Goal: Information Seeking & Learning: Learn about a topic

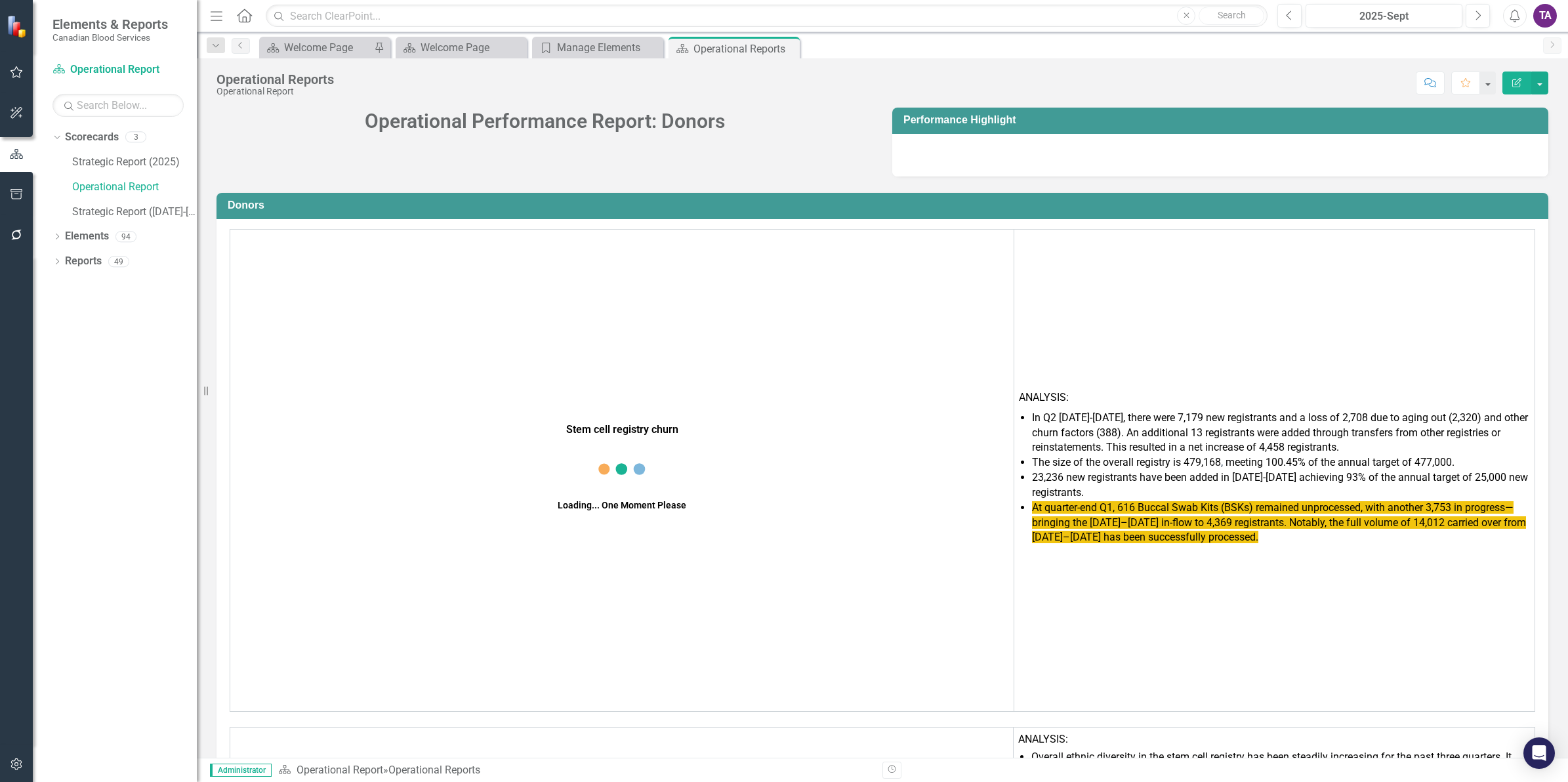
scroll to position [5479, 0]
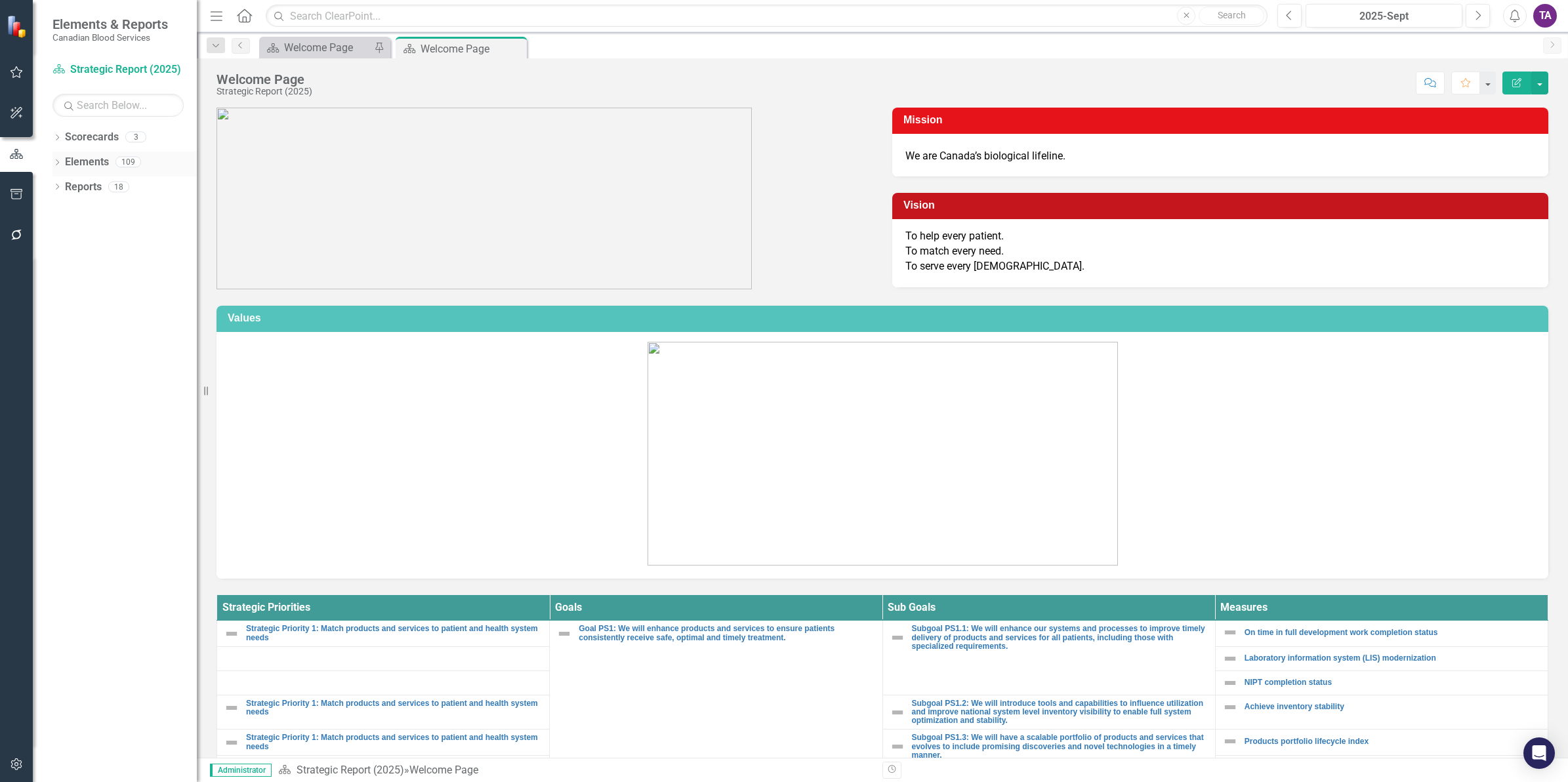
click at [83, 165] on link "Elements" at bounding box center [87, 163] width 44 height 15
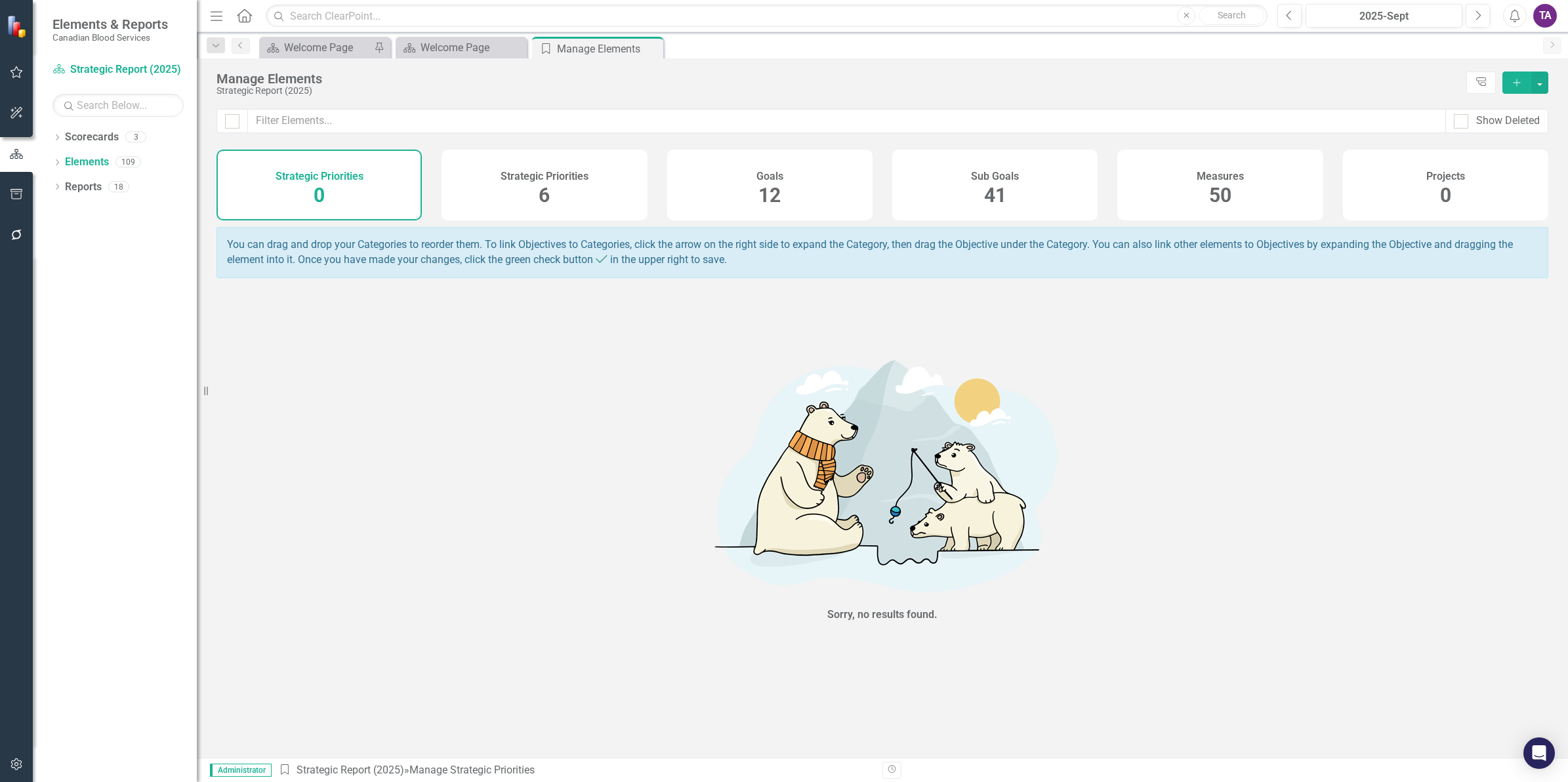
click at [1205, 189] on div "Measures 50" at bounding box center [1220, 185] width 206 height 71
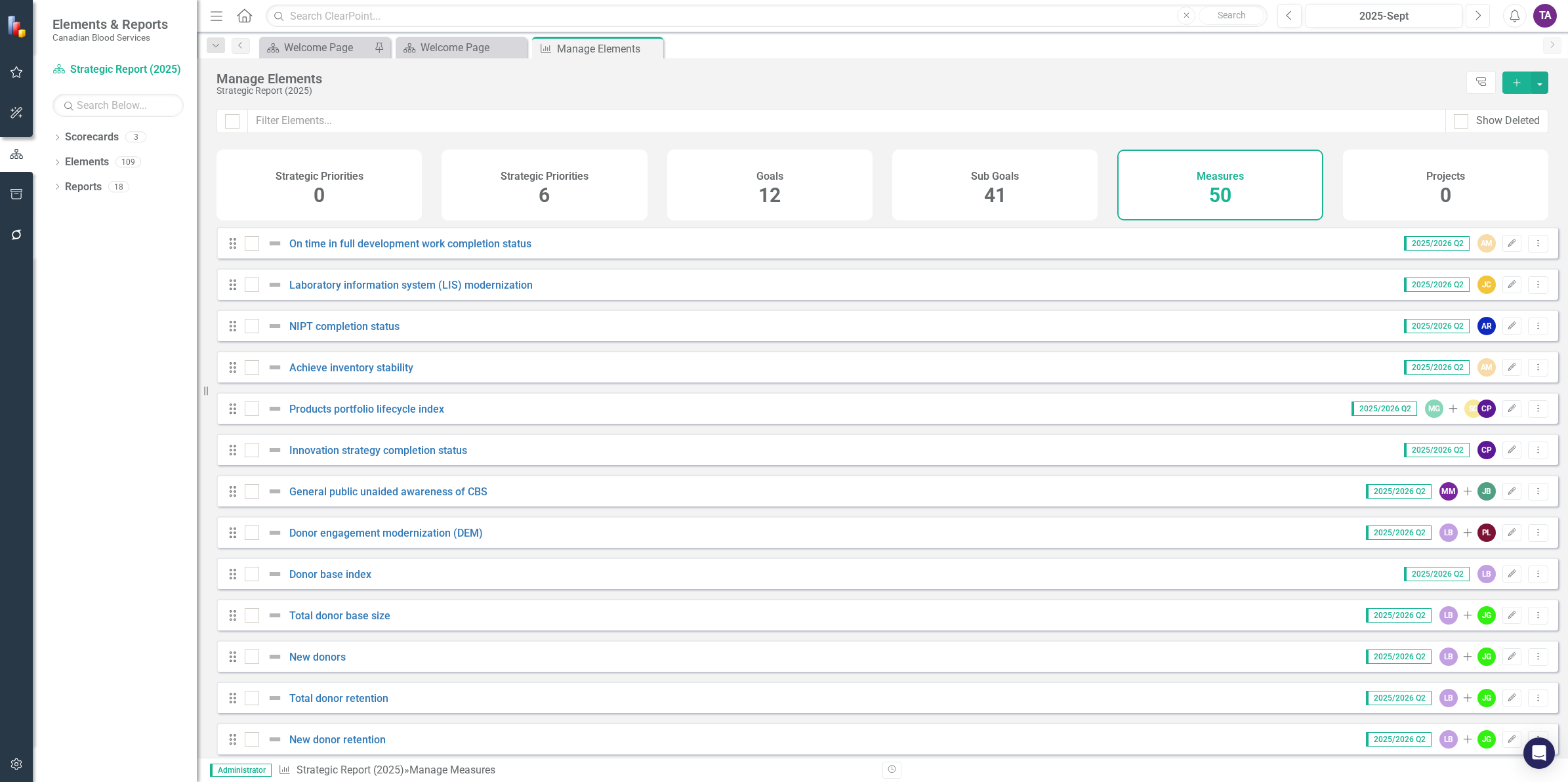
click at [1474, 20] on icon "Next" at bounding box center [1478, 15] width 8 height 12
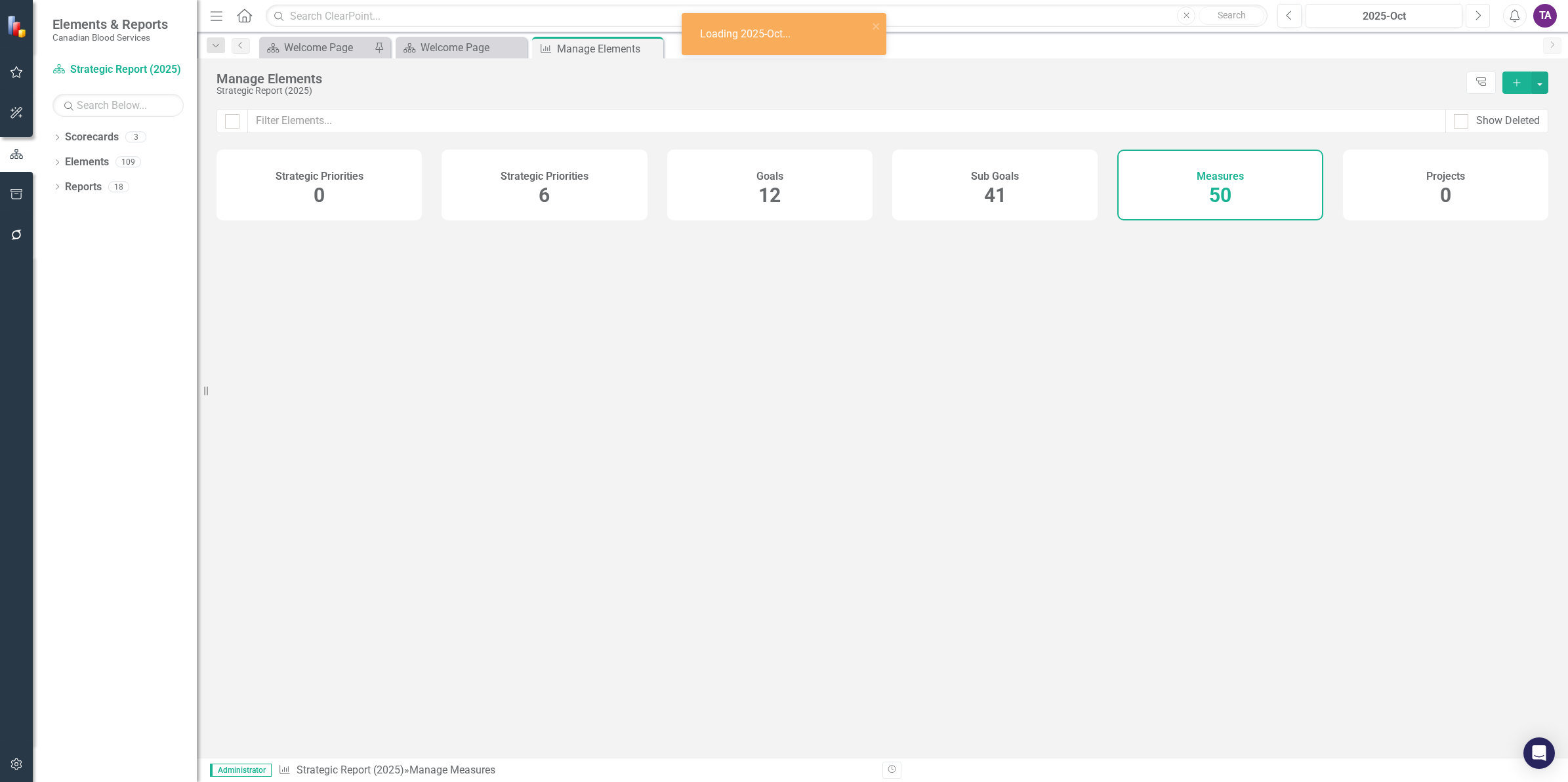
checkbox input "false"
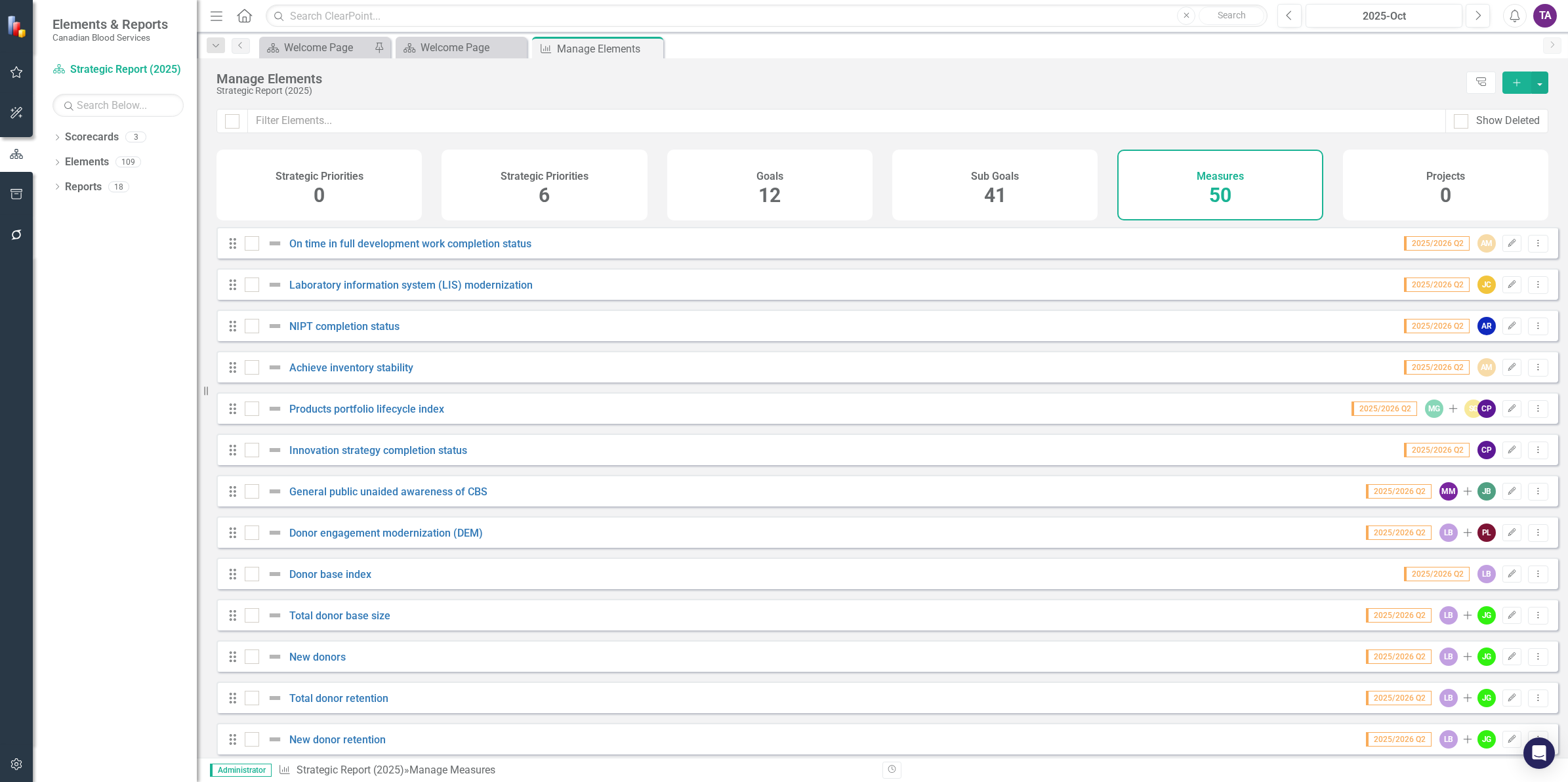
click at [528, 189] on div "Strategic Priorities 6" at bounding box center [544, 185] width 206 height 71
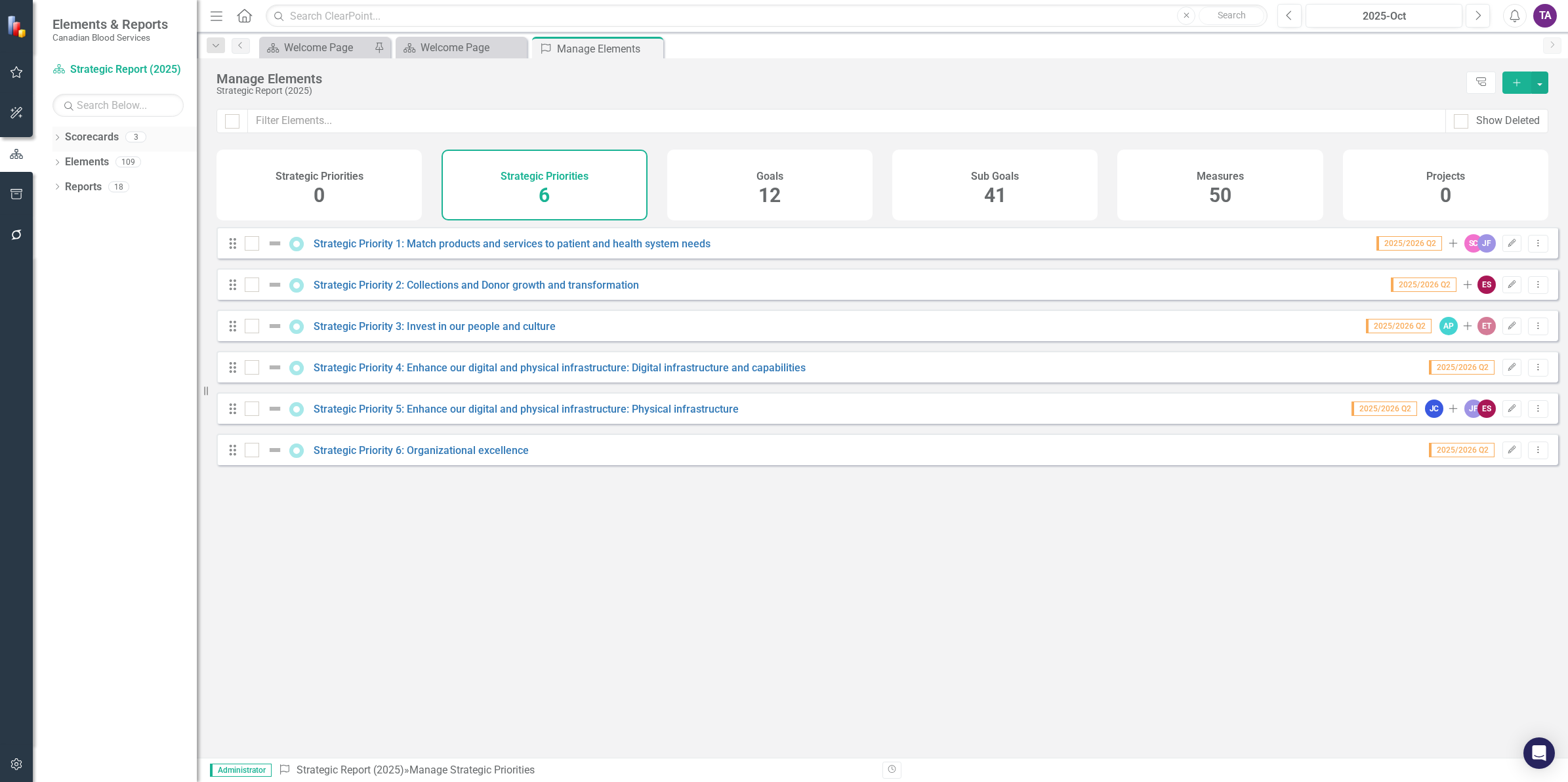
click at [56, 141] on icon "Dropdown" at bounding box center [57, 139] width 9 height 8
click at [97, 158] on link "Strategic Report (2025)" at bounding box center [135, 163] width 125 height 15
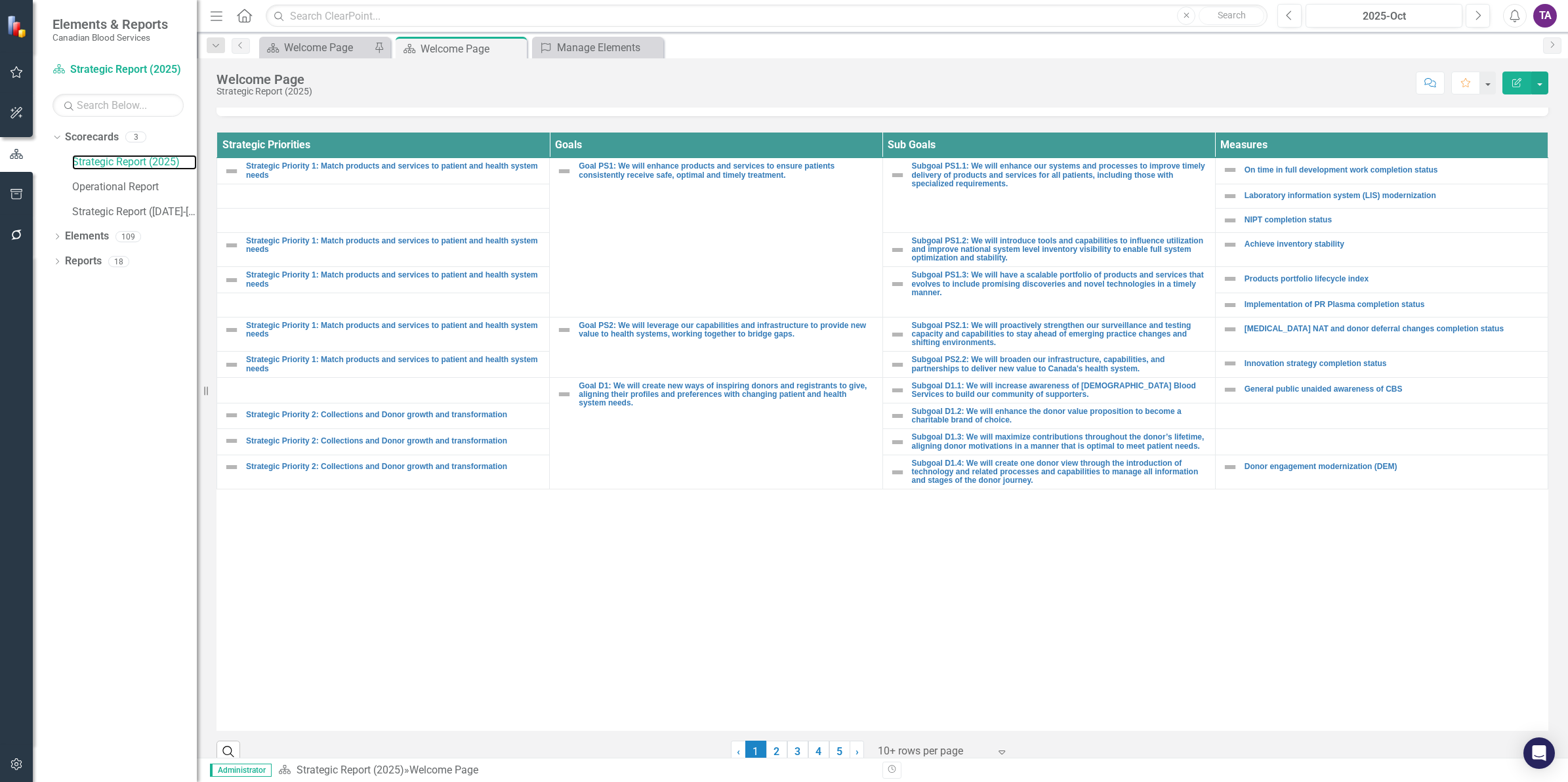
scroll to position [481, 0]
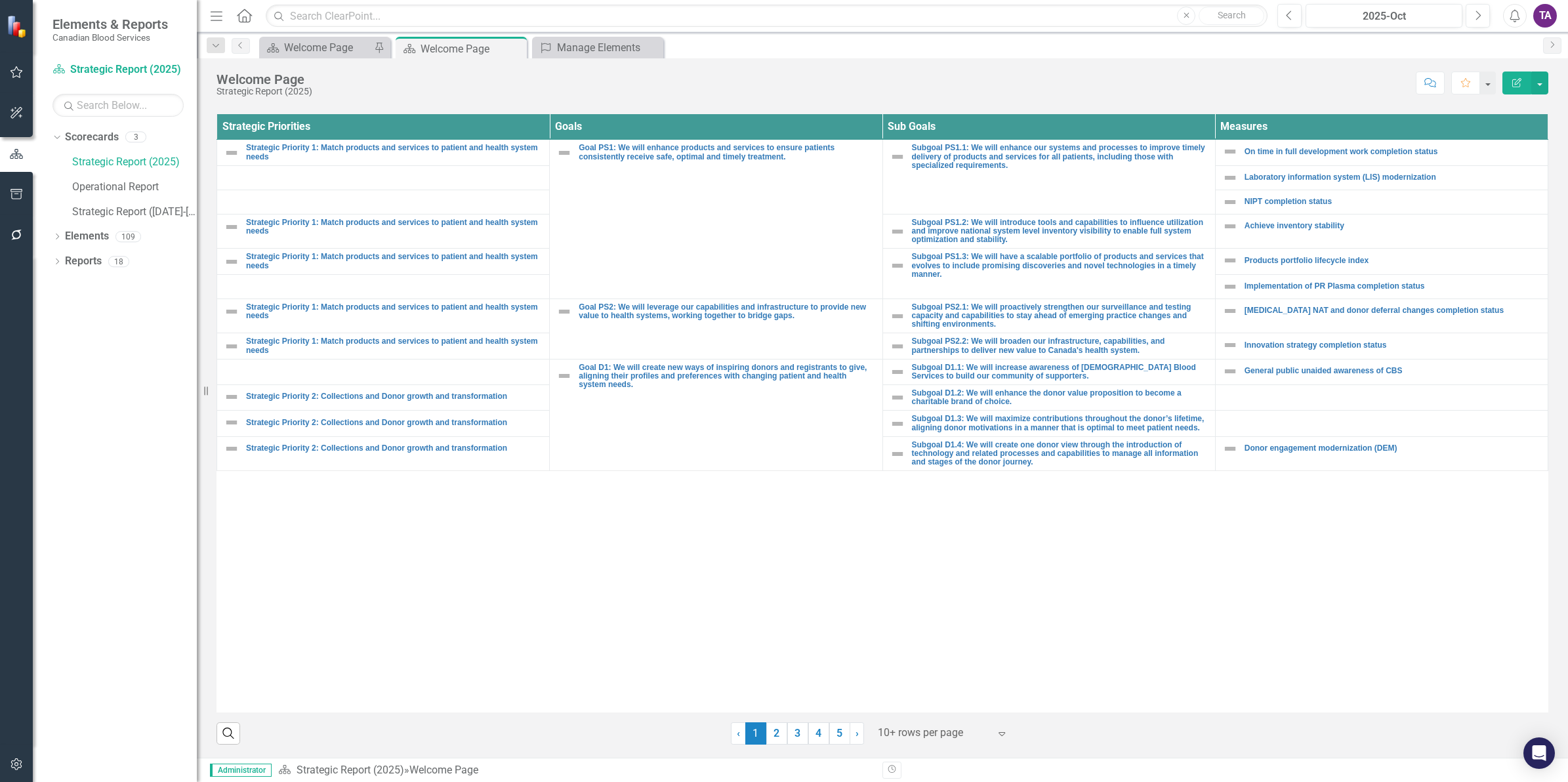
click at [910, 732] on div at bounding box center [934, 734] width 111 height 18
click at [929, 708] on div "Display All Rows" at bounding box center [941, 711] width 124 height 15
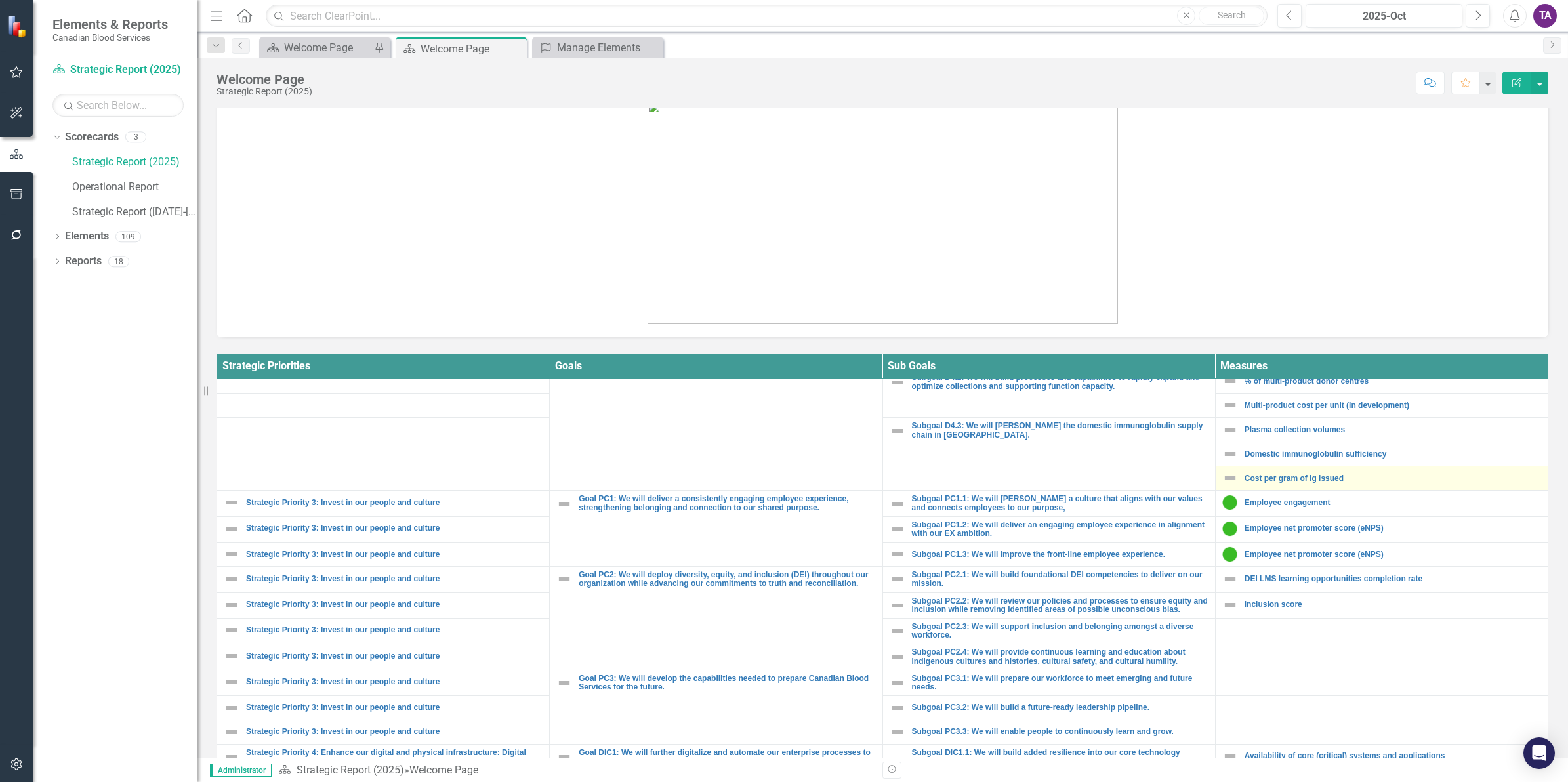
scroll to position [574, 0]
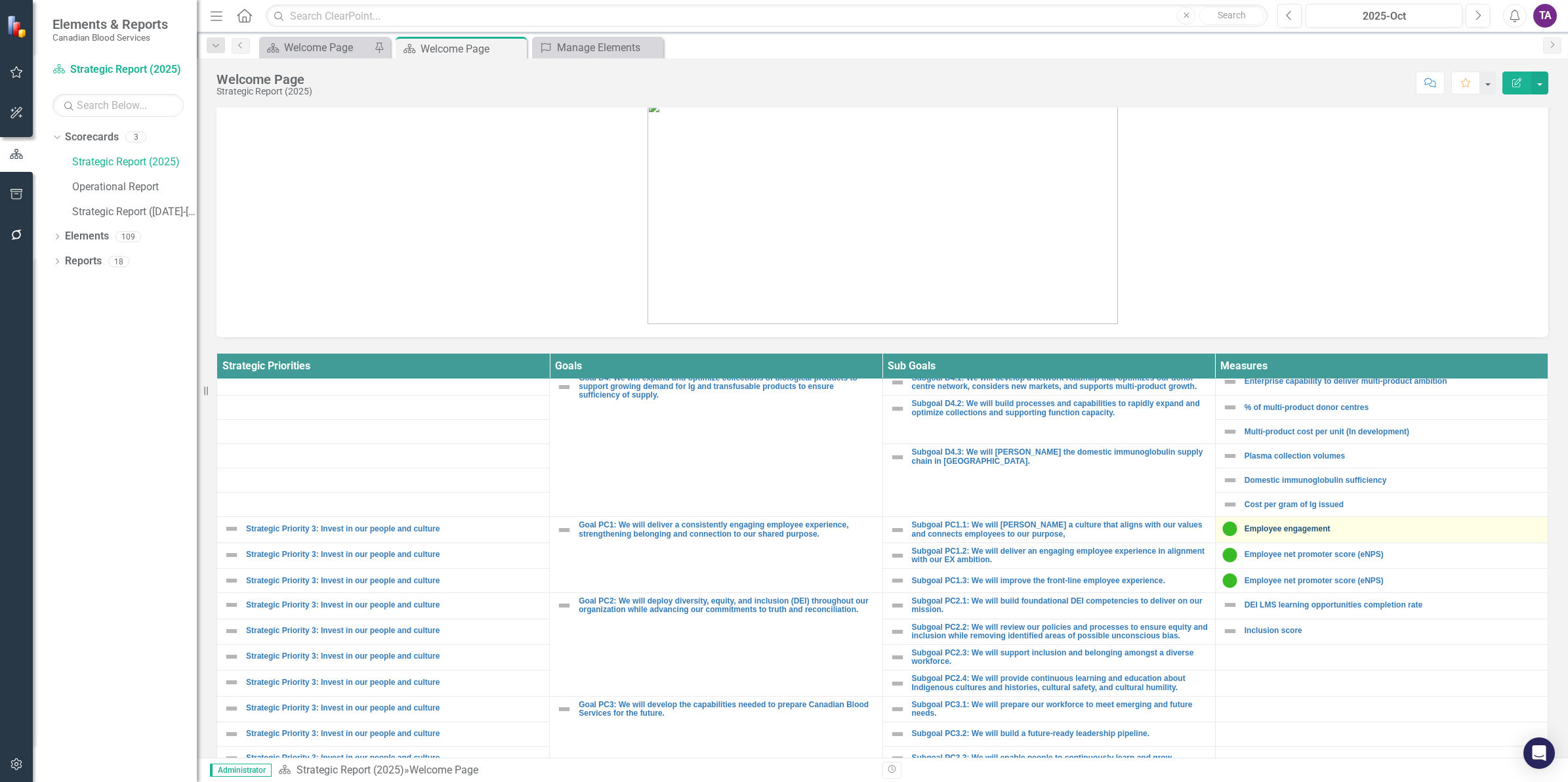
click at [1280, 533] on link "Employee engagement" at bounding box center [1393, 529] width 296 height 8
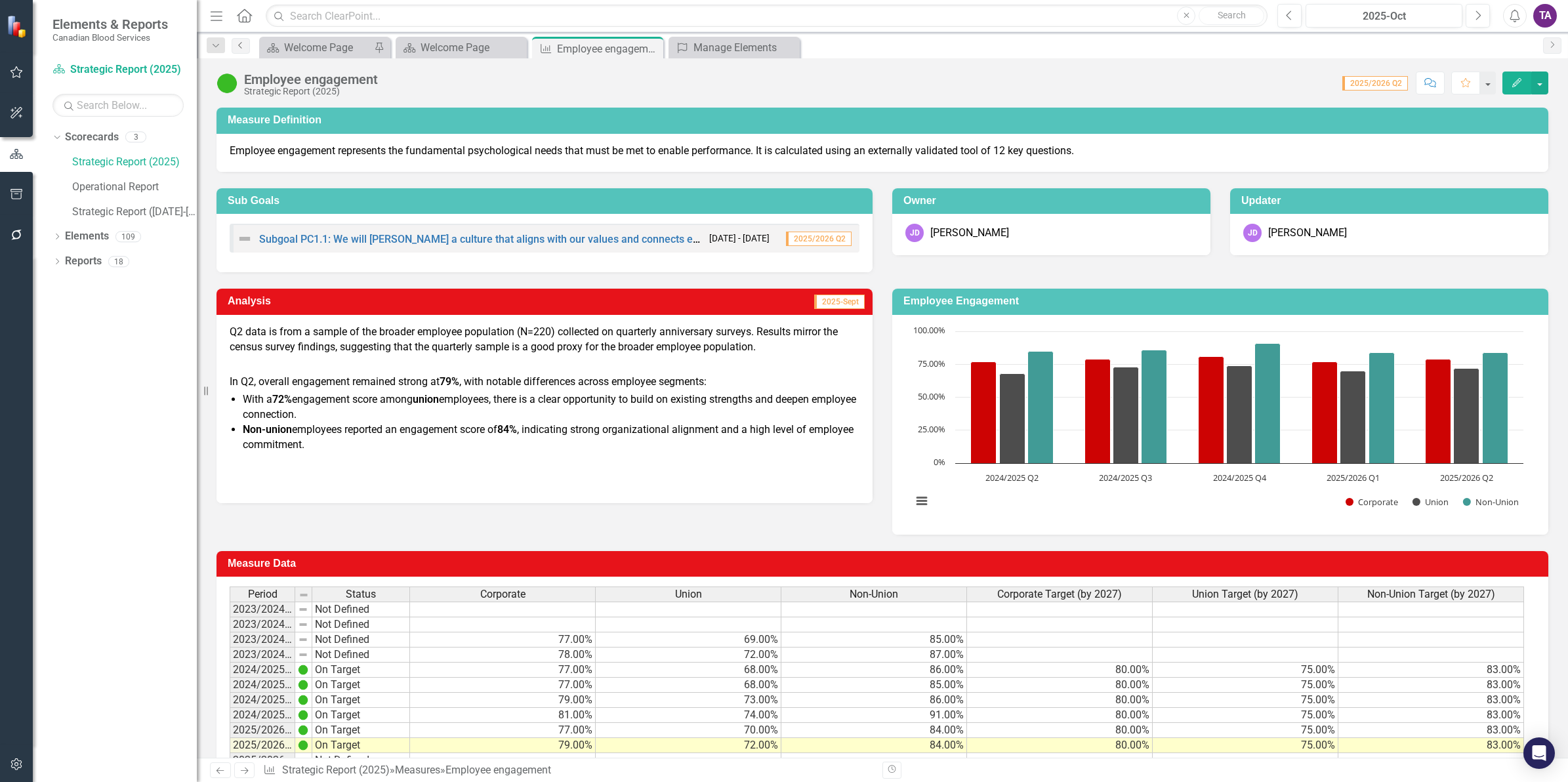
click at [244, 46] on icon "Previous" at bounding box center [240, 46] width 10 height 8
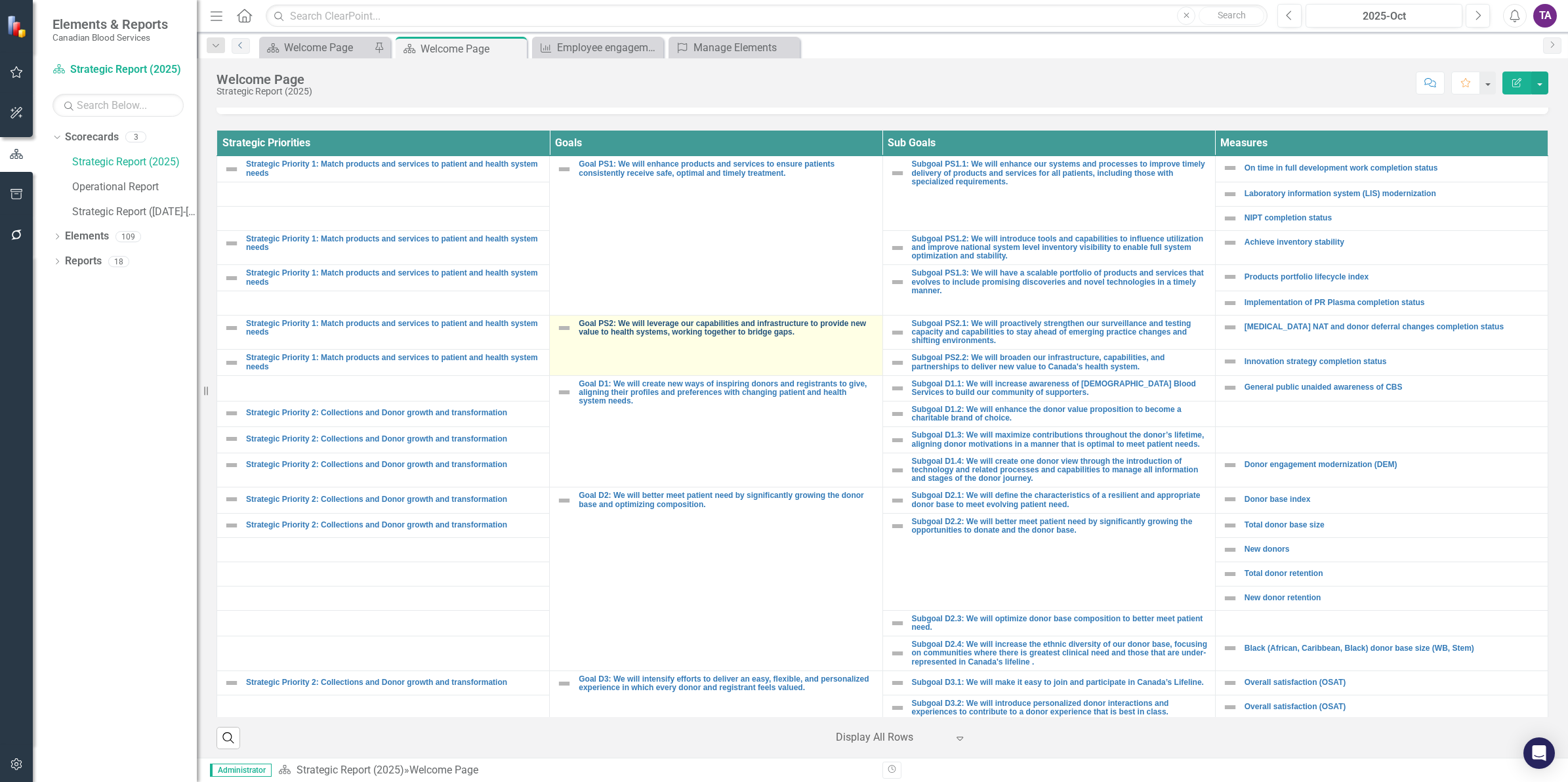
scroll to position [470, 0]
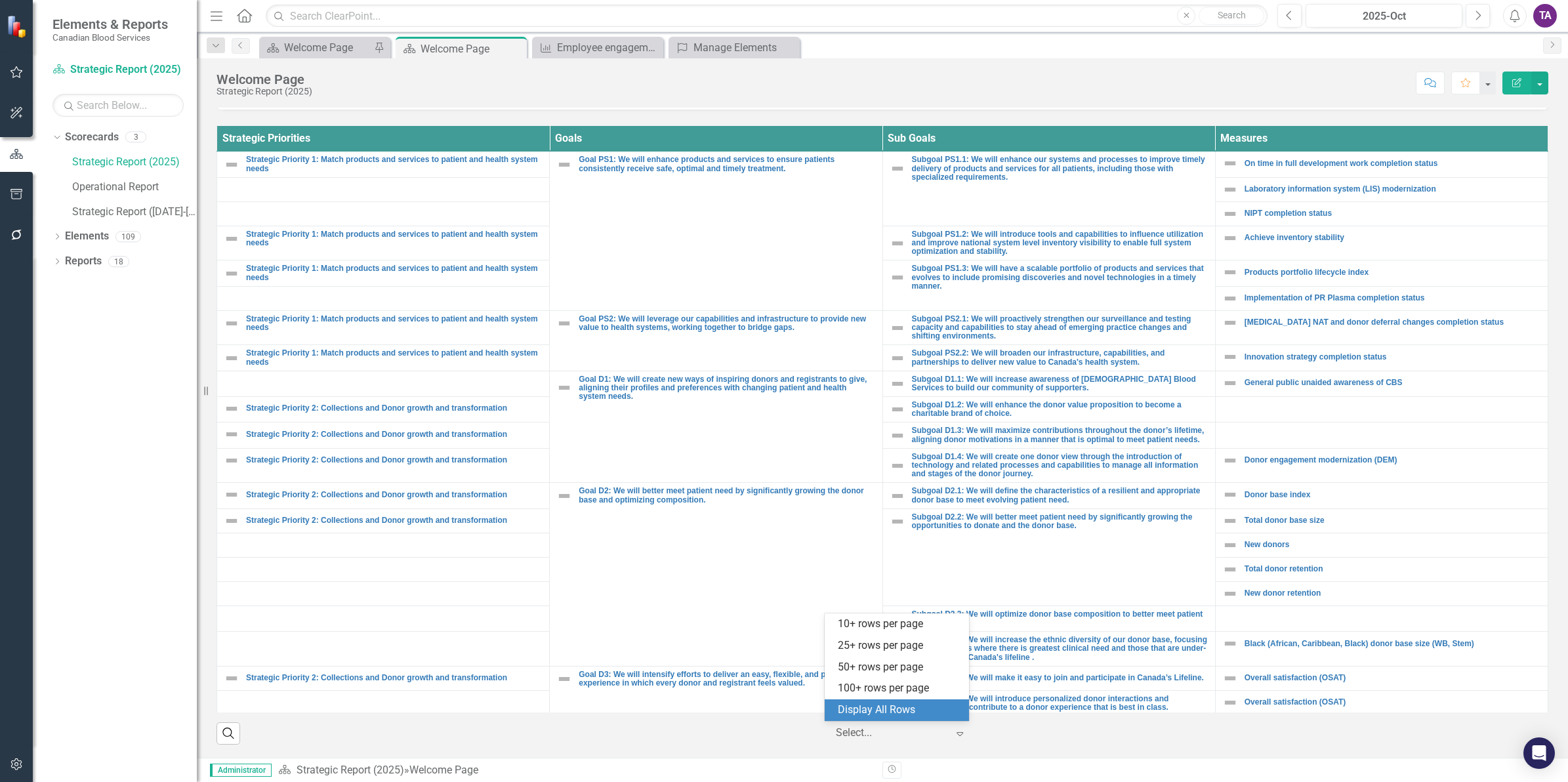
click at [889, 730] on div at bounding box center [891, 734] width 111 height 18
click at [878, 709] on div "Display All Rows" at bounding box center [899, 710] width 124 height 15
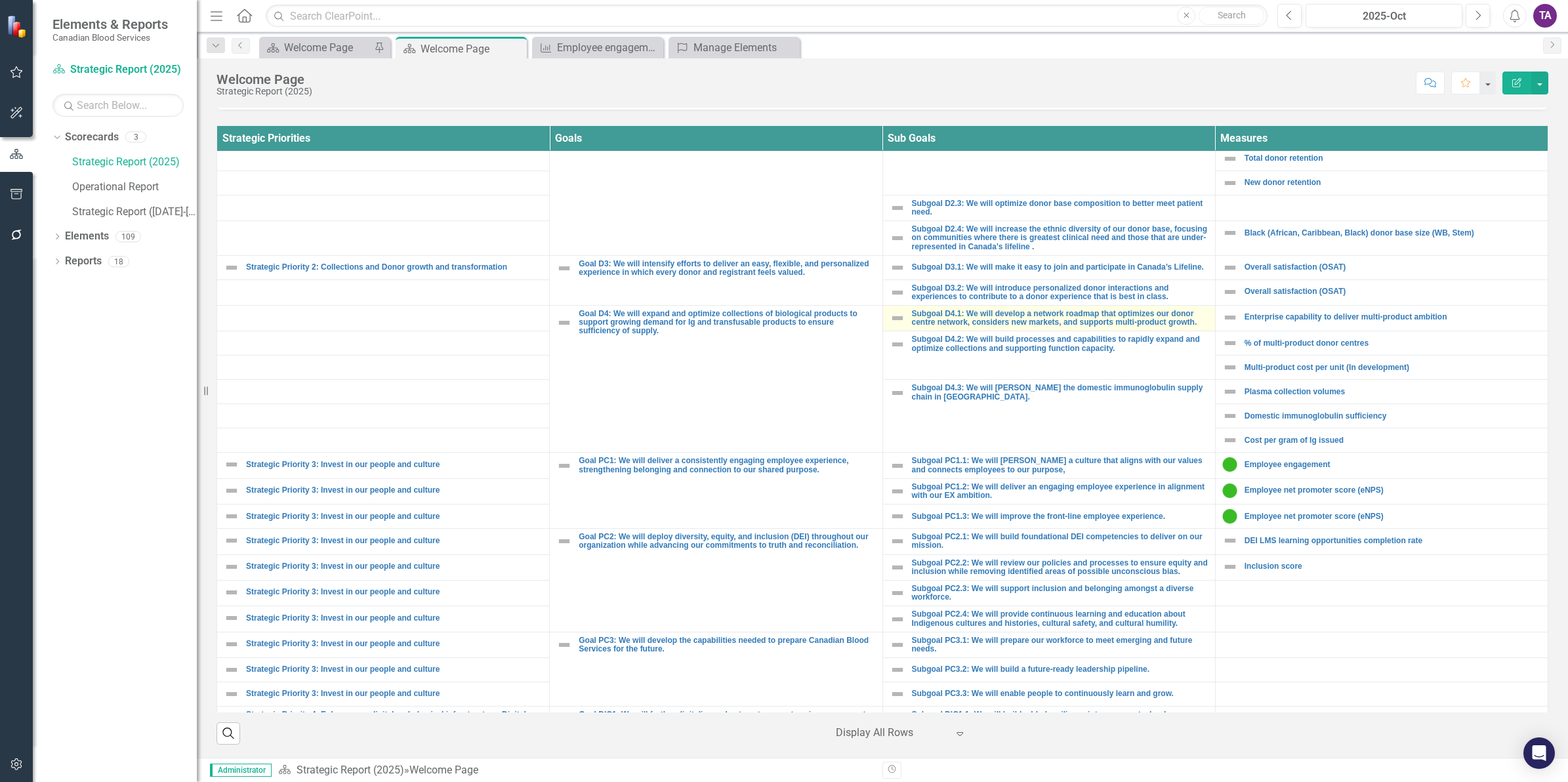
scroll to position [412, 0]
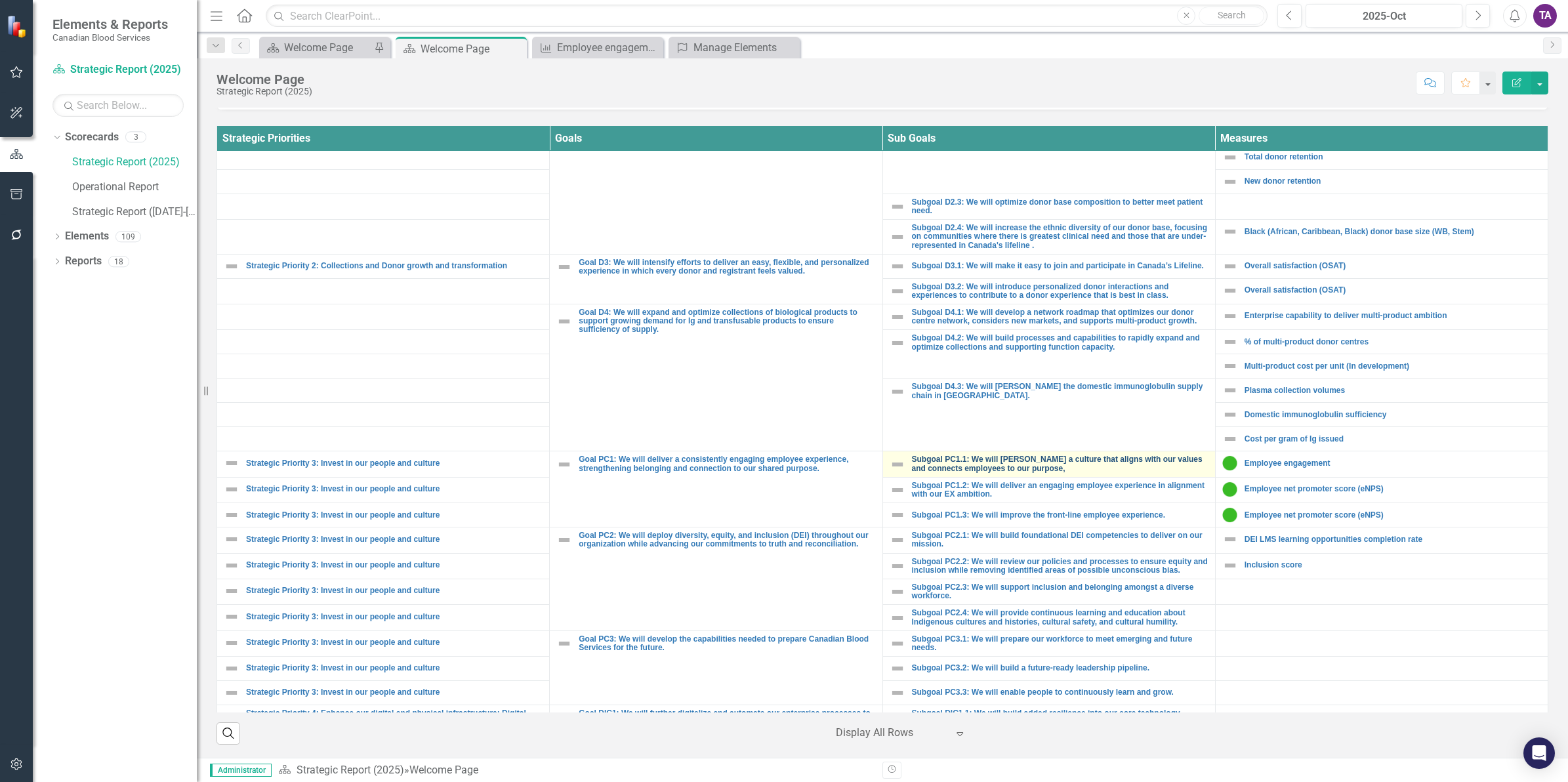
click at [1095, 473] on link "Subgoal PC1.1: We will [PERSON_NAME] a culture that aligns with our values and …" at bounding box center [1061, 464] width 296 height 17
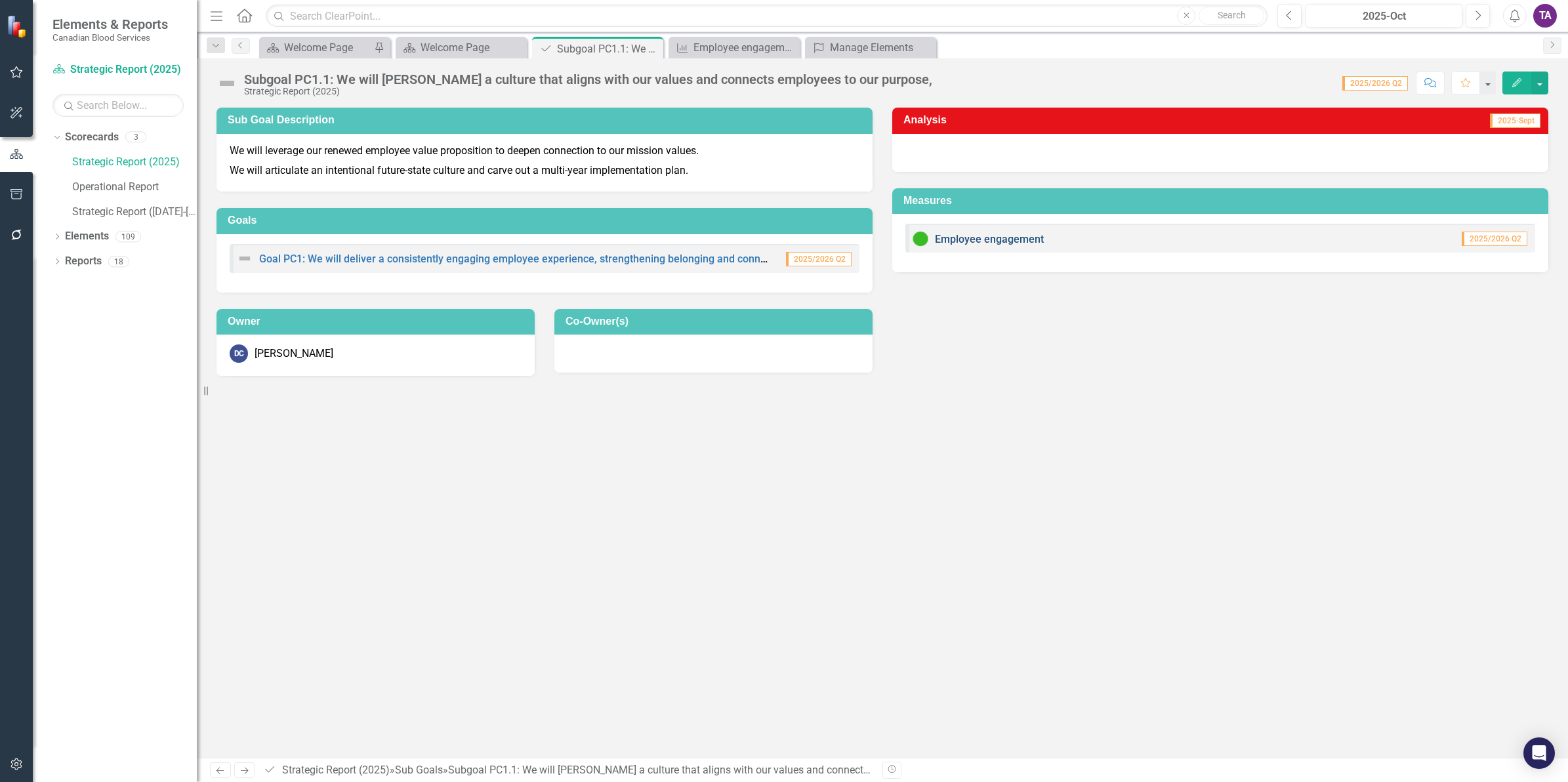
click at [947, 237] on link "Employee engagement" at bounding box center [989, 239] width 109 height 12
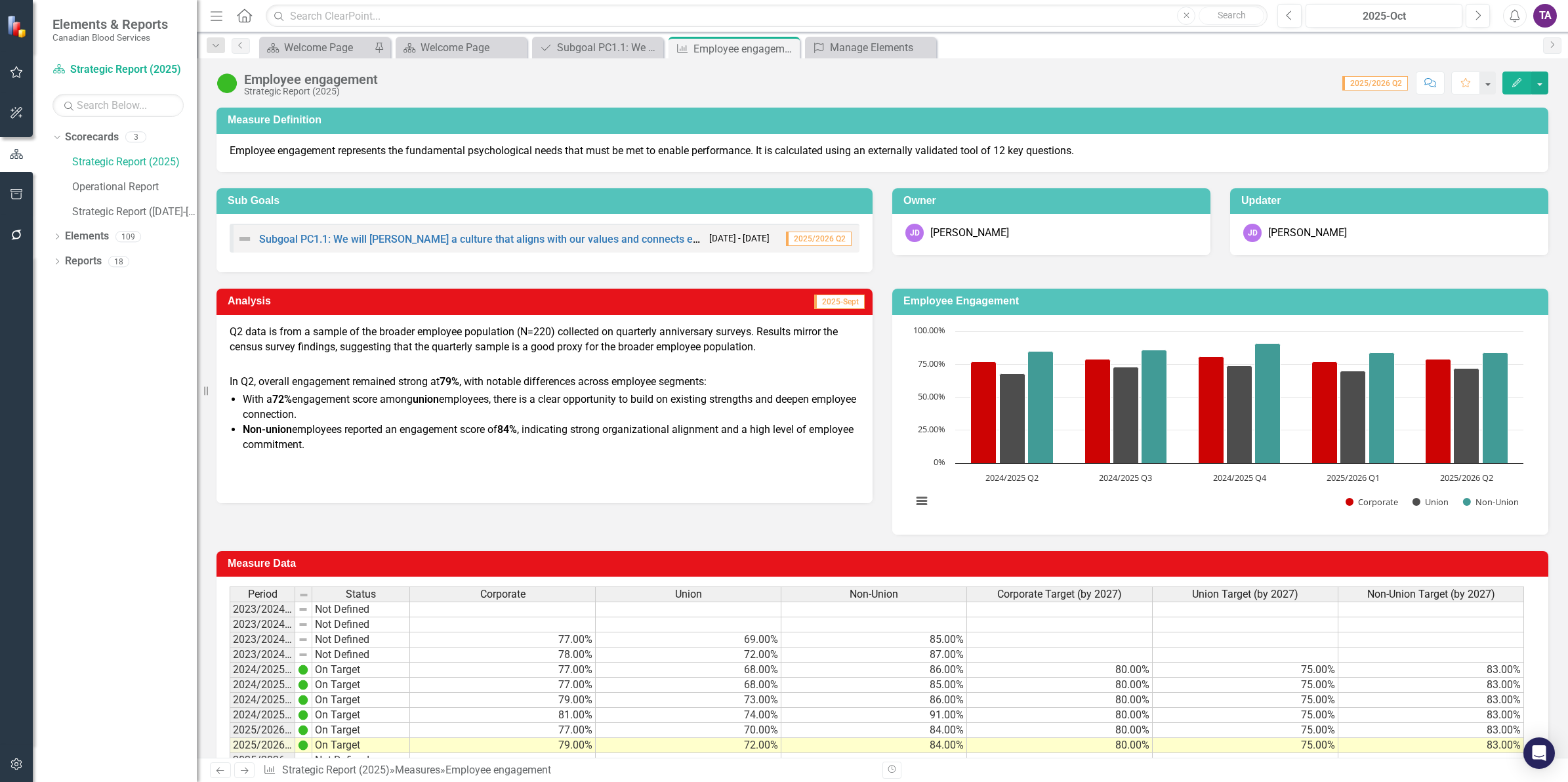
scroll to position [69, 0]
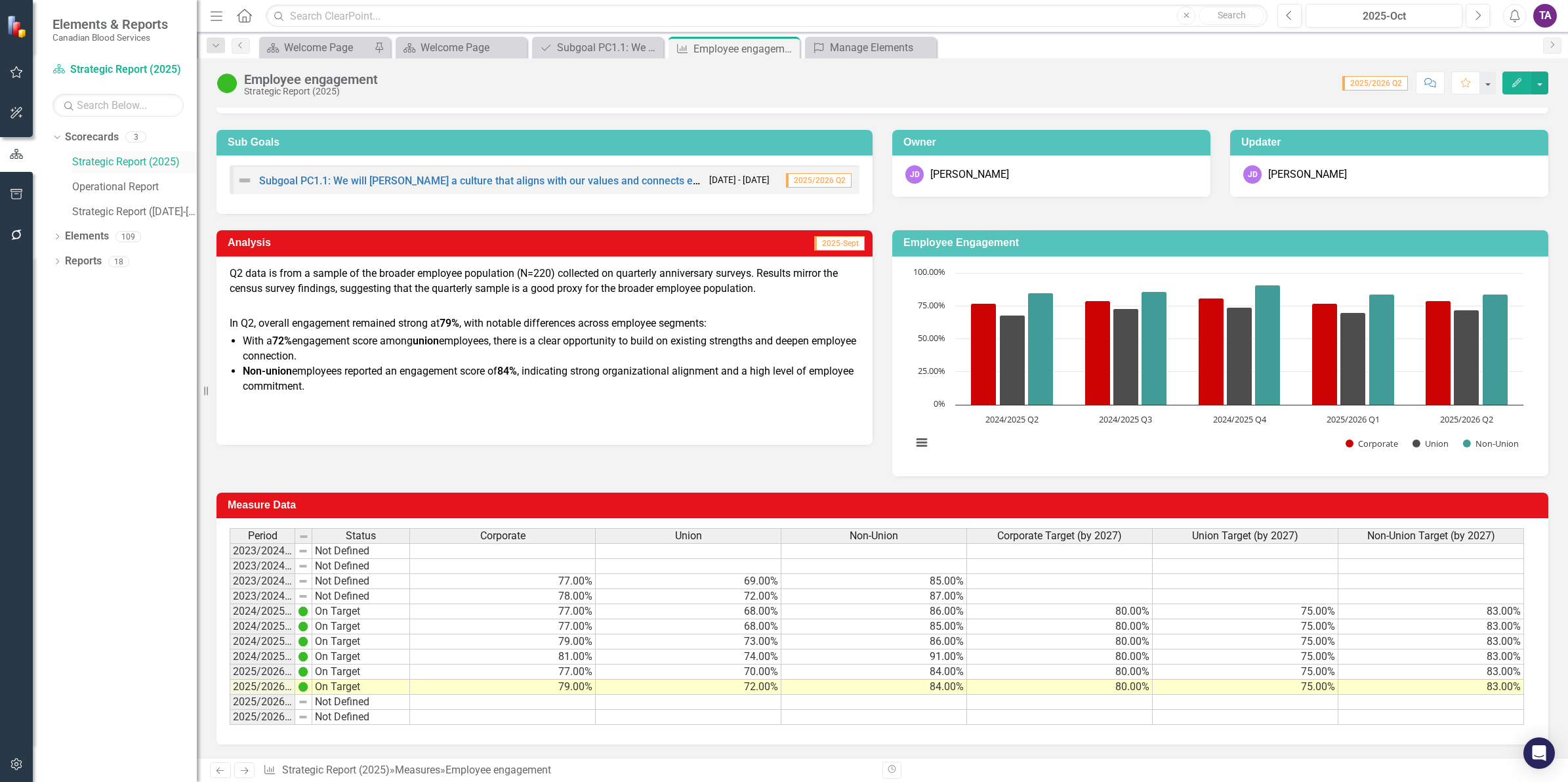
click at [113, 162] on link "Strategic Report (2025)" at bounding box center [135, 163] width 125 height 15
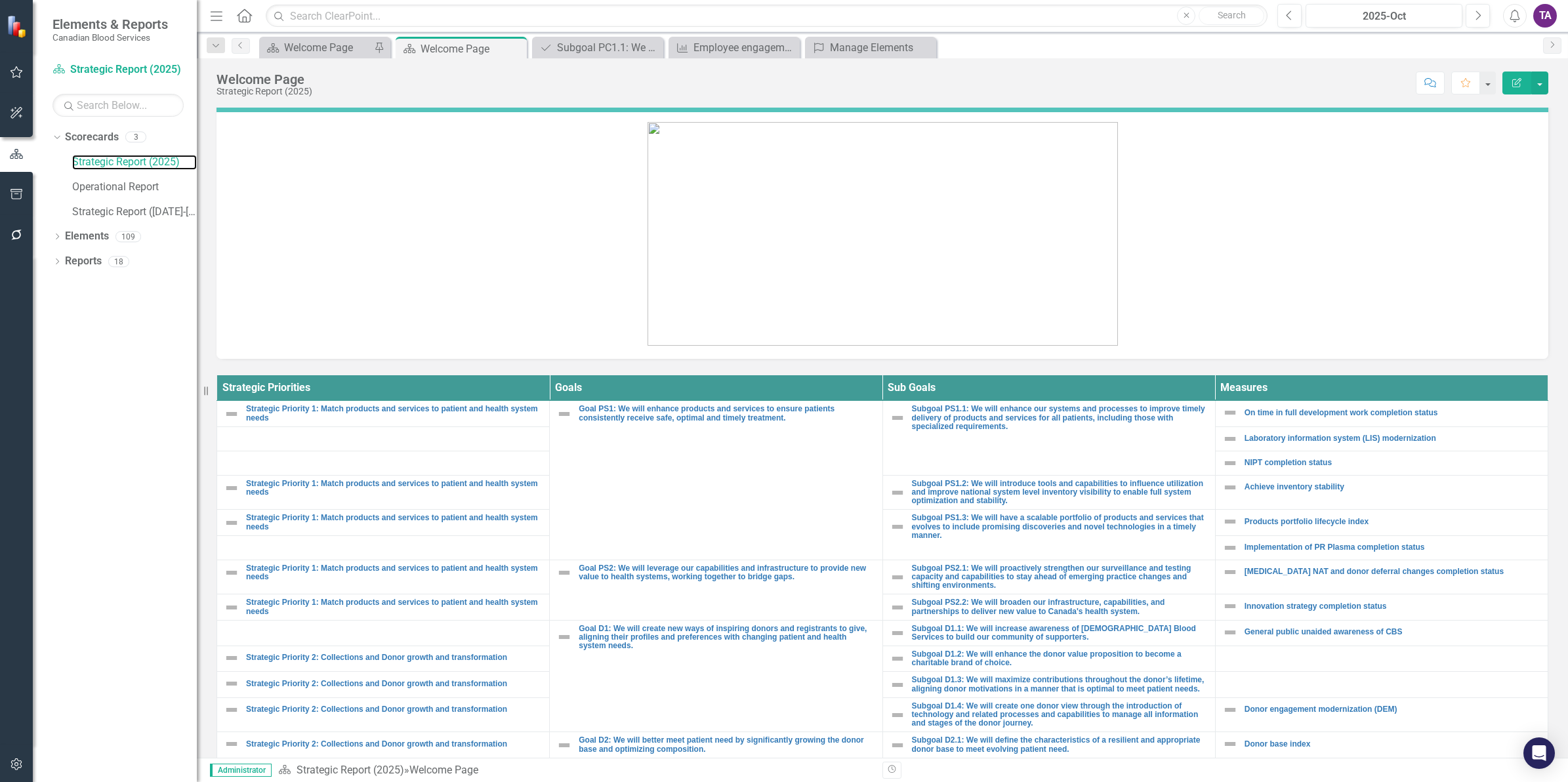
scroll to position [246, 0]
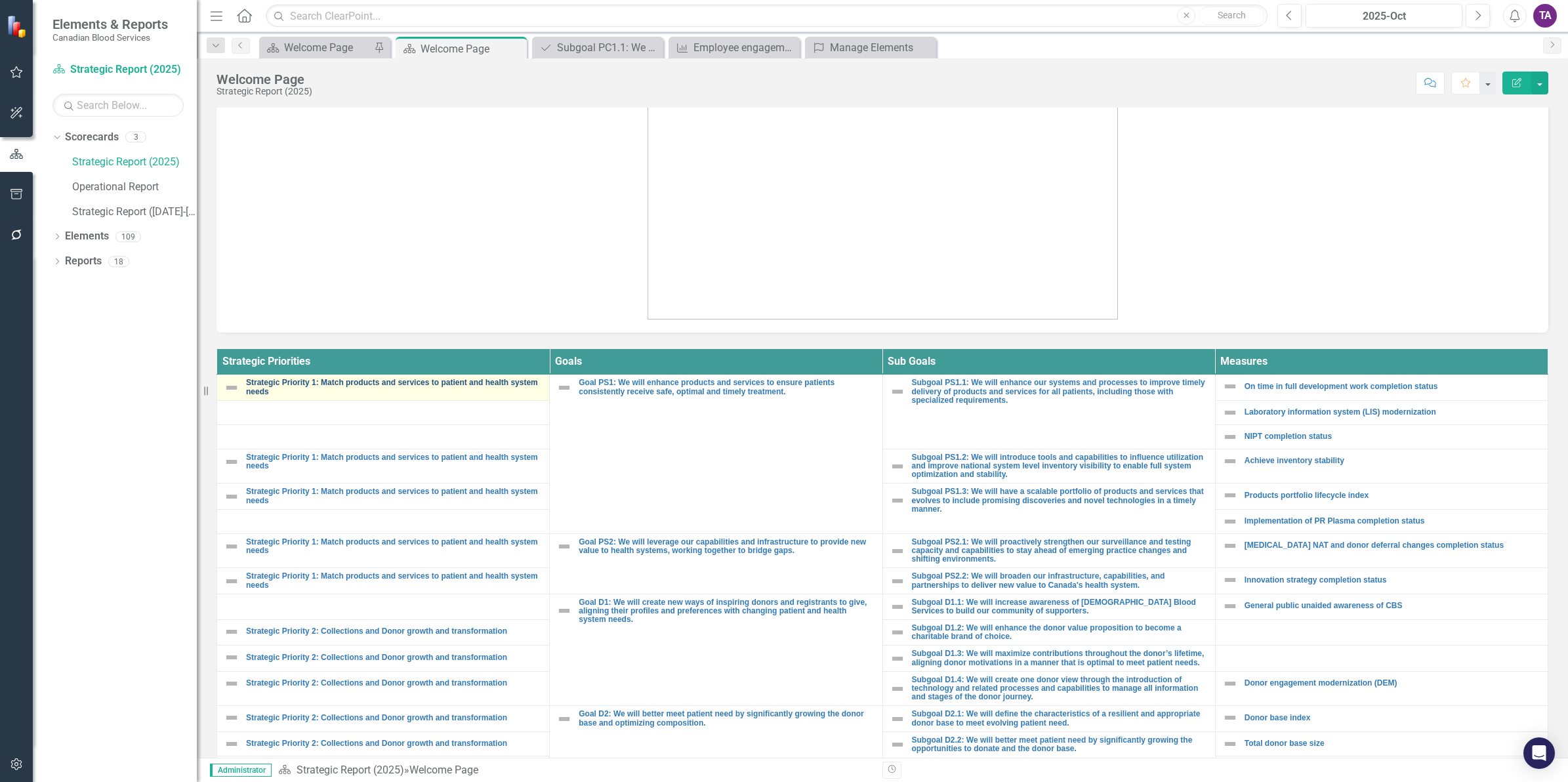
click at [487, 381] on link "Strategic Priority 1: Match products and services to patient and health system …" at bounding box center [394, 387] width 296 height 17
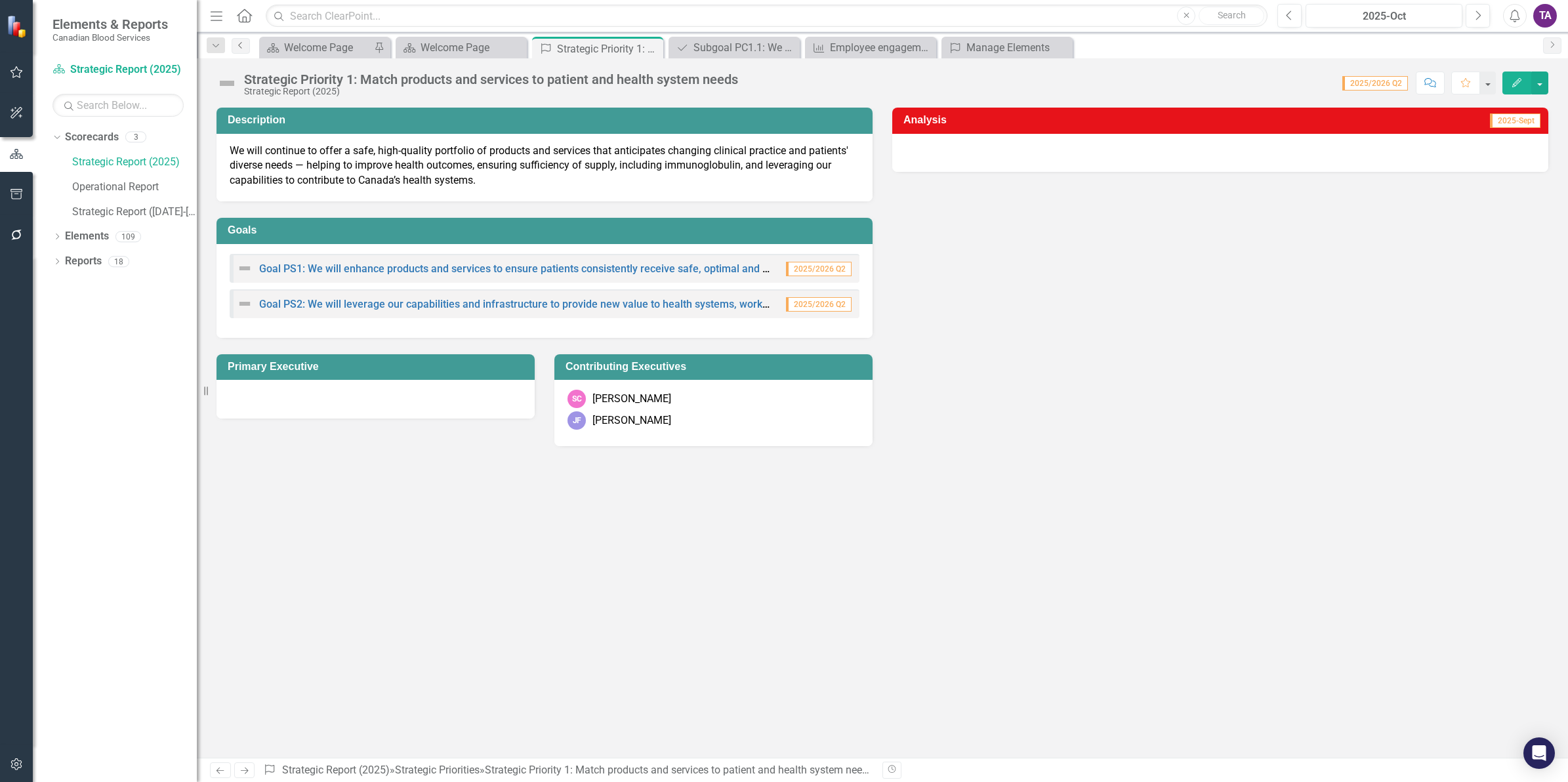
click at [238, 47] on icon "Previous" at bounding box center [240, 46] width 10 height 8
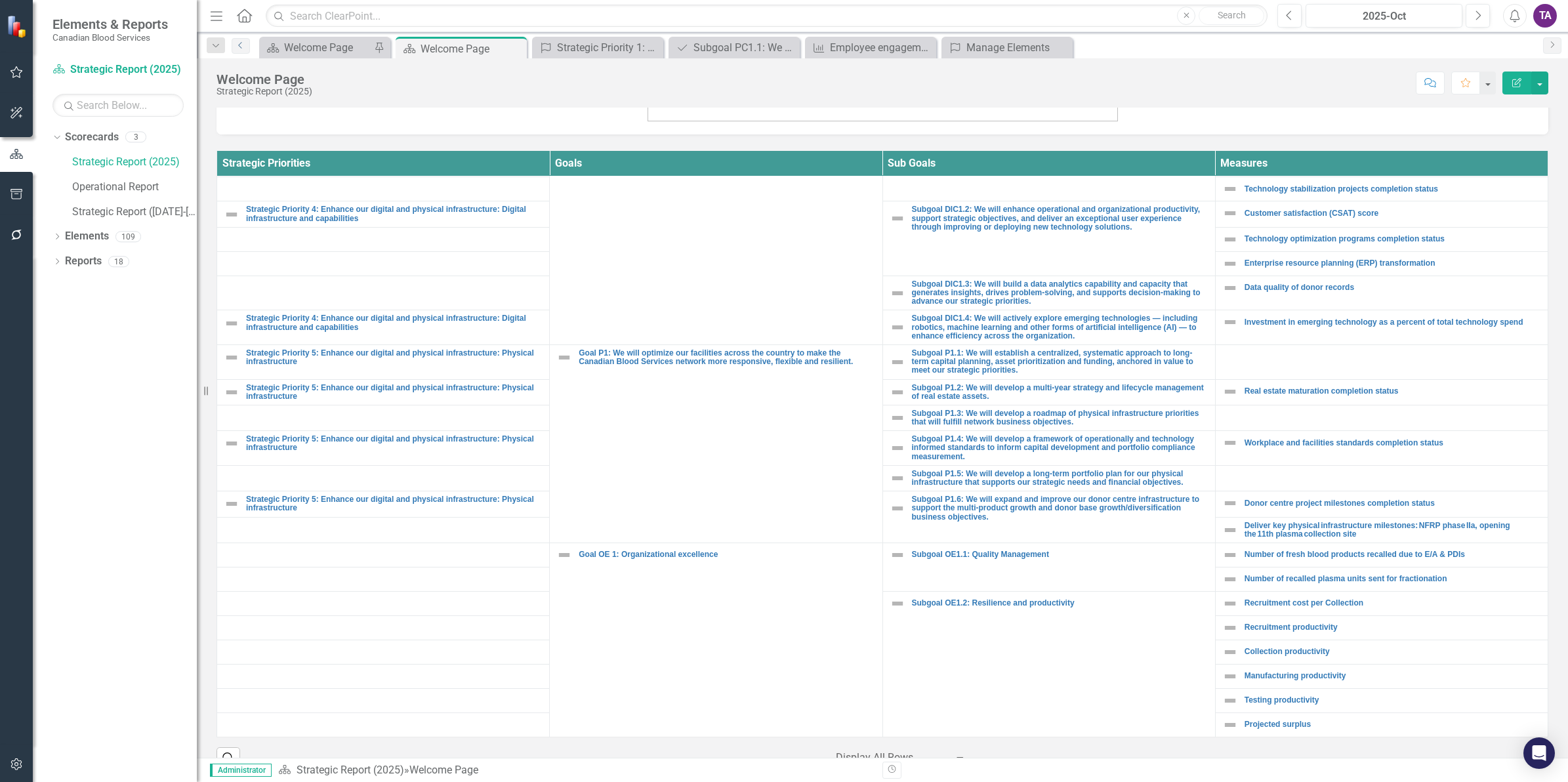
scroll to position [470, 0]
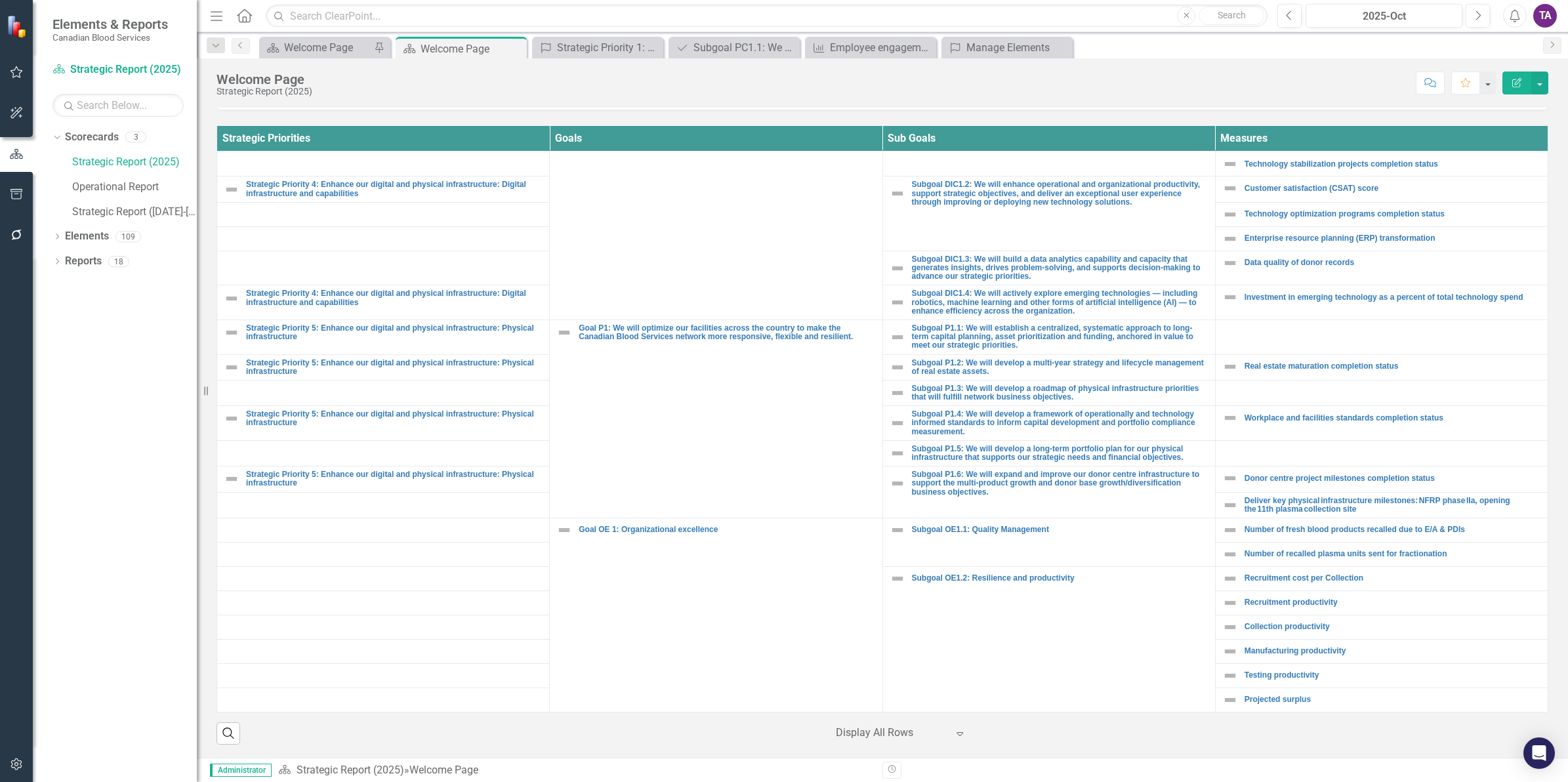
click at [945, 733] on div "Display All Rows" at bounding box center [891, 734] width 125 height 23
click at [926, 713] on div "Display All Rows" at bounding box center [899, 710] width 124 height 15
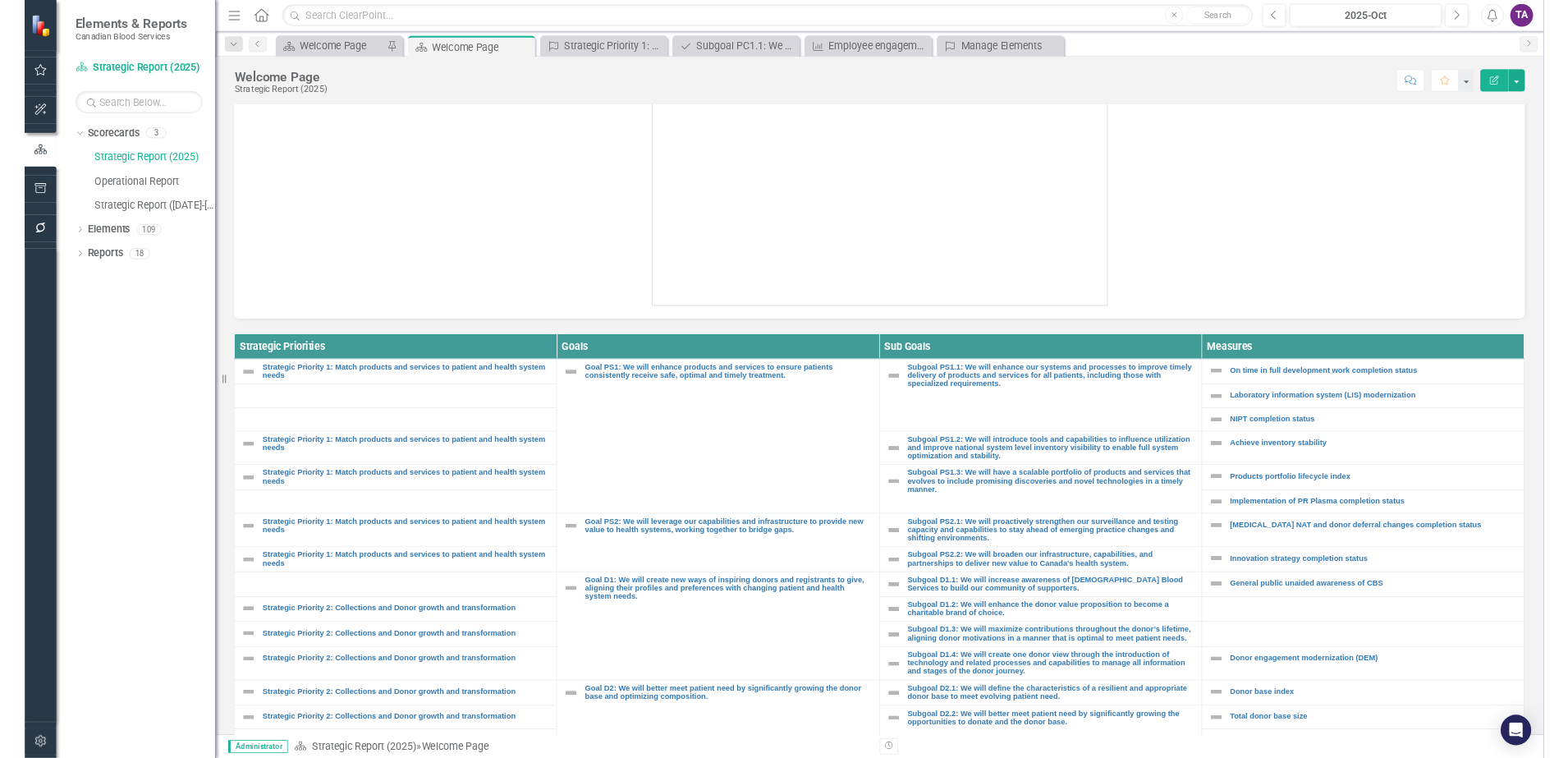
scroll to position [280, 0]
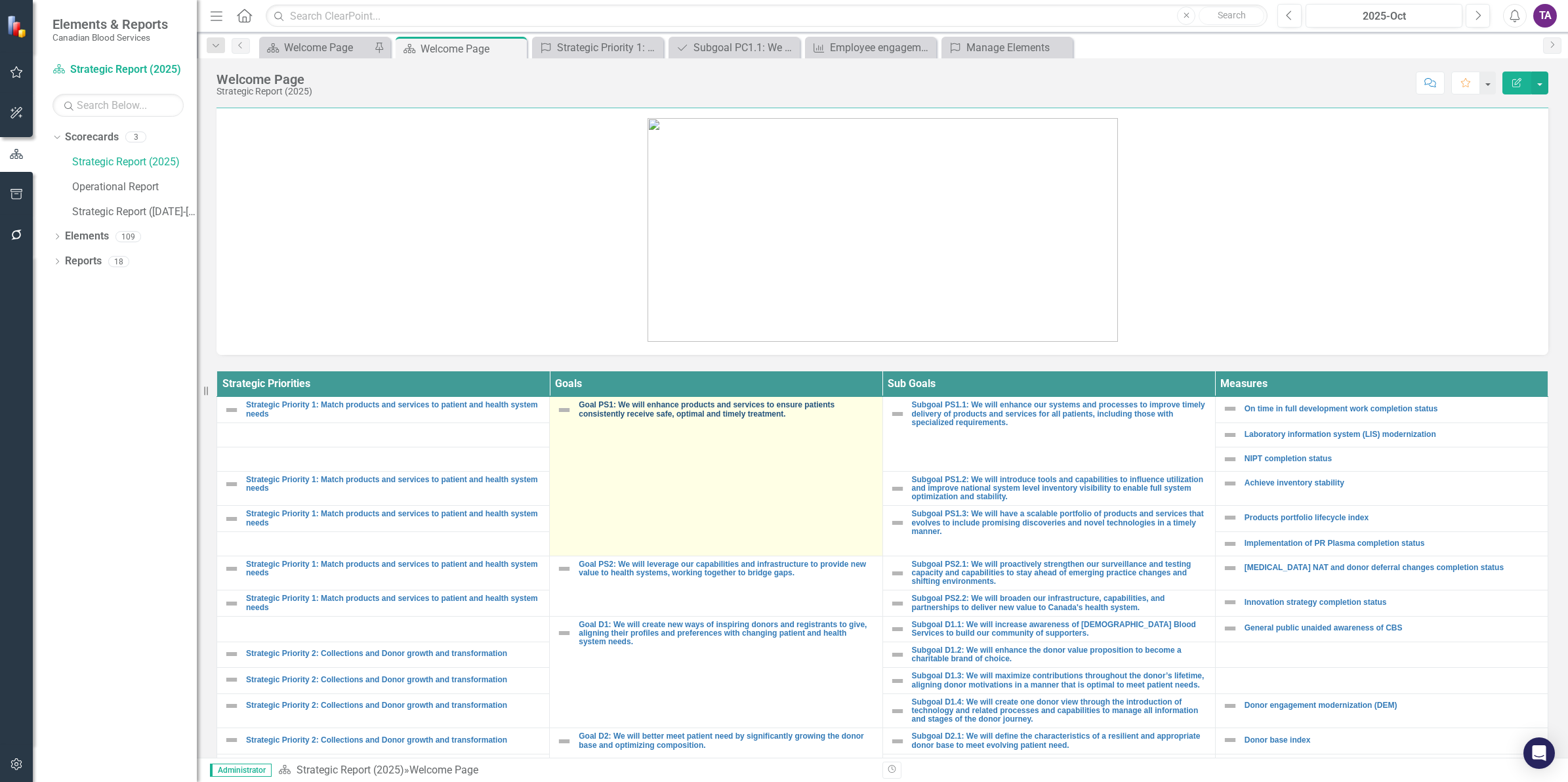
click at [666, 408] on link "Goal PS1: We will enhance products and services to ensure patients consistently…" at bounding box center [727, 409] width 296 height 17
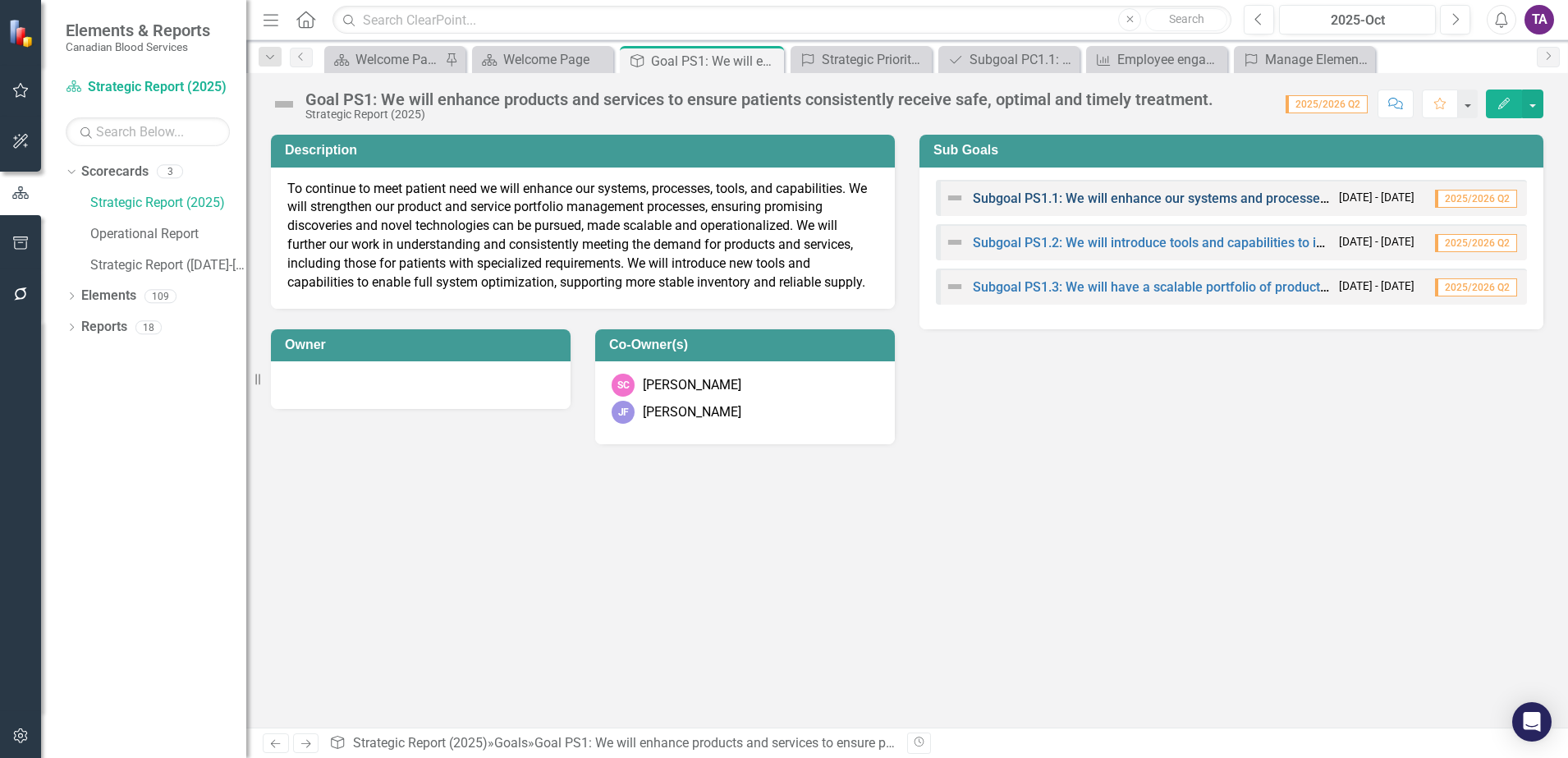
click at [1036, 199] on link "Subgoal PS1.1: We will enhance our systems and processes to improve timely deli…" at bounding box center [1487, 198] width 1027 height 15
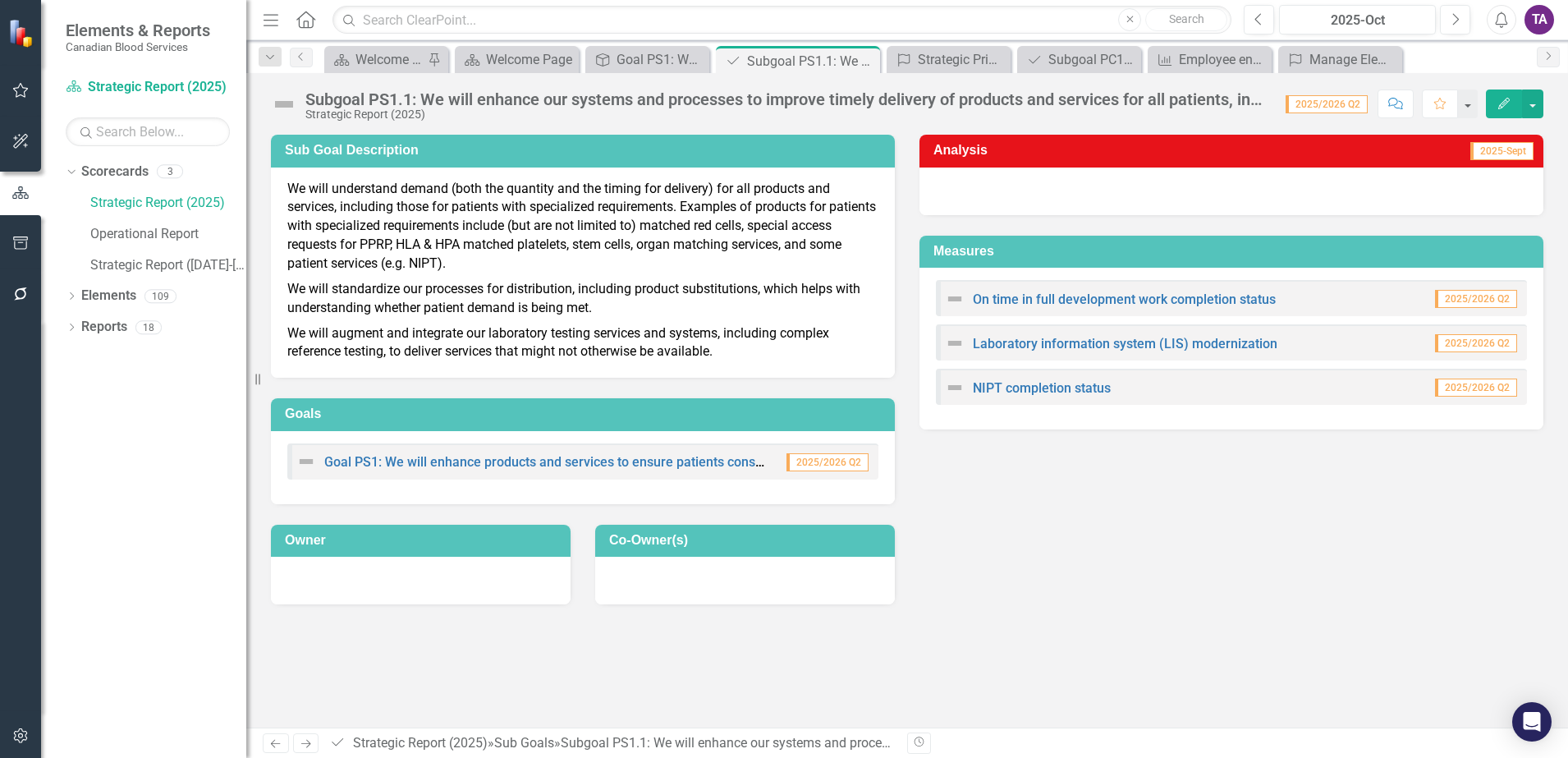
click at [420, 579] on div at bounding box center [420, 580] width 300 height 48
click at [1112, 303] on link "On time in full development work completion status" at bounding box center [1125, 299] width 303 height 15
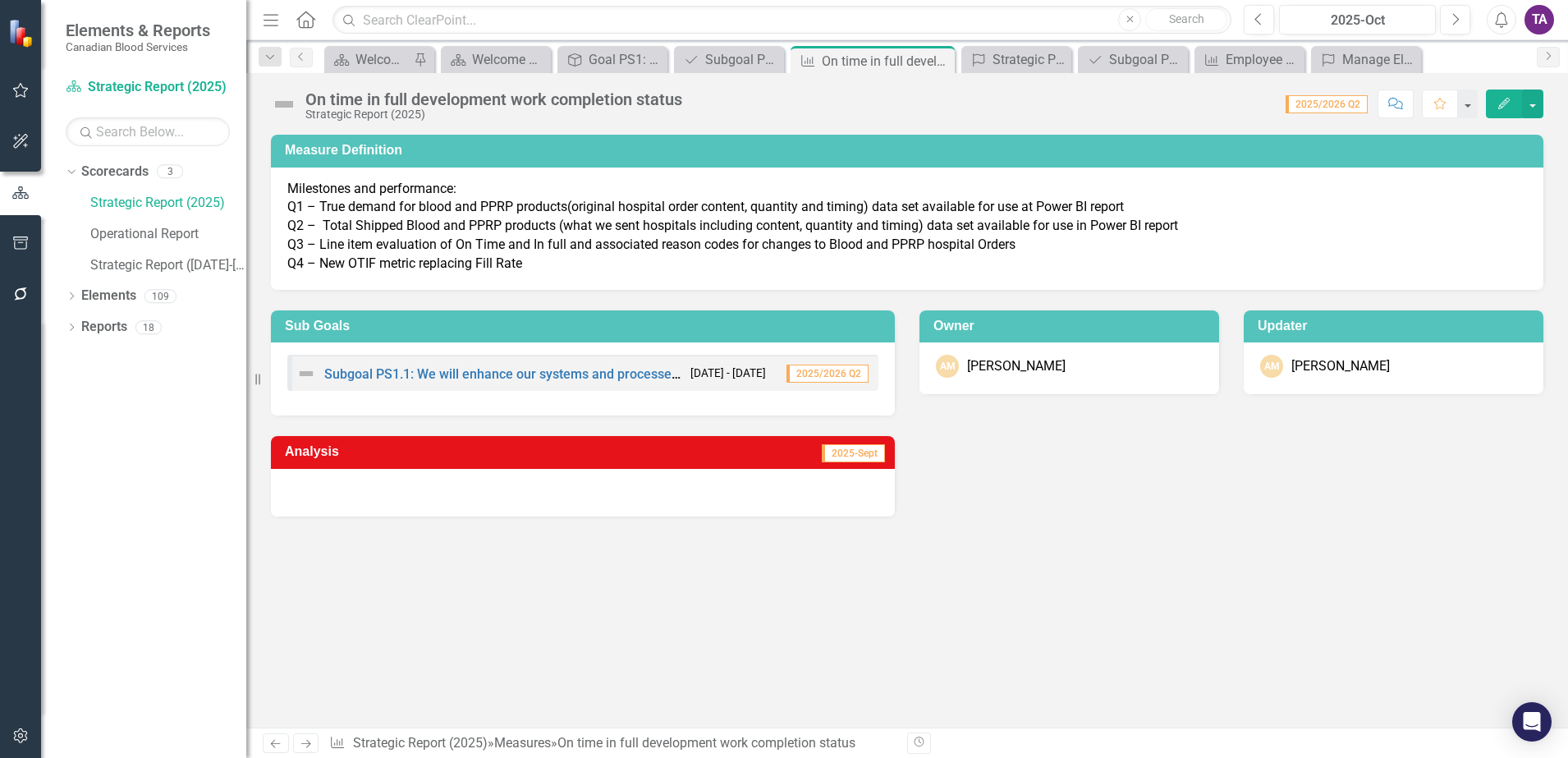
click at [310, 21] on icon "Home" at bounding box center [305, 19] width 21 height 17
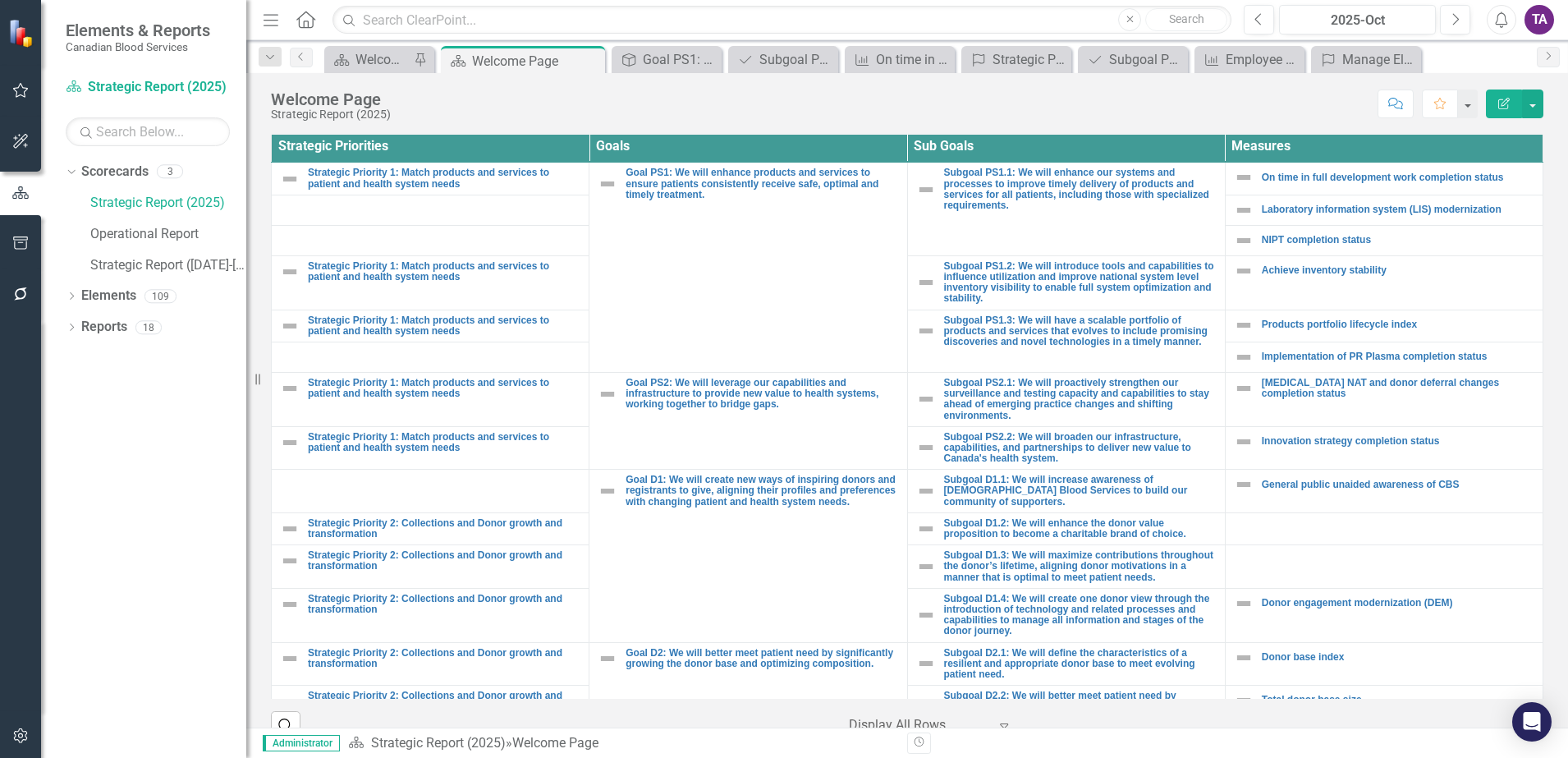
scroll to position [616, 0]
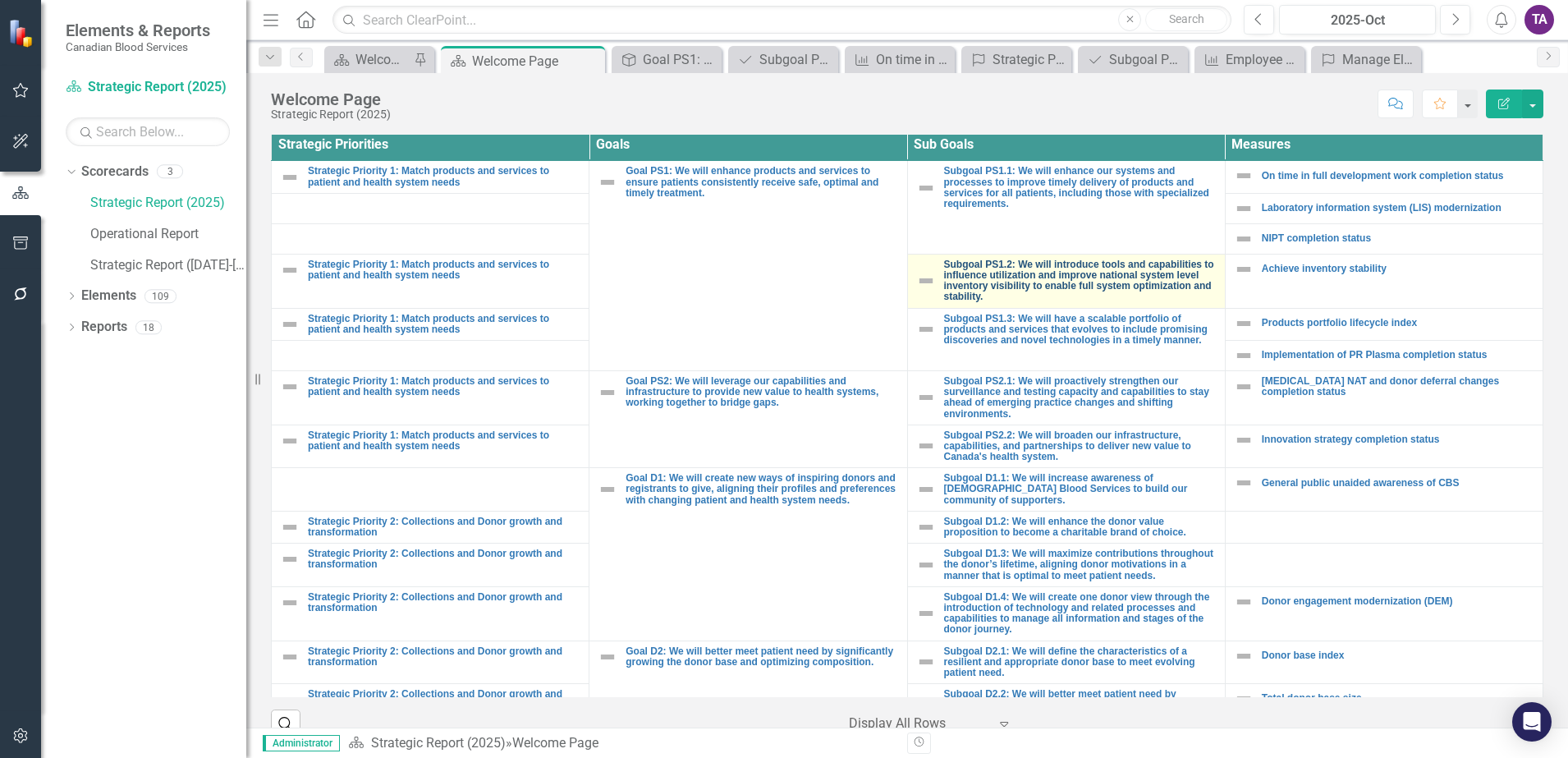
click at [995, 283] on link "Subgoal PS1.2: We will introduce tools and capabilities to influence utilizatio…" at bounding box center [1080, 281] width 273 height 44
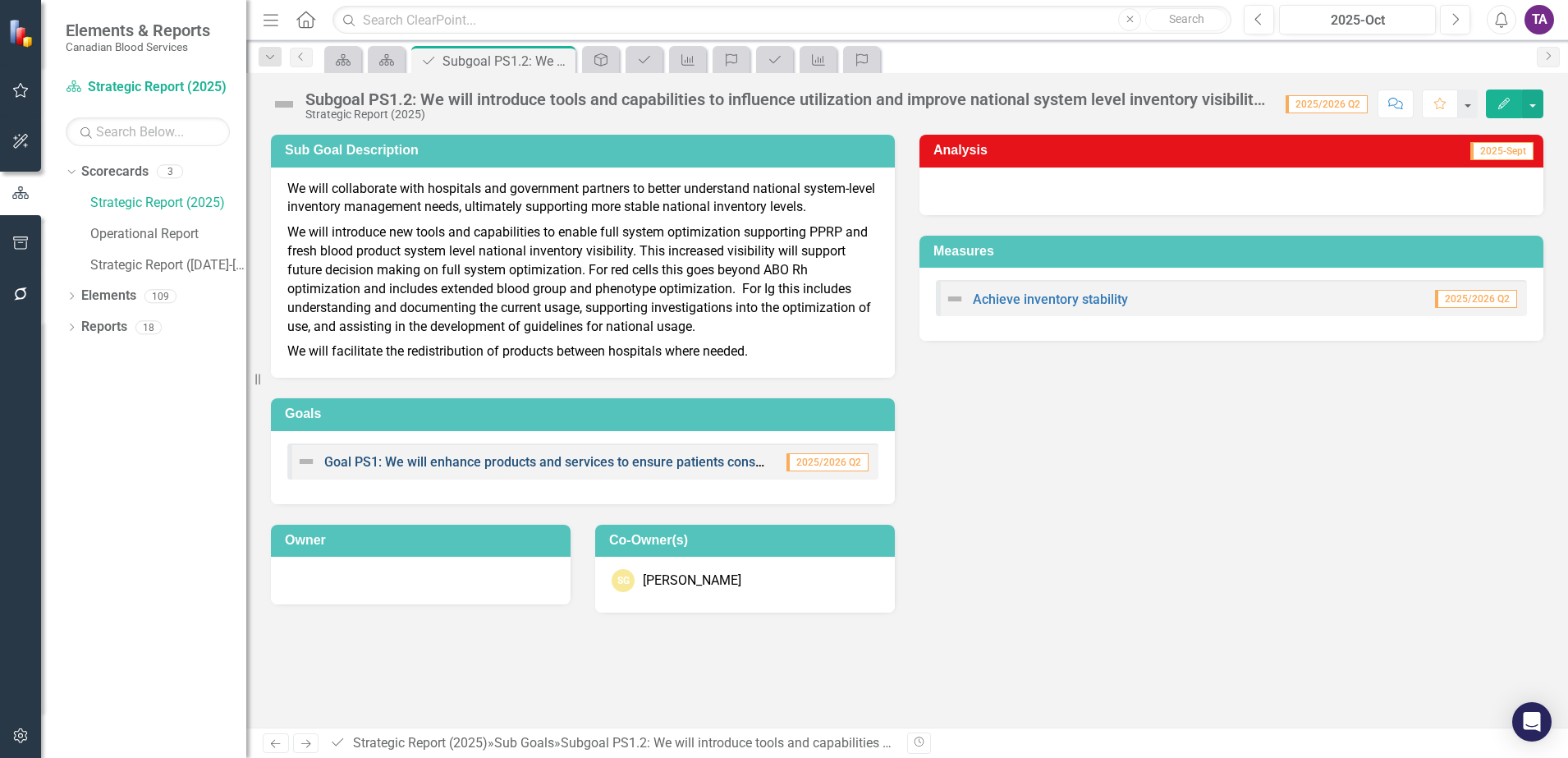
click at [393, 464] on link "Goal PS1: We will enhance products and services to ensure patients consistently…" at bounding box center [690, 461] width 731 height 15
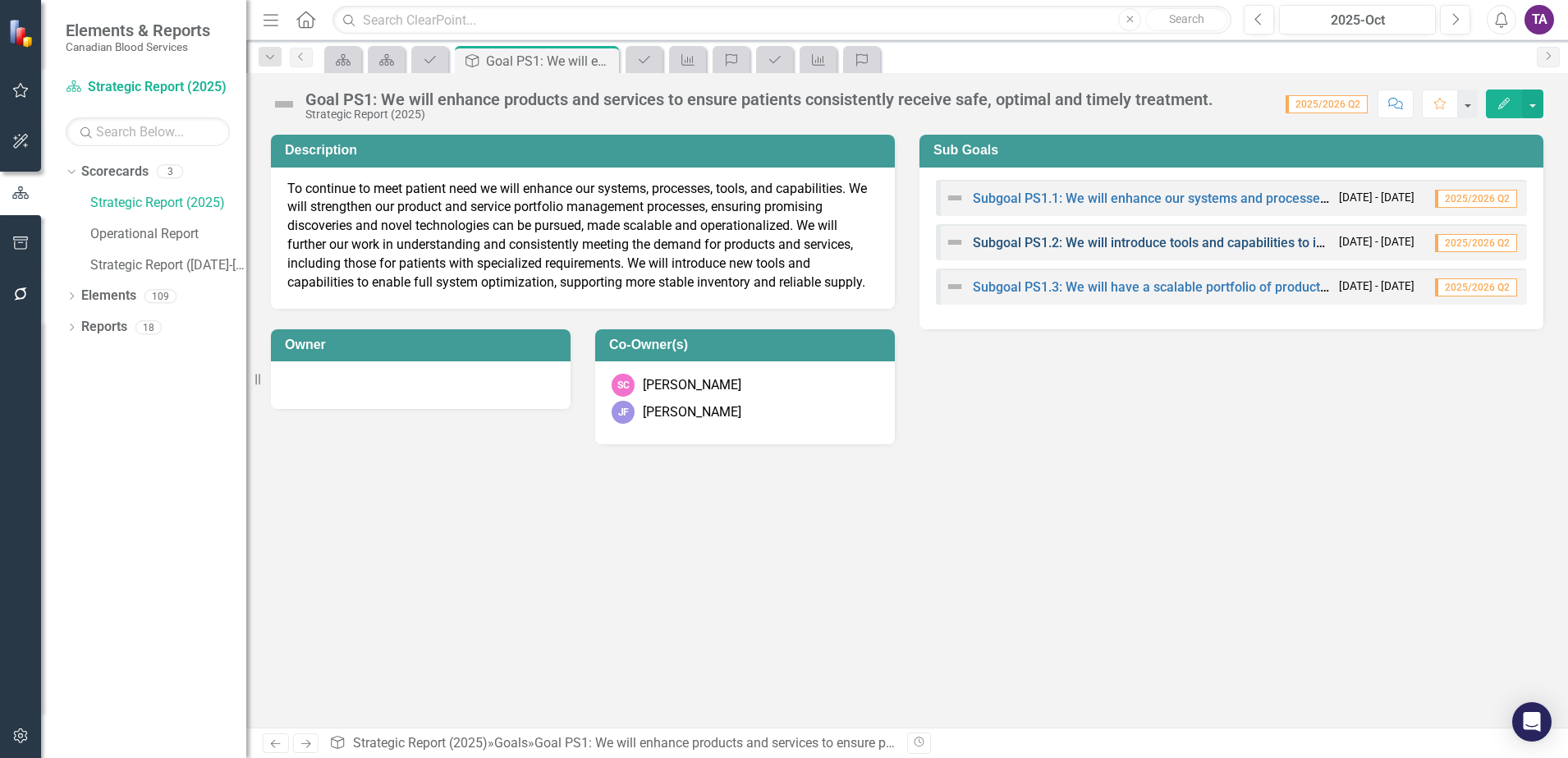
click at [1112, 244] on link "Subgoal PS1.2: We will introduce tools and capabilities to influence utilizatio…" at bounding box center [1498, 243] width 1049 height 15
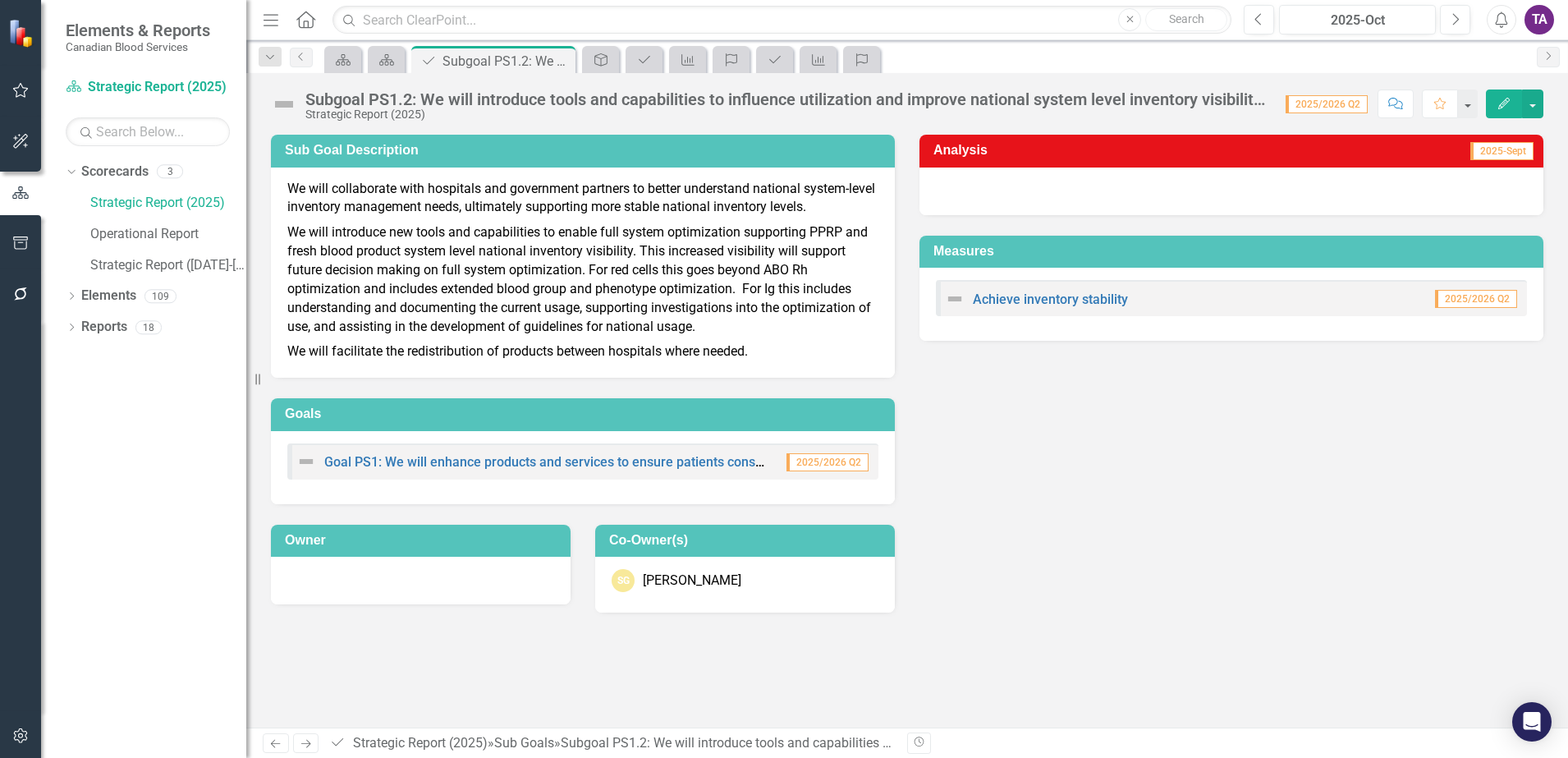
click at [306, 18] on icon "Home" at bounding box center [305, 19] width 21 height 17
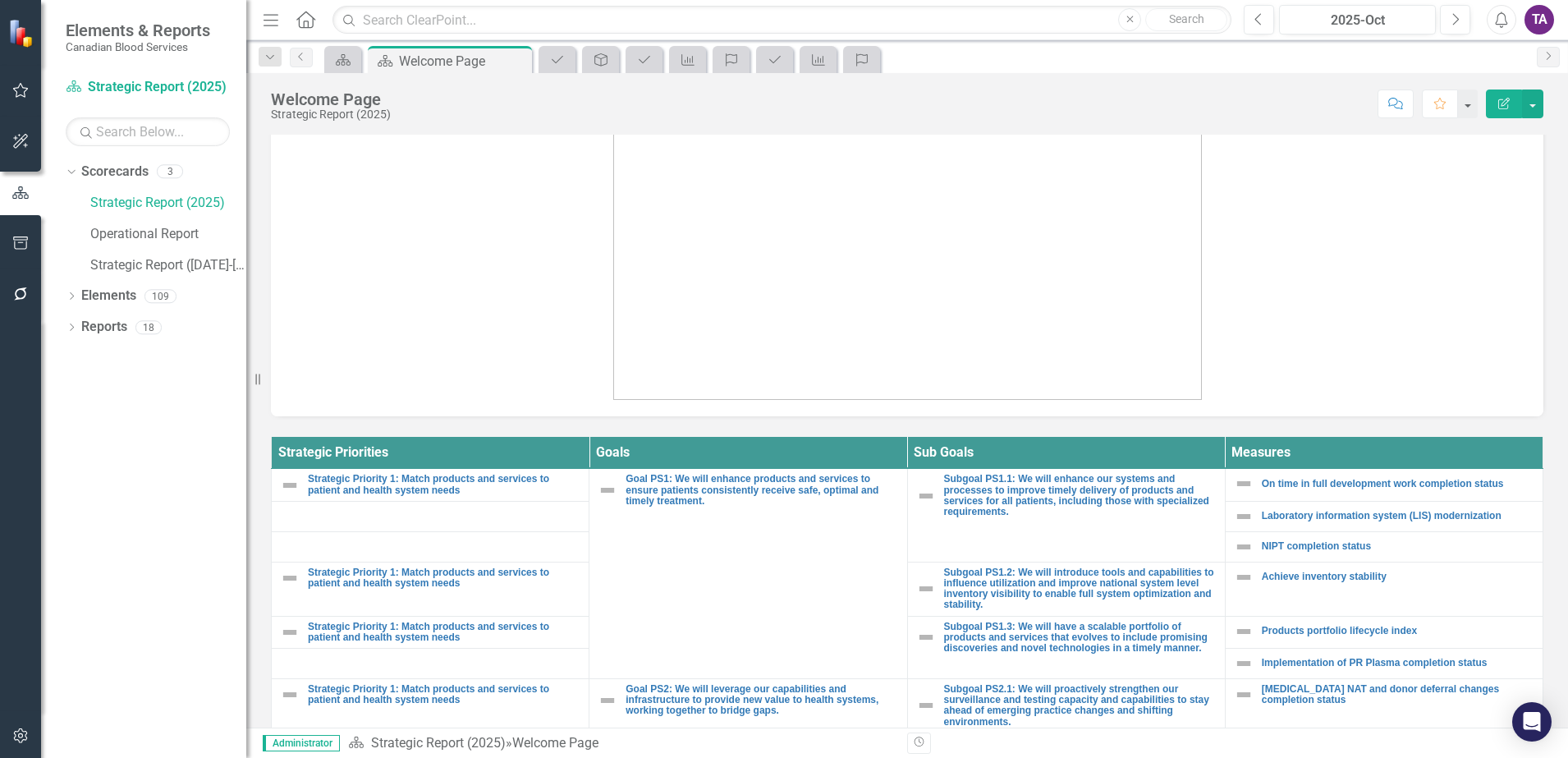
scroll to position [410, 0]
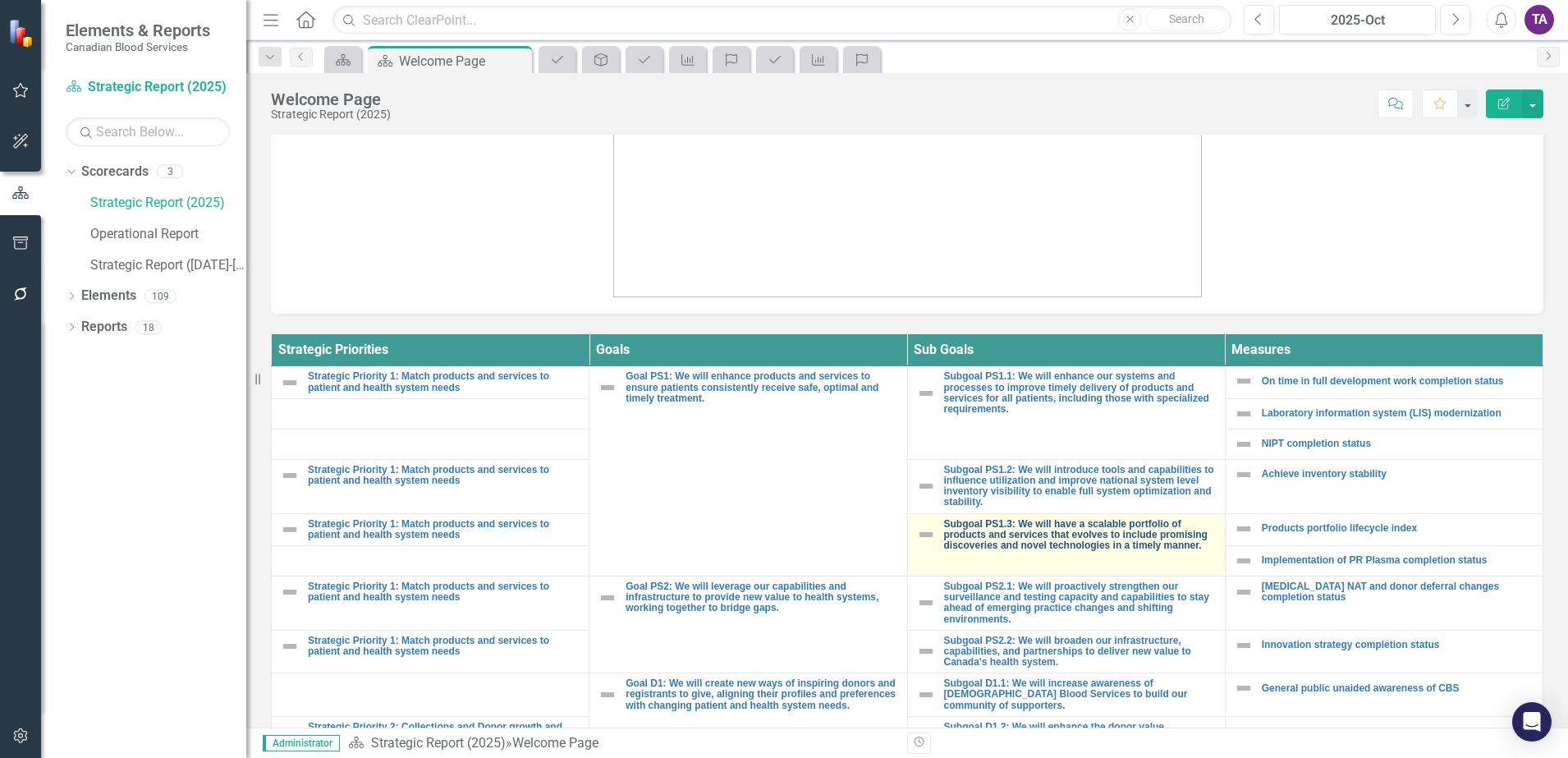
click at [1044, 547] on link "Subgoal PS1.3: We will have a scalable portfolio of products and services that …" at bounding box center [1080, 535] width 273 height 32
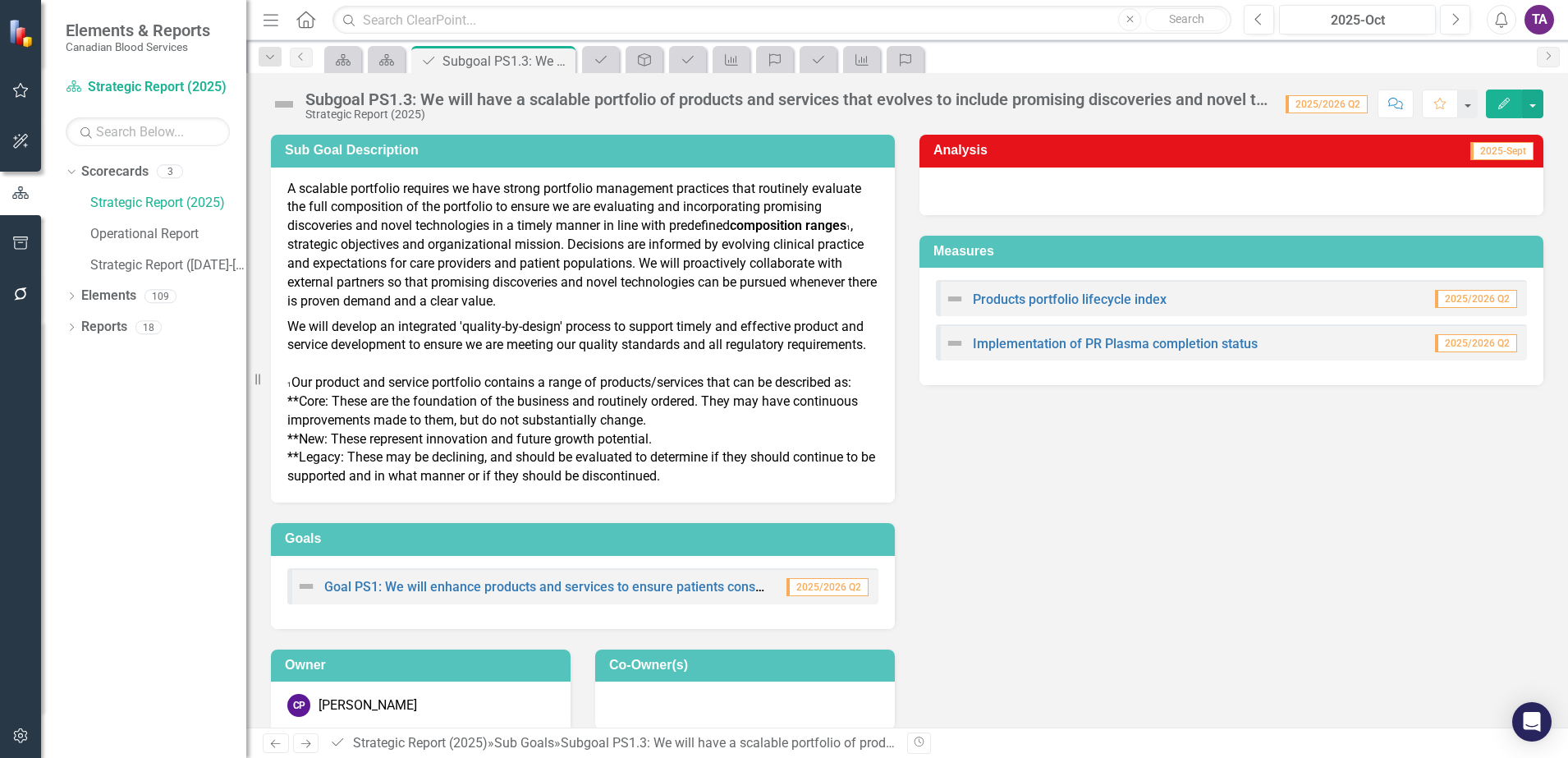
click at [306, 23] on icon "Home" at bounding box center [305, 19] width 21 height 17
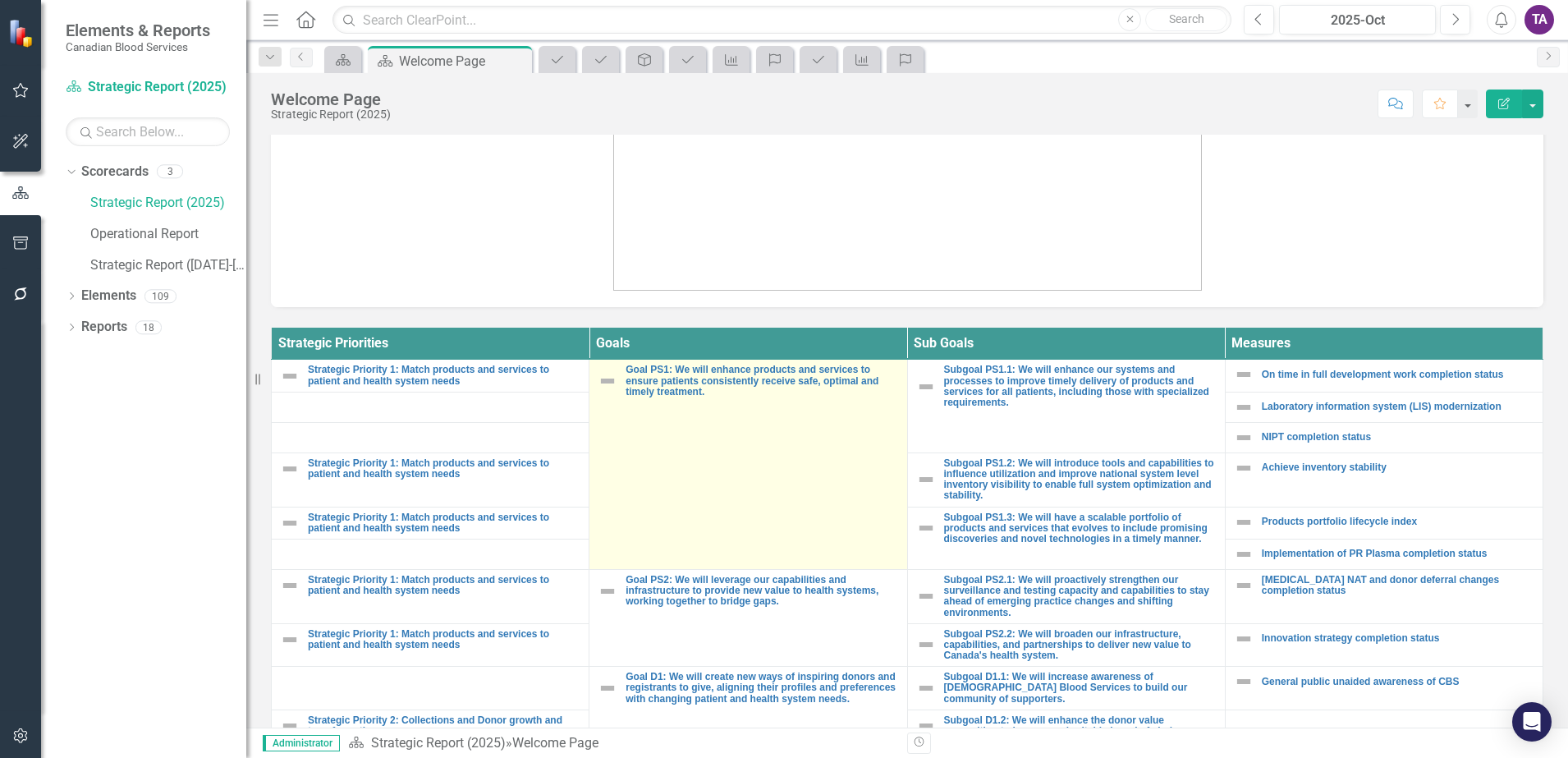
scroll to position [616, 0]
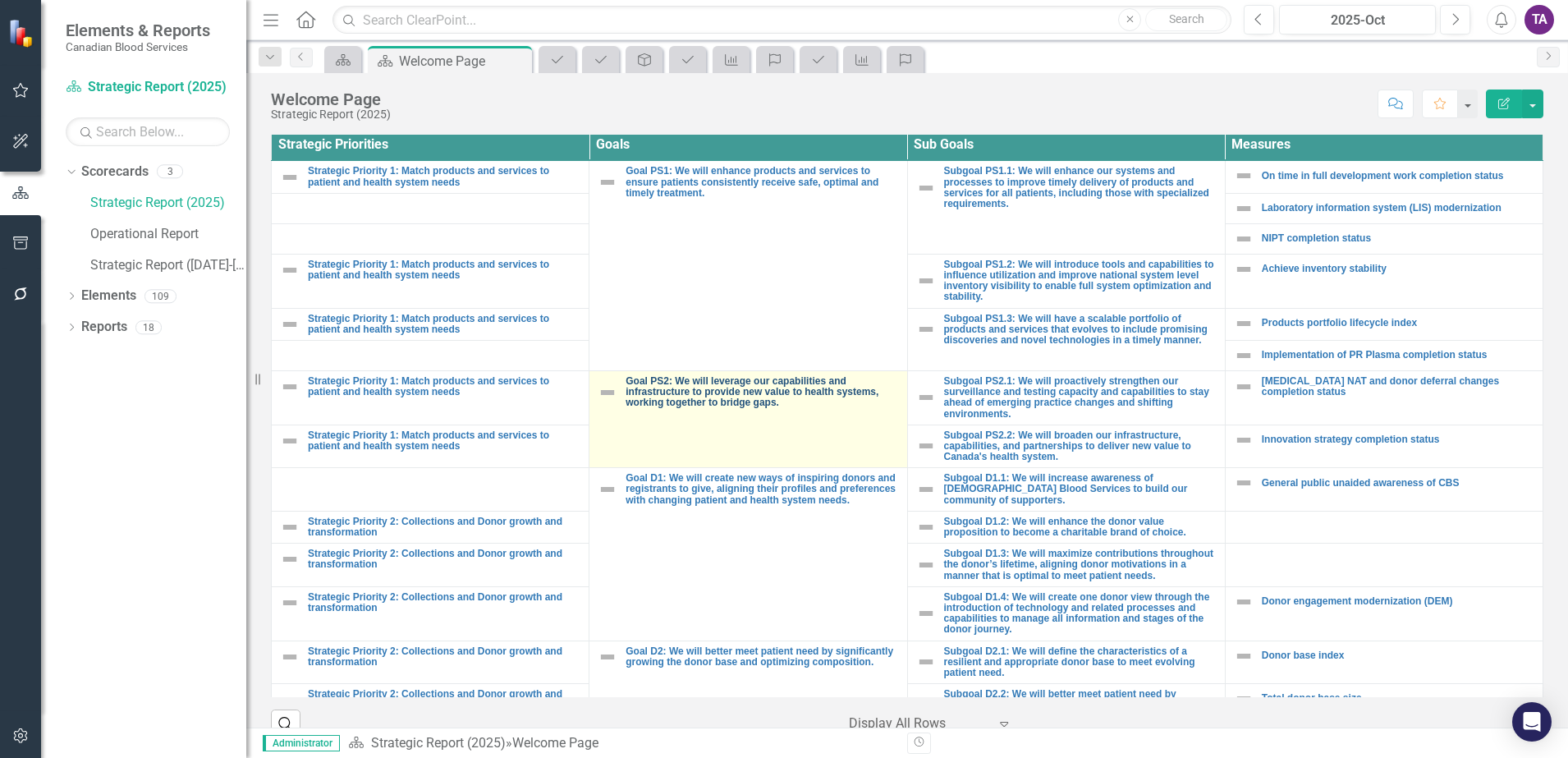
click at [691, 392] on link "Goal PS2: We will leverage our capabilities and infrastructure to provide new v…" at bounding box center [761, 392] width 273 height 32
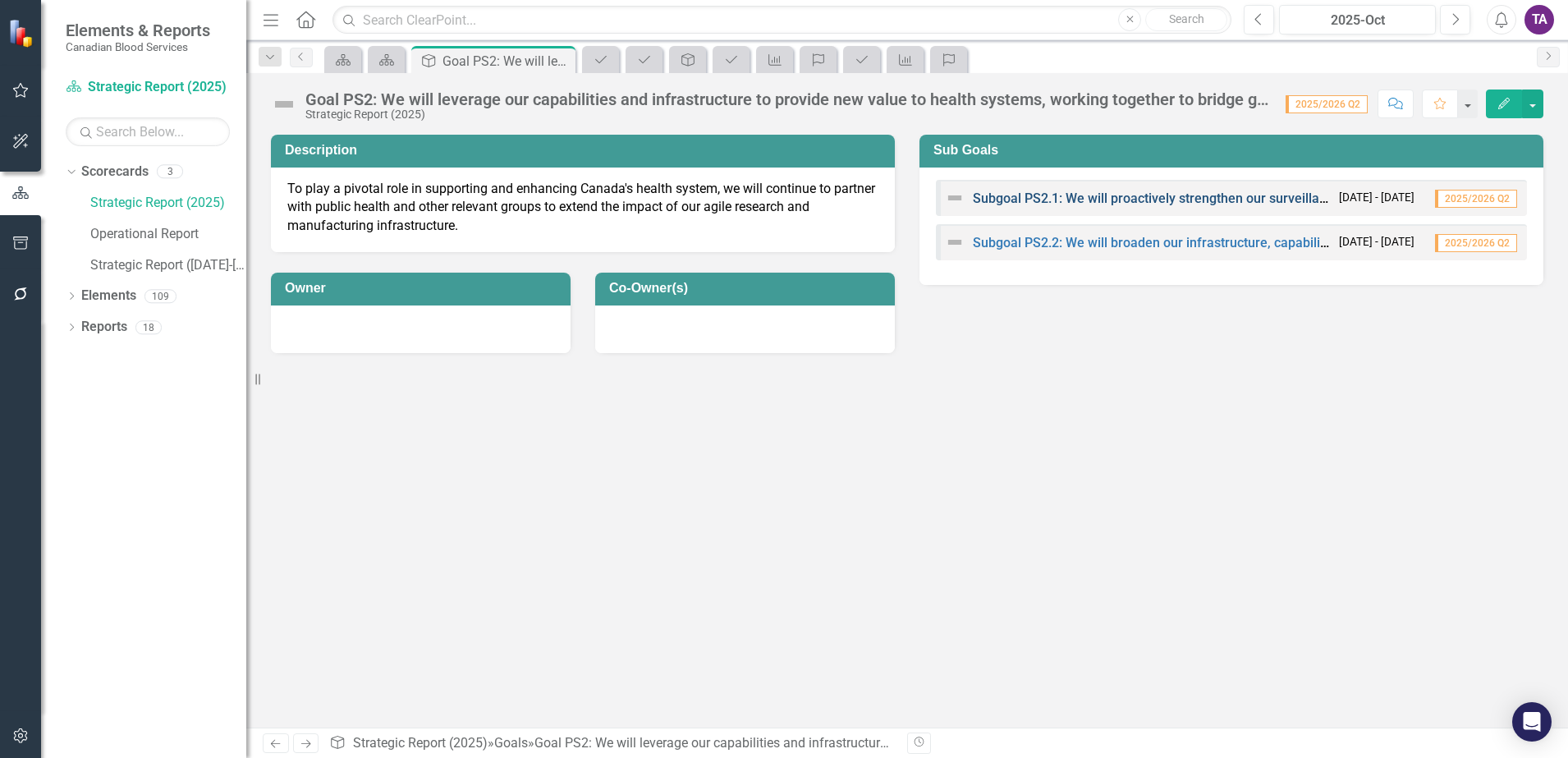
click at [1069, 199] on link "Subgoal PS2.1: We will proactively strengthen our surveillance and testing capa…" at bounding box center [1477, 198] width 1009 height 15
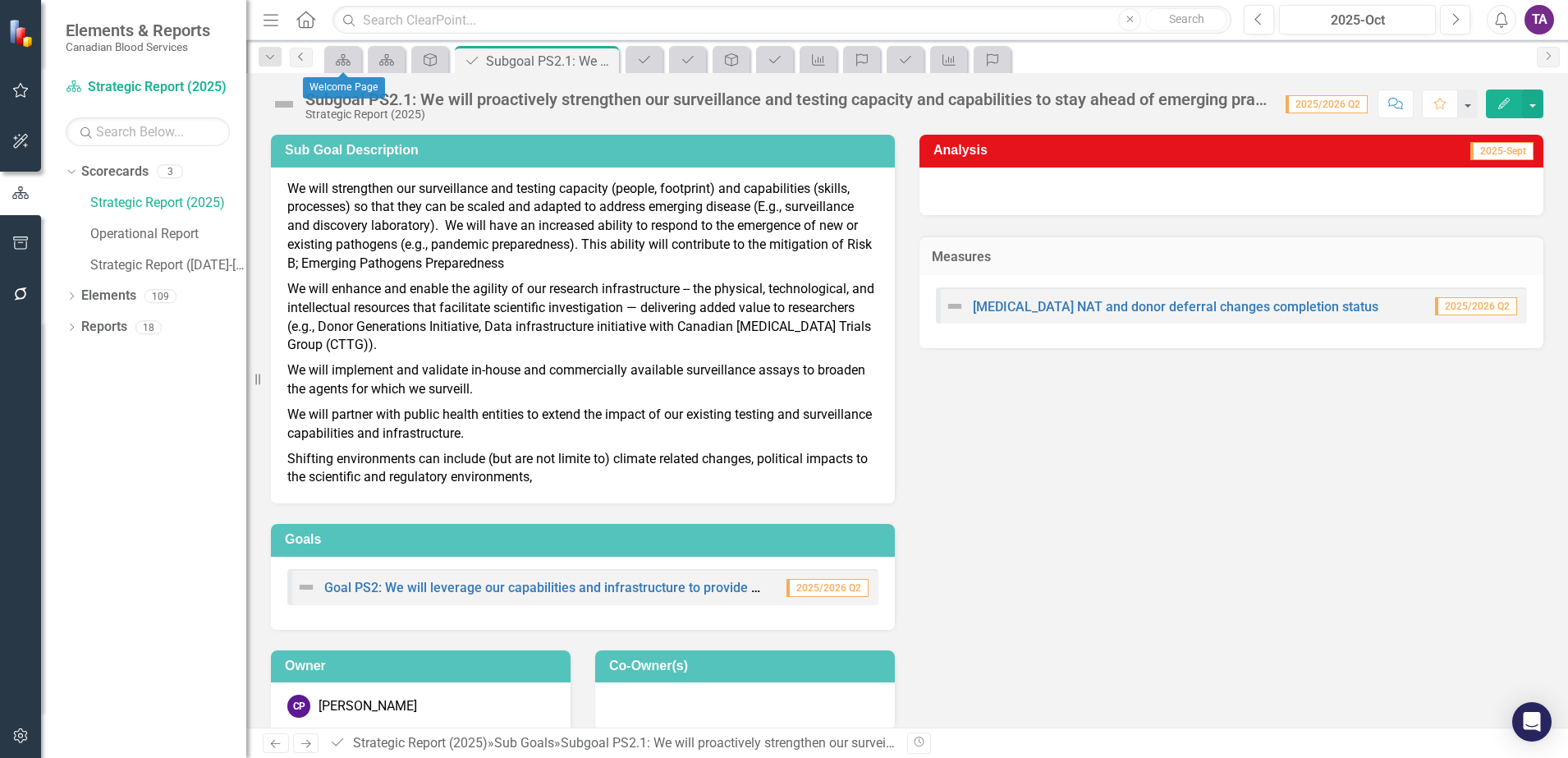
click at [304, 52] on icon "Previous" at bounding box center [301, 57] width 13 height 10
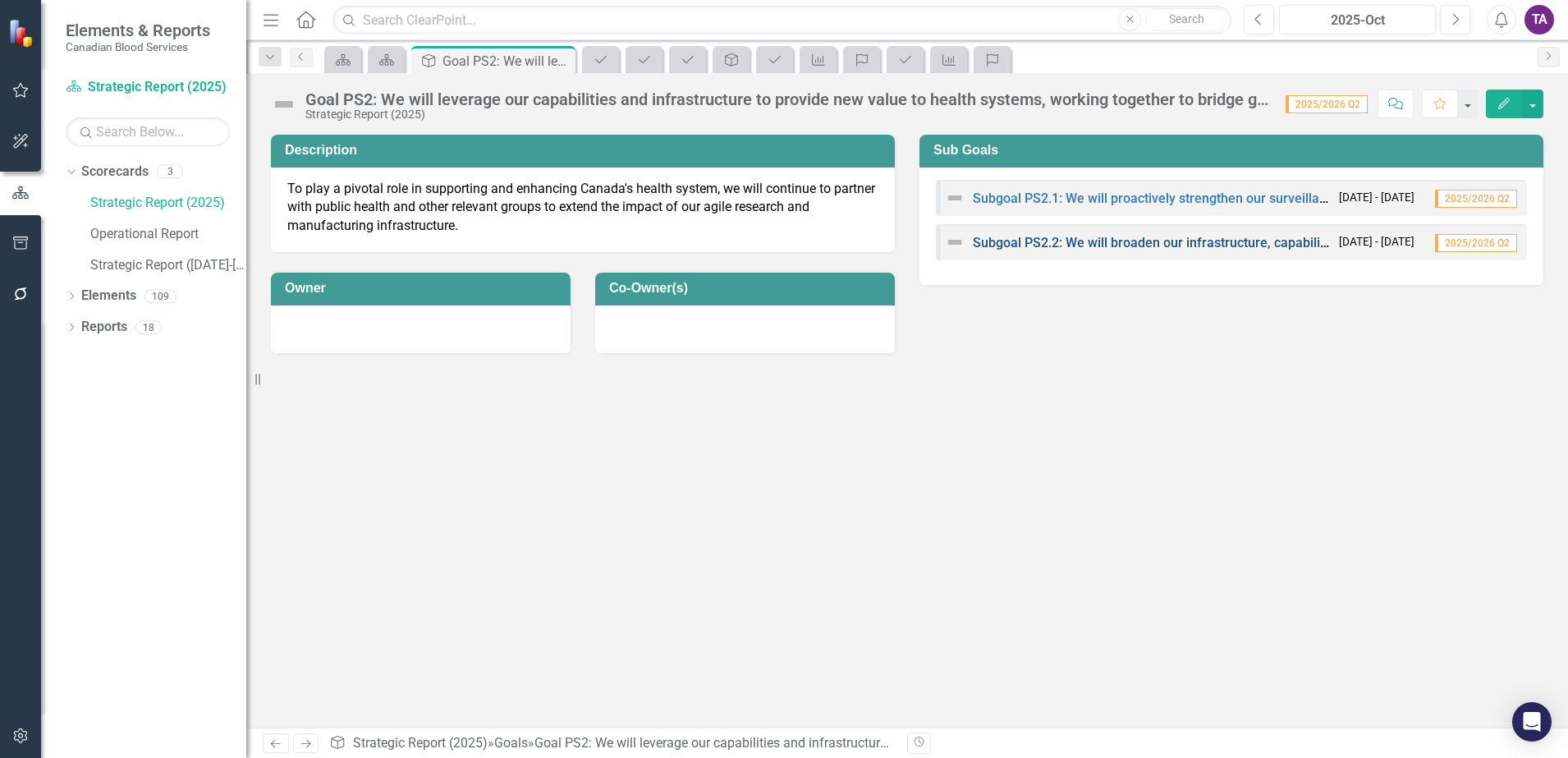
click at [1036, 248] on link "Subgoal PS2.2: We will broaden our infrastructure, capabilities, and partnershi…" at bounding box center [1352, 243] width 758 height 15
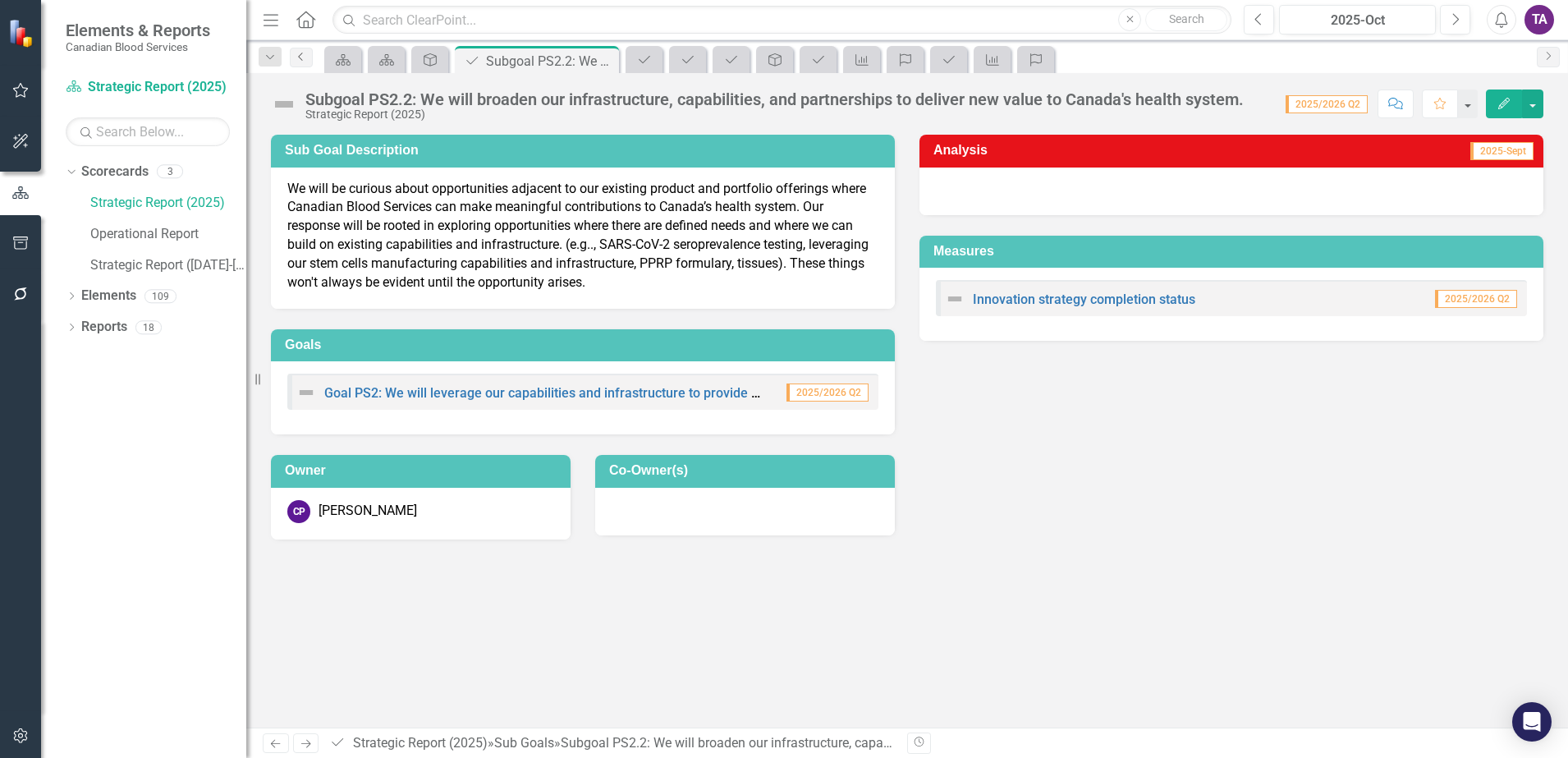
click at [307, 56] on icon "Previous" at bounding box center [301, 57] width 13 height 10
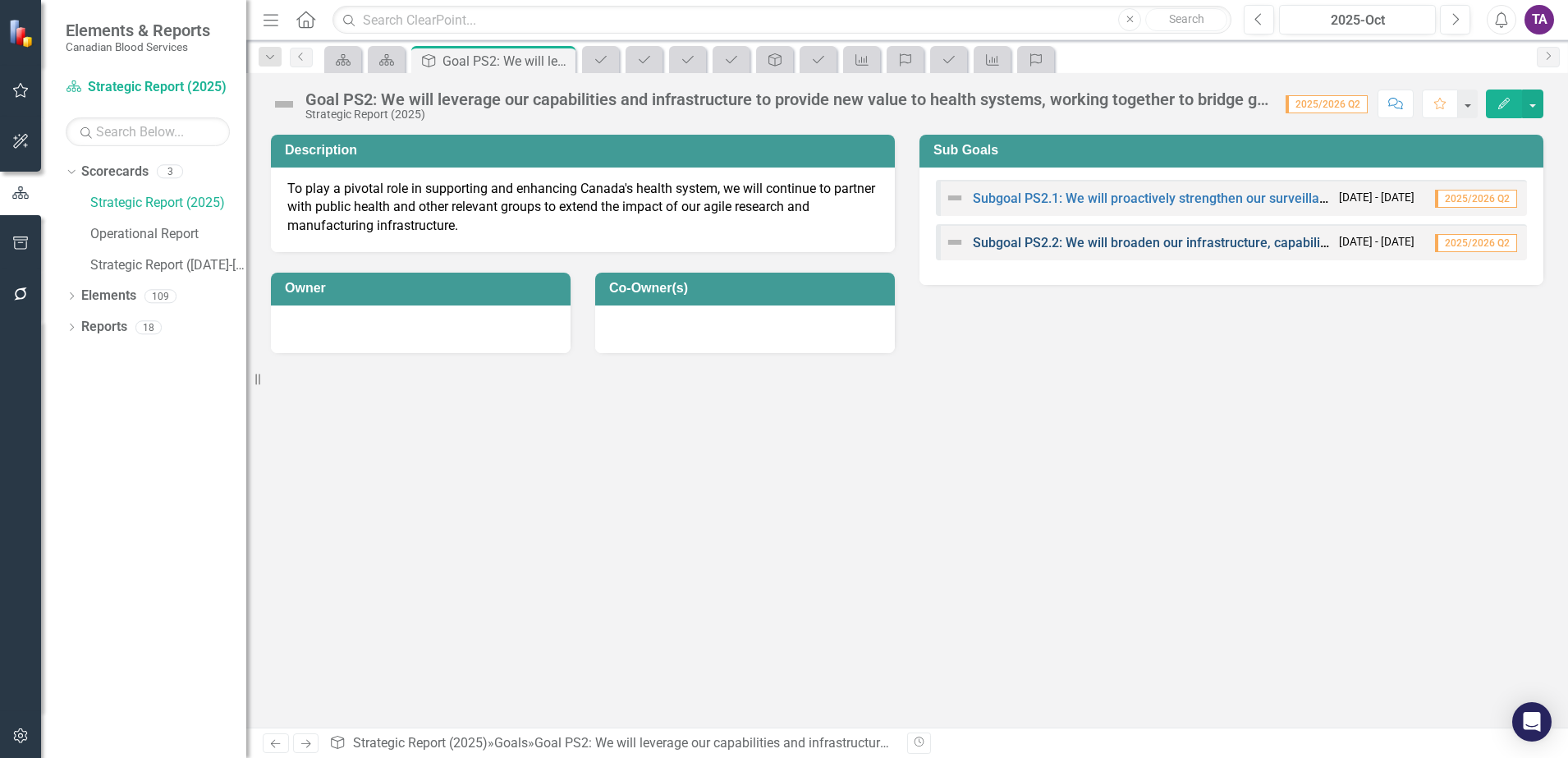
click at [1154, 247] on link "Subgoal PS2.2: We will broaden our infrastructure, capabilities, and partnershi…" at bounding box center [1352, 243] width 758 height 15
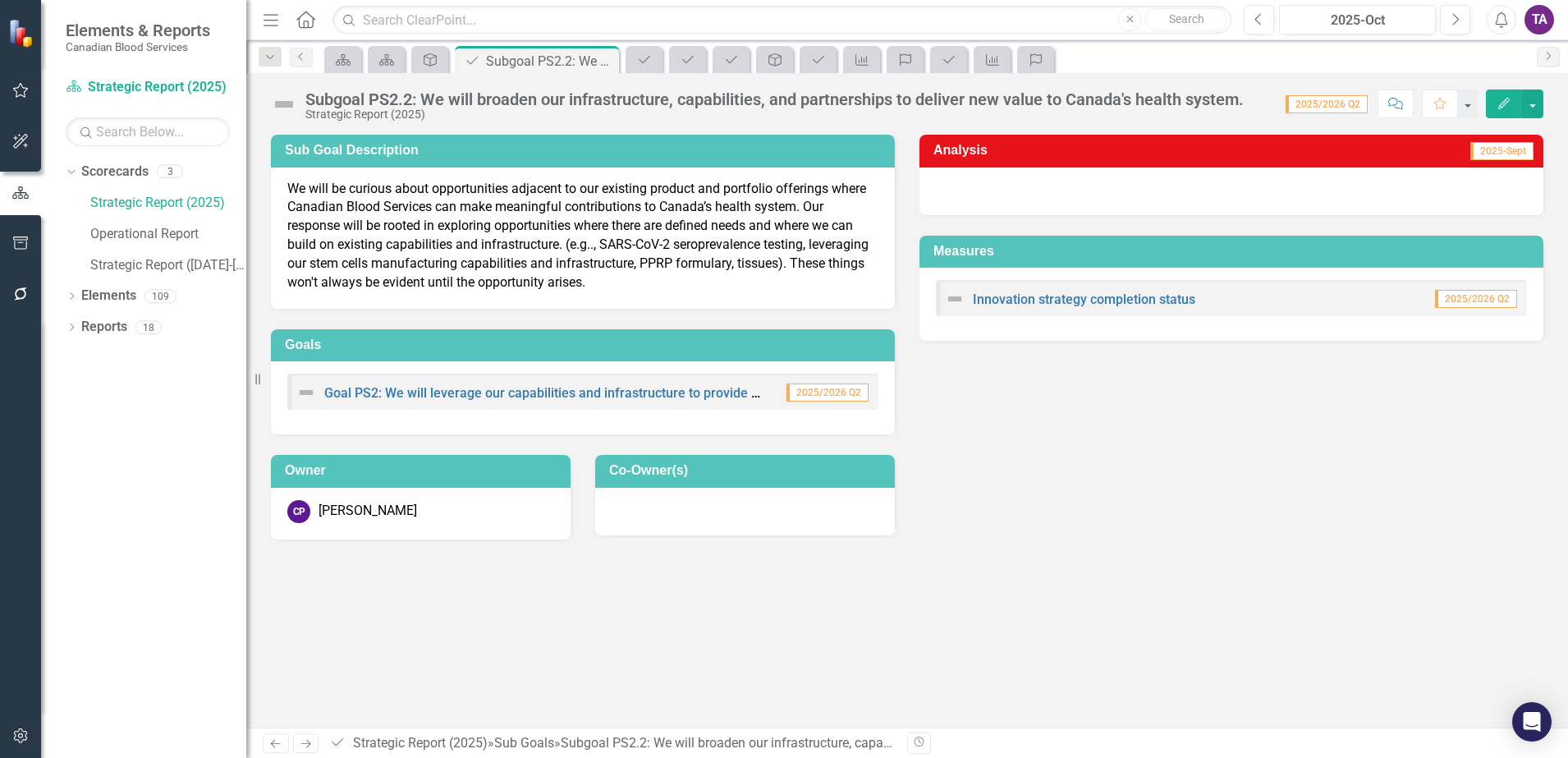
click at [315, 58] on div "Dropdown Search Scorecard Welcome Page Pin Scorecard Welcome Page Close Goal Go…" at bounding box center [907, 56] width 1322 height 32
click at [302, 62] on link "Previous" at bounding box center [301, 57] width 23 height 20
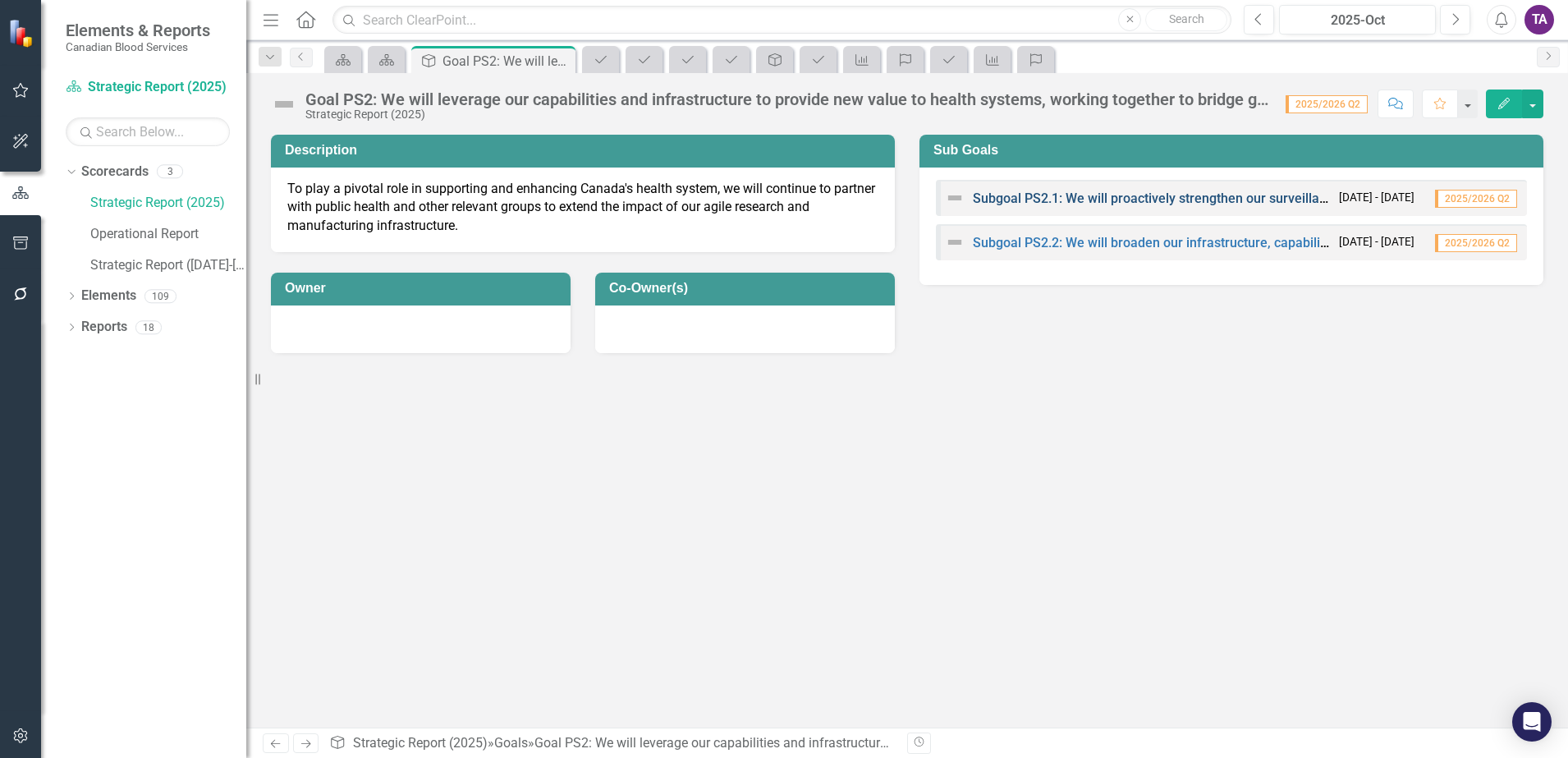
click at [1123, 199] on link "Subgoal PS2.1: We will proactively strengthen our surveillance and testing capa…" at bounding box center [1477, 198] width 1009 height 15
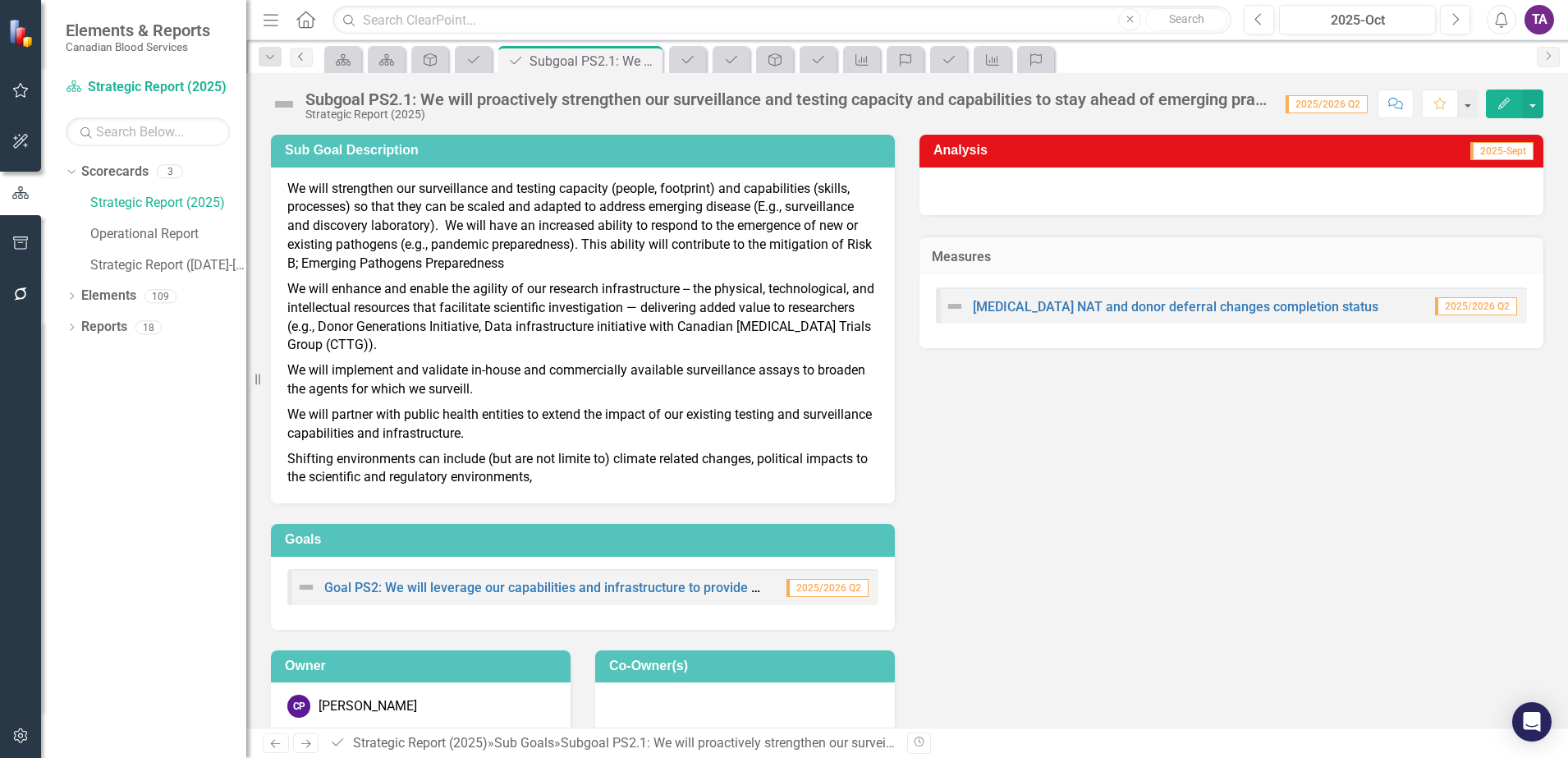
click at [304, 56] on icon "Previous" at bounding box center [301, 57] width 13 height 10
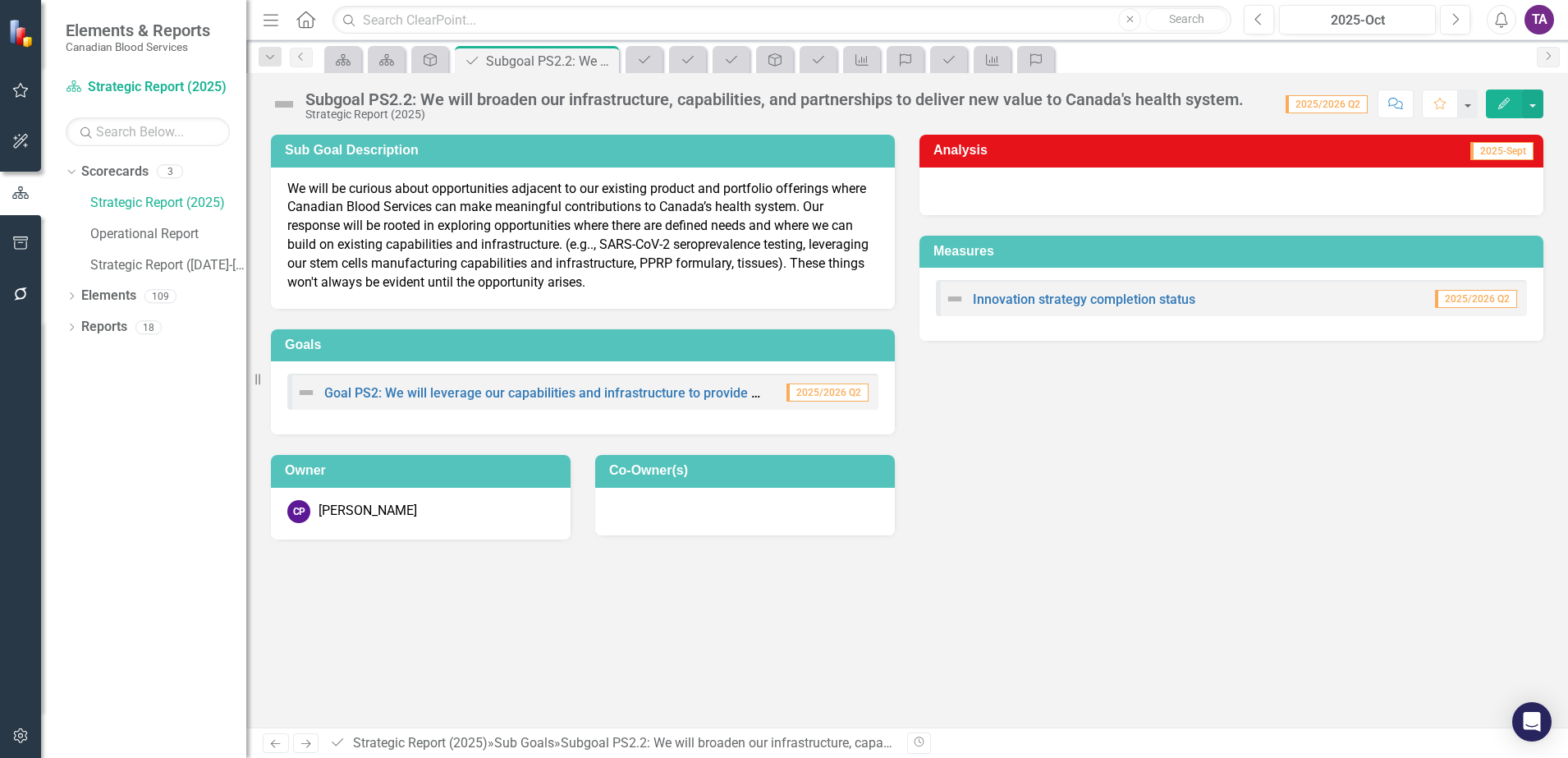
click at [312, 26] on icon "Home" at bounding box center [305, 19] width 21 height 17
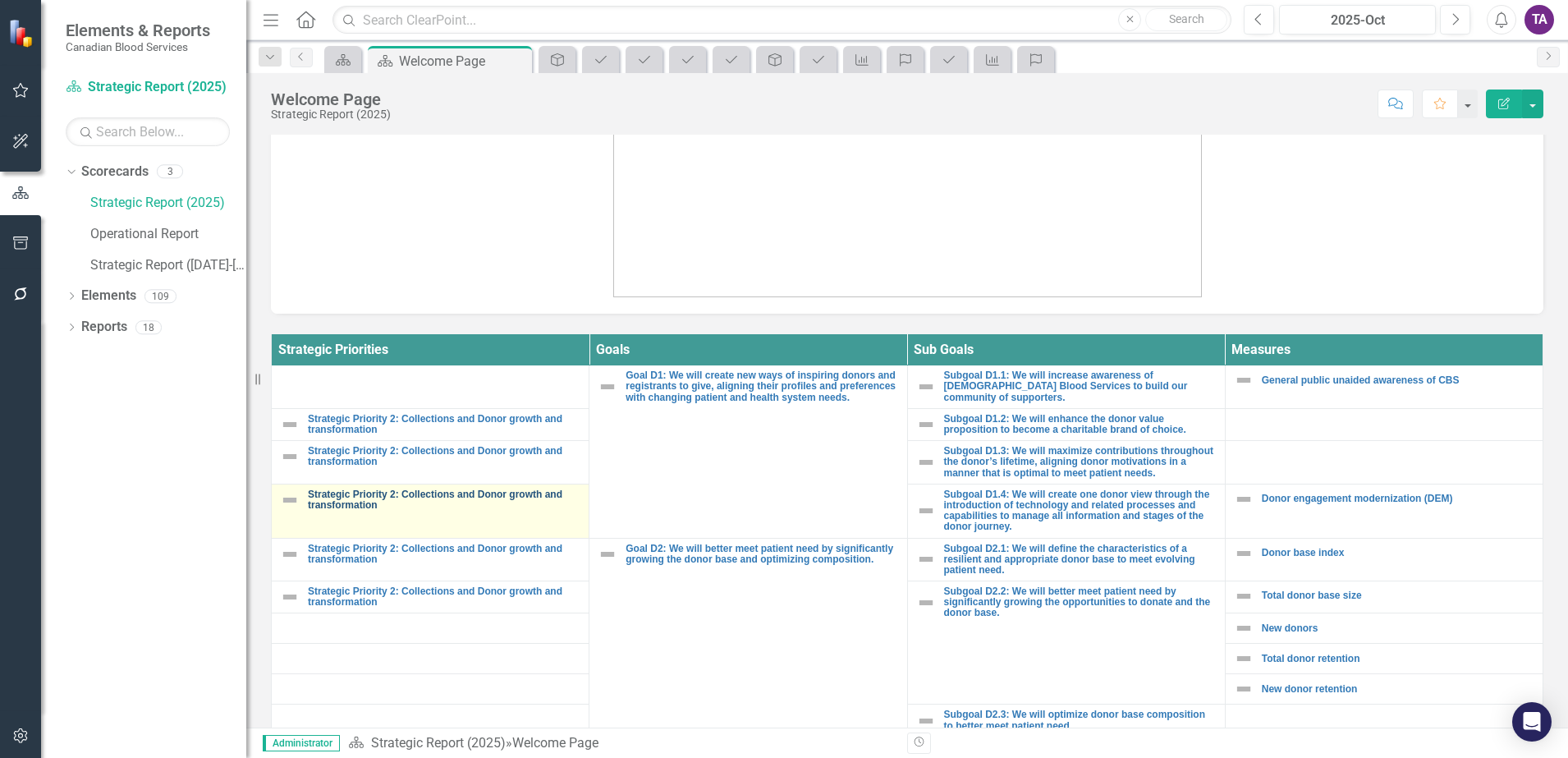
scroll to position [205, 0]
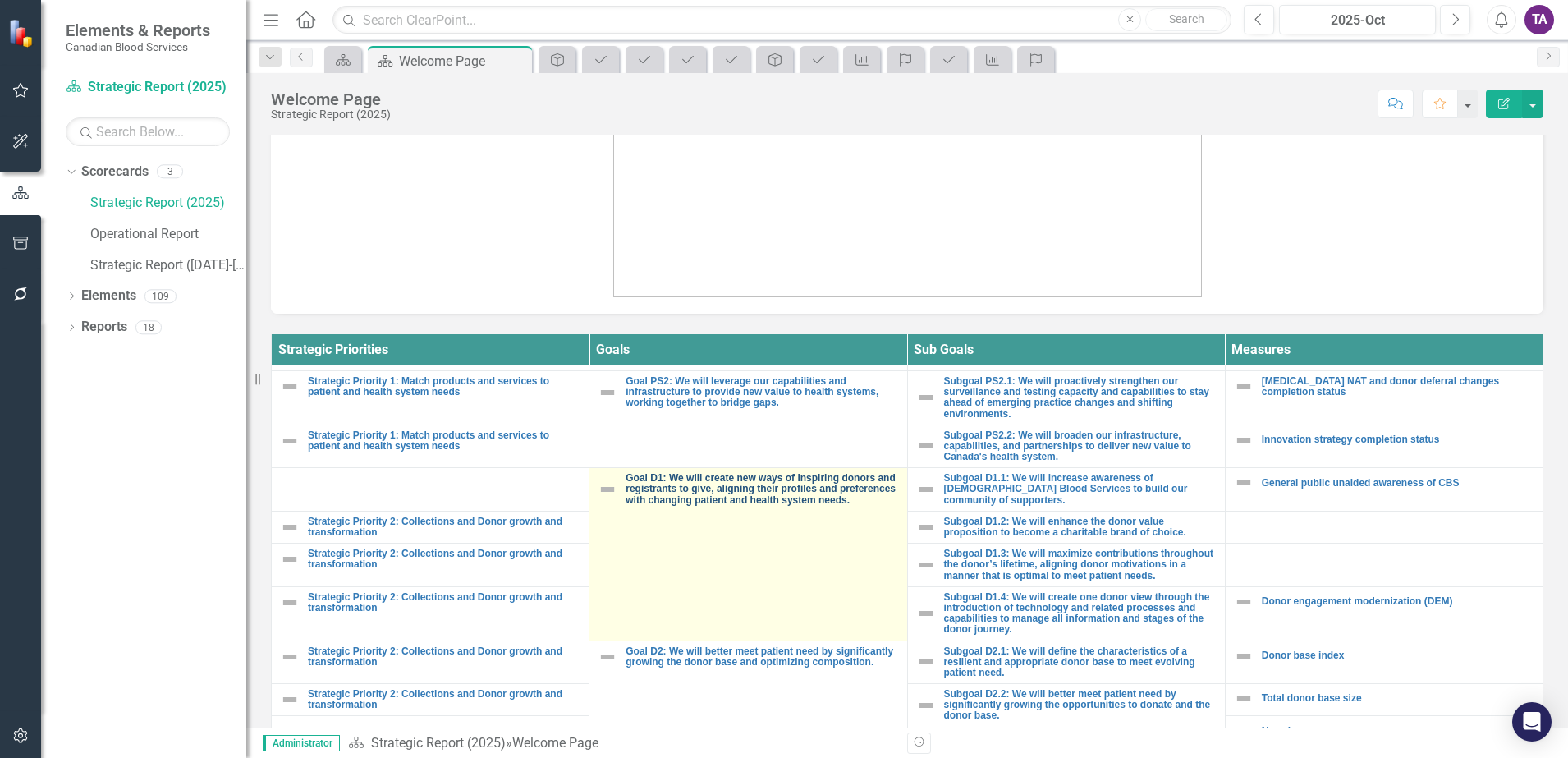
click at [643, 506] on link "Goal D1: We will create new ways of inspiring donors and registrants to give, a…" at bounding box center [761, 489] width 273 height 32
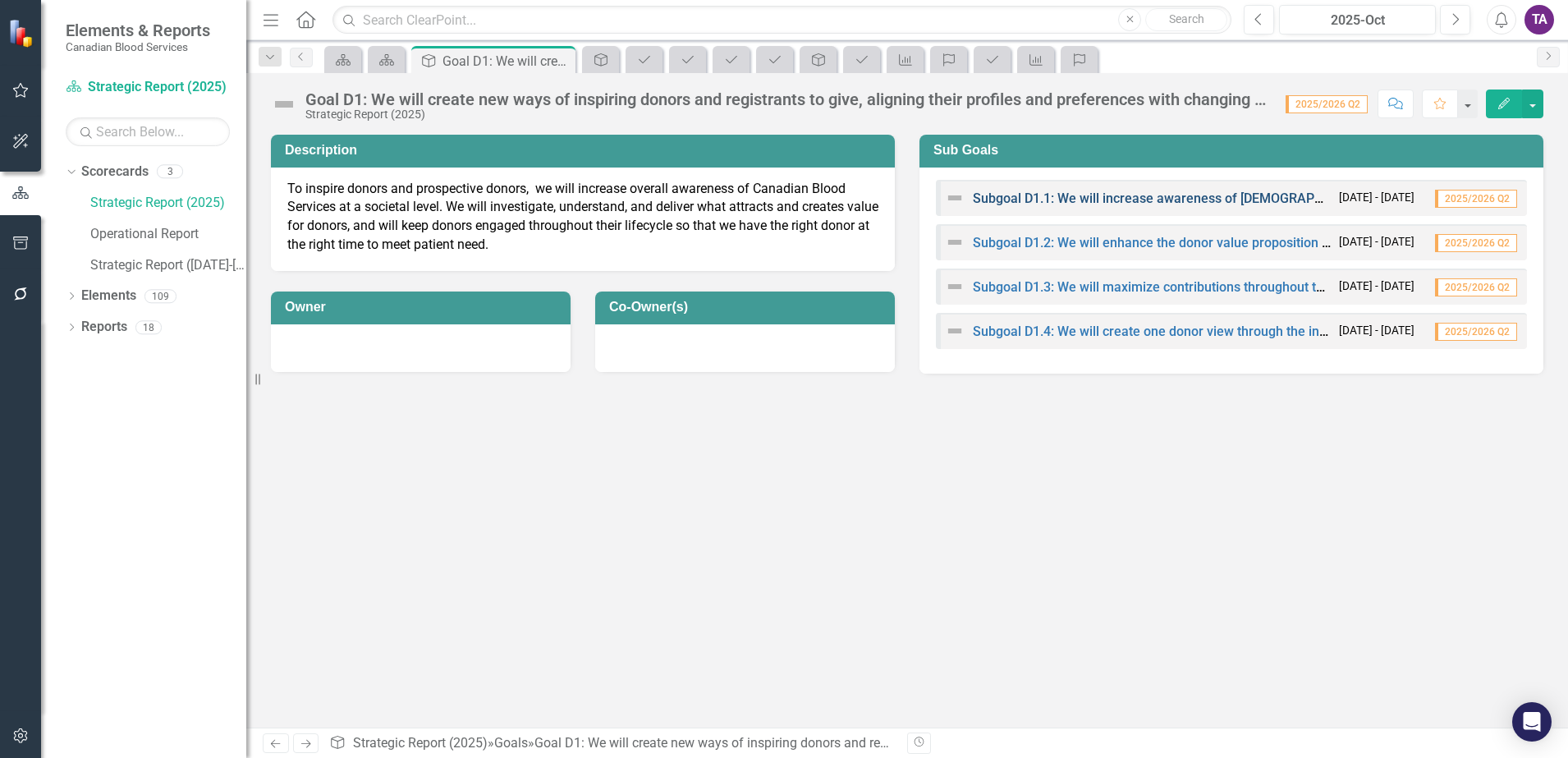
click at [1025, 200] on link "Subgoal D1.1: We will increase awareness of [DEMOGRAPHIC_DATA] Blood Services t…" at bounding box center [1334, 198] width 721 height 15
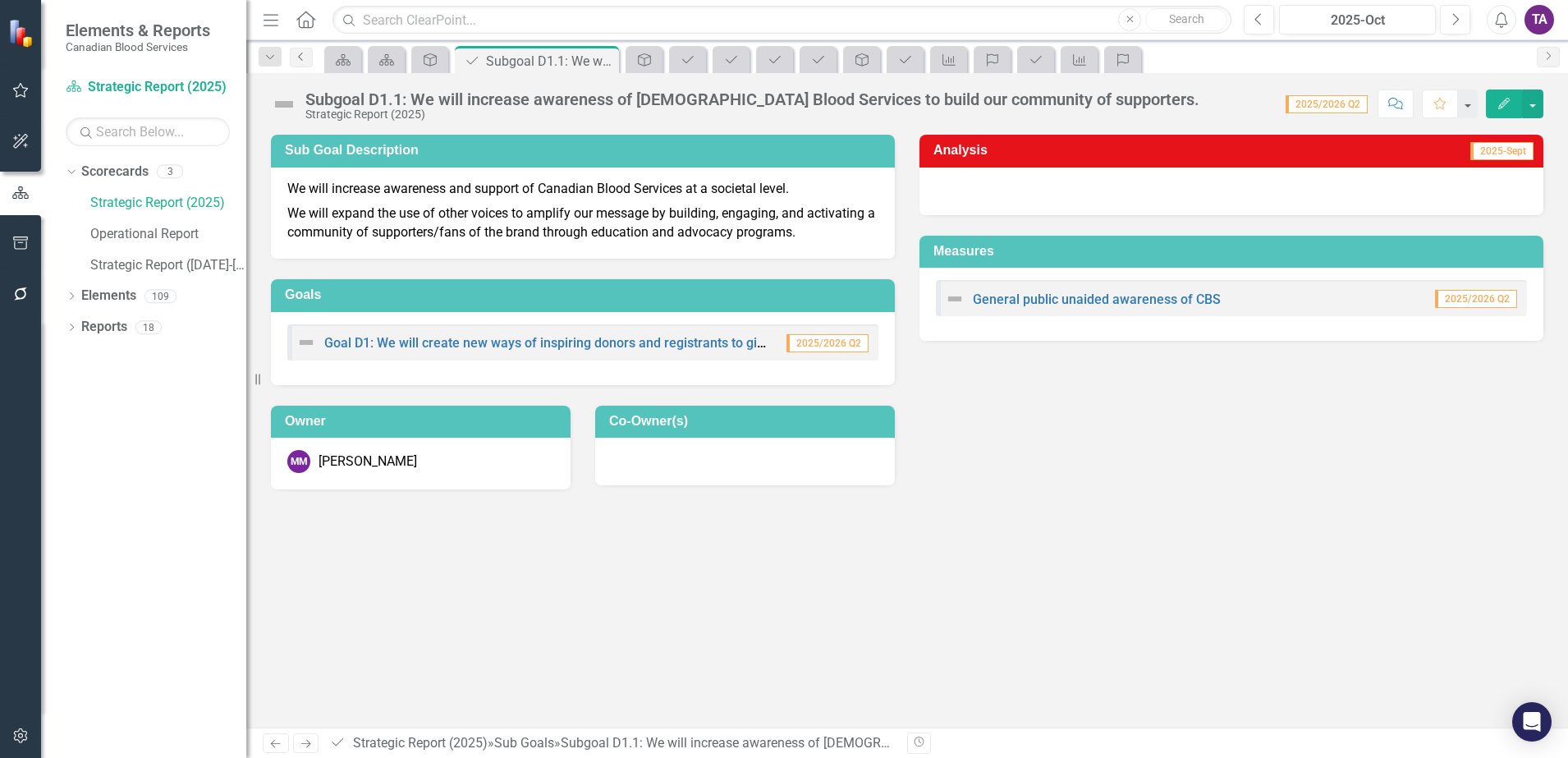
click at [295, 63] on link "Previous" at bounding box center [301, 57] width 23 height 20
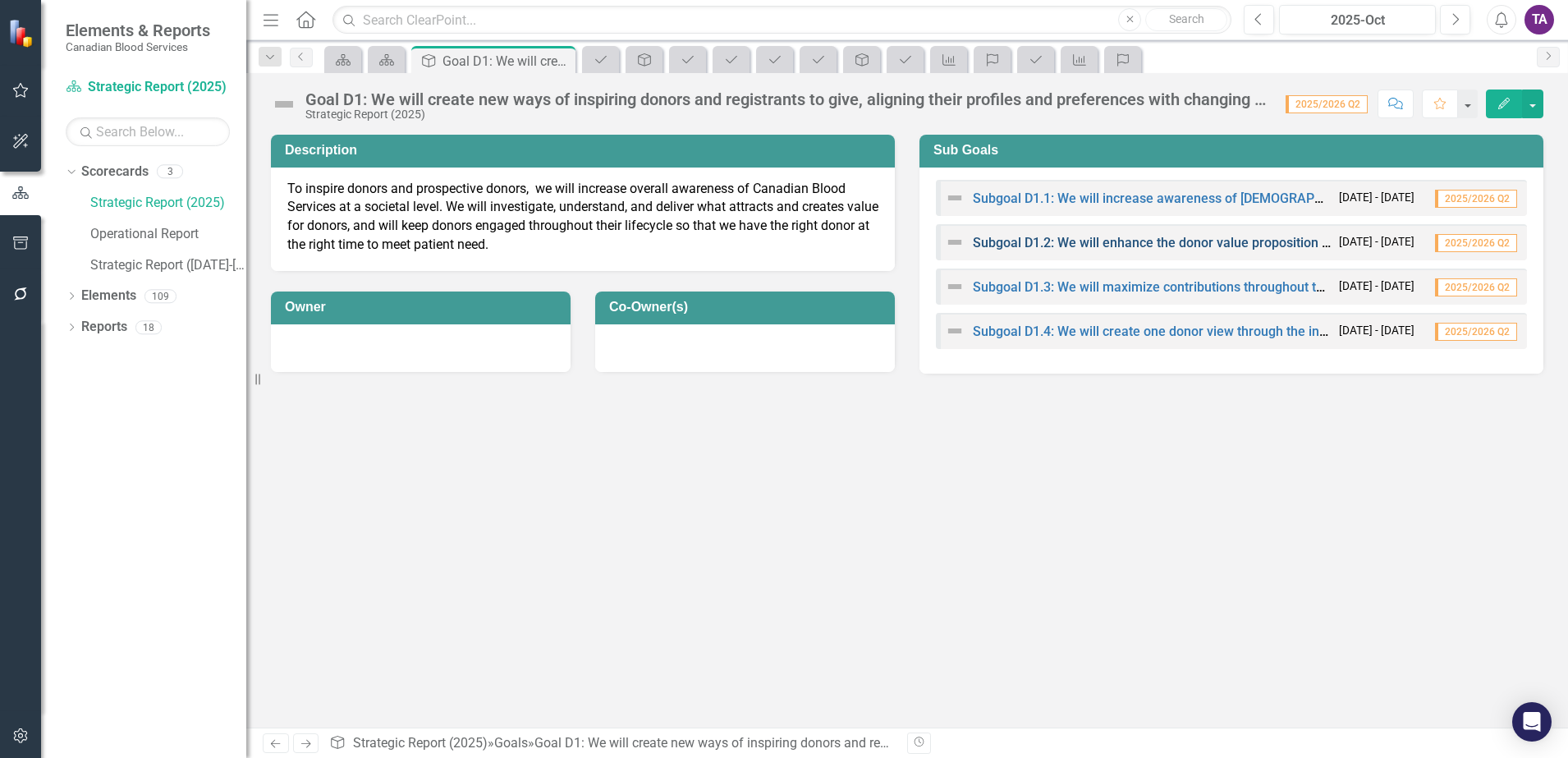
click at [1072, 241] on link "Subgoal D1.2: We will enhance the donor value proposition to become a charitabl…" at bounding box center [1265, 243] width 583 height 15
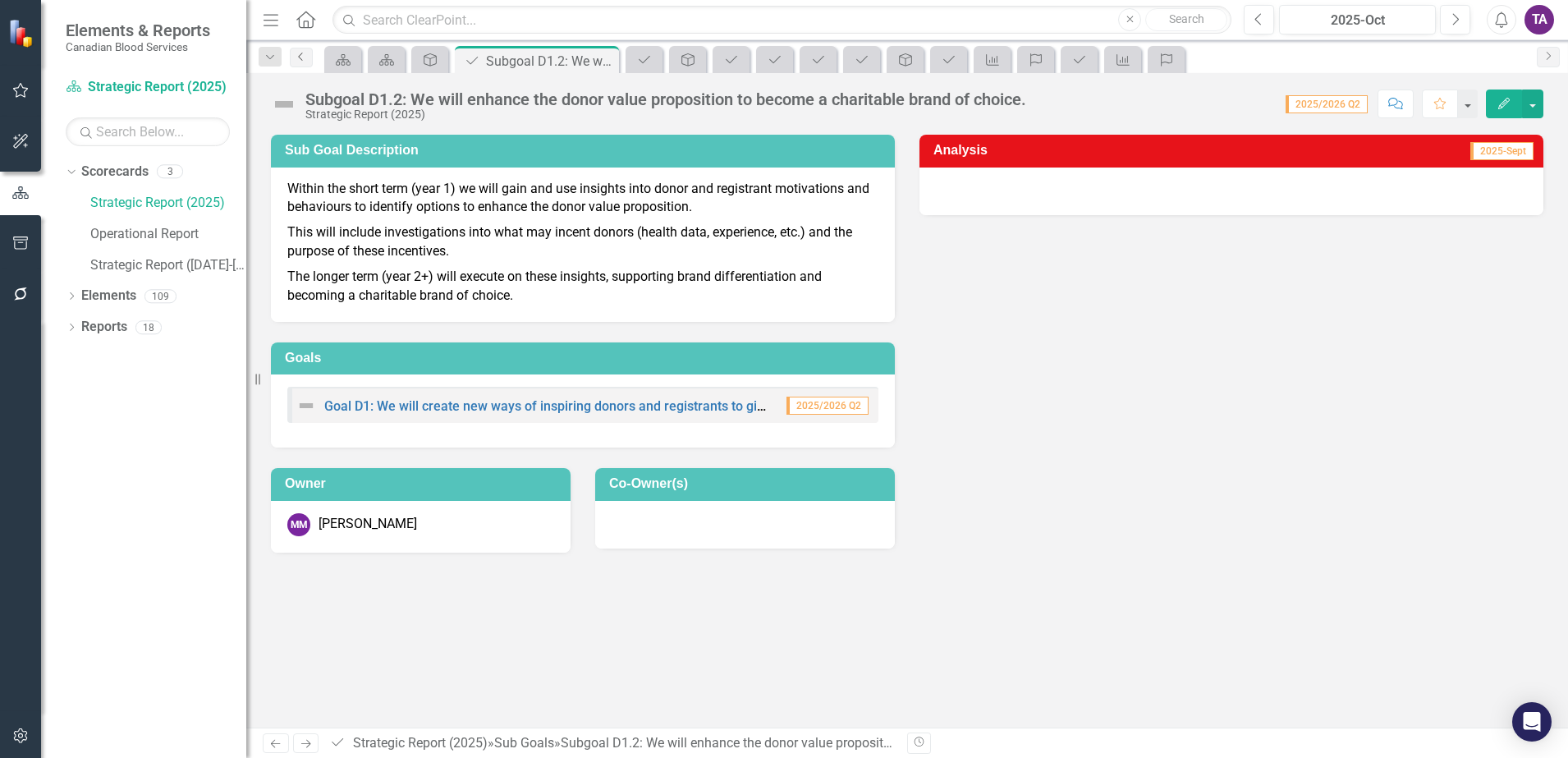
click at [308, 63] on link "Previous" at bounding box center [301, 57] width 23 height 20
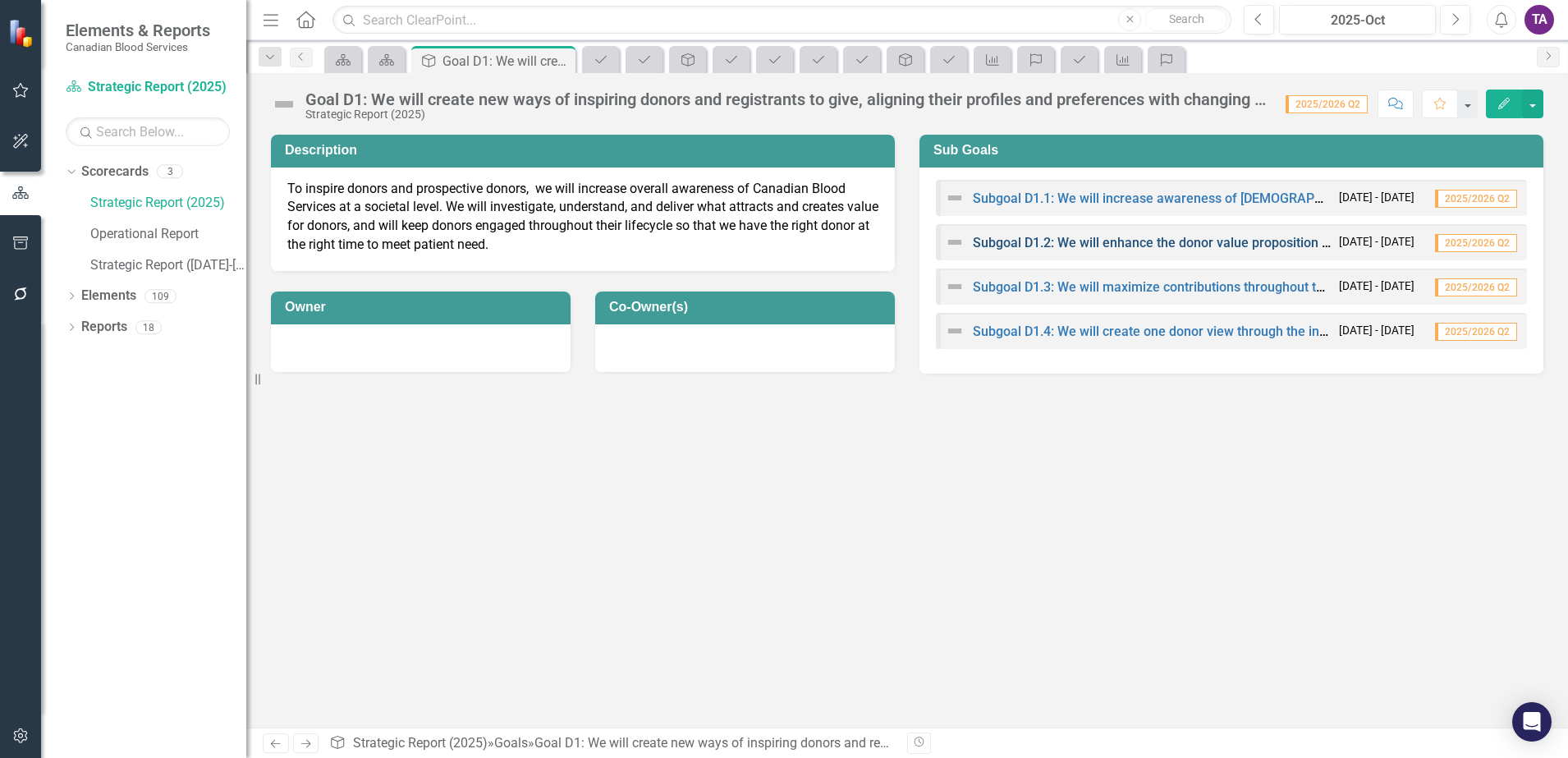
click at [1089, 244] on link "Subgoal D1.2: We will enhance the donor value proposition to become a charitabl…" at bounding box center [1265, 243] width 583 height 15
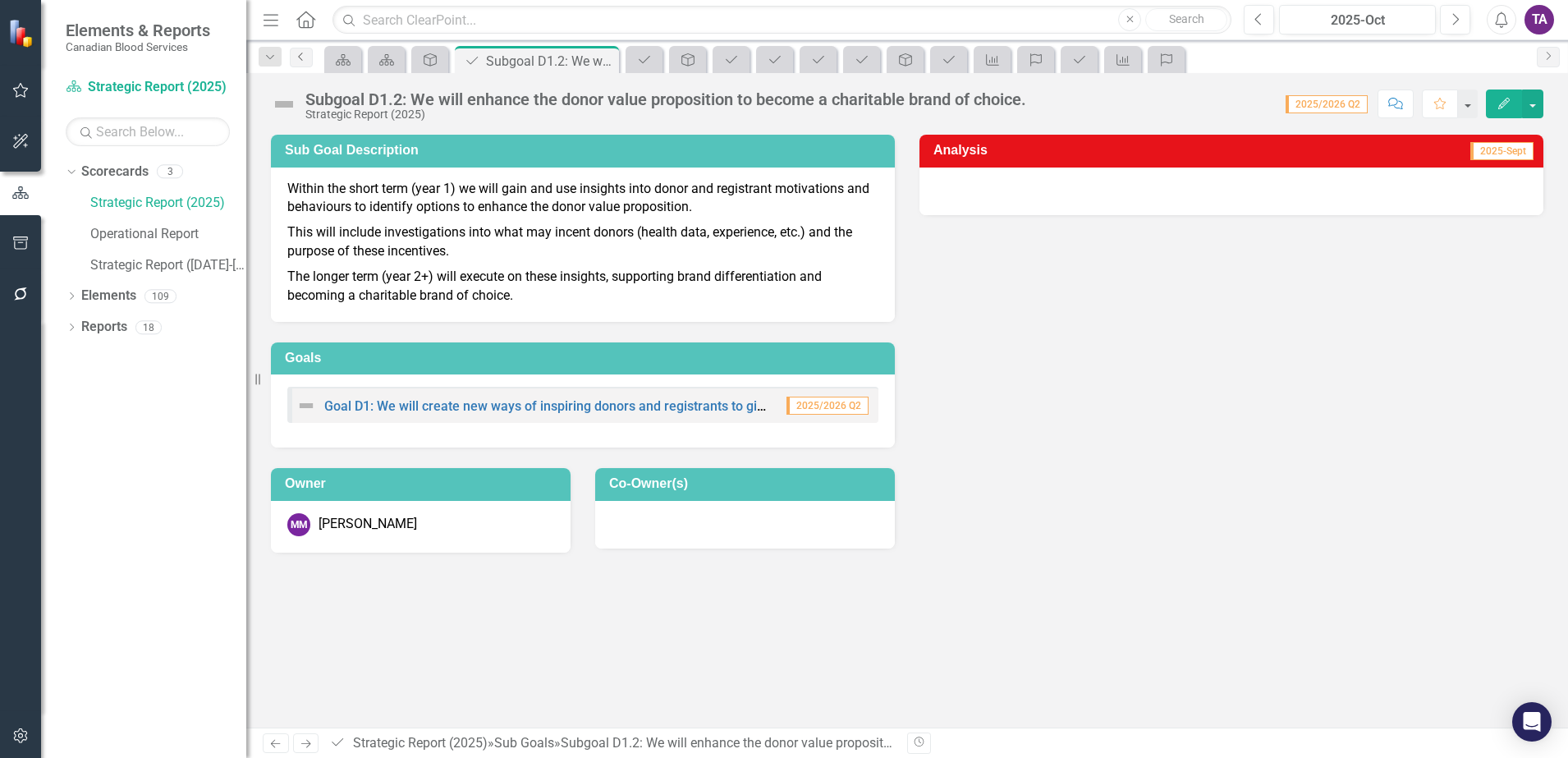
click at [304, 50] on link "Previous" at bounding box center [301, 57] width 23 height 20
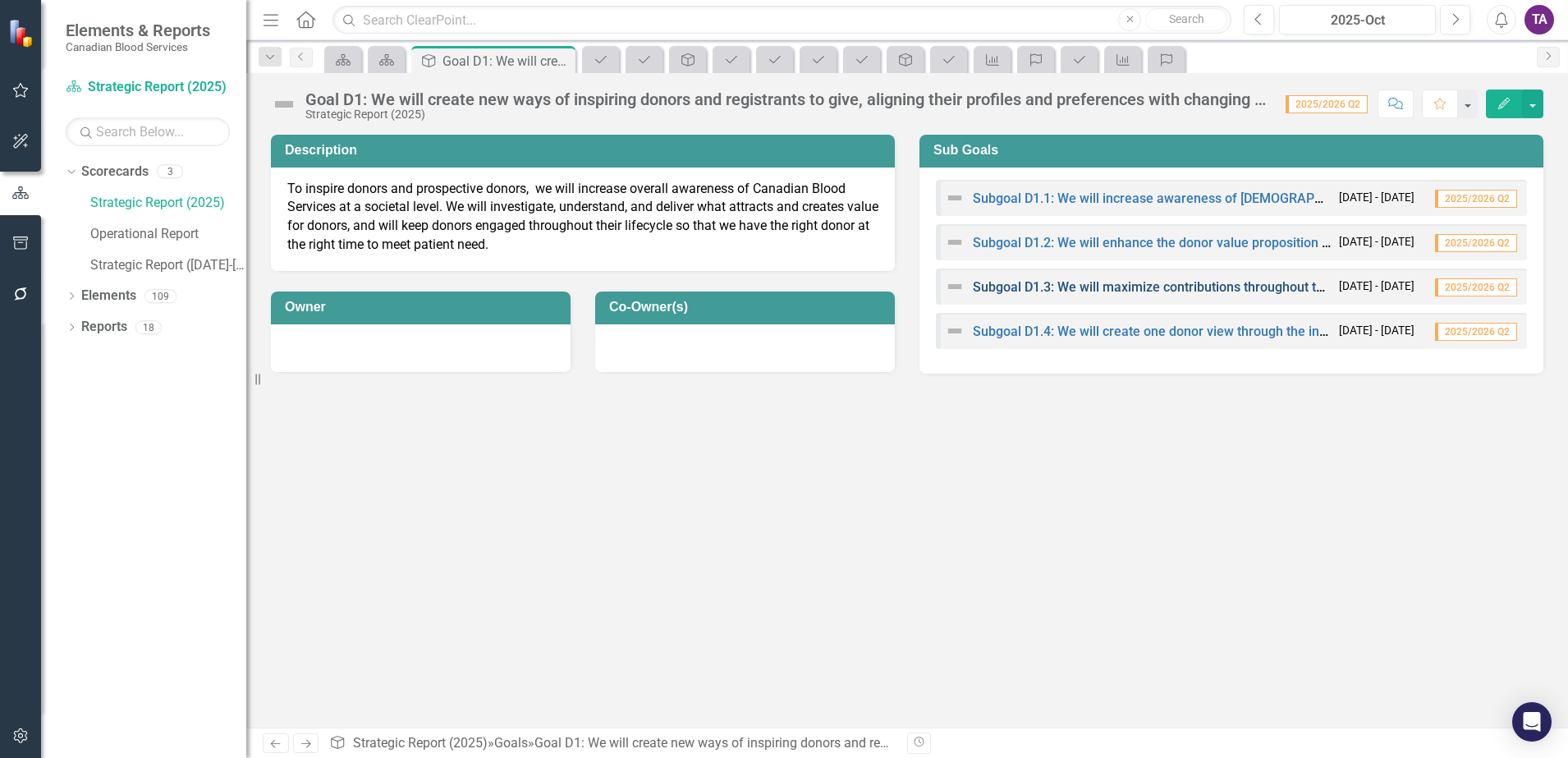
click at [1095, 288] on link "Subgoal D1.3: We will maximize contributions throughout the donor’s lifetime, a…" at bounding box center [1429, 287] width 912 height 15
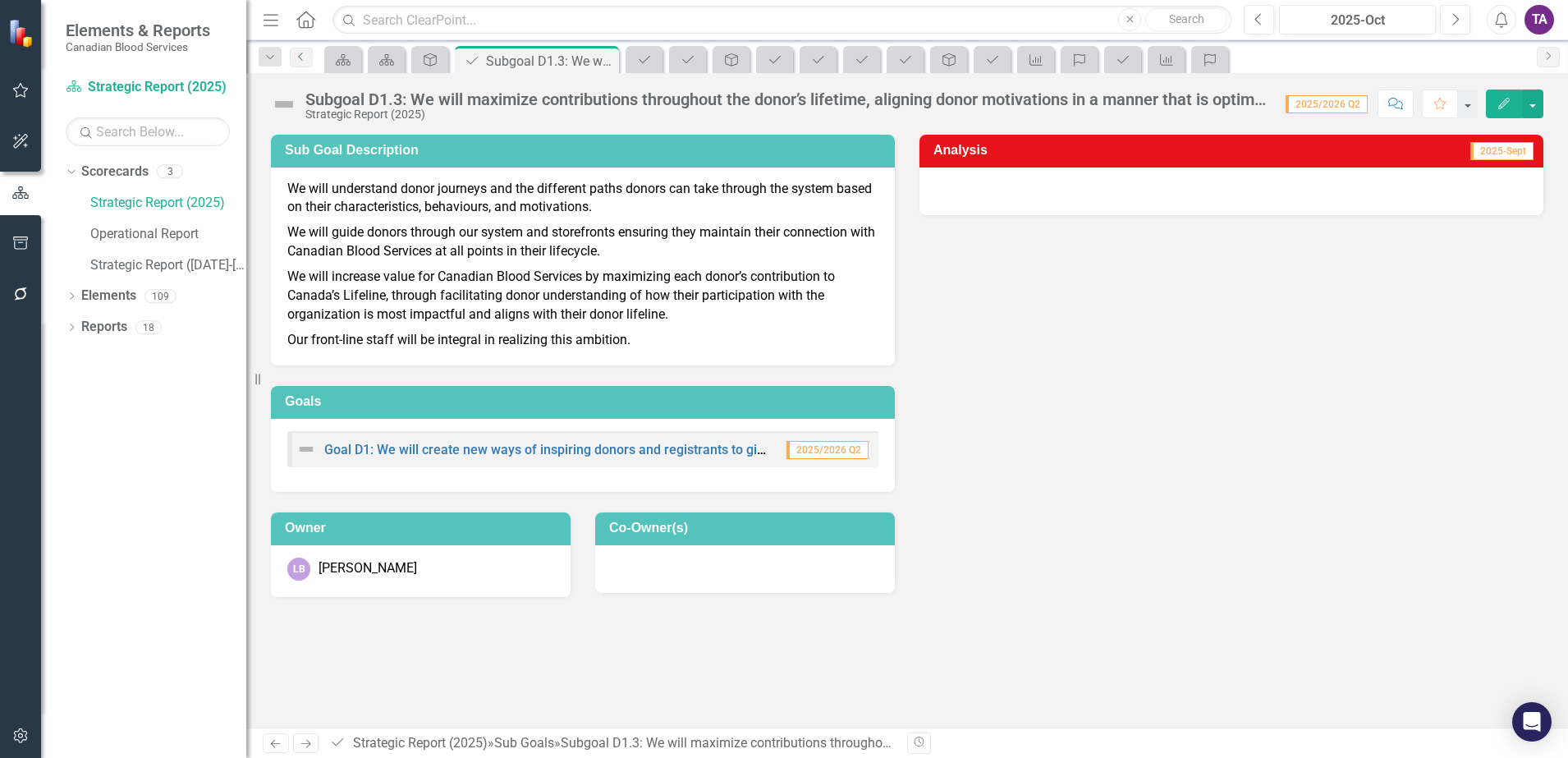
drag, startPoint x: 304, startPoint y: 52, endPoint x: 320, endPoint y: 66, distance: 21.3
click at [304, 52] on icon "Previous" at bounding box center [301, 57] width 13 height 10
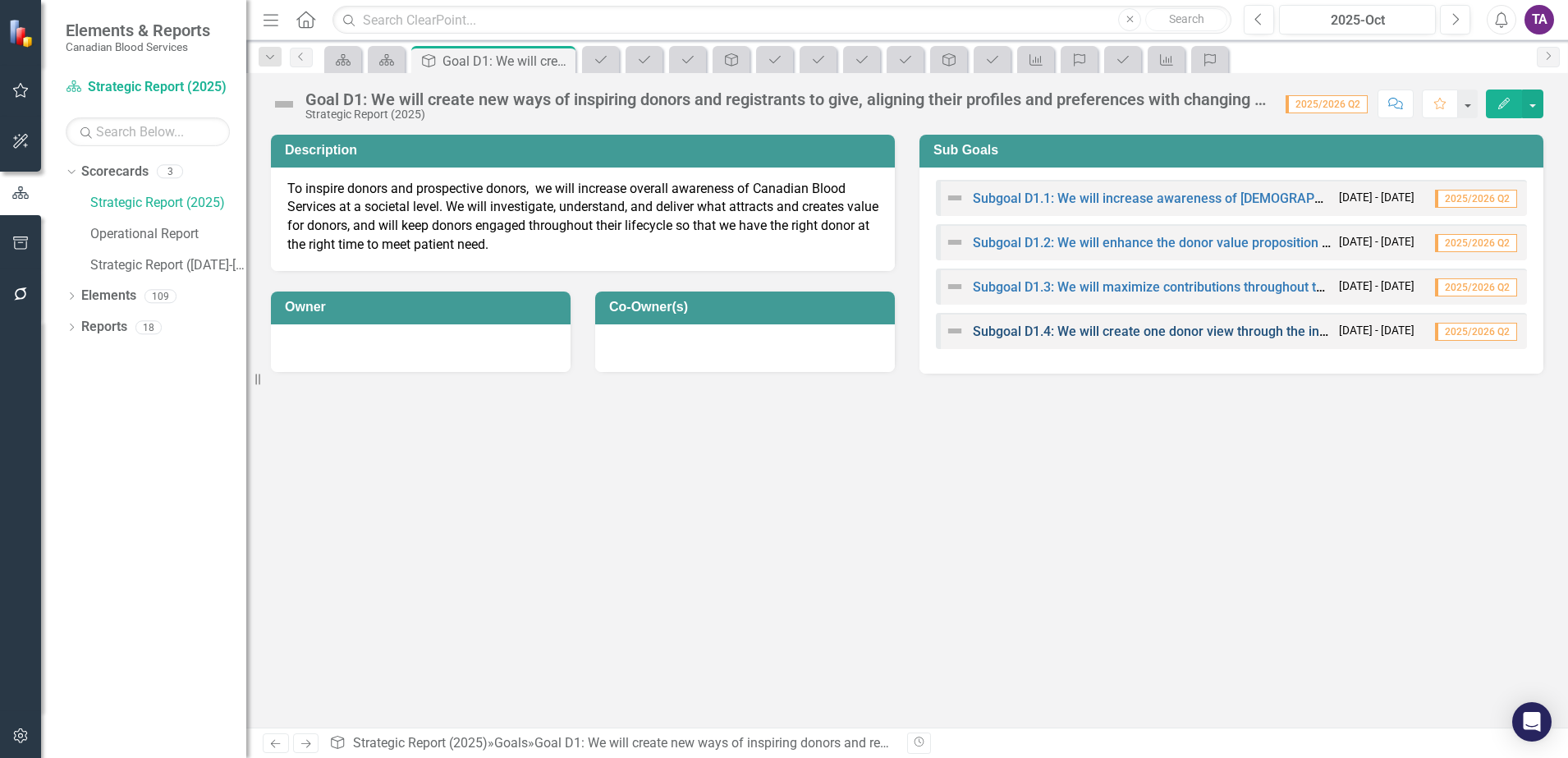
click at [1030, 325] on link "Subgoal D1.4: We will create one donor view through the introduction of technol…" at bounding box center [1508, 332] width 1071 height 15
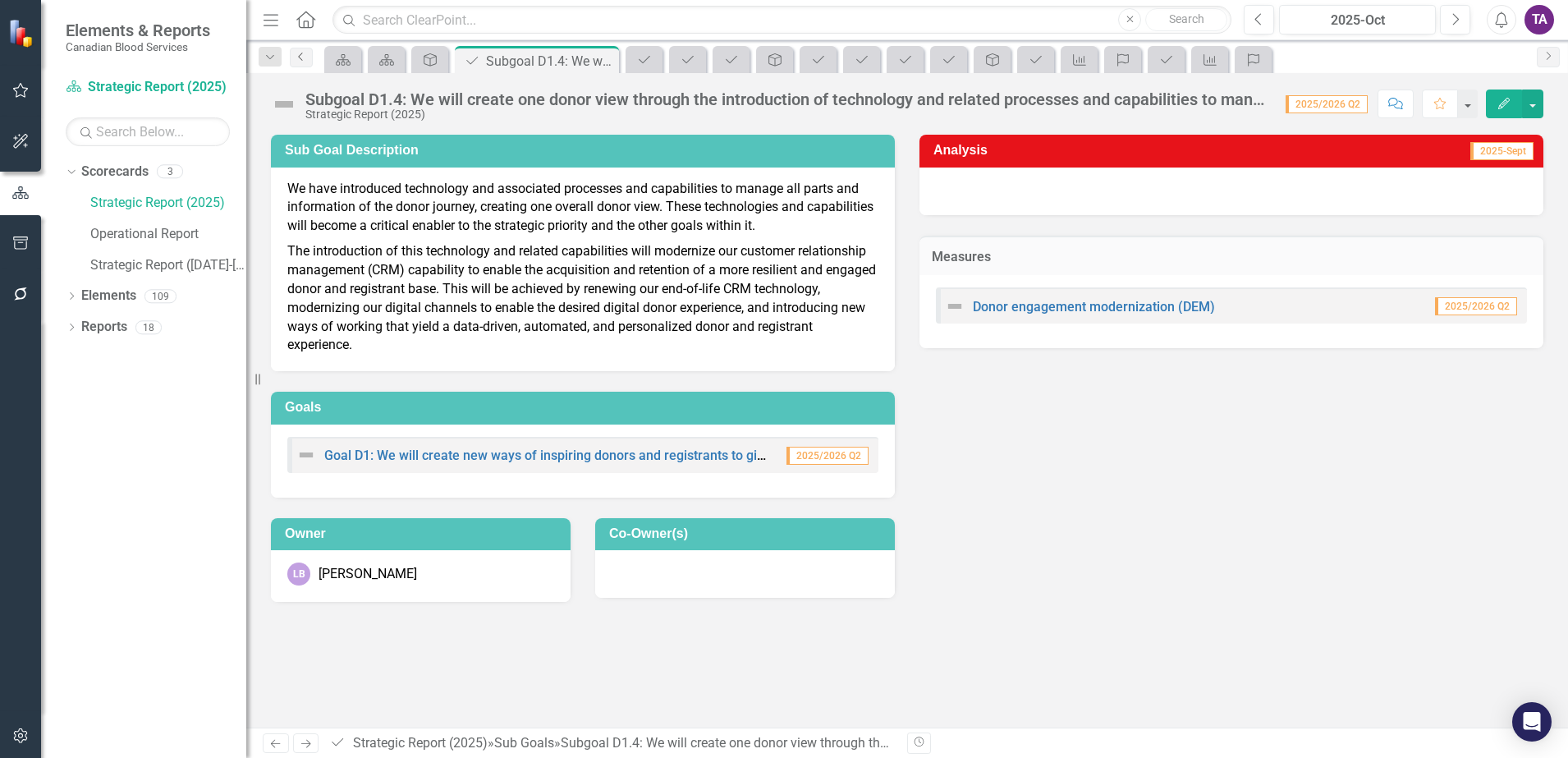
click at [292, 56] on link "Previous" at bounding box center [301, 57] width 23 height 20
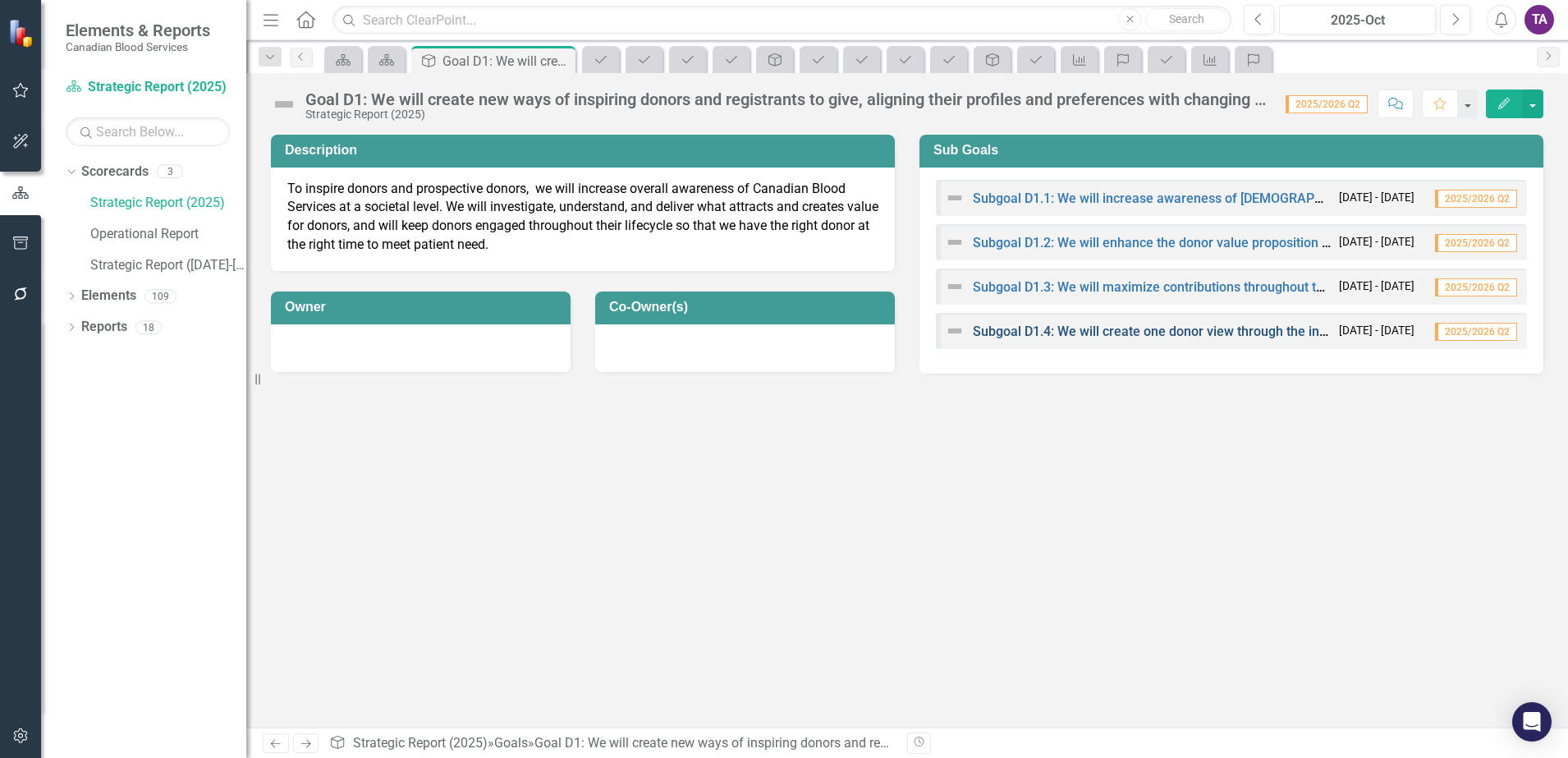
click at [1162, 337] on link "Subgoal D1.4: We will create one donor view through the introduction of technol…" at bounding box center [1508, 332] width 1071 height 15
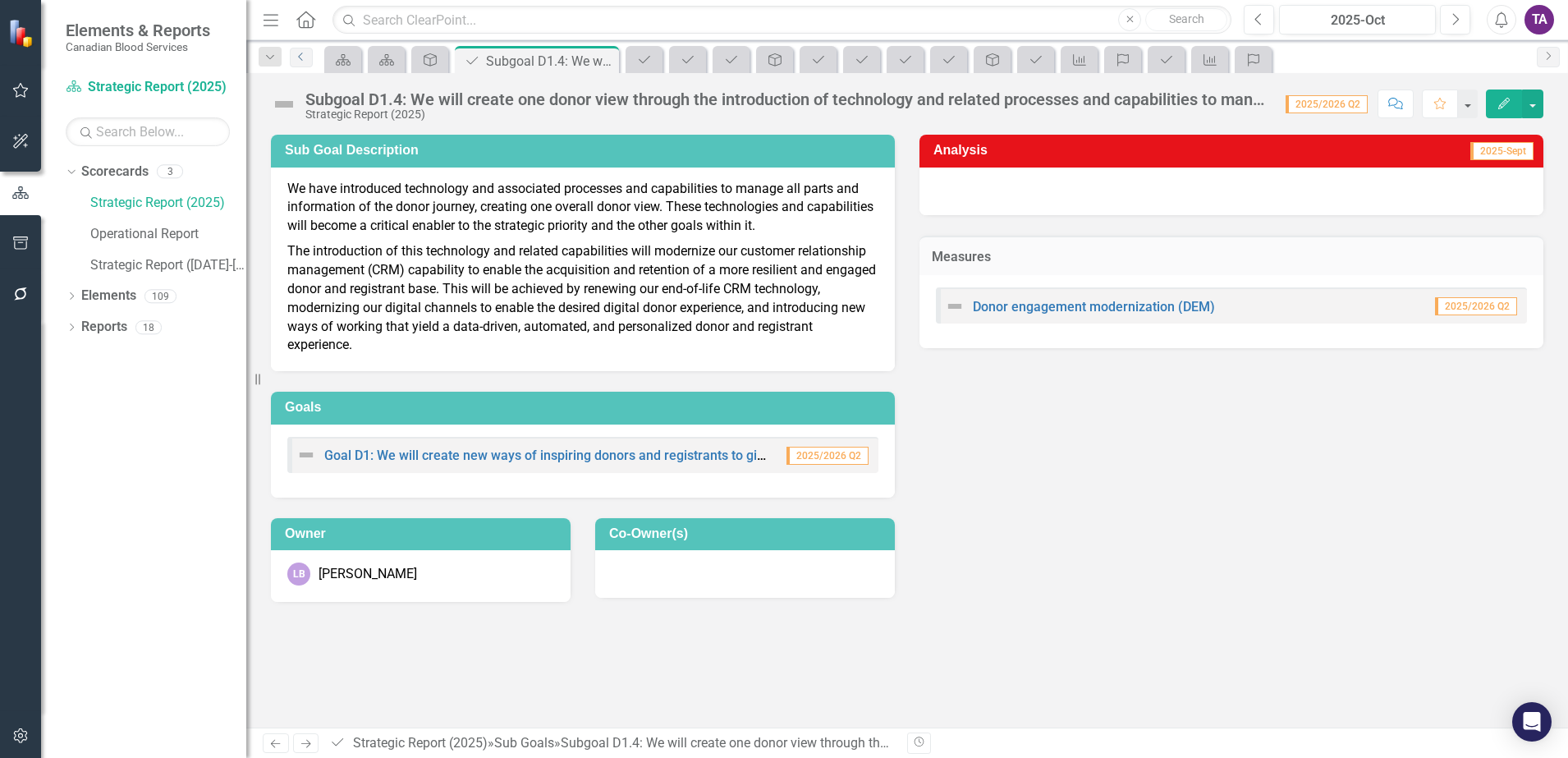
drag, startPoint x: 296, startPoint y: 58, endPoint x: 300, endPoint y: 69, distance: 11.7
click at [297, 58] on icon "Previous" at bounding box center [301, 57] width 13 height 10
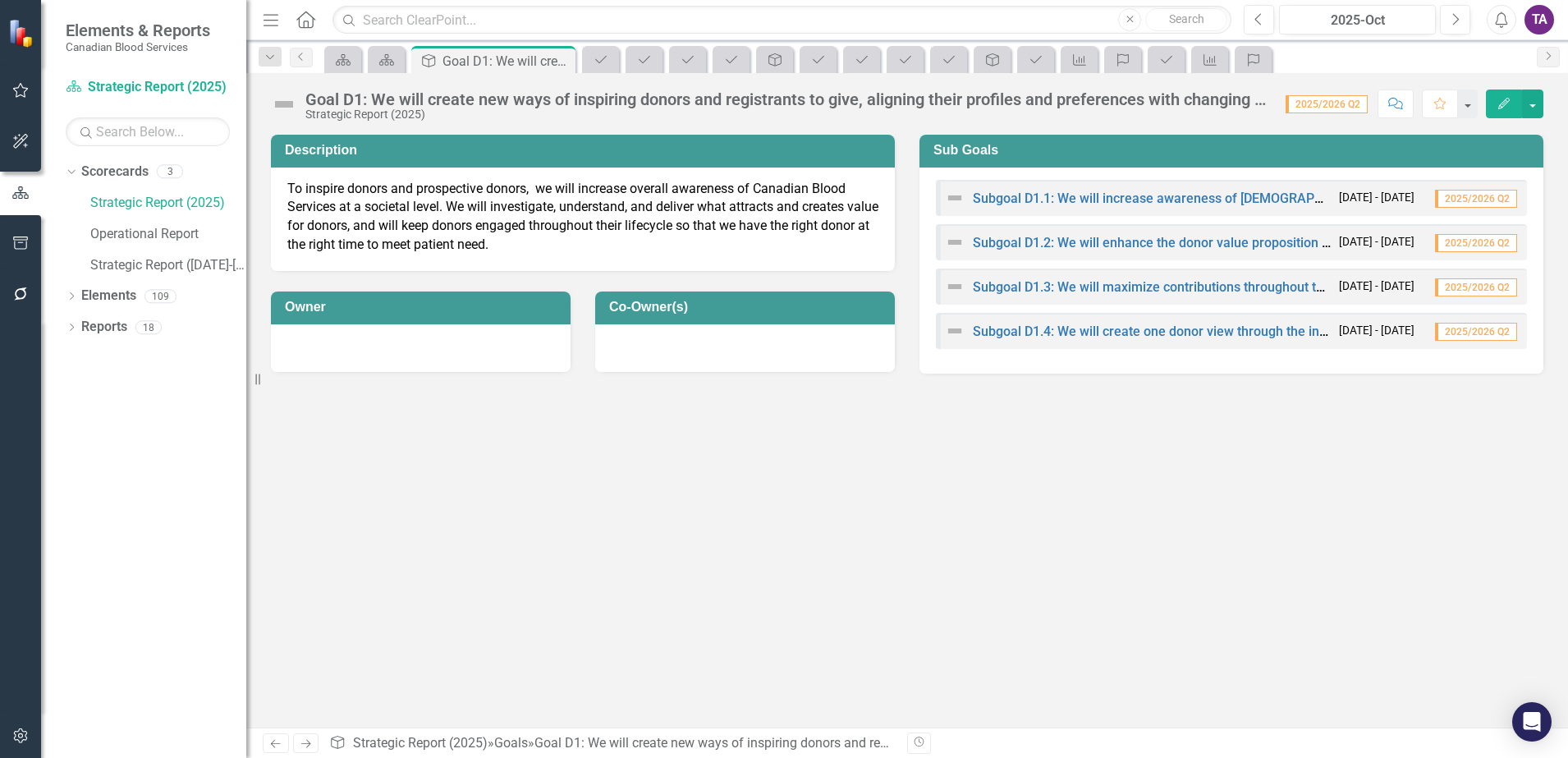
click at [308, 25] on icon at bounding box center [306, 19] width 19 height 17
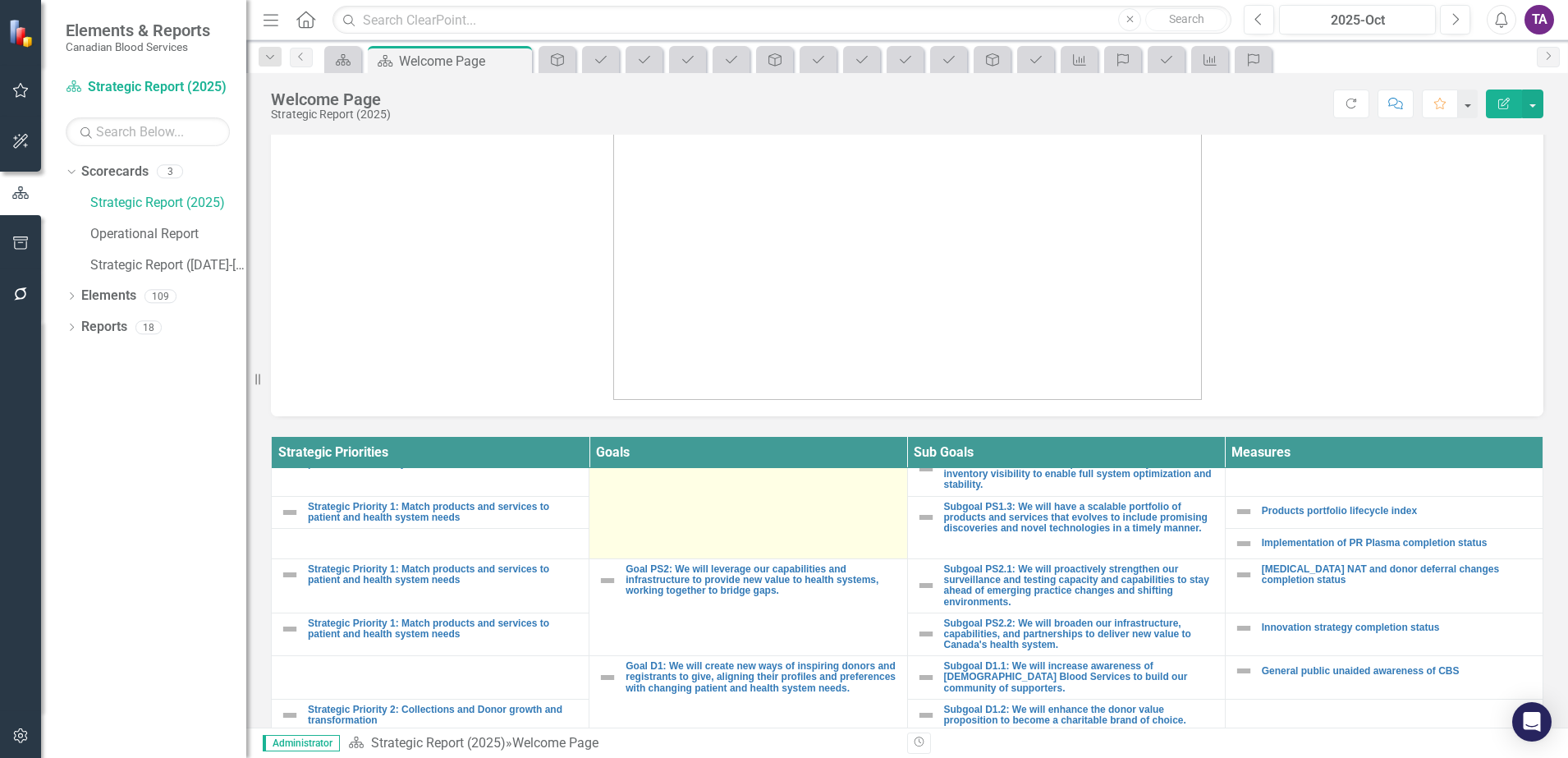
scroll to position [308, 0]
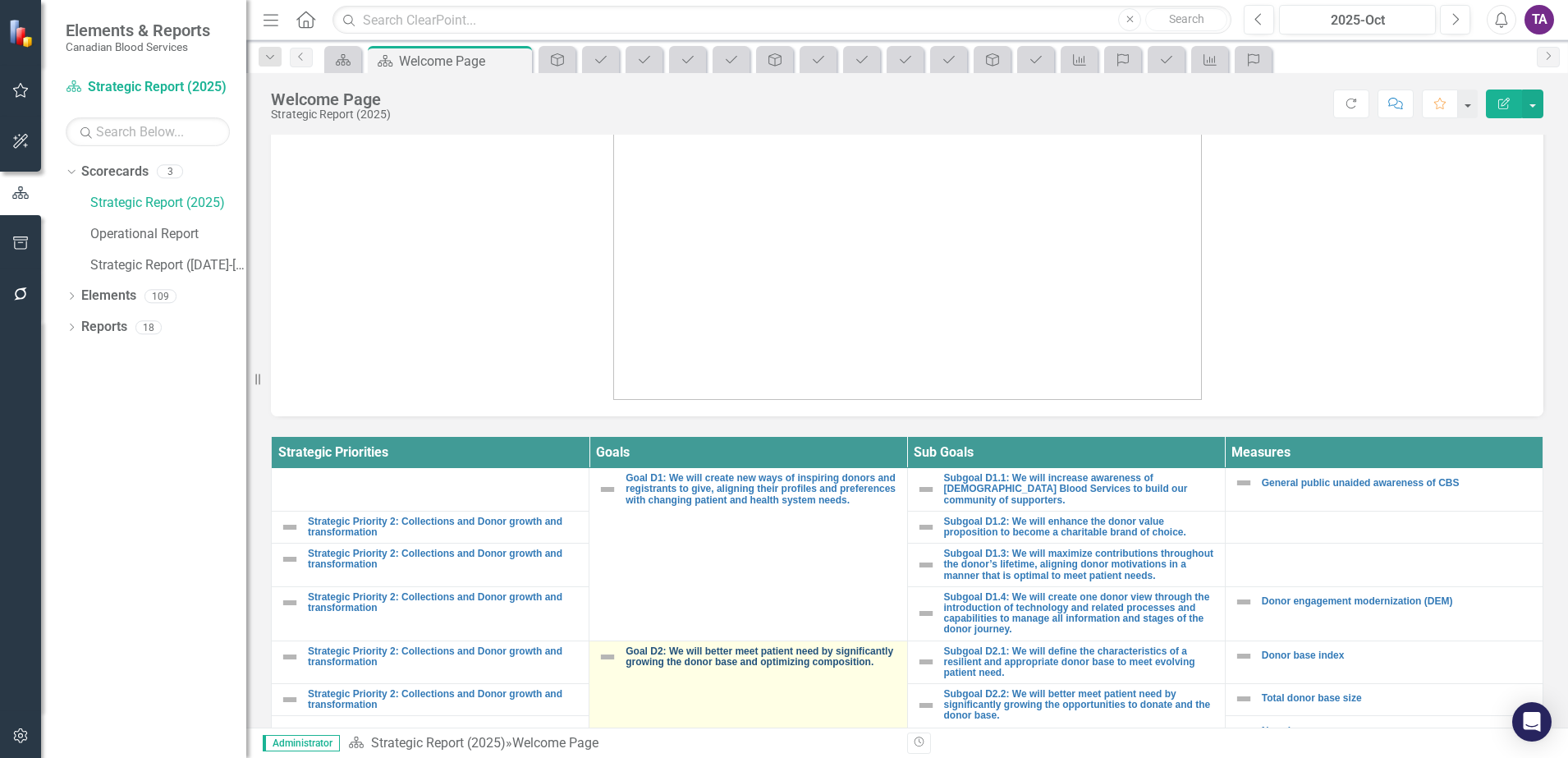
click at [704, 667] on link "Goal D2: We will better meet patient need by significantly growing the donor ba…" at bounding box center [761, 656] width 273 height 21
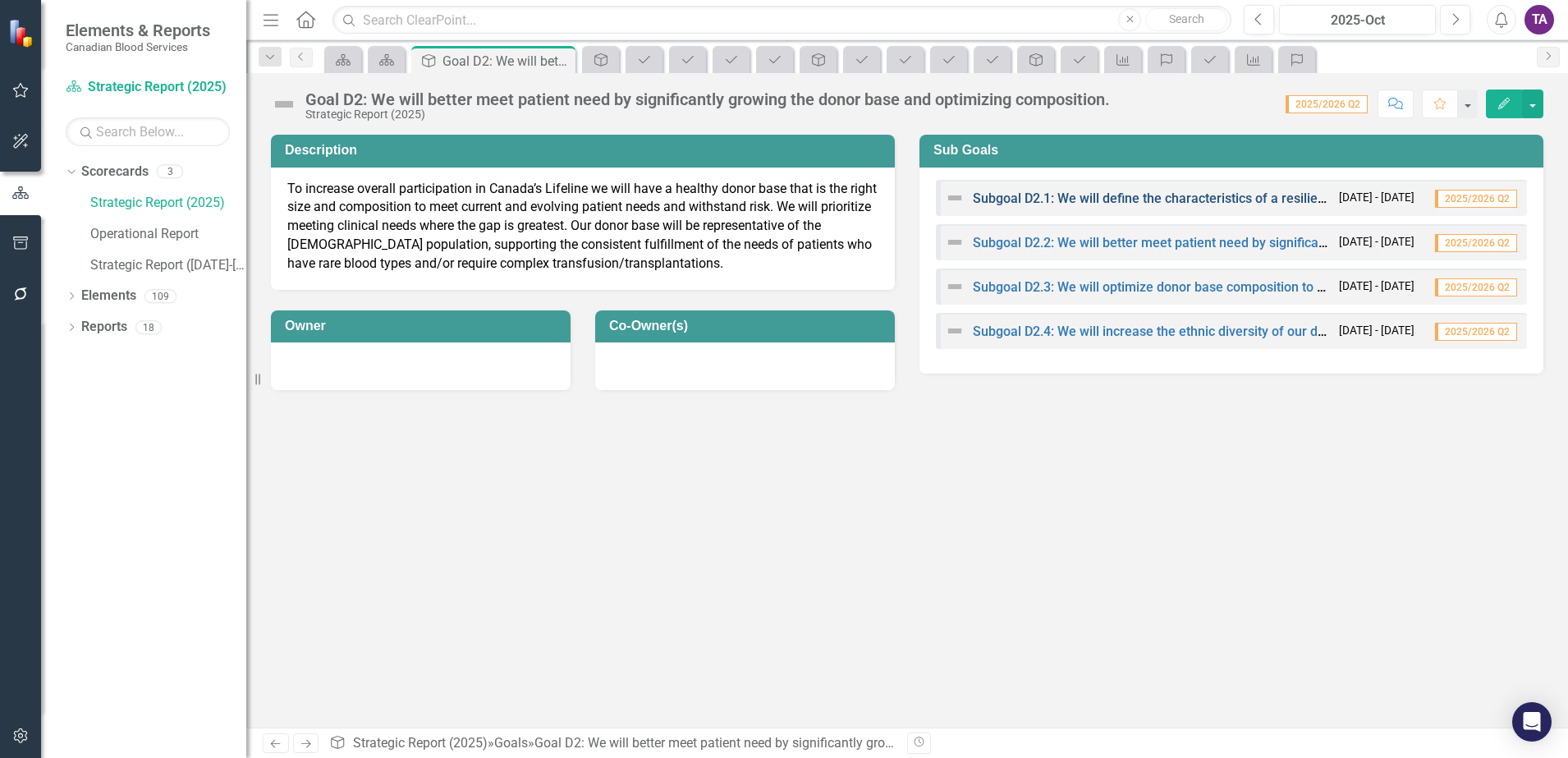
click at [1229, 202] on link "Subgoal D2.1: We will define the characteristics of a resilient and appropriate…" at bounding box center [1325, 198] width 705 height 15
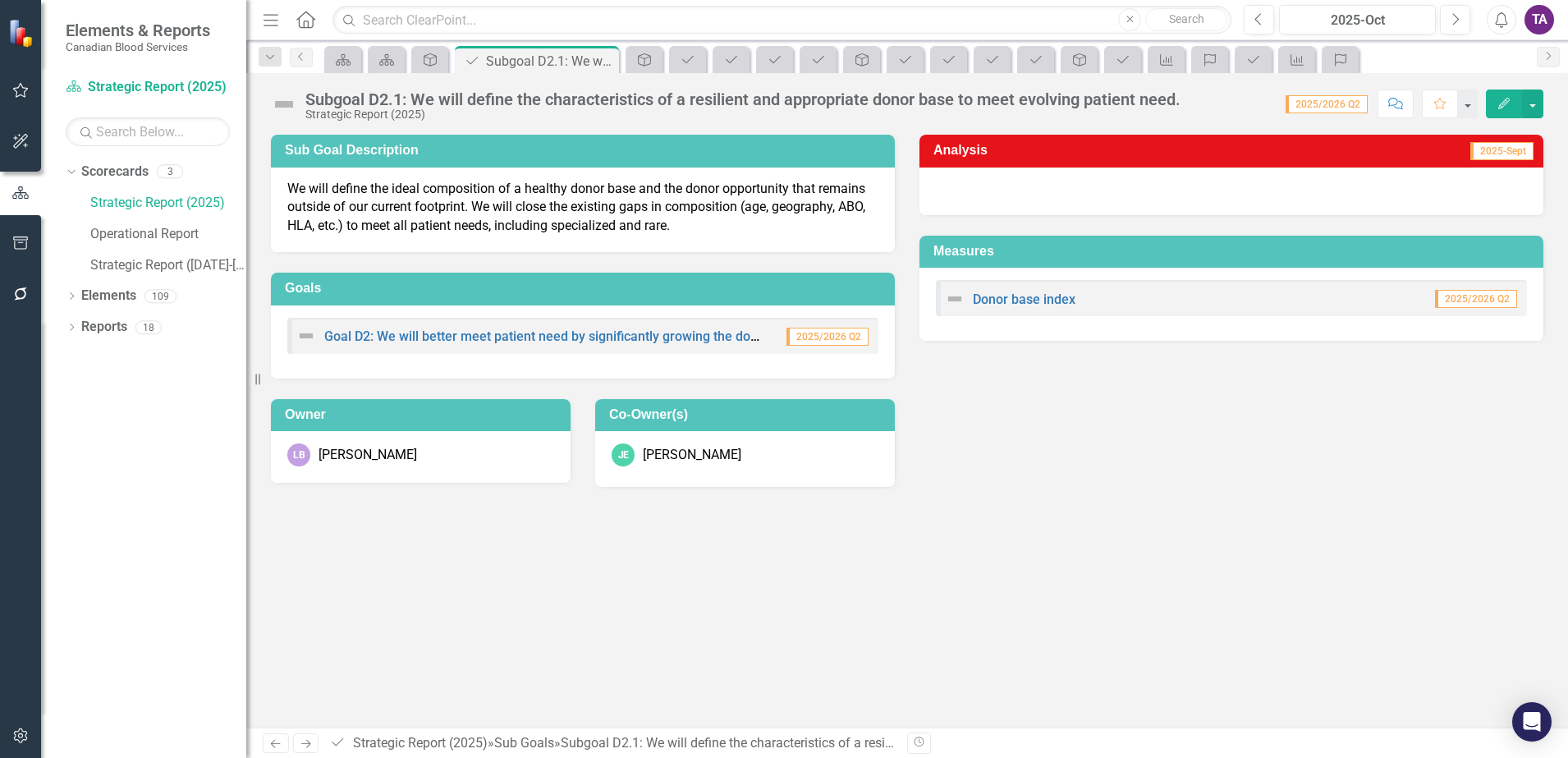
click at [308, 22] on icon at bounding box center [306, 19] width 19 height 17
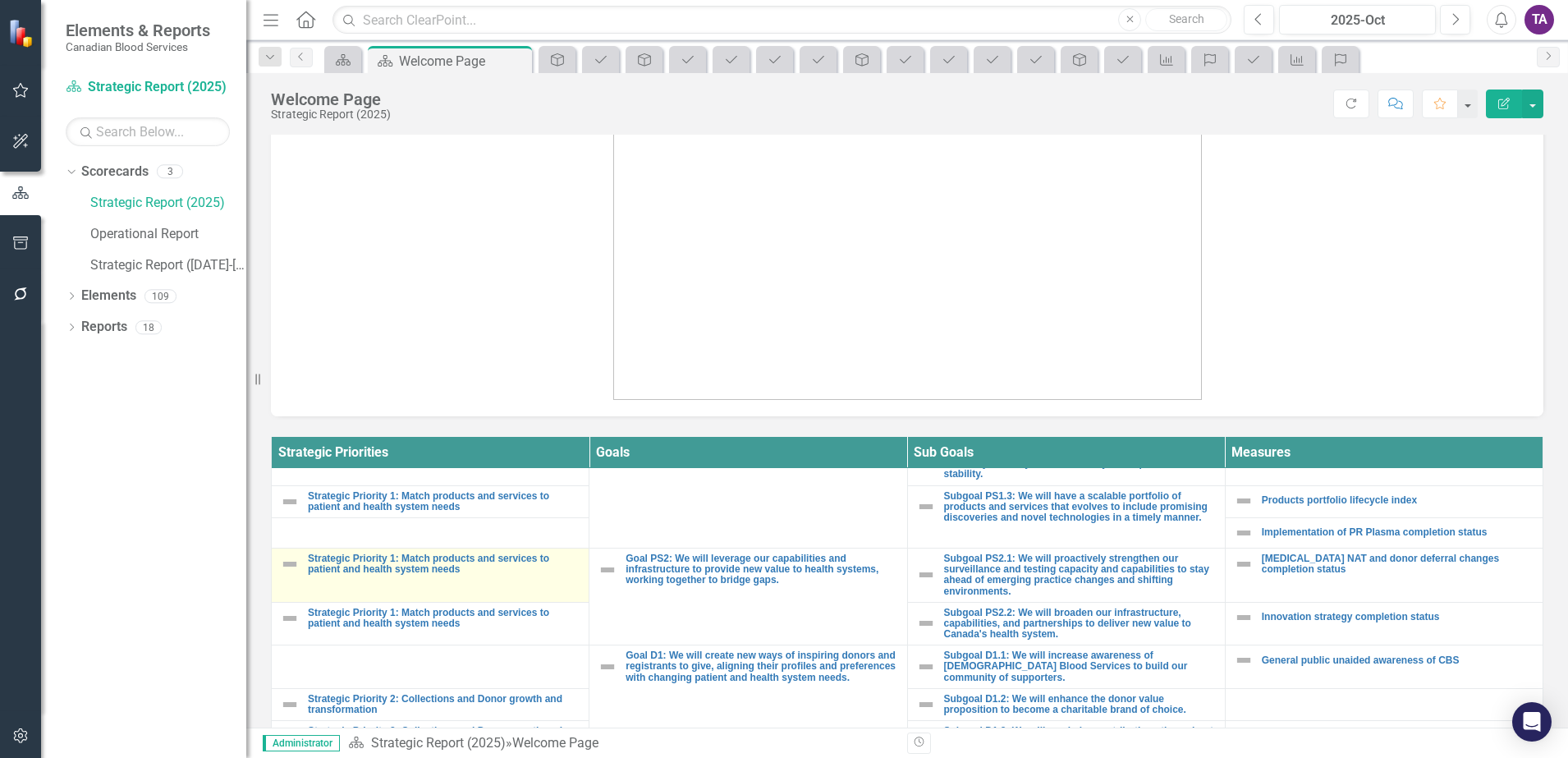
scroll to position [410, 0]
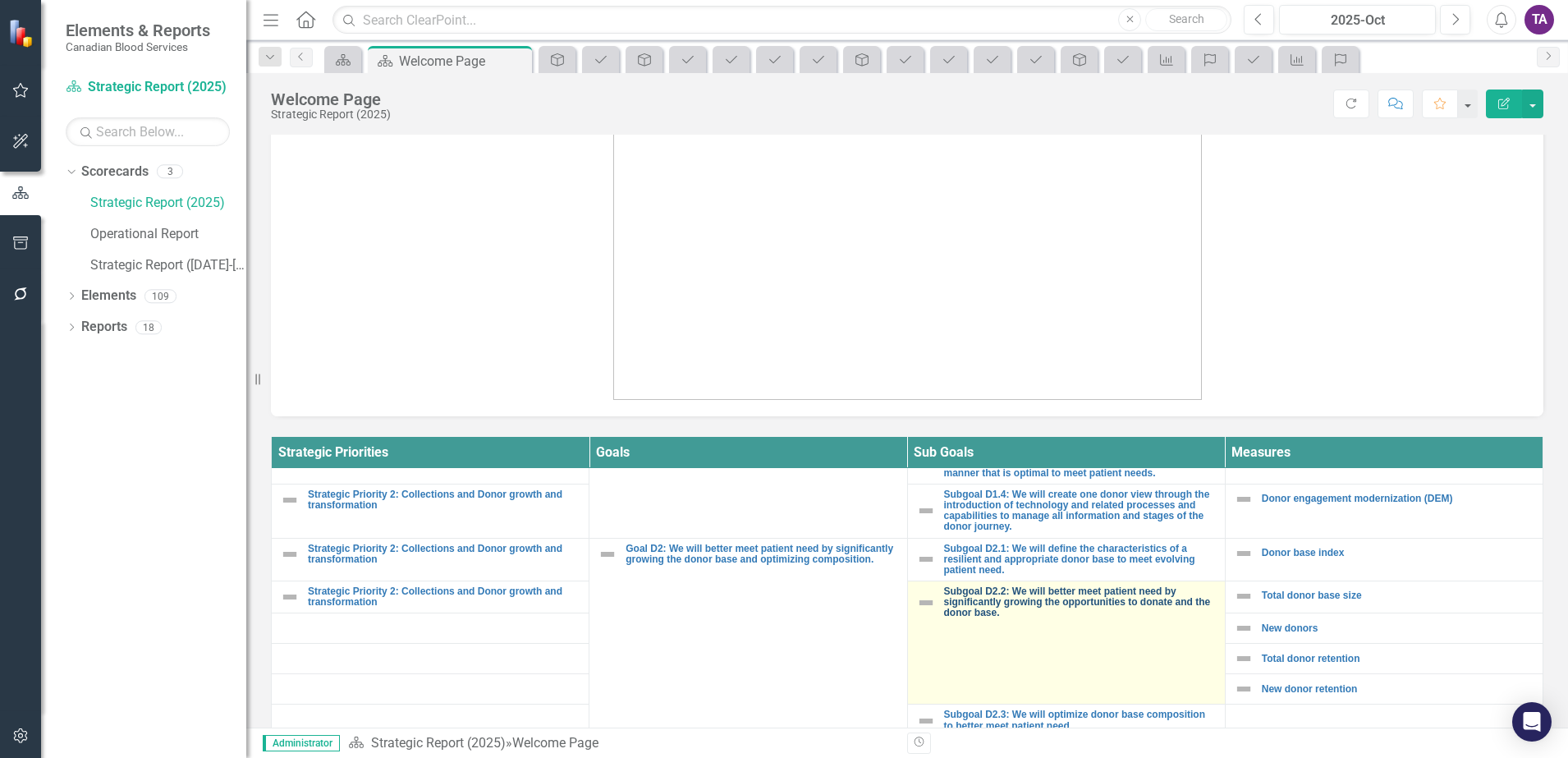
click at [964, 607] on link "Subgoal D2.2: We will better meet patient need by significantly growing the opp…" at bounding box center [1080, 602] width 273 height 32
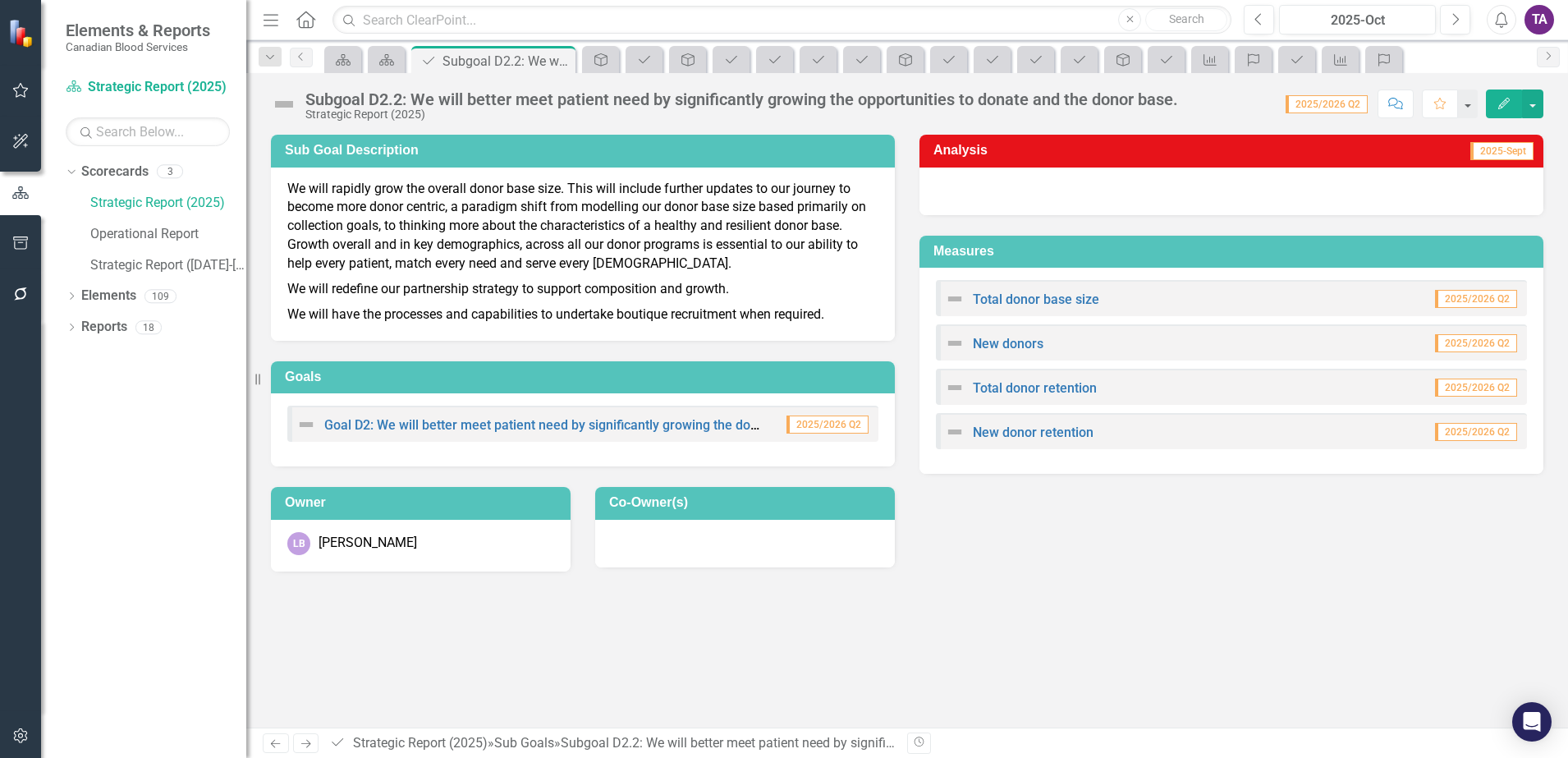
click at [309, 23] on icon "Home" at bounding box center [305, 19] width 21 height 17
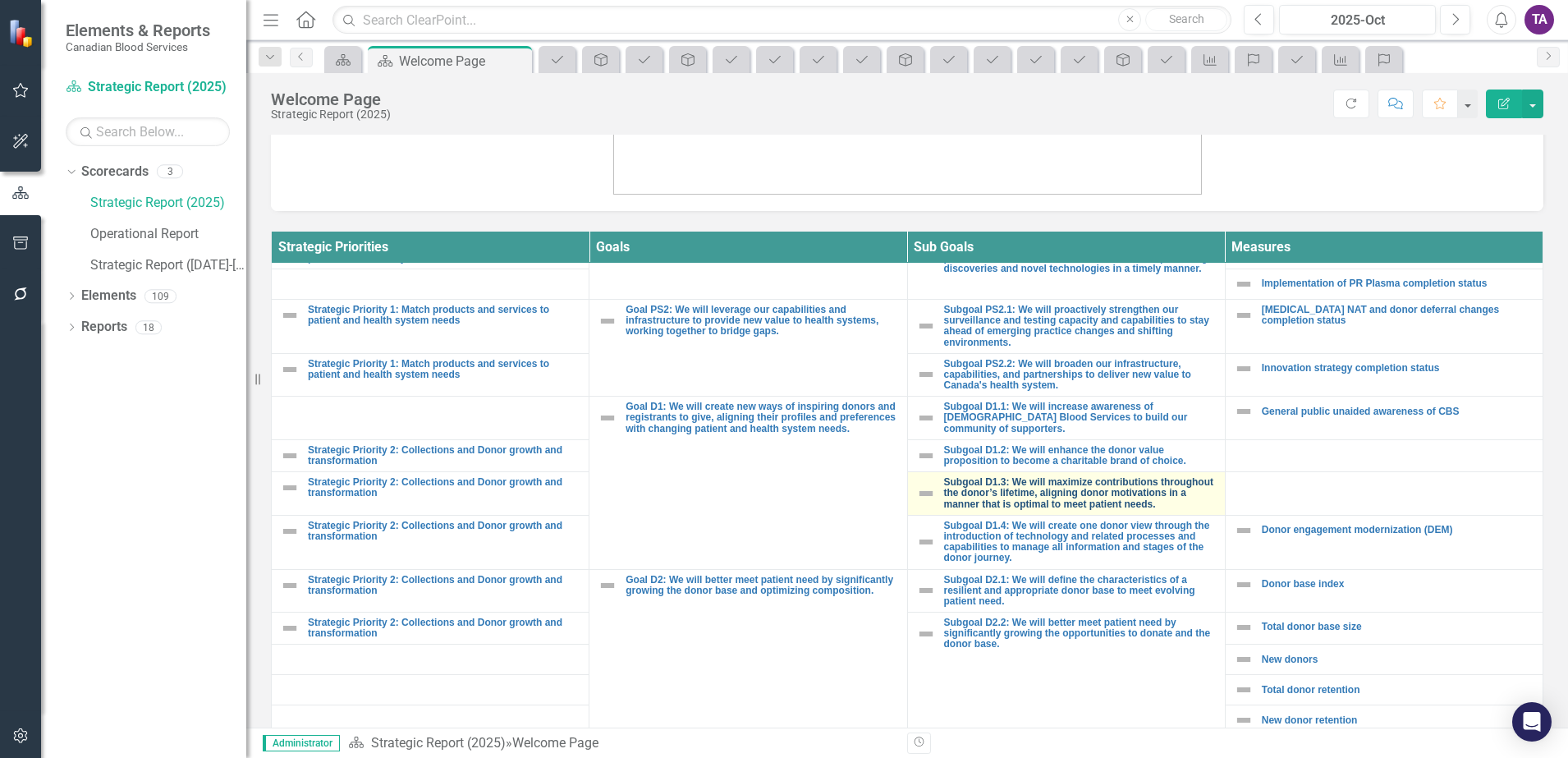
scroll to position [205, 0]
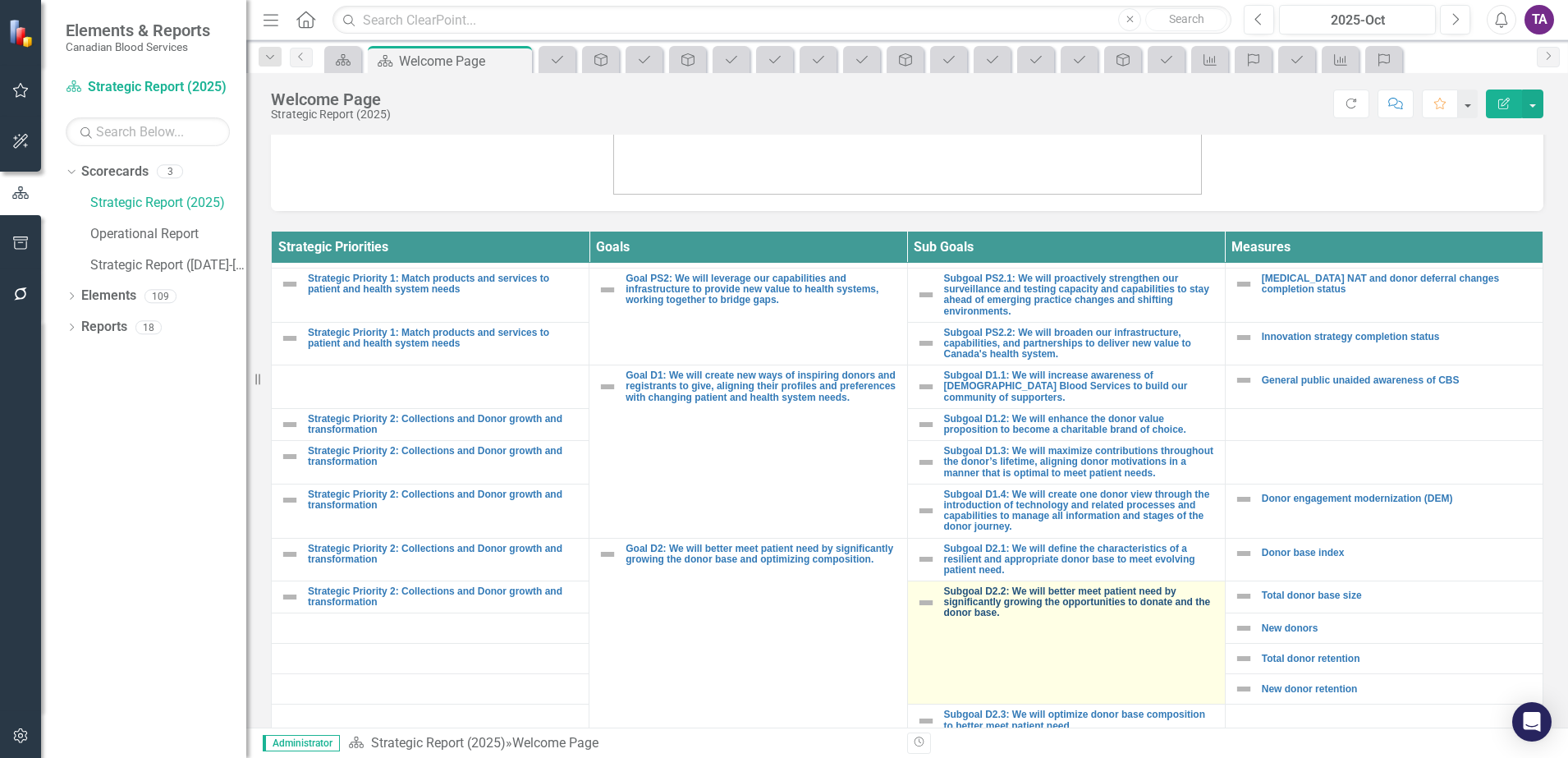
click at [988, 601] on link "Subgoal D2.2: We will better meet patient need by significantly growing the opp…" at bounding box center [1080, 602] width 273 height 32
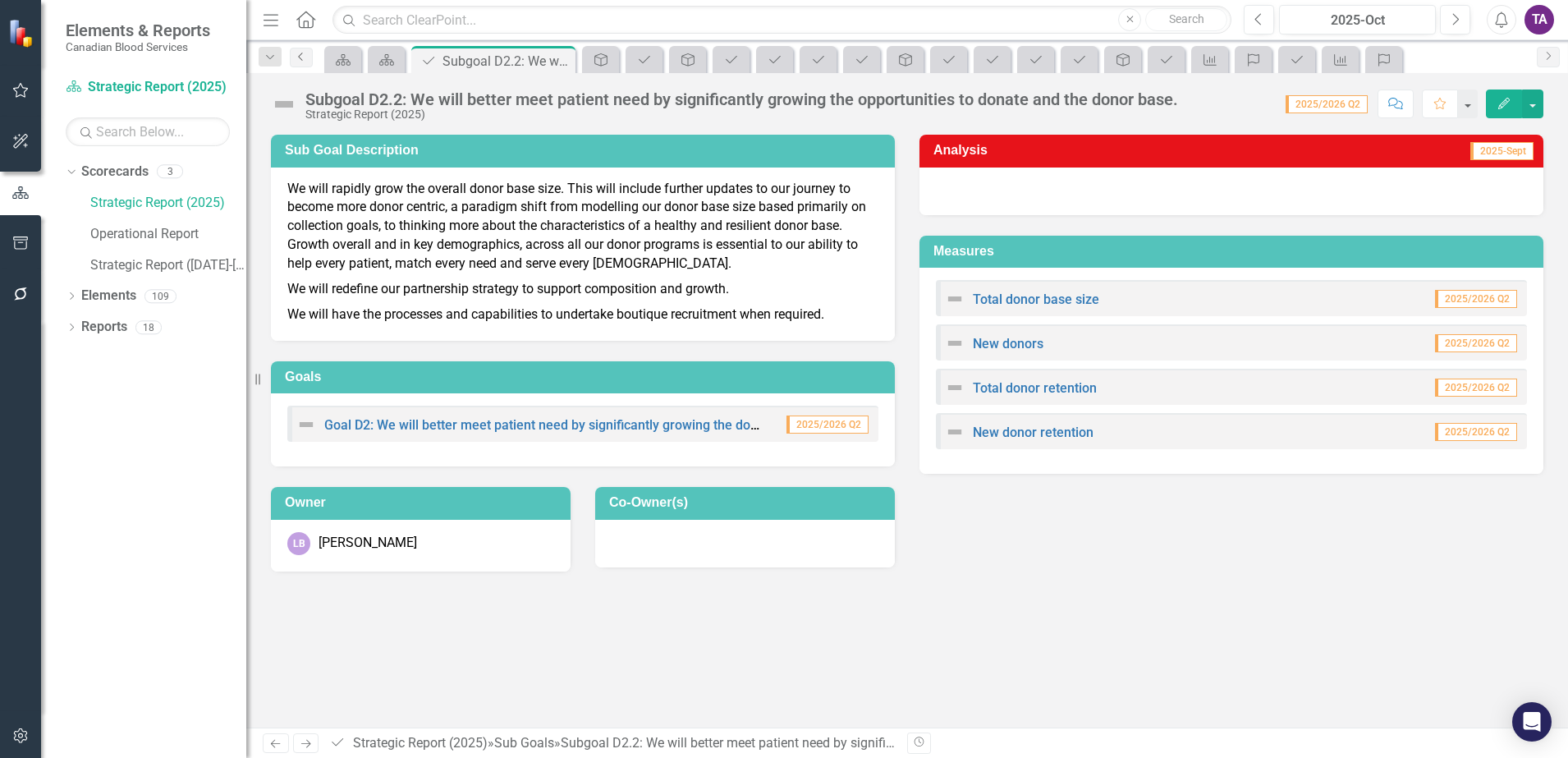
click at [302, 52] on icon "Previous" at bounding box center [301, 57] width 13 height 10
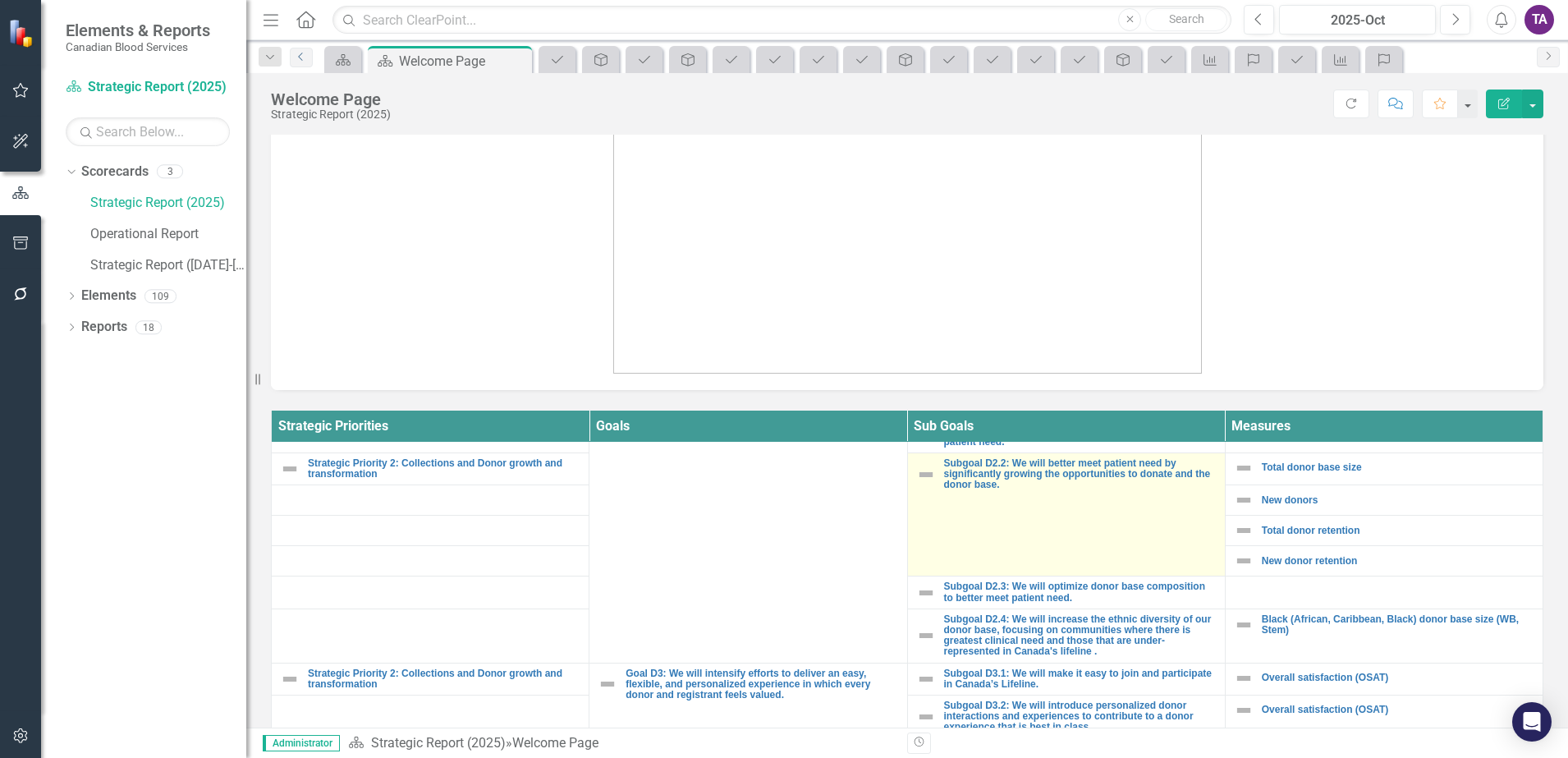
scroll to position [514, 0]
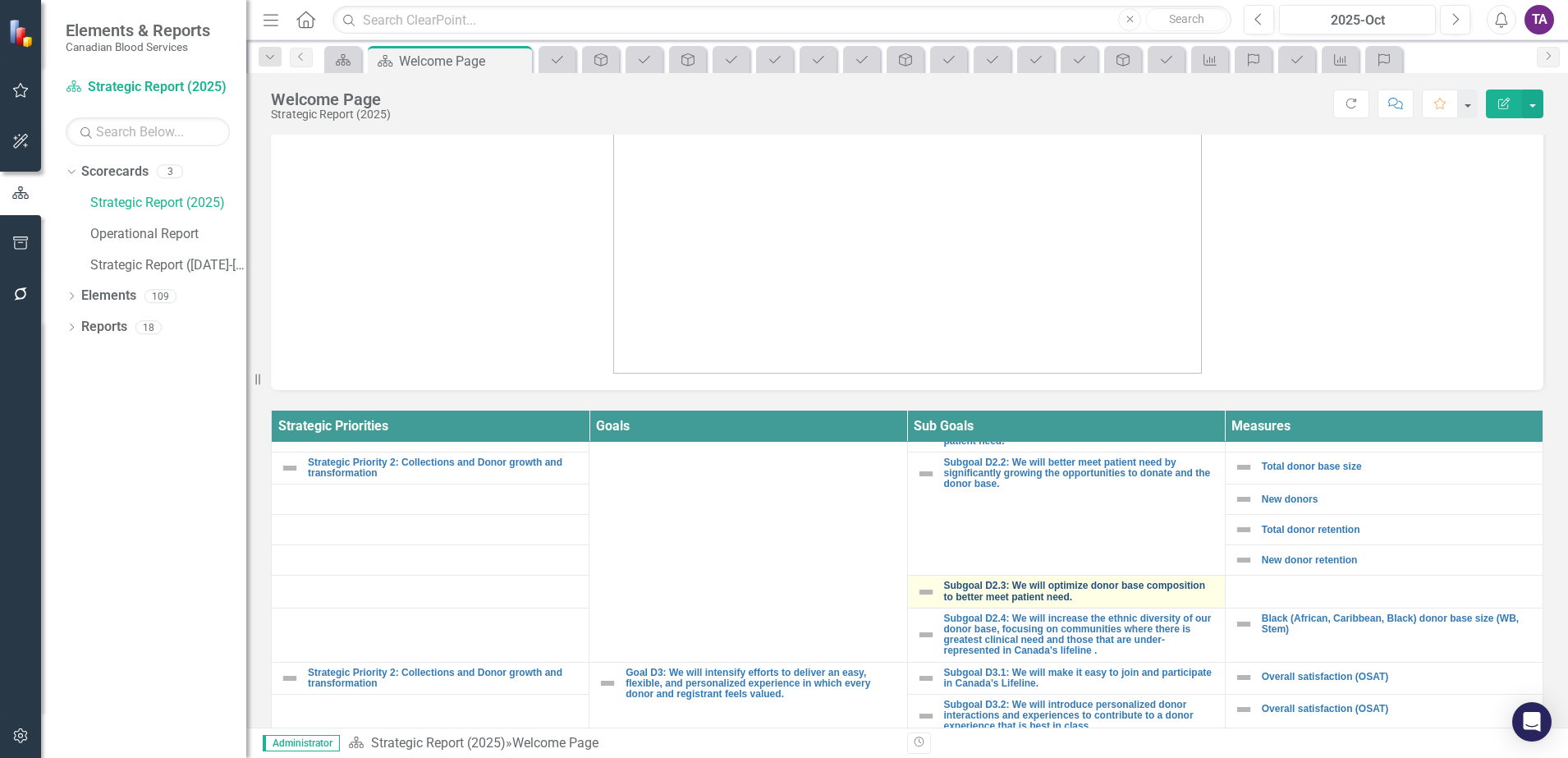
click at [1067, 597] on link "Subgoal D2.3: We will optimize donor base composition to better meet patient ne…" at bounding box center [1080, 591] width 273 height 21
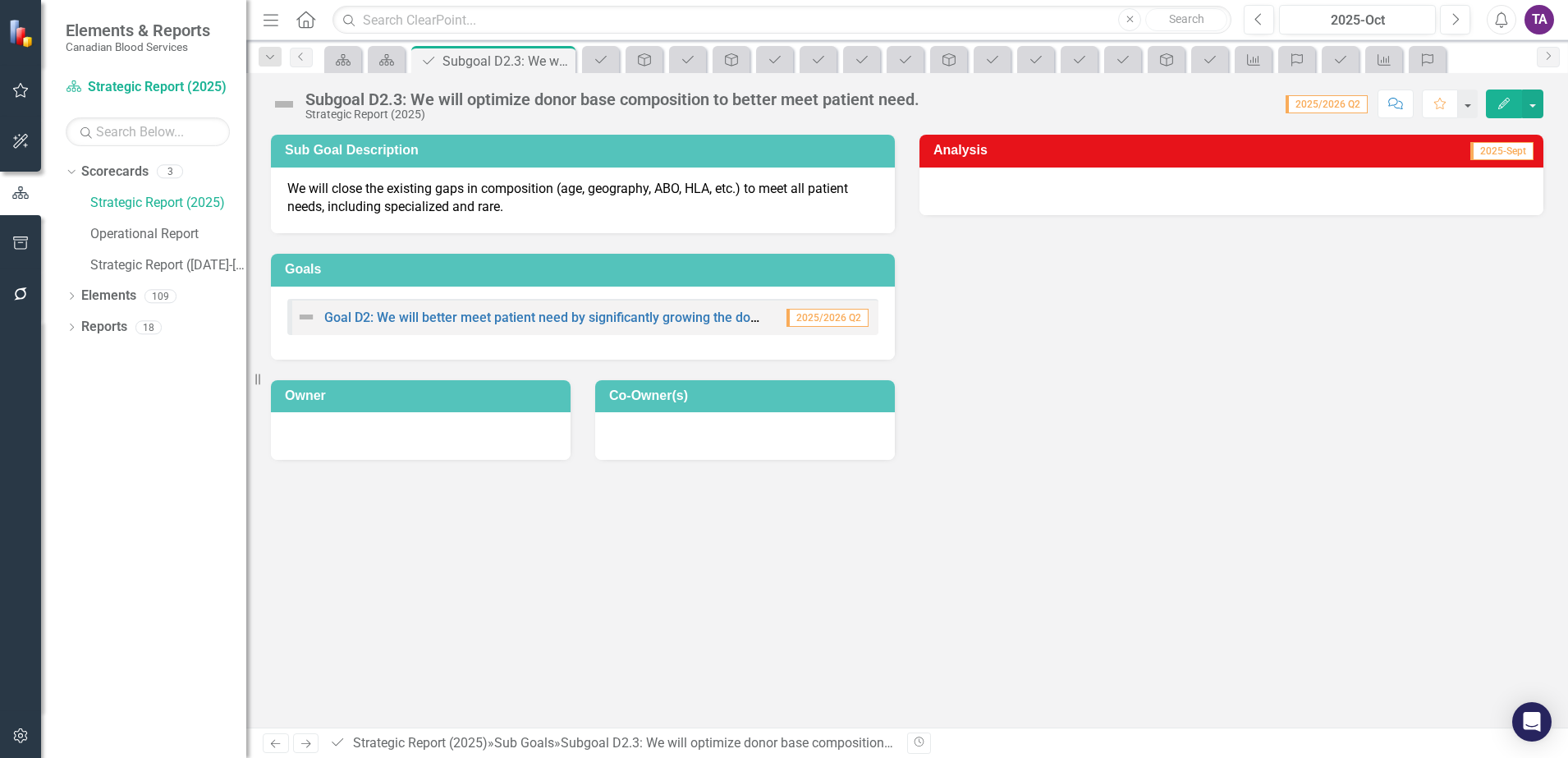
click at [304, 25] on icon "Home" at bounding box center [305, 19] width 21 height 17
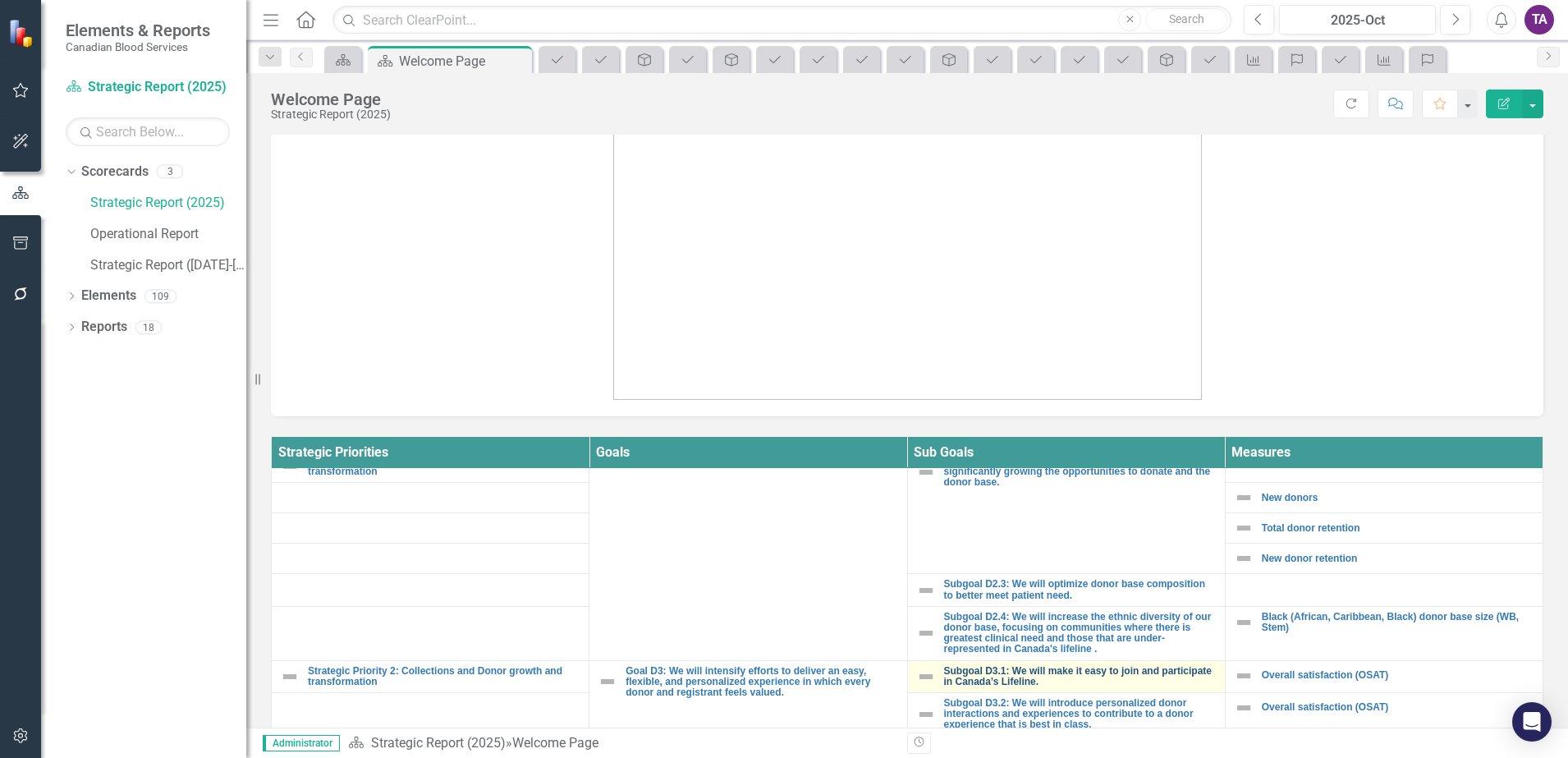
scroll to position [514, 0]
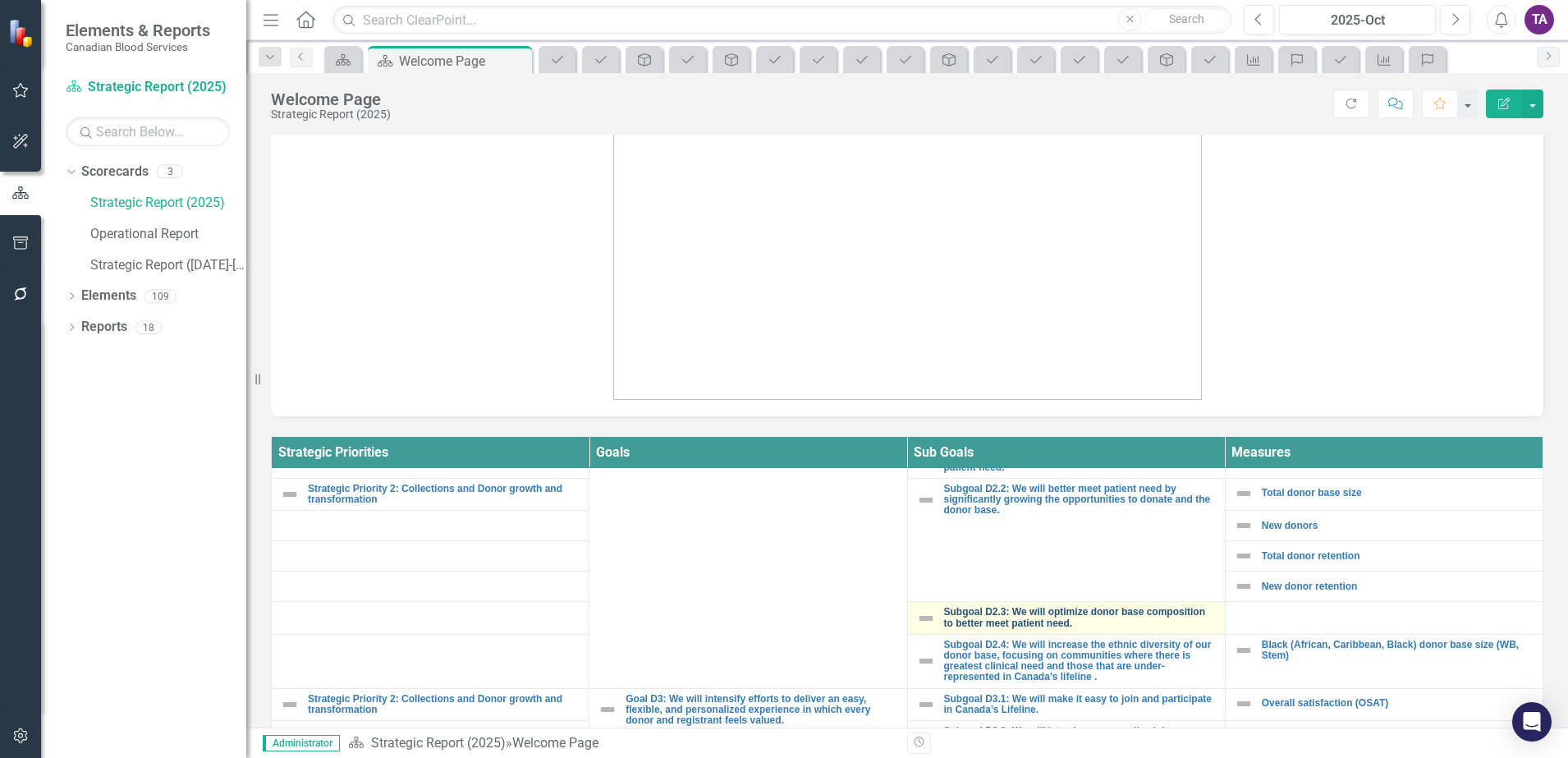
click at [1076, 618] on link "Subgoal D2.3: We will optimize donor base composition to better meet patient ne…" at bounding box center [1080, 617] width 273 height 21
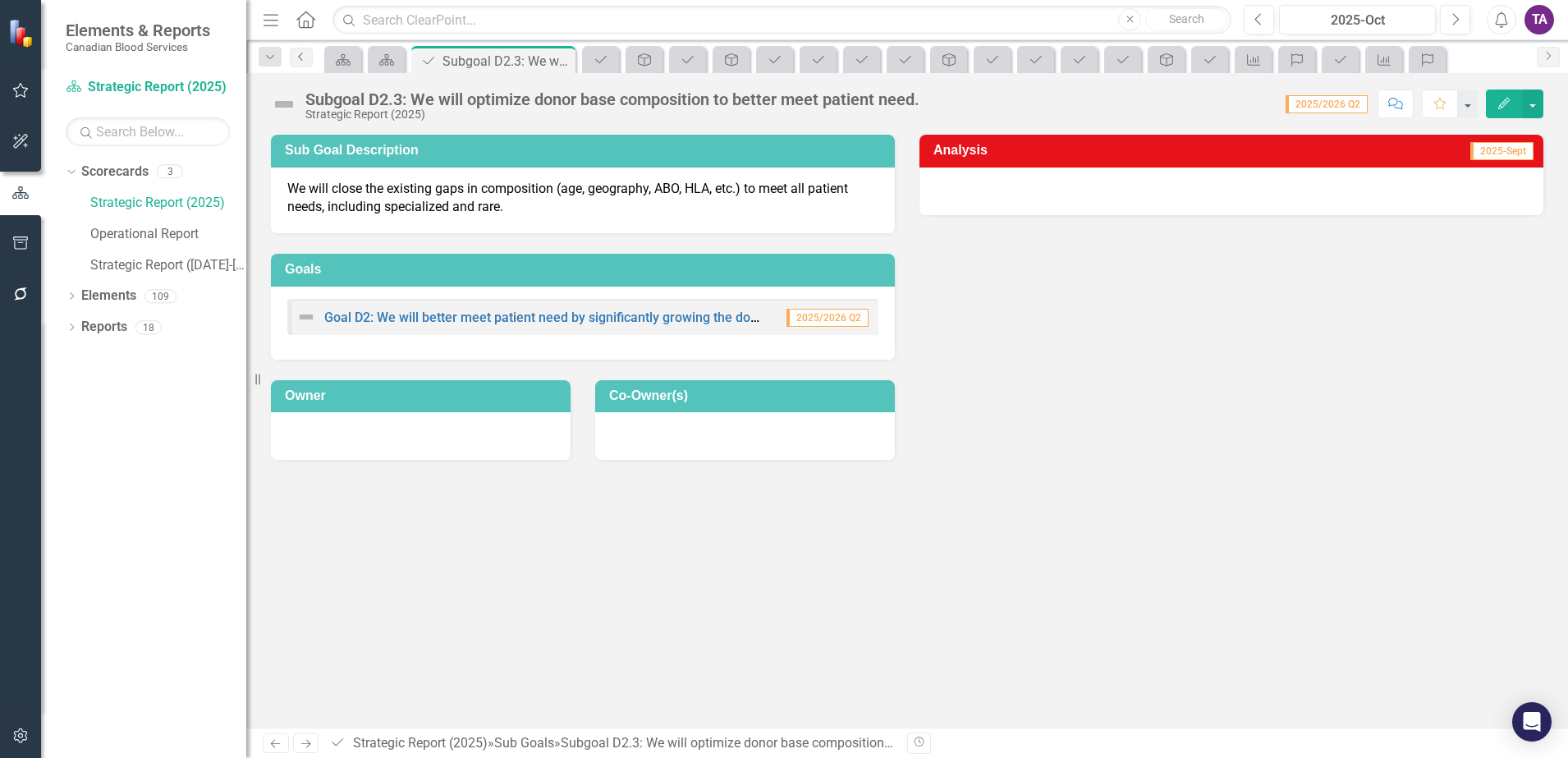
click at [300, 64] on link "Previous" at bounding box center [301, 57] width 23 height 20
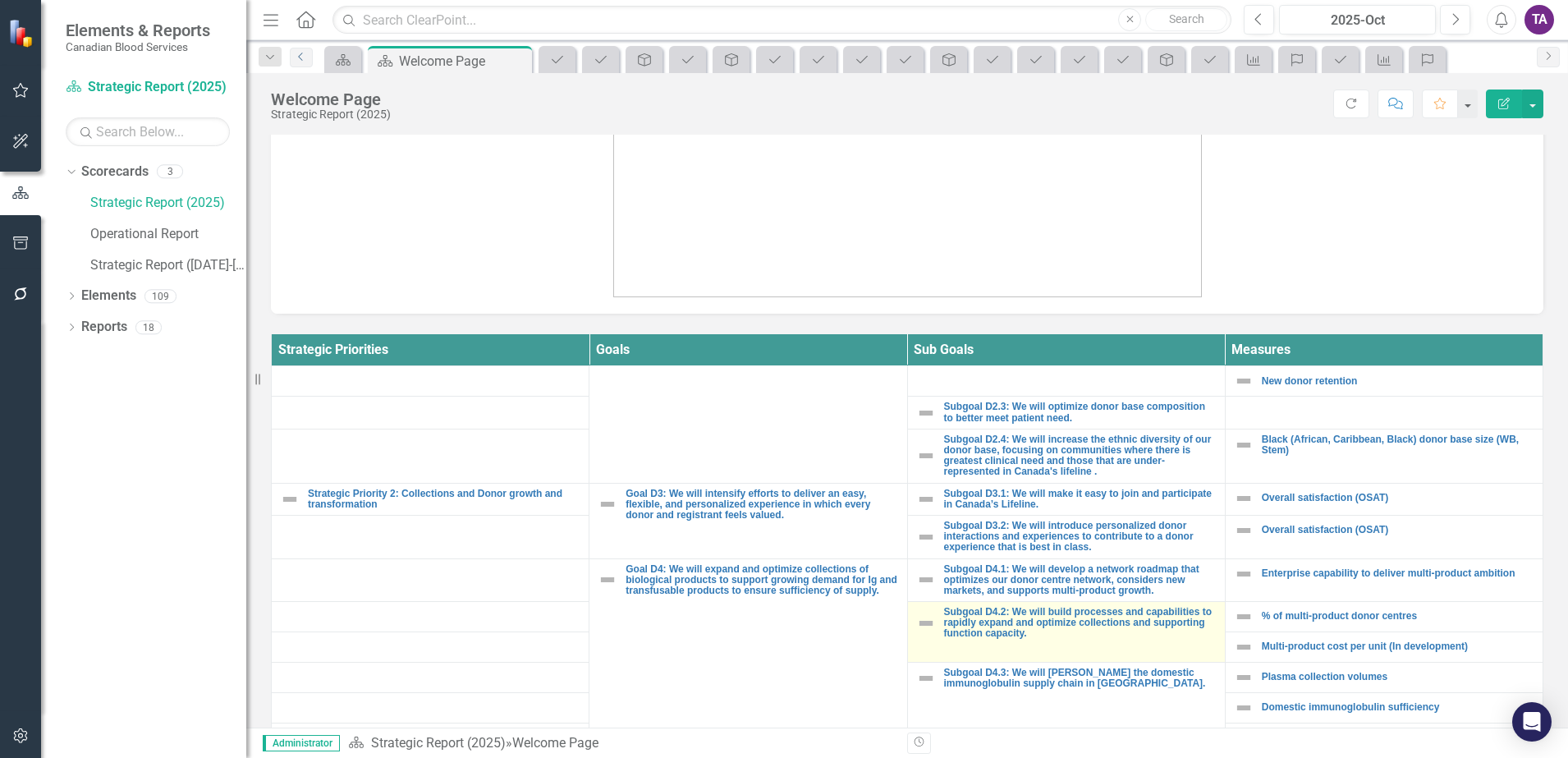
scroll to position [514, 0]
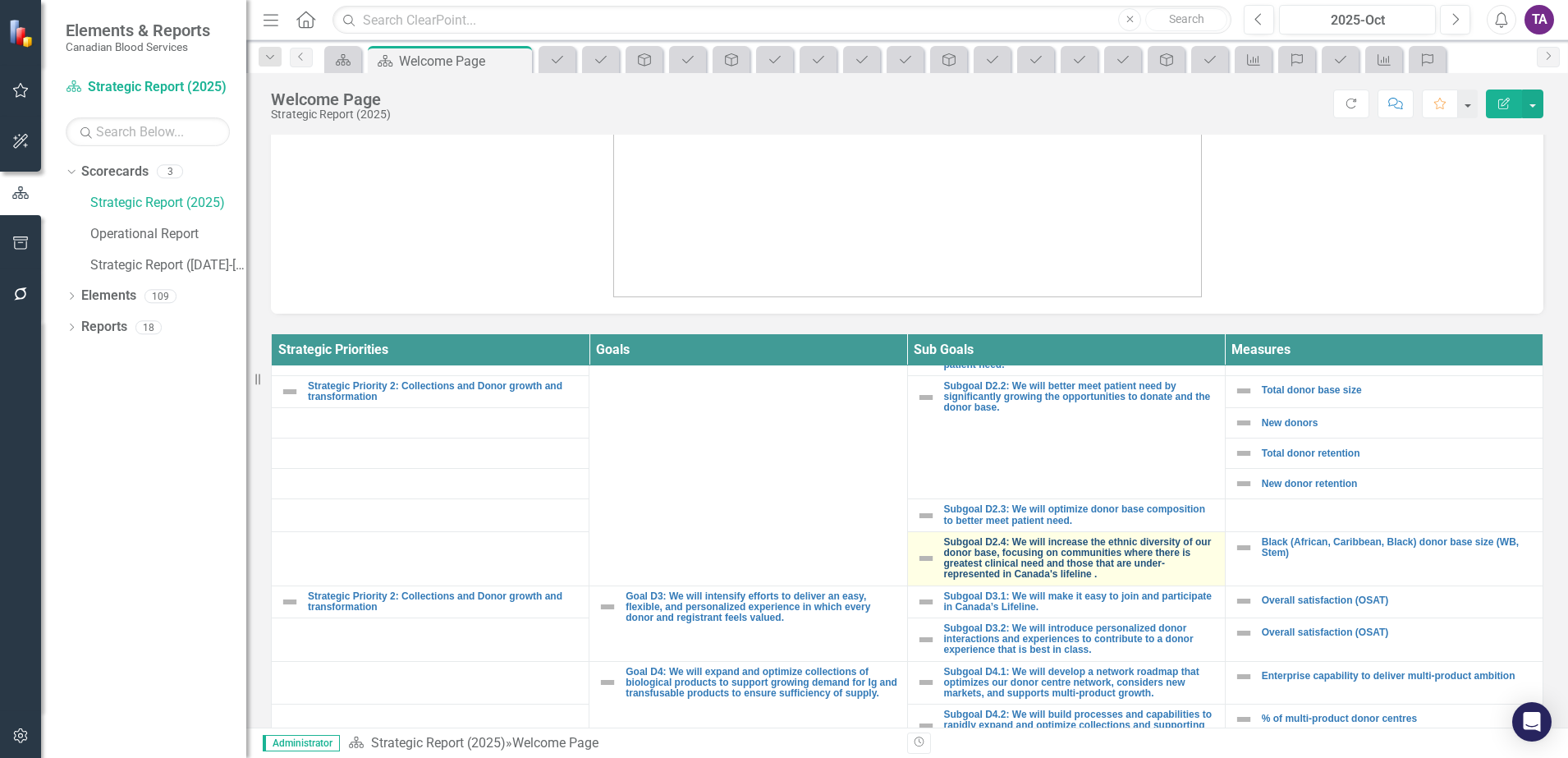
click at [987, 555] on link "Subgoal D2.4: We will increase the ethnic diversity of our donor base, focusing…" at bounding box center [1080, 558] width 273 height 44
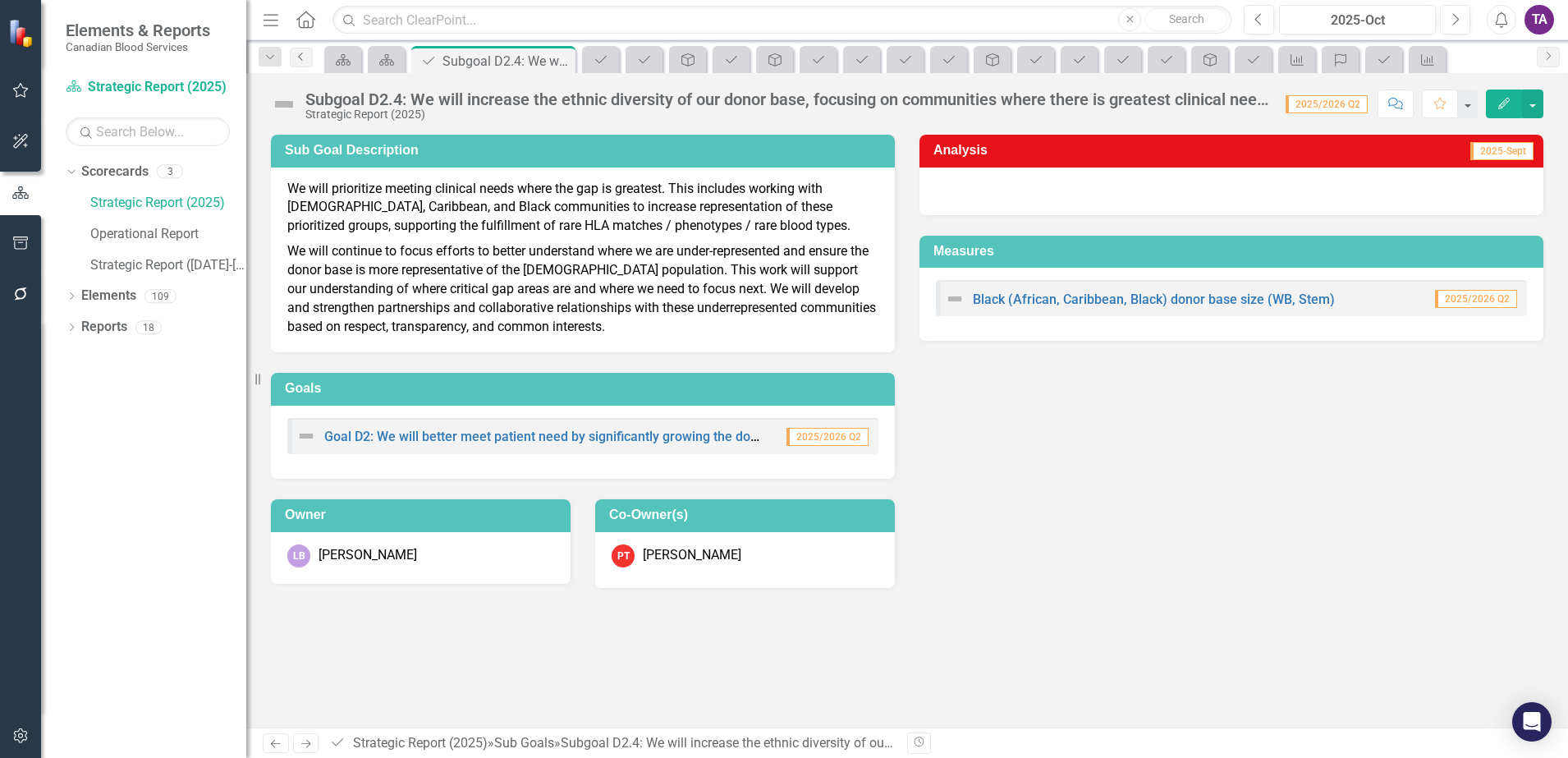
click at [308, 63] on link "Previous" at bounding box center [301, 57] width 23 height 20
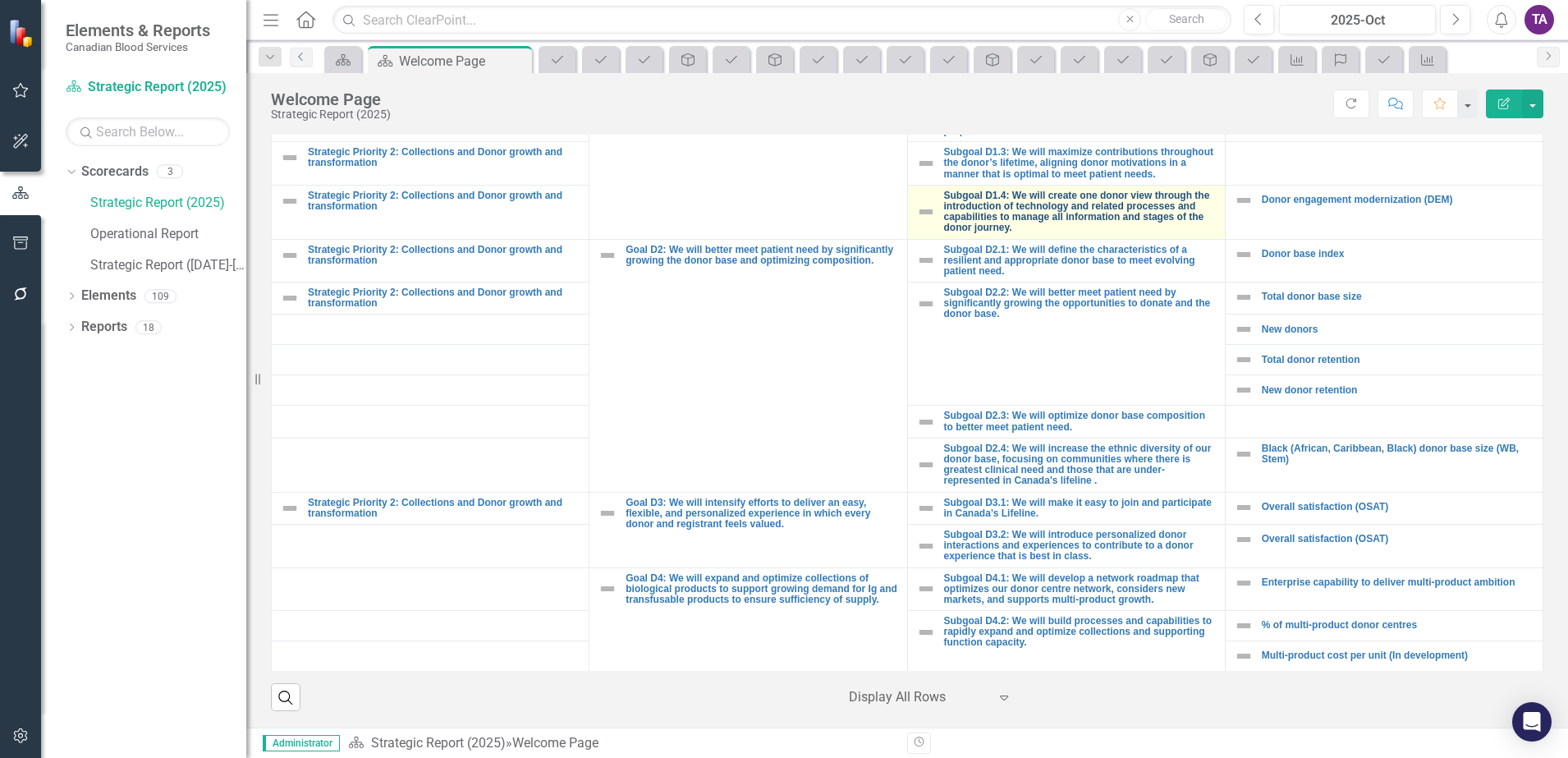
scroll to position [410, 0]
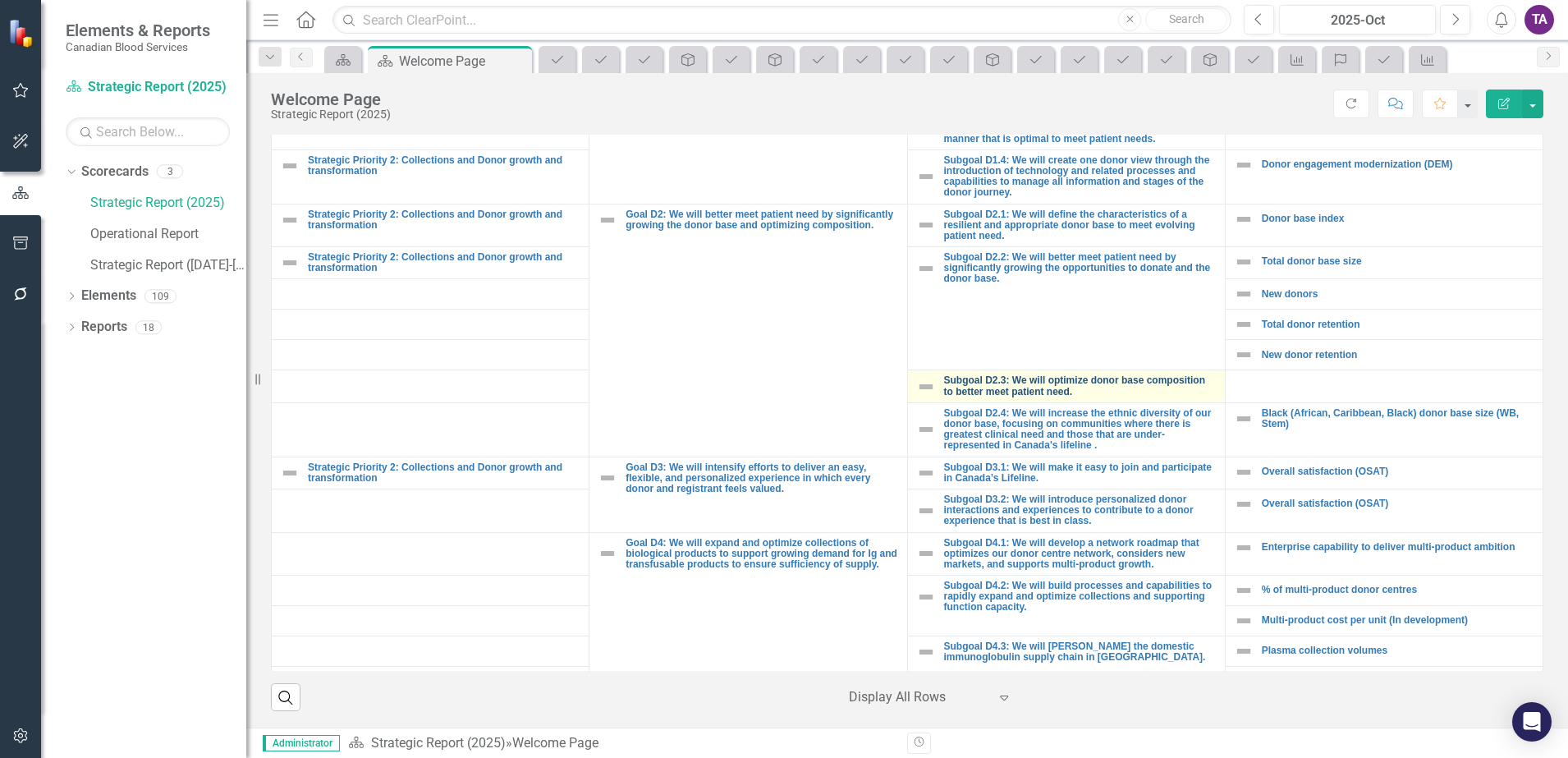
click at [1005, 385] on link "Subgoal D2.3: We will optimize donor base composition to better meet patient ne…" at bounding box center [1080, 385] width 273 height 21
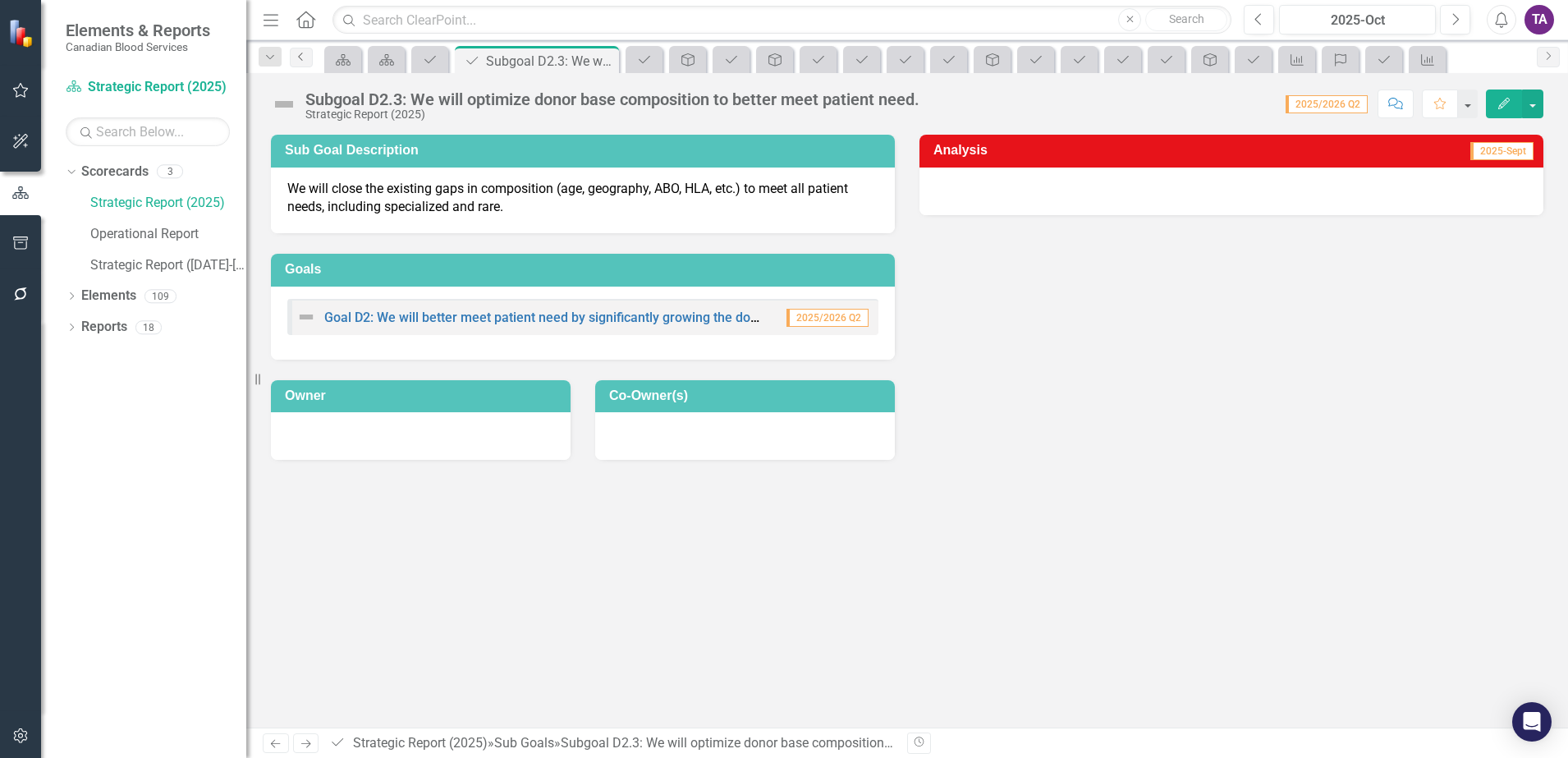
click at [302, 63] on link "Previous" at bounding box center [301, 57] width 23 height 20
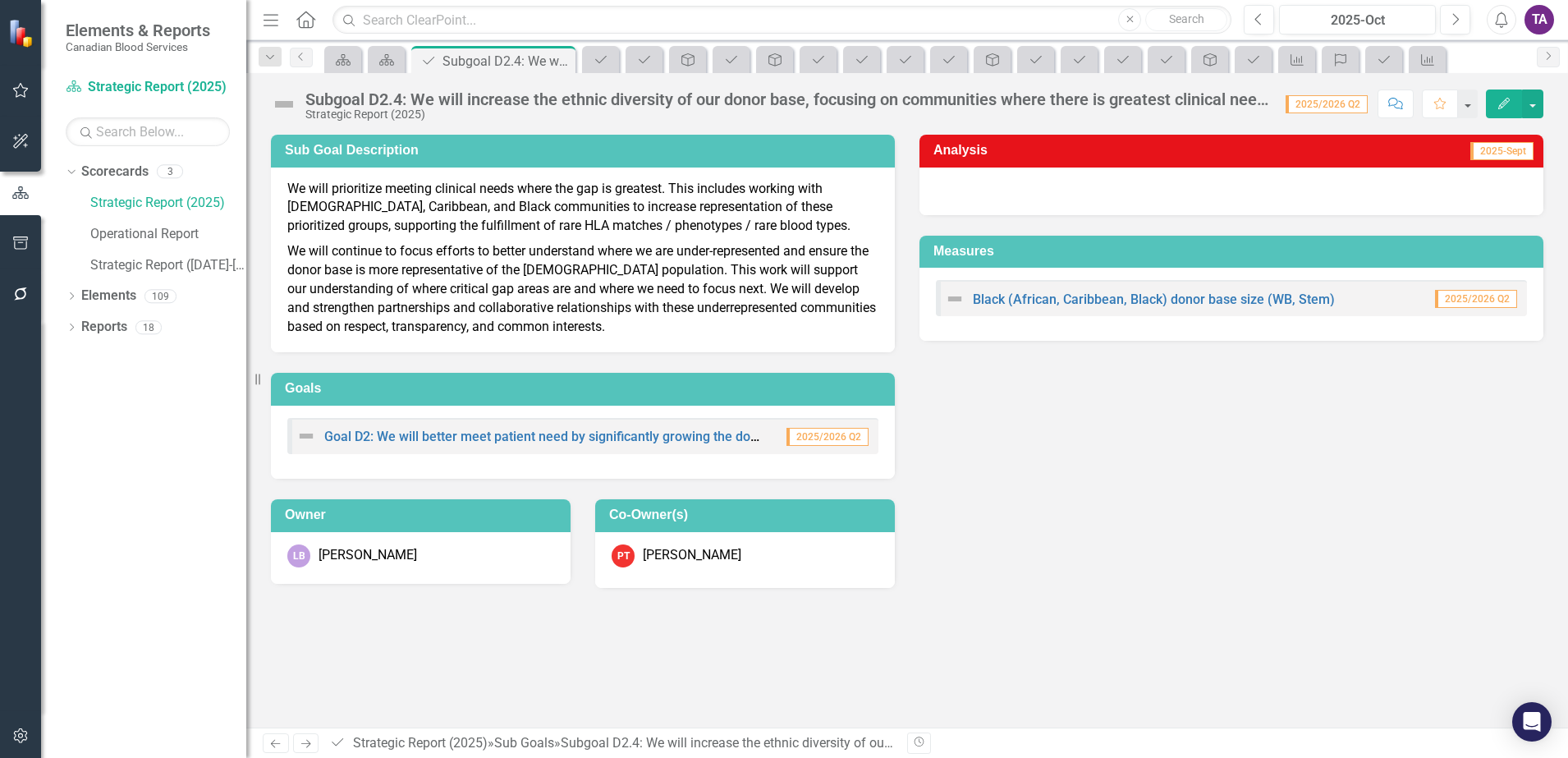
click at [312, 21] on icon "Home" at bounding box center [305, 19] width 21 height 17
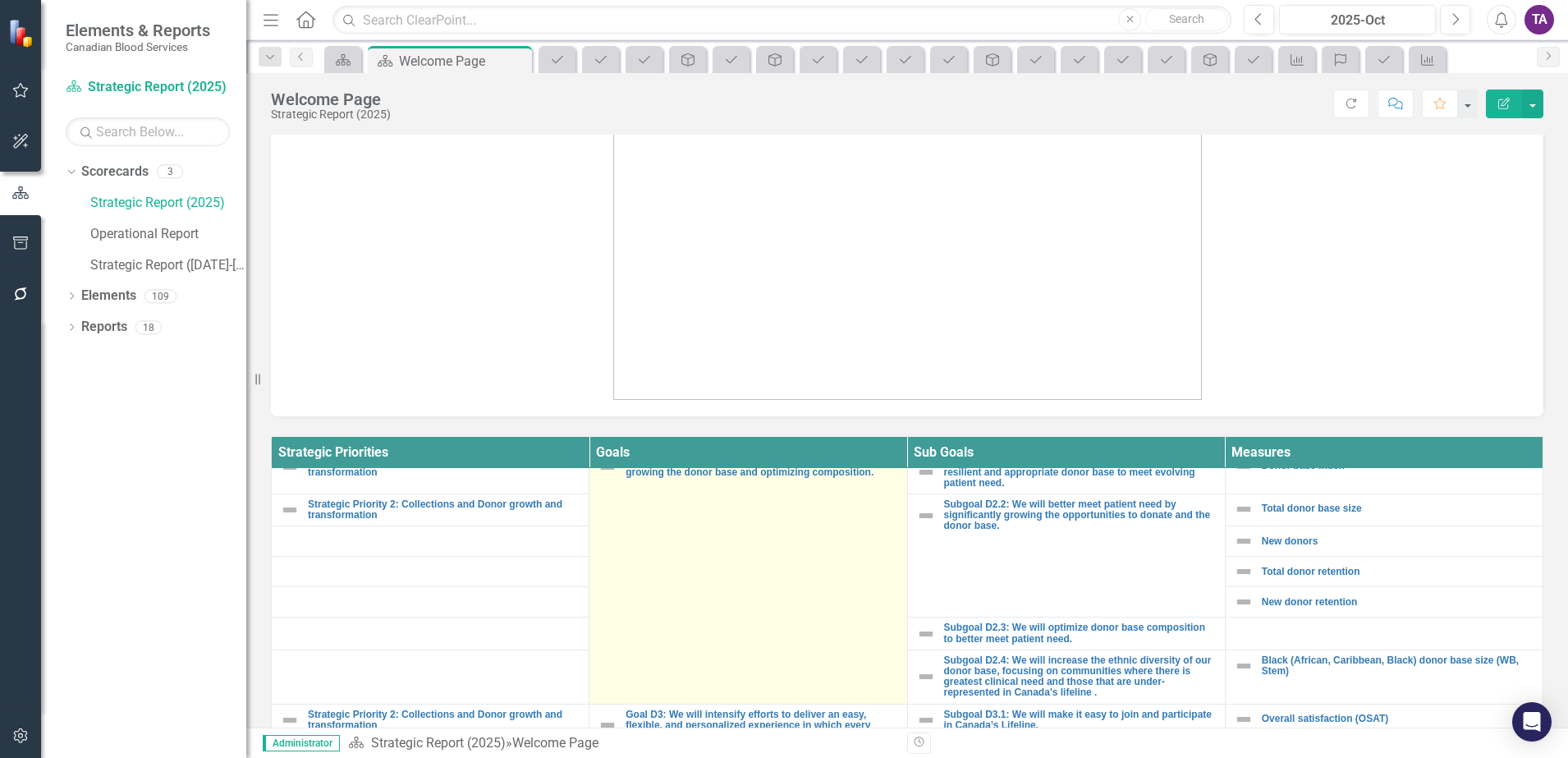
scroll to position [514, 0]
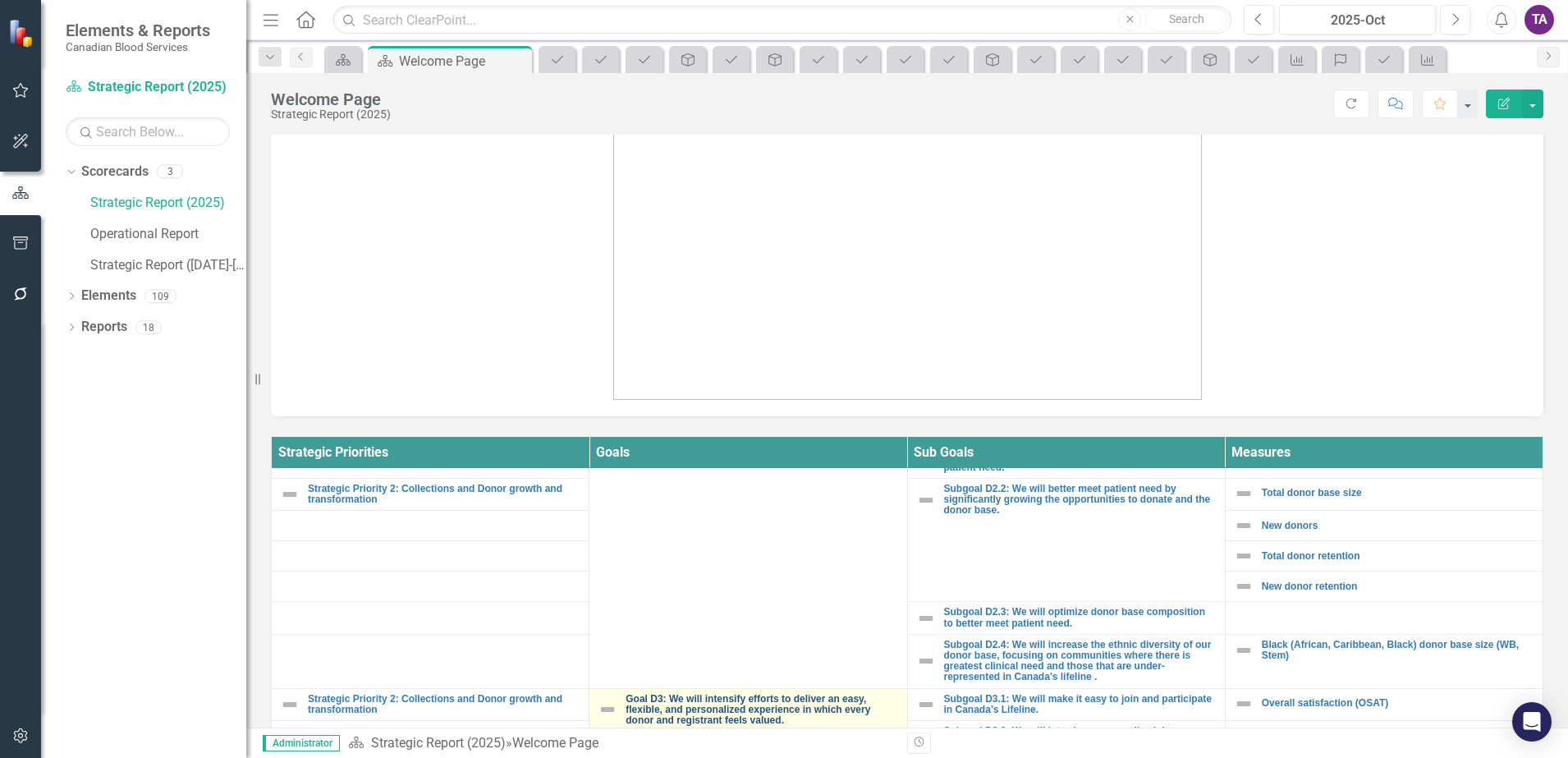
click at [690, 708] on link "Goal D3: We will intensify efforts to deliver an easy, flexible, and personaliz…" at bounding box center [761, 710] width 273 height 32
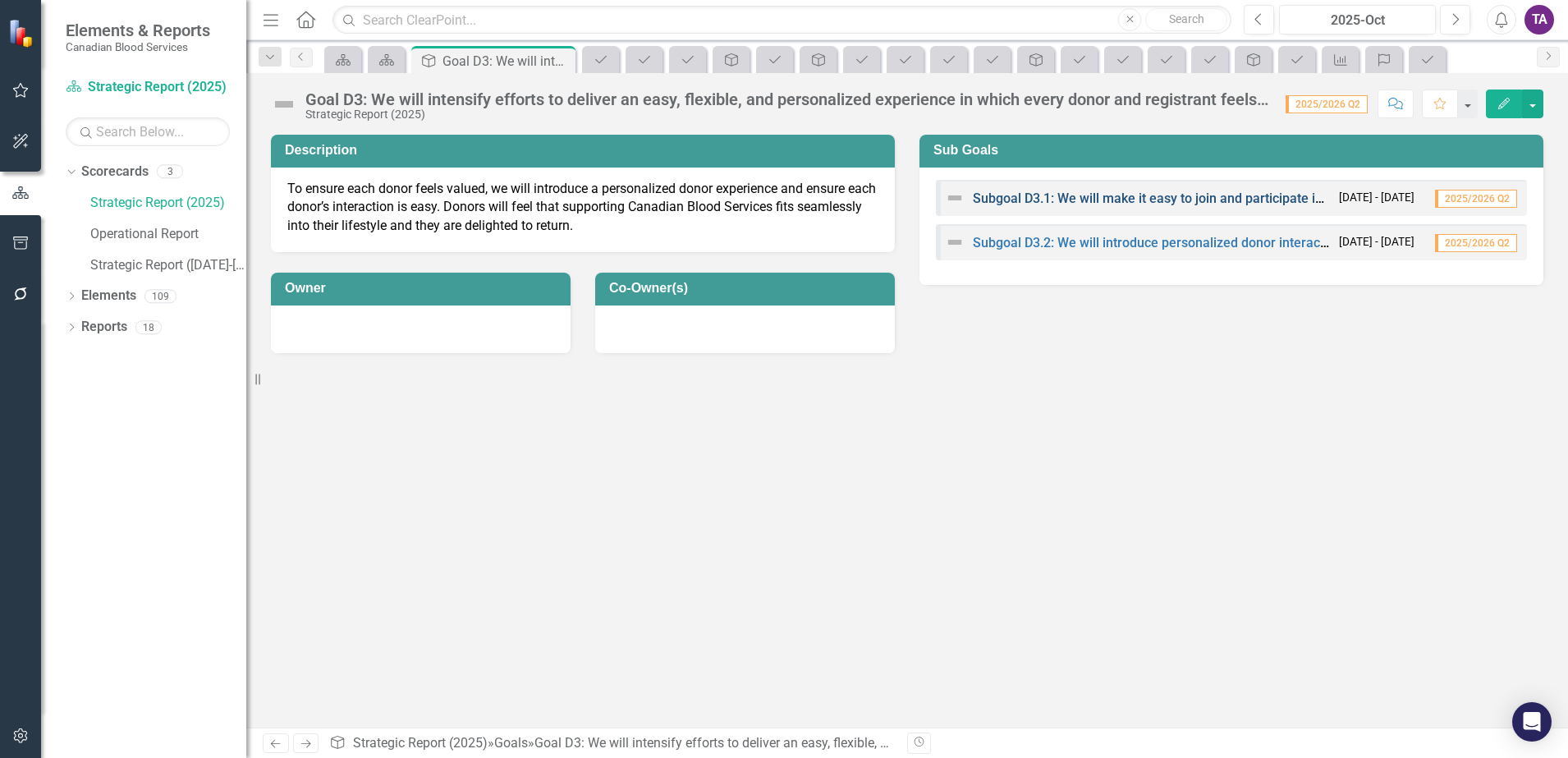
click at [1106, 196] on link "Subgoal D3.1: We will make it easy to join and participate in Canada’s Lifeline." at bounding box center [1201, 198] width 457 height 15
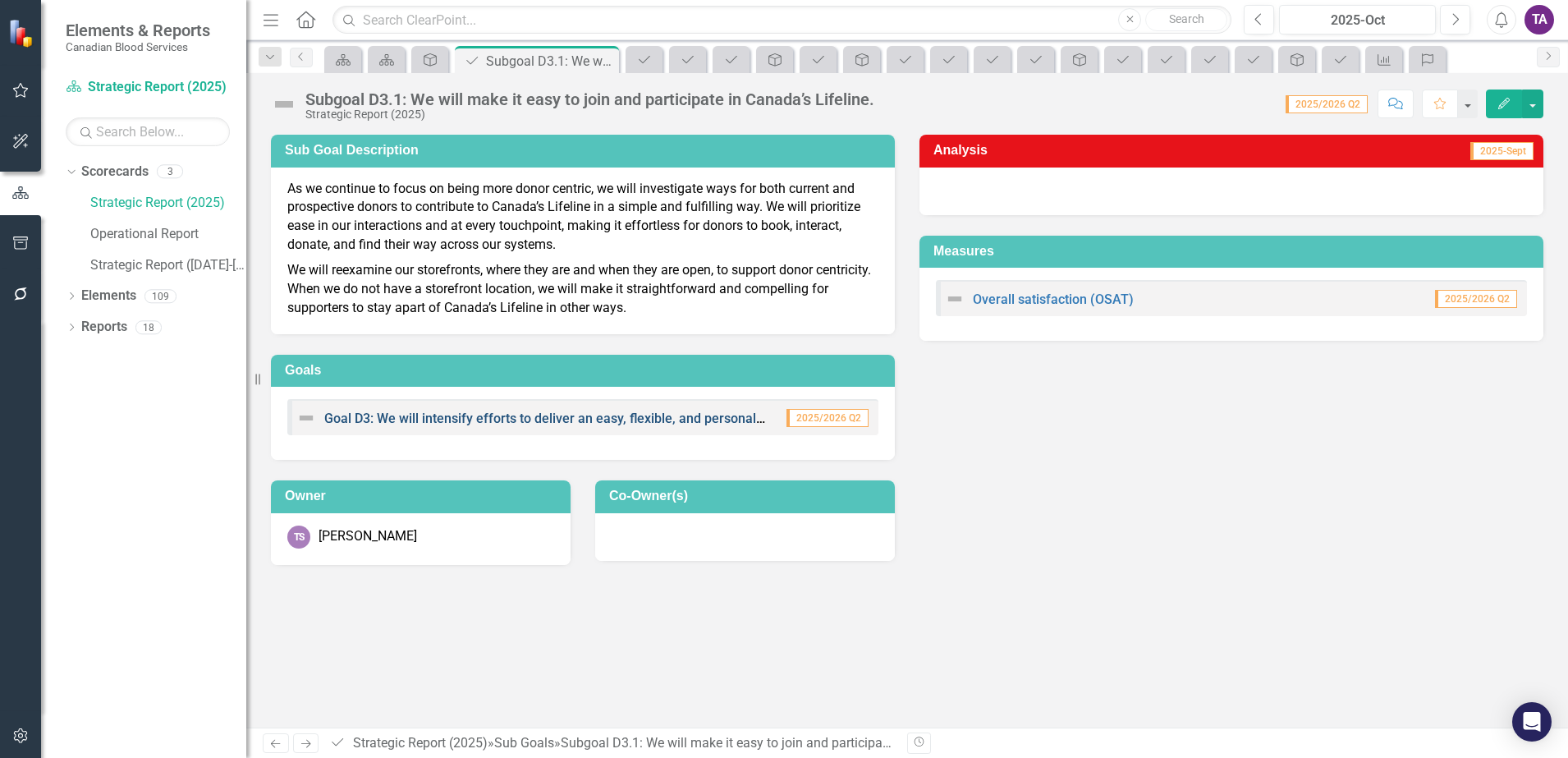
click at [440, 417] on link "Goal D3: We will intensify efforts to deliver an easy, flexible, and personaliz…" at bounding box center [732, 418] width 816 height 15
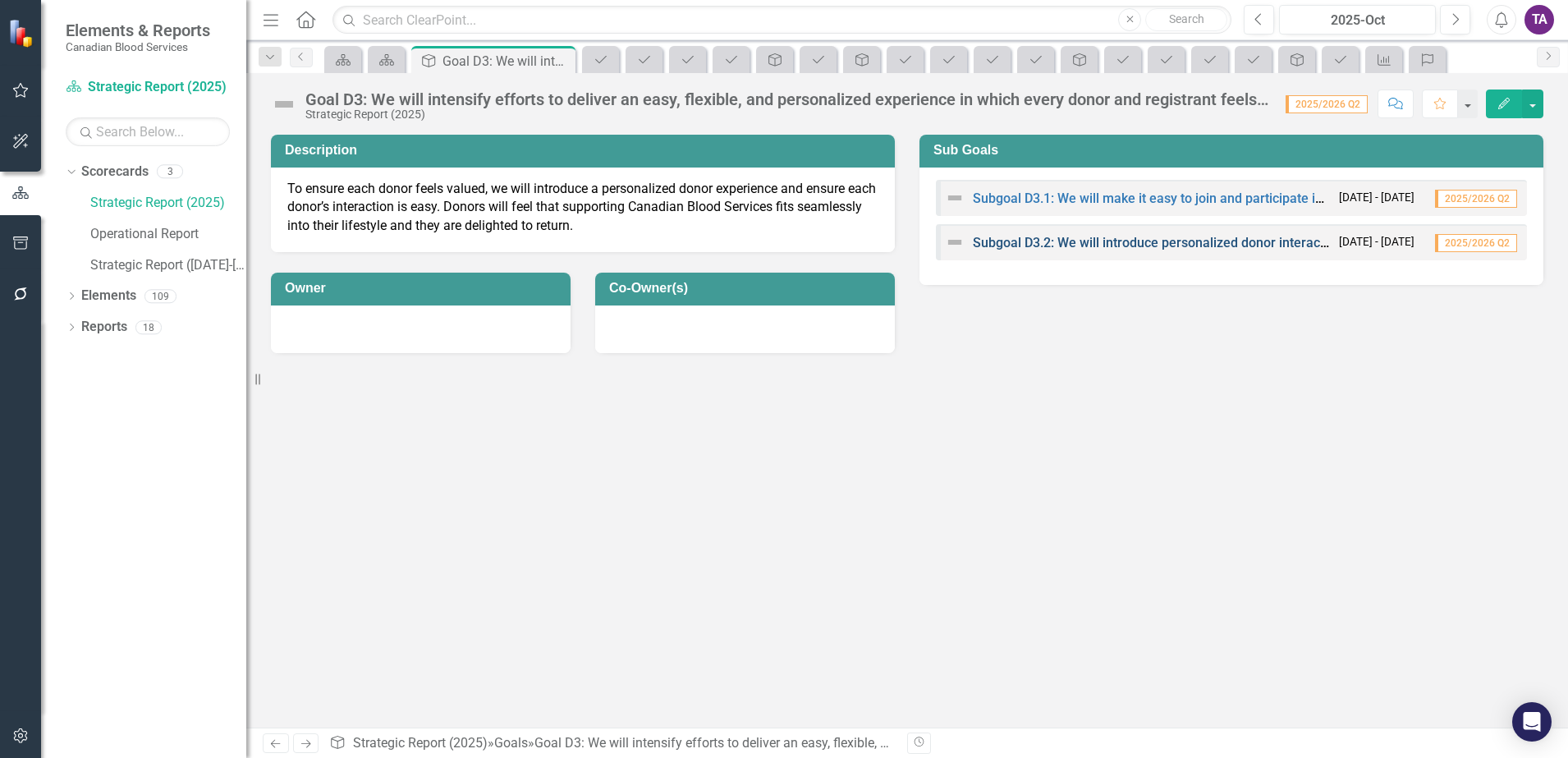
click at [1142, 240] on link "Subgoal D3.2: We will introduce personalized donor interactions and experiences…" at bounding box center [1377, 243] width 807 height 15
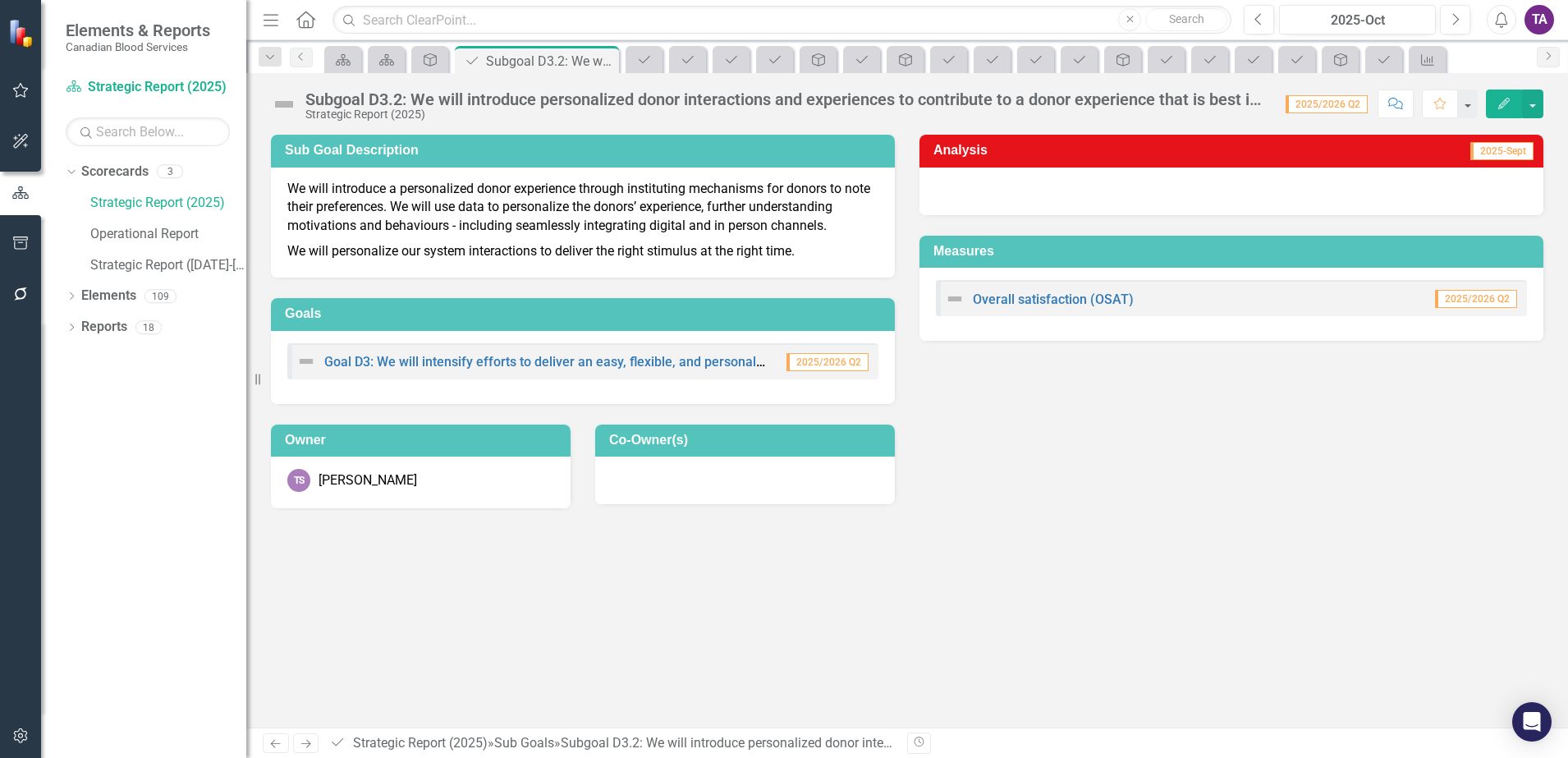
click at [713, 100] on div "Subgoal D3.2: We will introduce personalized donor interactions and experiences…" at bounding box center [787, 99] width 964 height 18
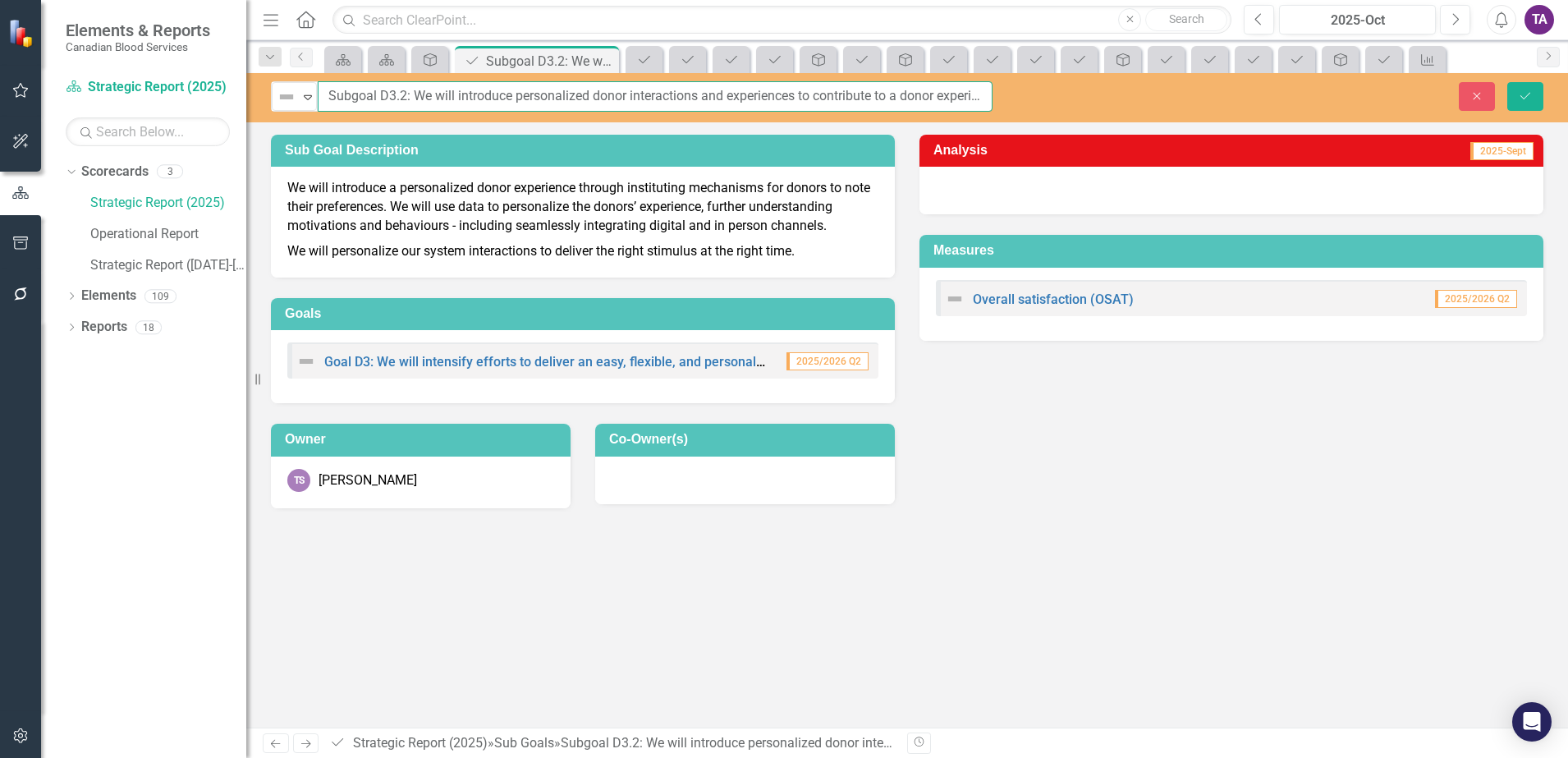
click at [855, 93] on input "Subgoal D3.2: We will introduce personalized donor interactions and experiences…" at bounding box center [655, 97] width 675 height 31
click at [1483, 97] on icon "Close" at bounding box center [1477, 96] width 15 height 11
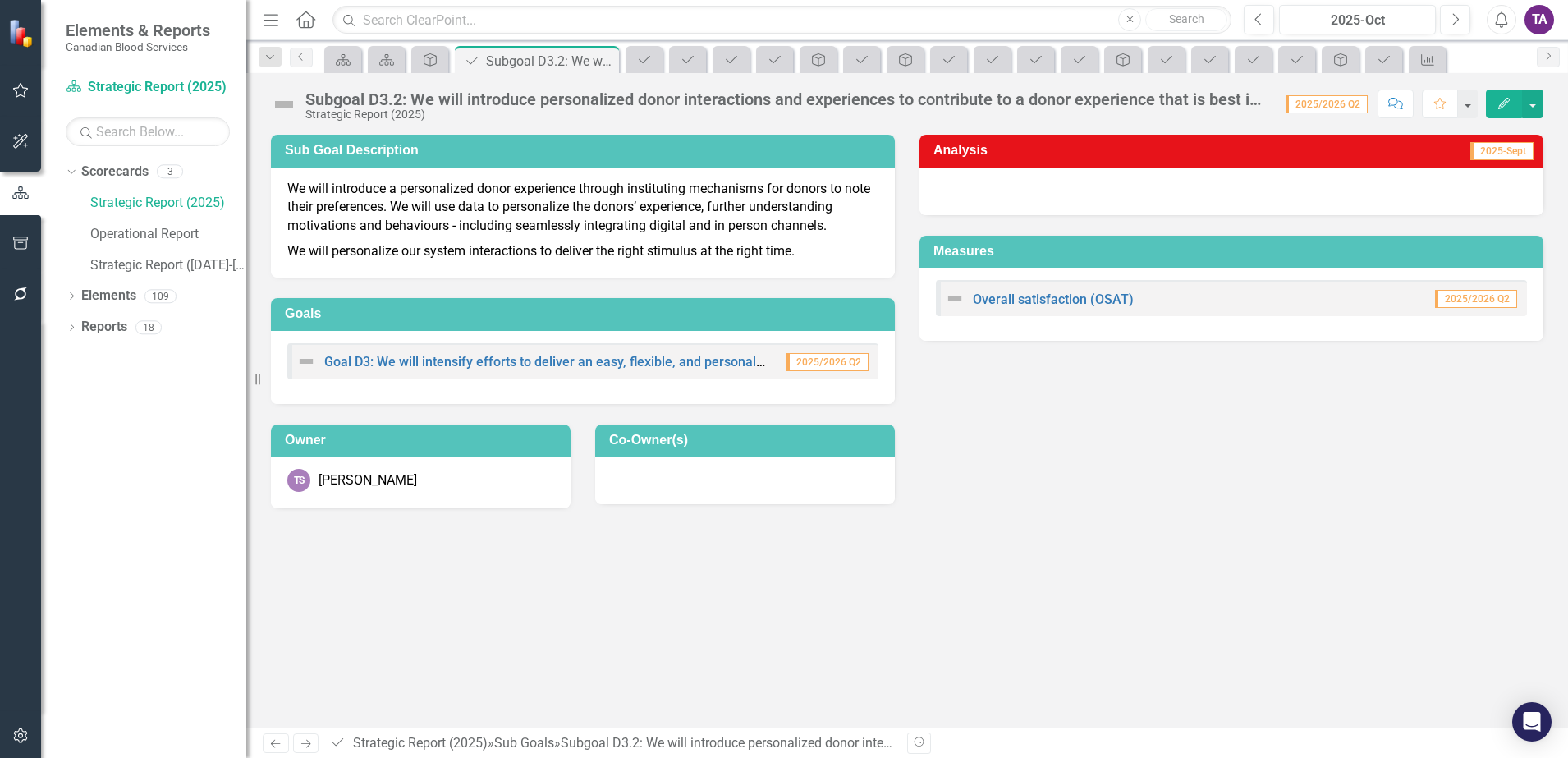
click at [311, 32] on link "Home" at bounding box center [306, 20] width 21 height 25
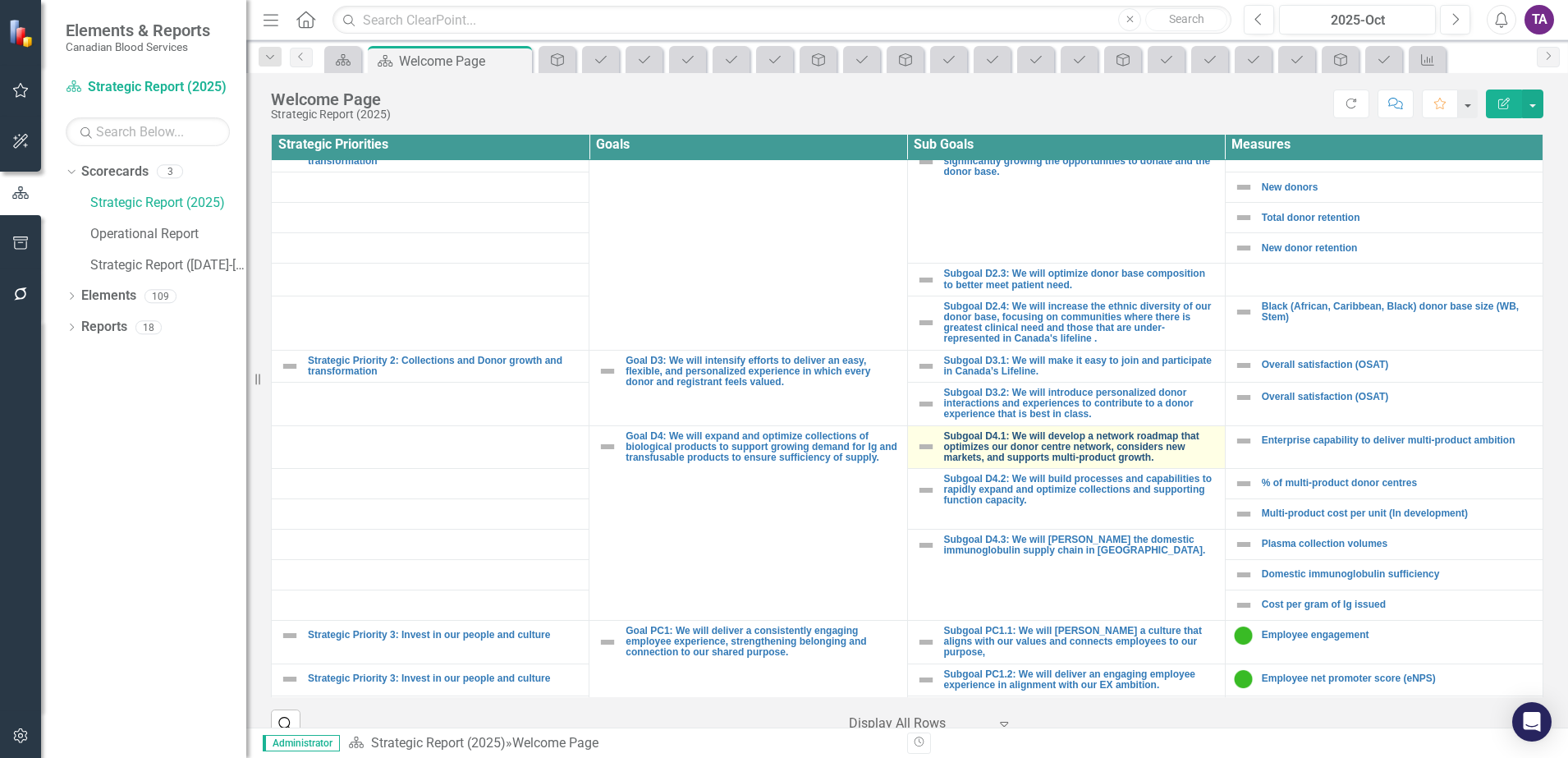
scroll to position [514, 0]
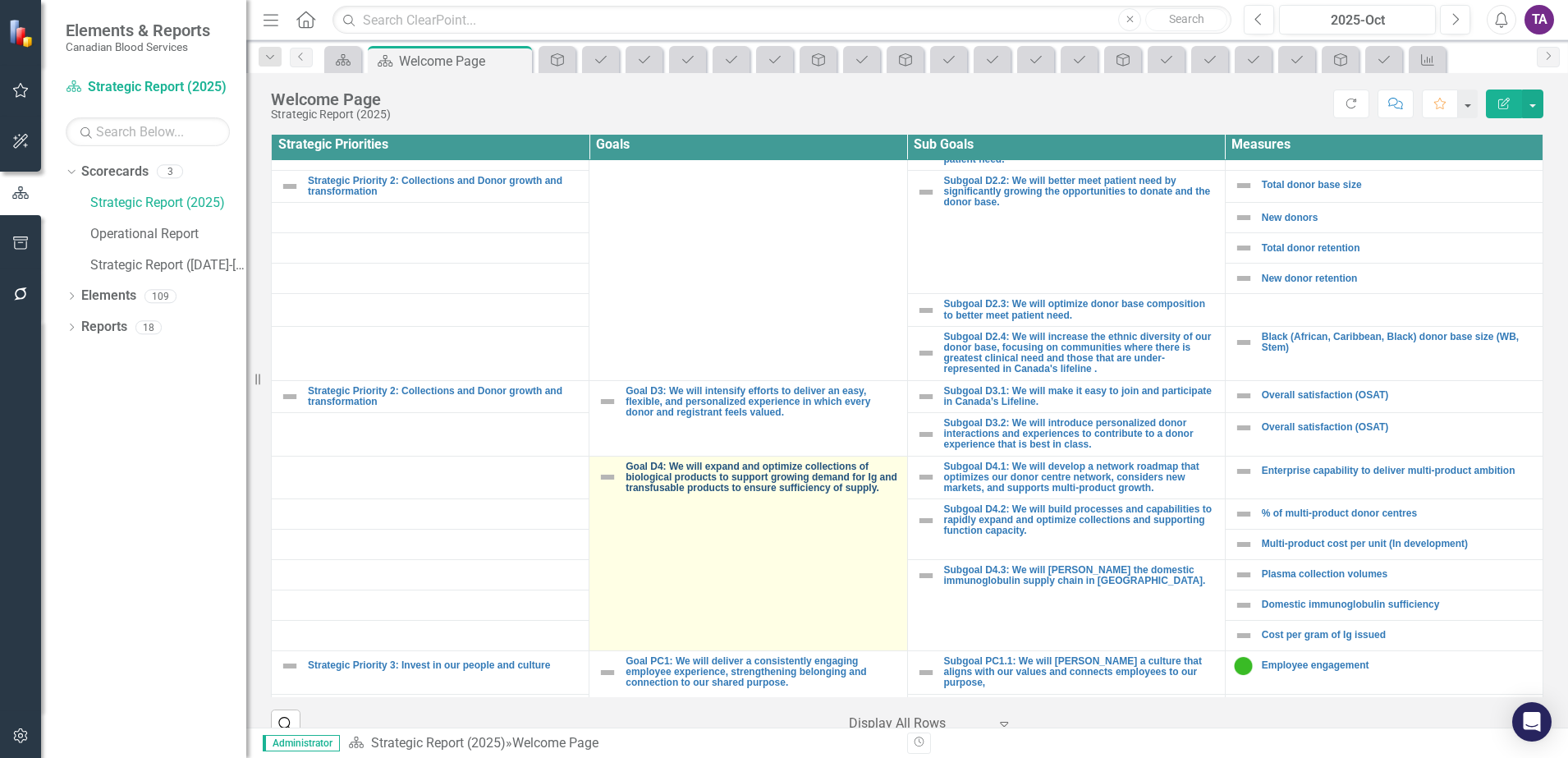
click at [716, 494] on link "Goal D4: We will expand and optimize collections of biological products to supp…" at bounding box center [761, 478] width 273 height 32
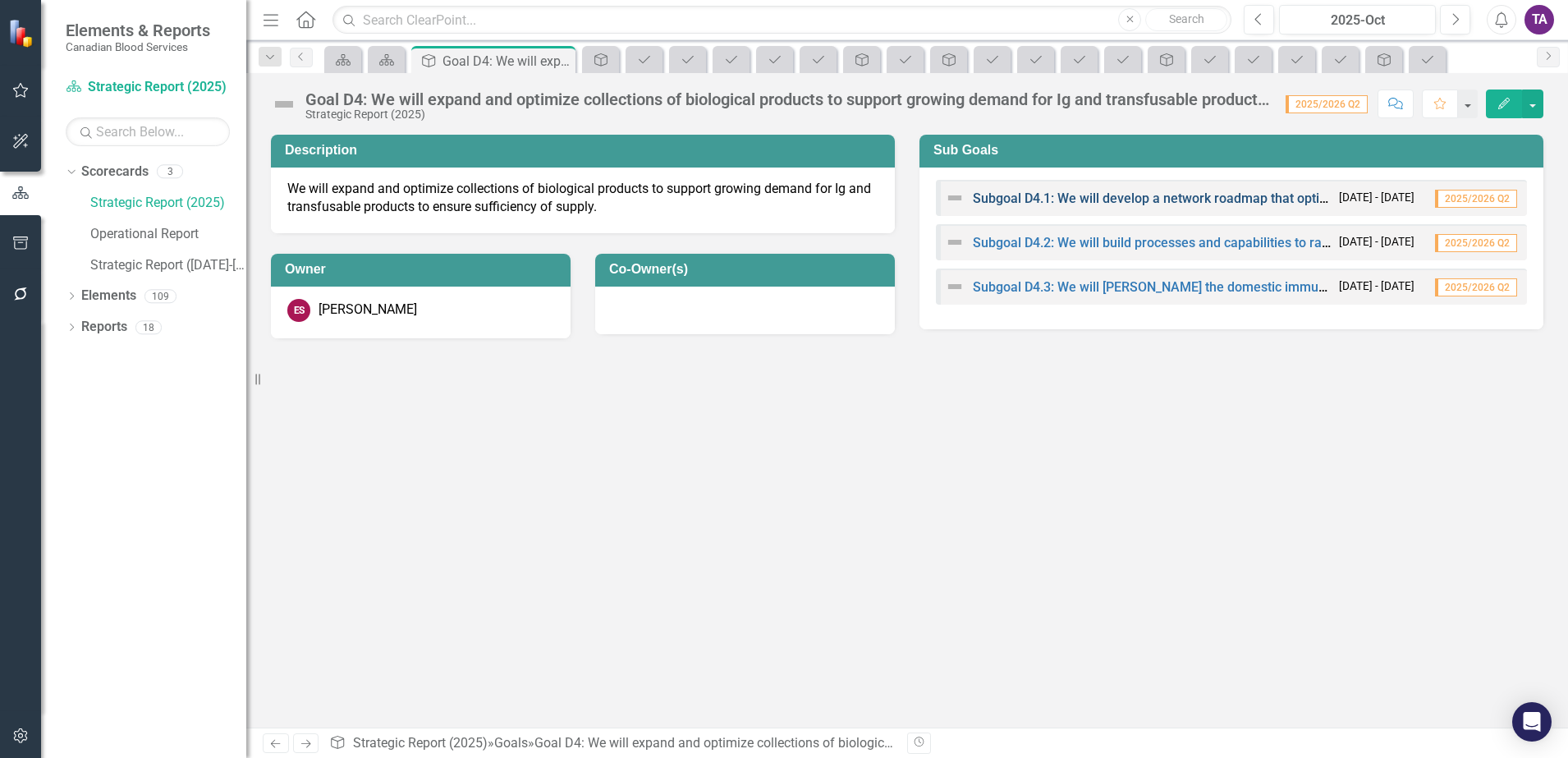
click at [1174, 204] on link "Subgoal D4.1: We will develop a network roadmap that optimizes our donor centre…" at bounding box center [1418, 198] width 891 height 15
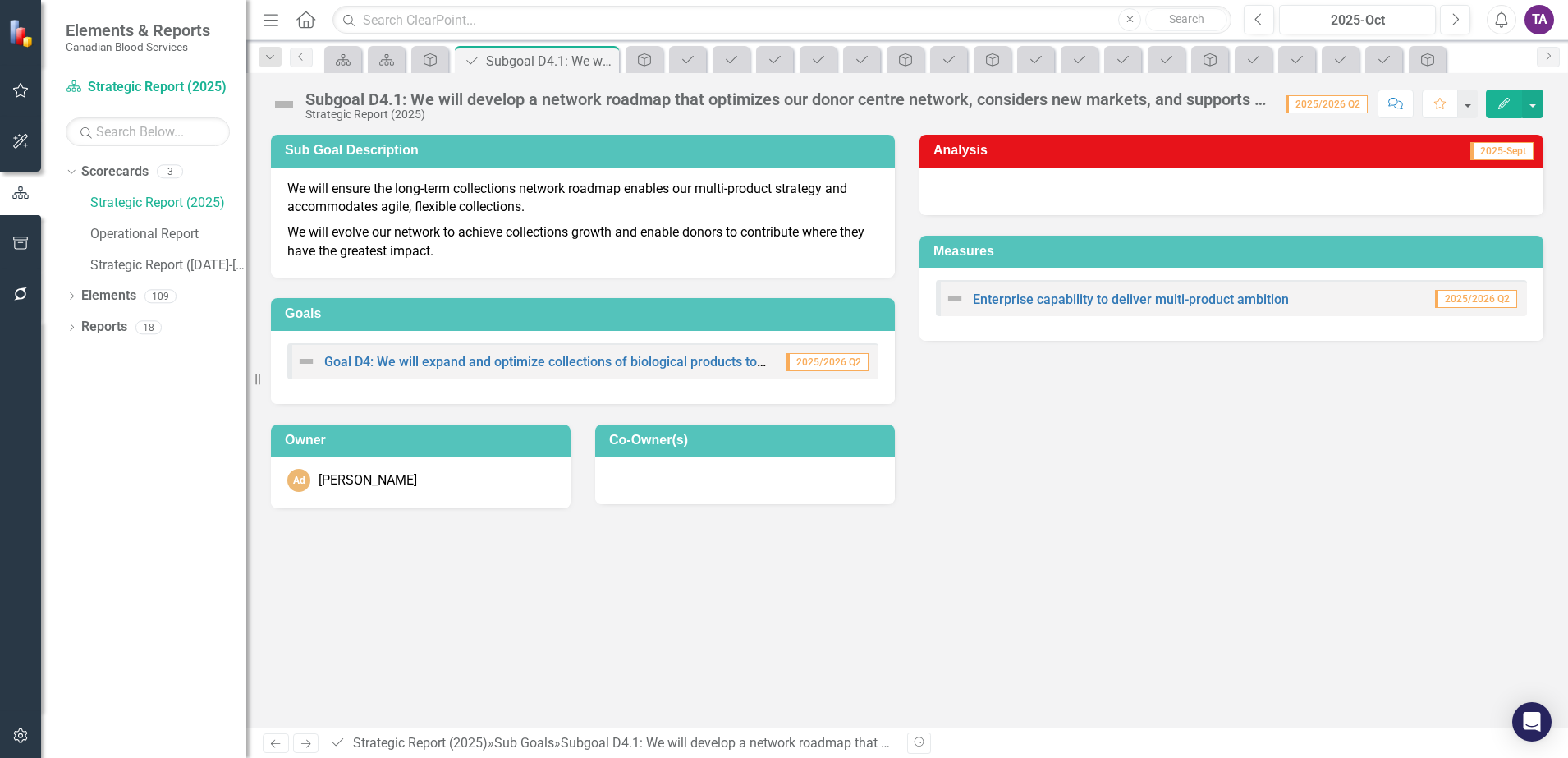
click at [302, 21] on icon "Home" at bounding box center [305, 19] width 21 height 17
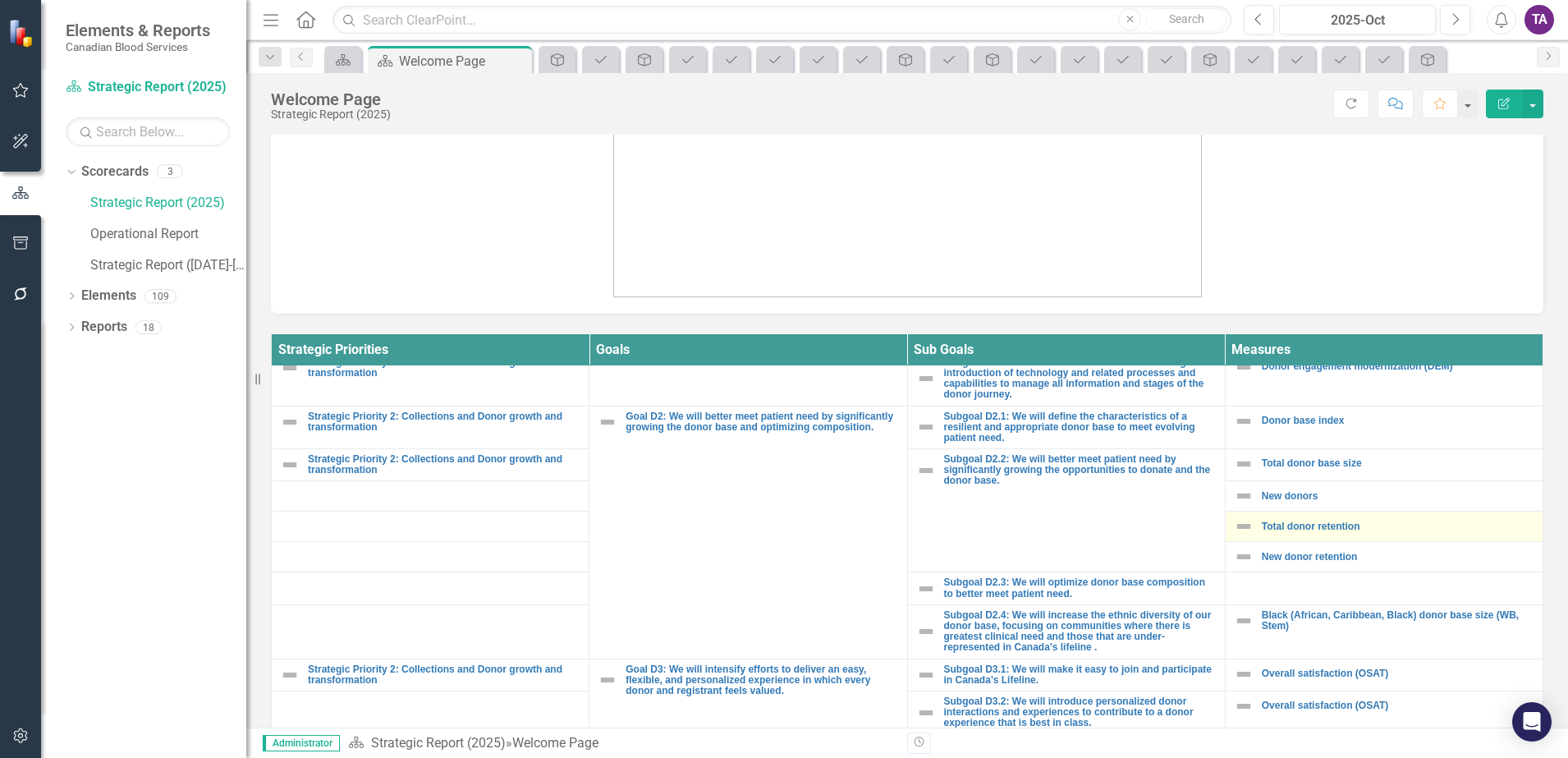
scroll to position [616, 0]
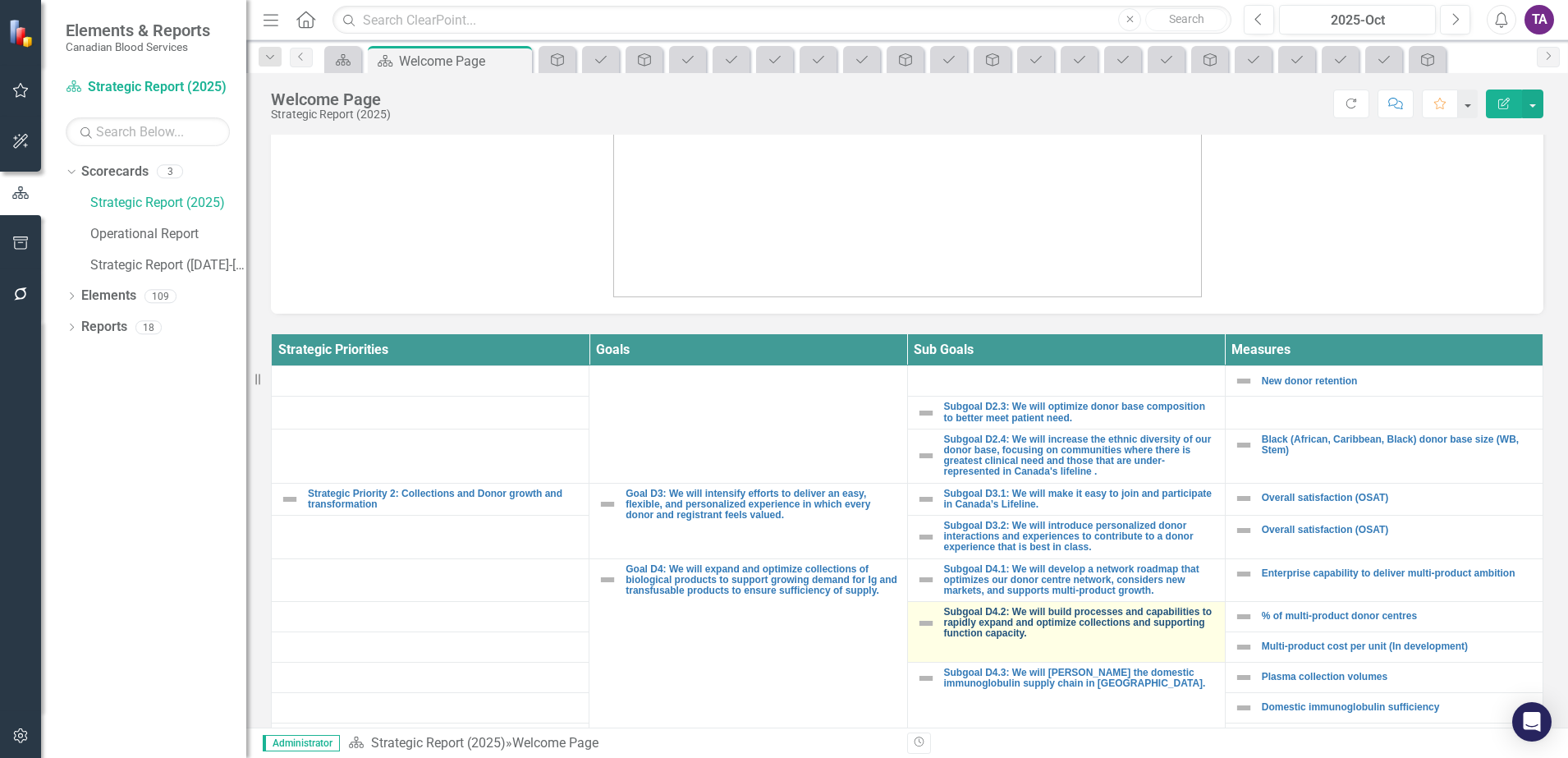
click at [1023, 624] on link "Subgoal D4.2: We will build processes and capabilities to rapidly expand and op…" at bounding box center [1080, 623] width 273 height 32
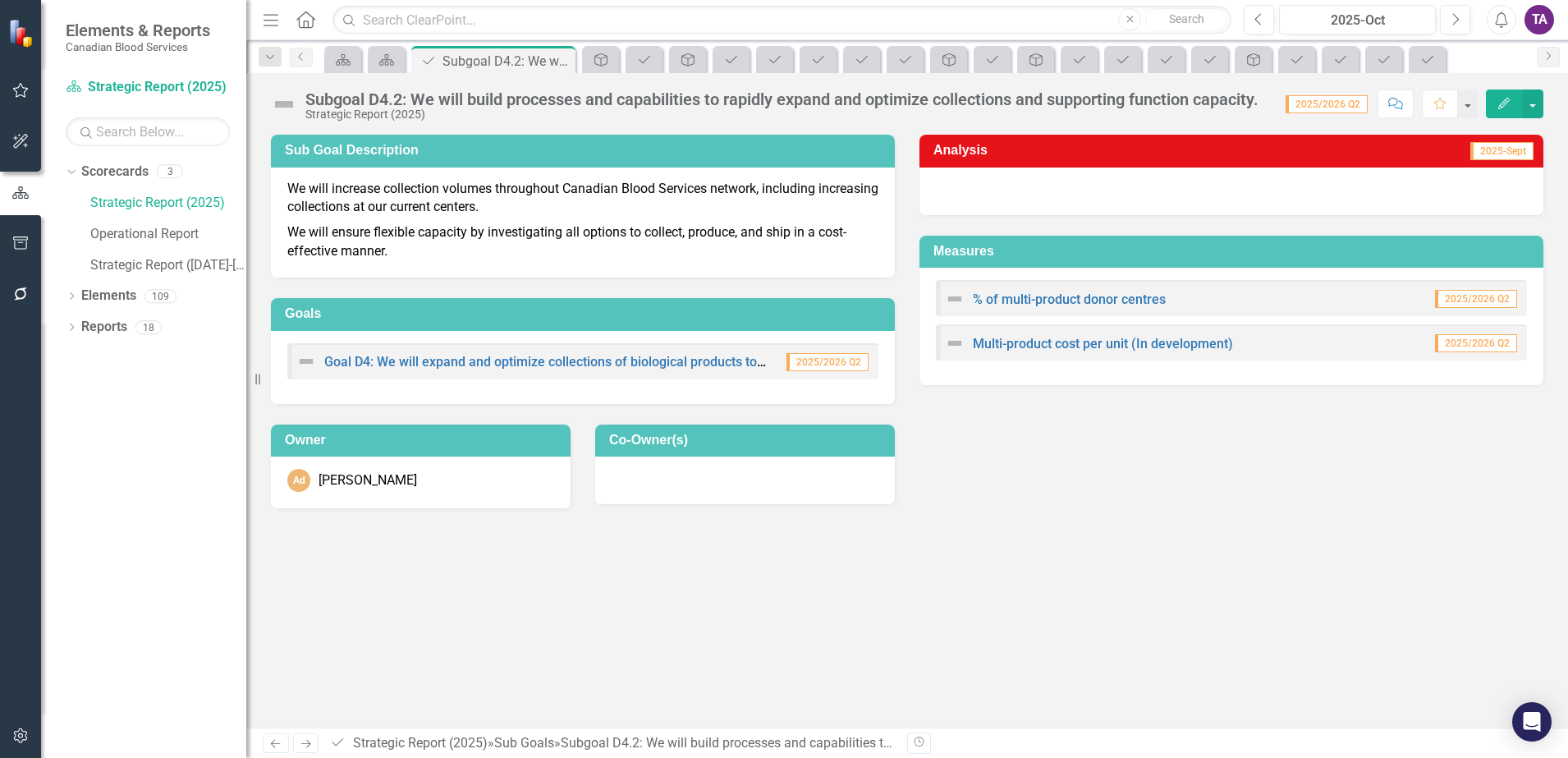
click at [377, 102] on div "Subgoal D4.2: We will build processes and capabilities to rapidly expand and op…" at bounding box center [782, 99] width 954 height 18
click at [314, 21] on icon "Home" at bounding box center [305, 19] width 21 height 17
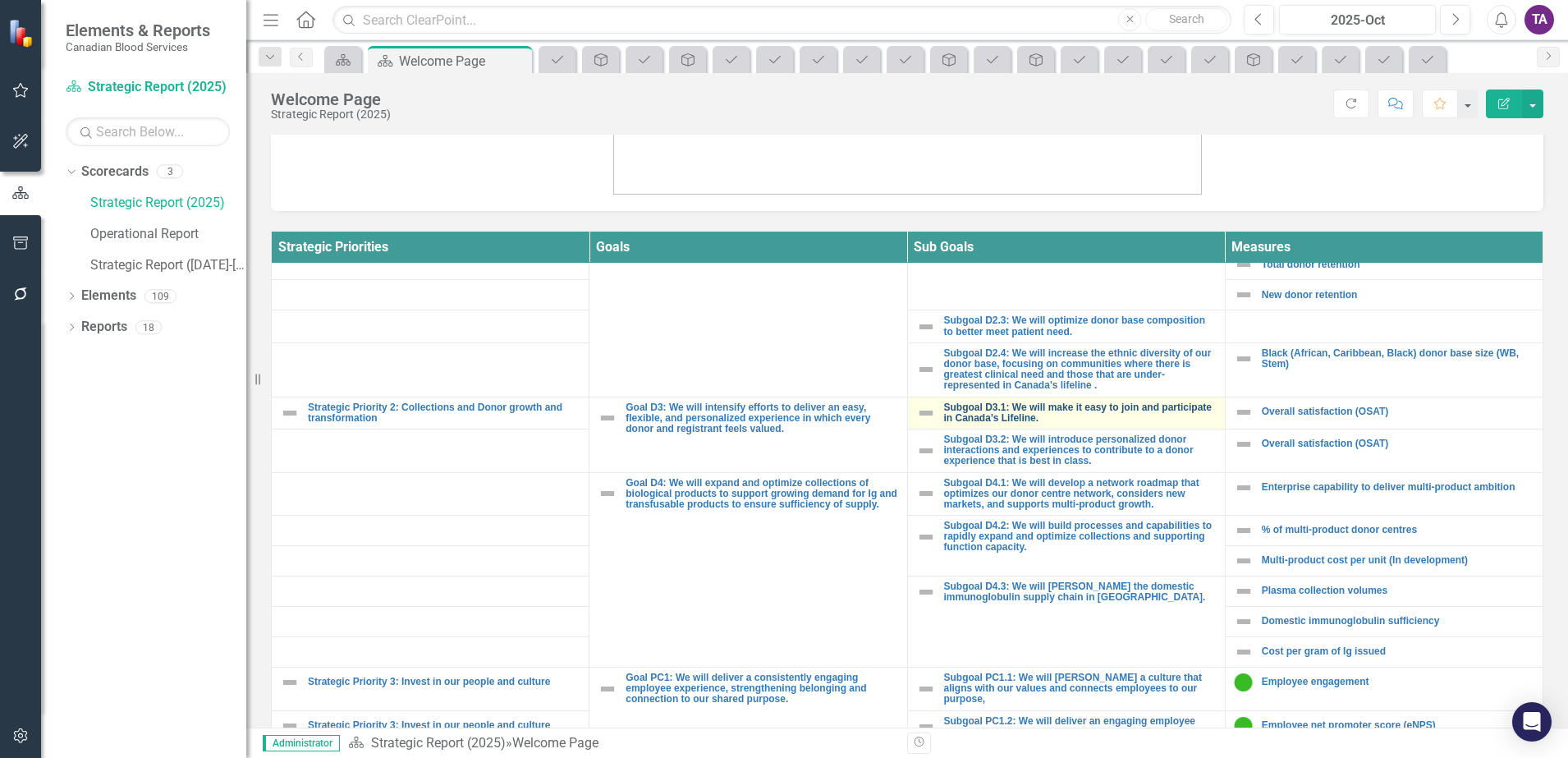
scroll to position [616, 0]
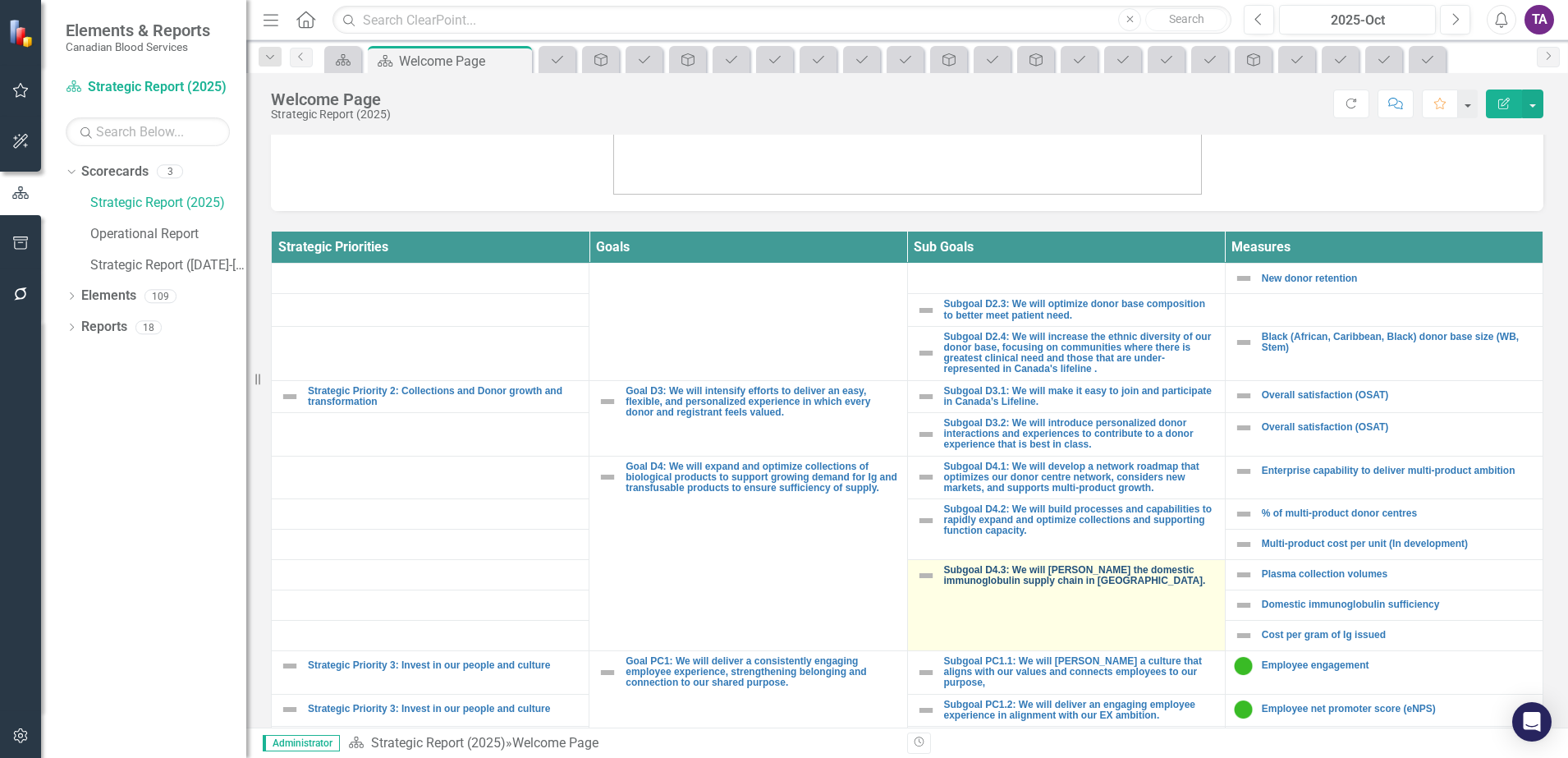
click at [991, 578] on link "Subgoal D4.3: We will [PERSON_NAME] the domestic immunoglobulin supply chain in…" at bounding box center [1080, 575] width 273 height 21
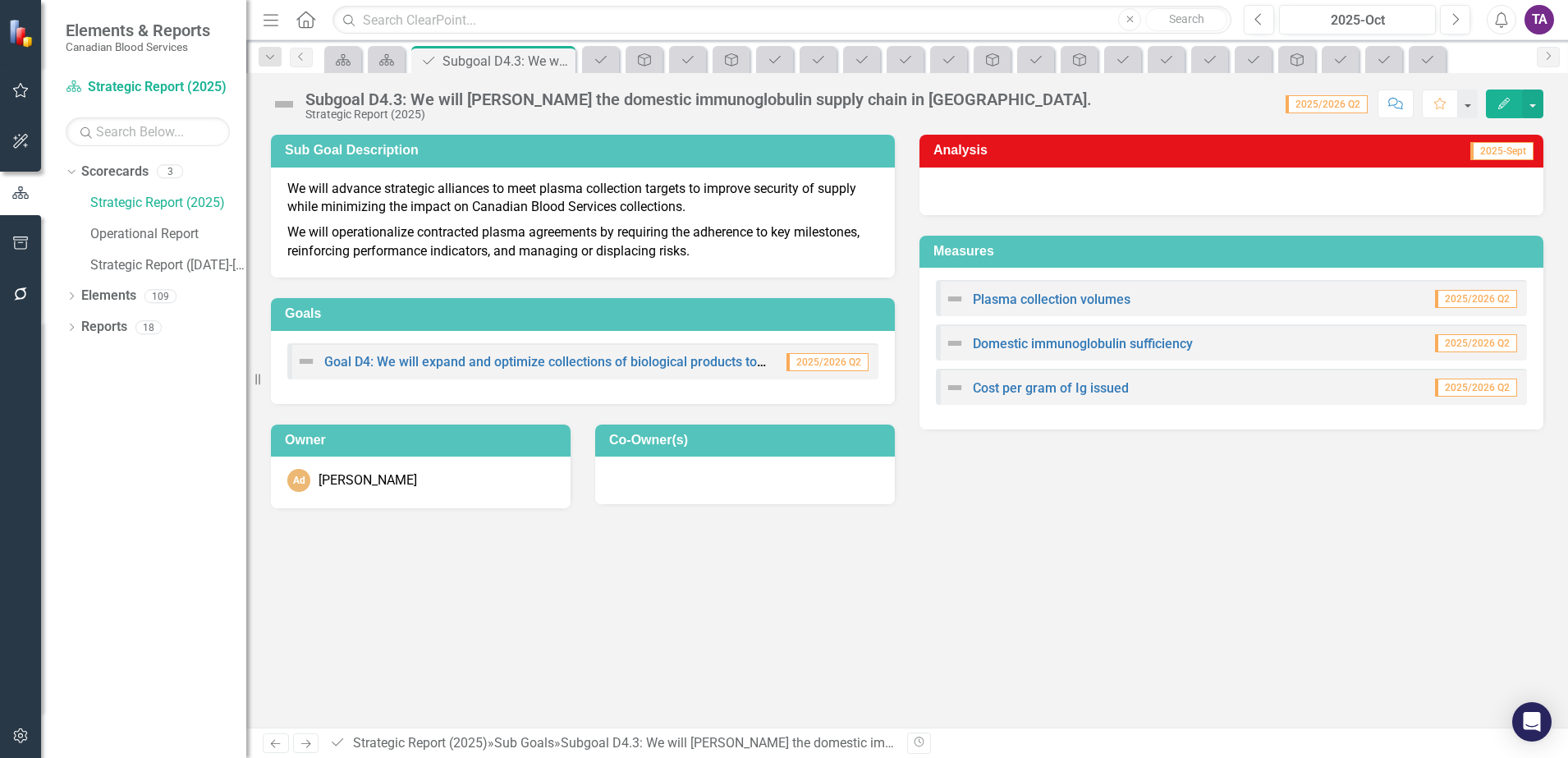
click at [367, 99] on div "Subgoal D4.3: We will [PERSON_NAME] the domestic immunoglobulin supply chain in…" at bounding box center [698, 99] width 786 height 18
click at [311, 17] on icon "Home" at bounding box center [305, 19] width 21 height 17
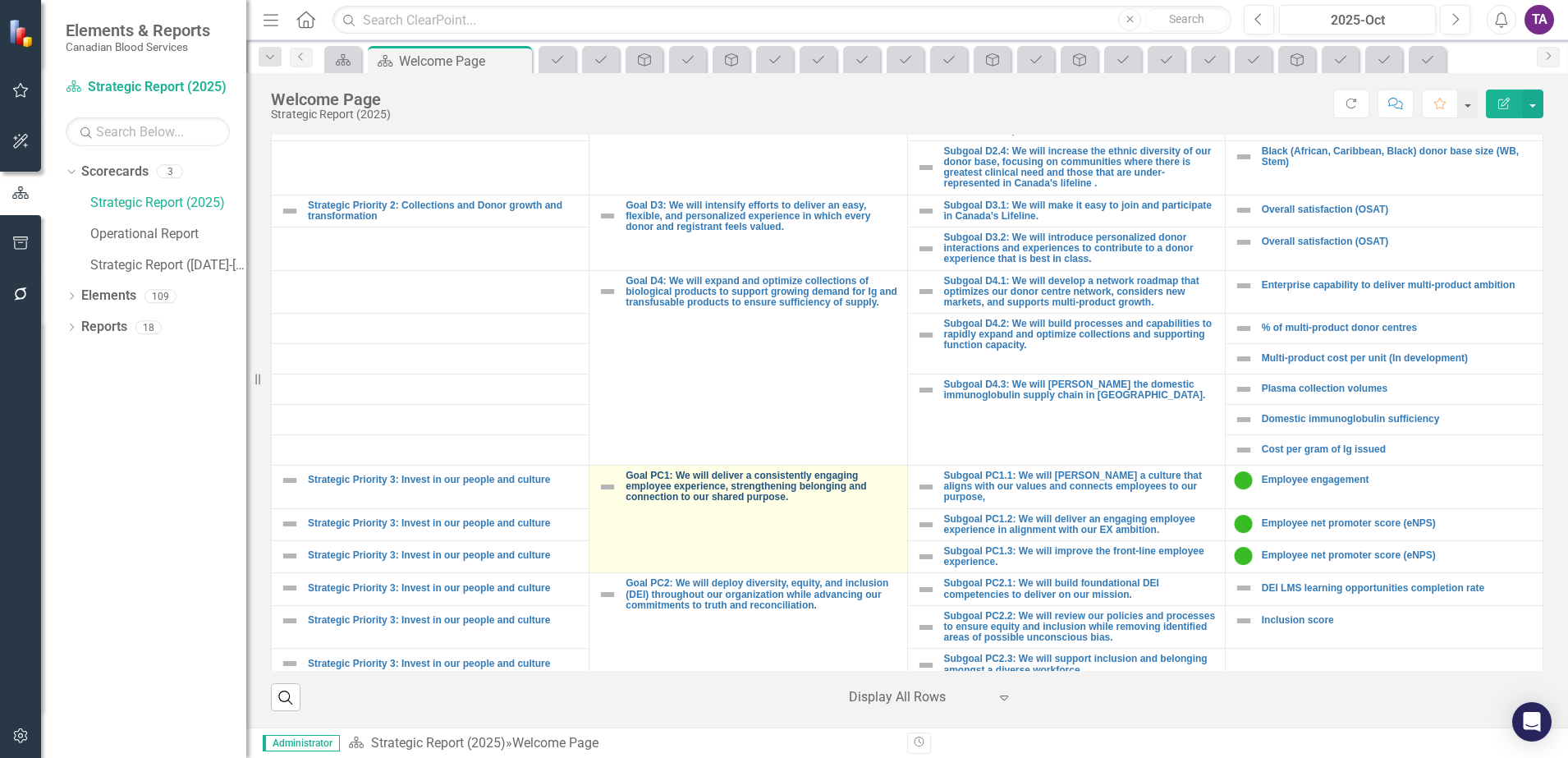
scroll to position [719, 0]
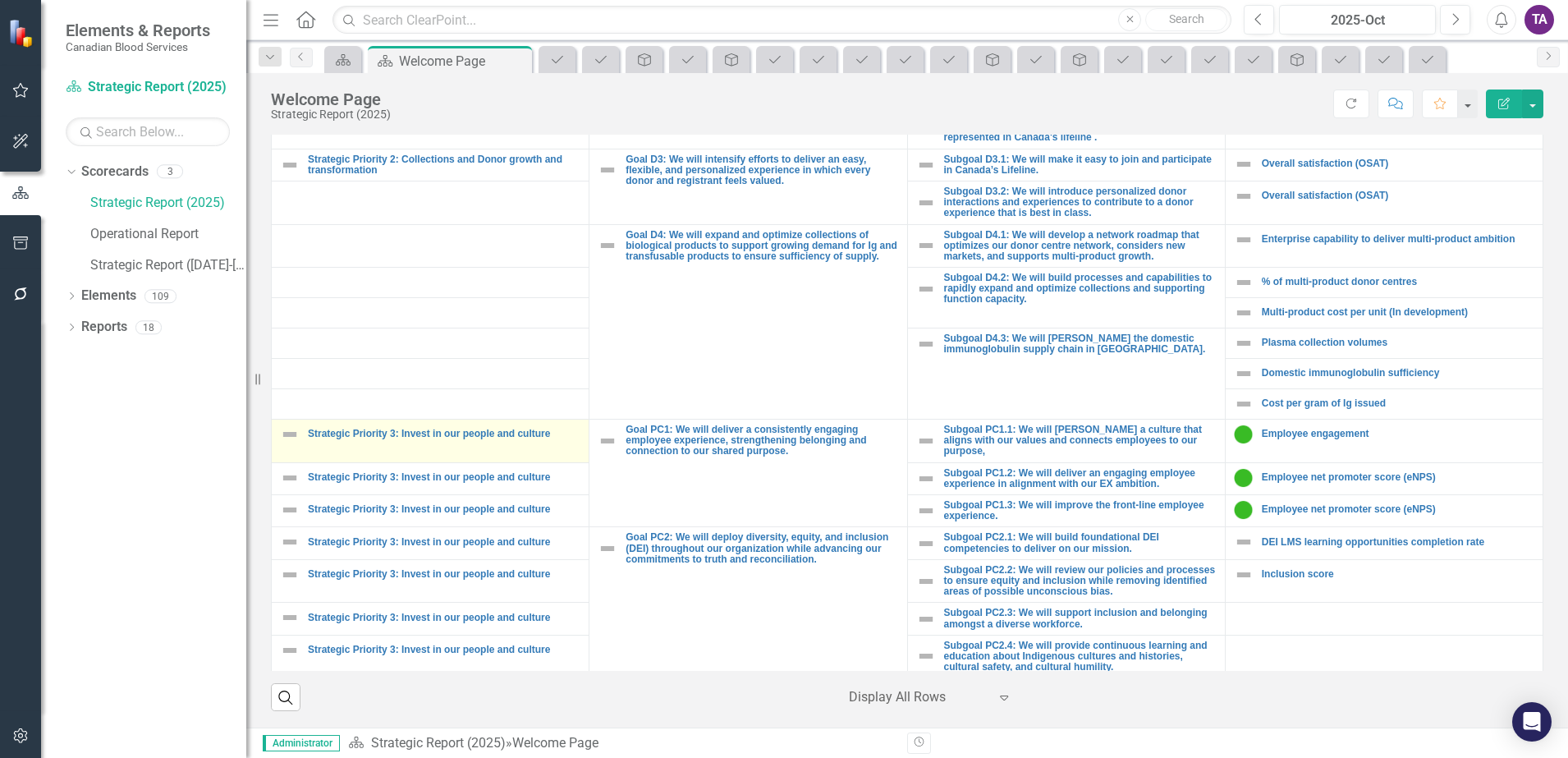
click at [392, 442] on div "Strategic Priority 3: Invest in our people and culture" at bounding box center [431, 434] width 301 height 20
click at [389, 437] on link "Strategic Priority 3: Invest in our people and culture" at bounding box center [443, 434] width 273 height 10
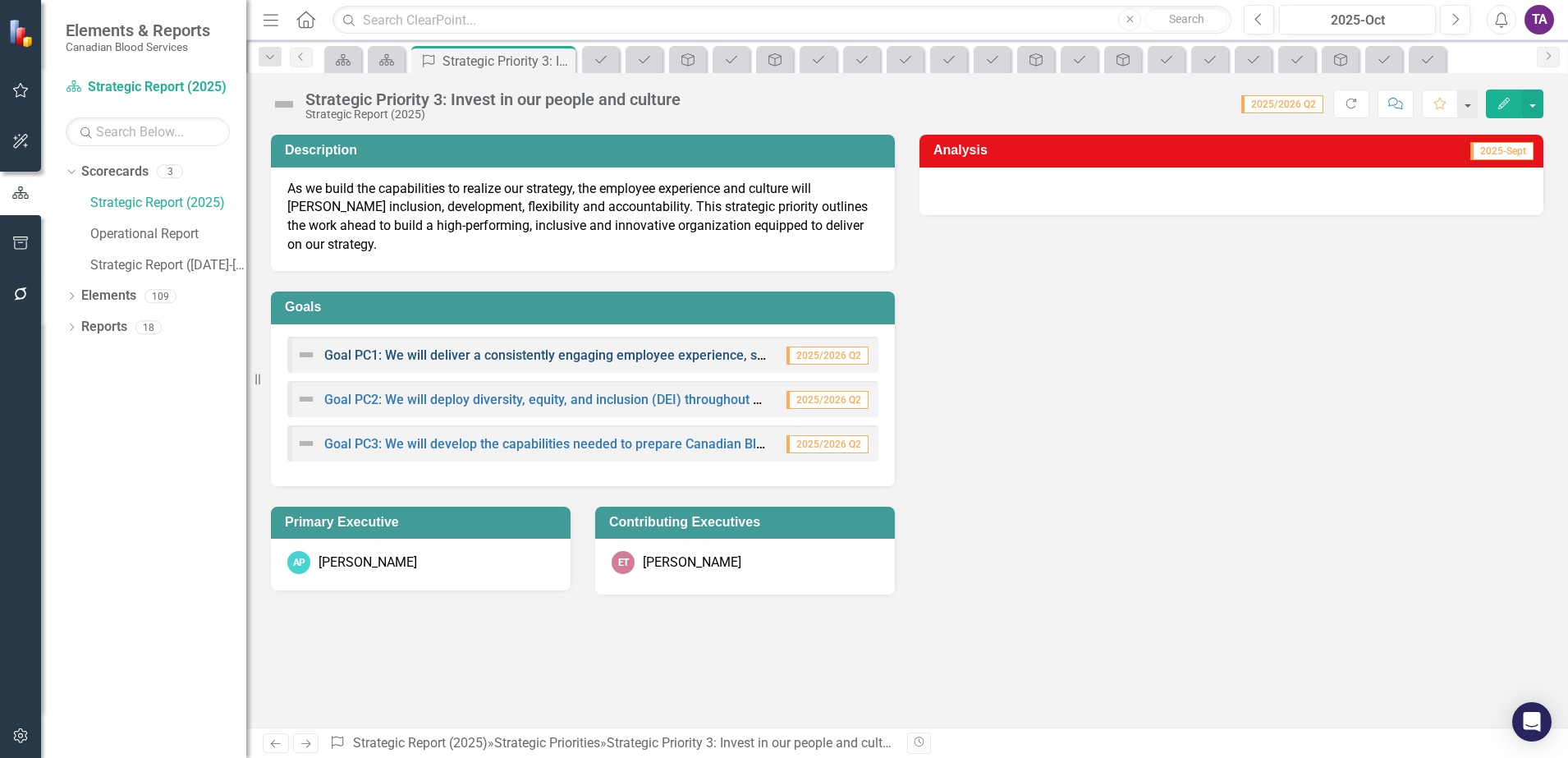
click at [618, 347] on link "Goal PC1: We will deliver a consistently engaging employee experience, strength…" at bounding box center [725, 355] width 801 height 15
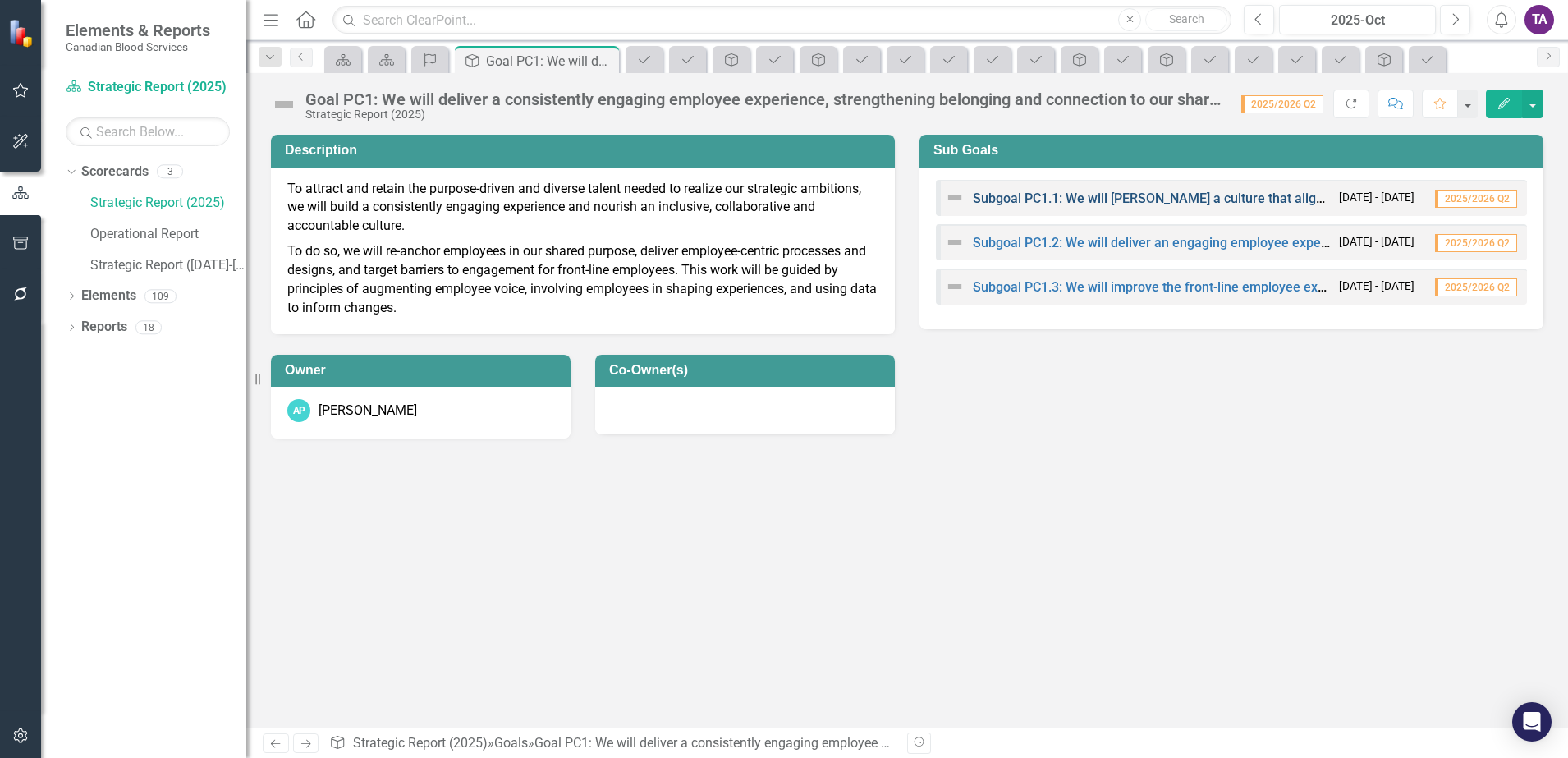
click at [1099, 202] on link "Subgoal PC1.1: We will [PERSON_NAME] a culture that aligns with our values and …" at bounding box center [1319, 198] width 693 height 15
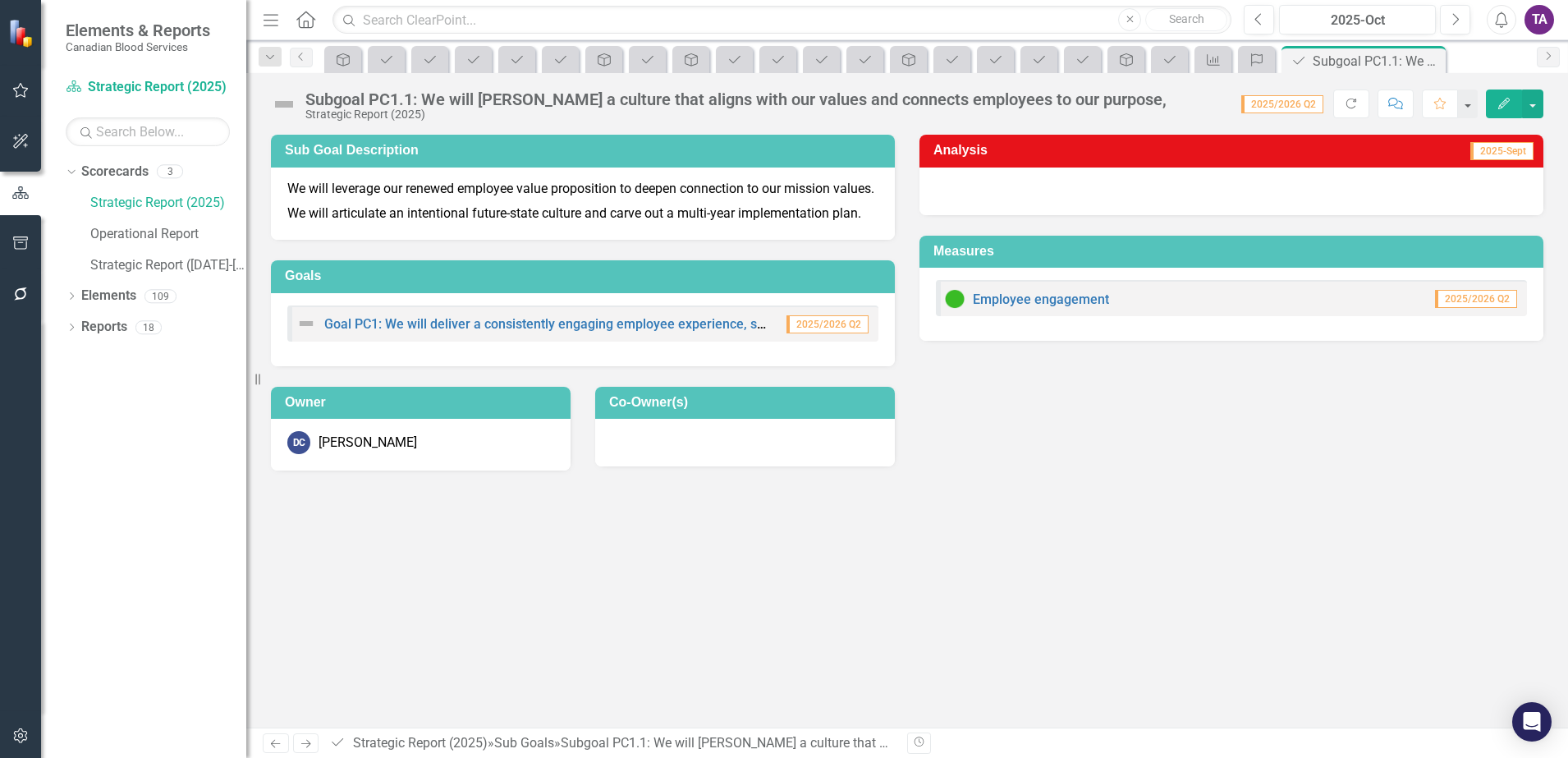
click at [297, 20] on icon "Home" at bounding box center [305, 19] width 21 height 17
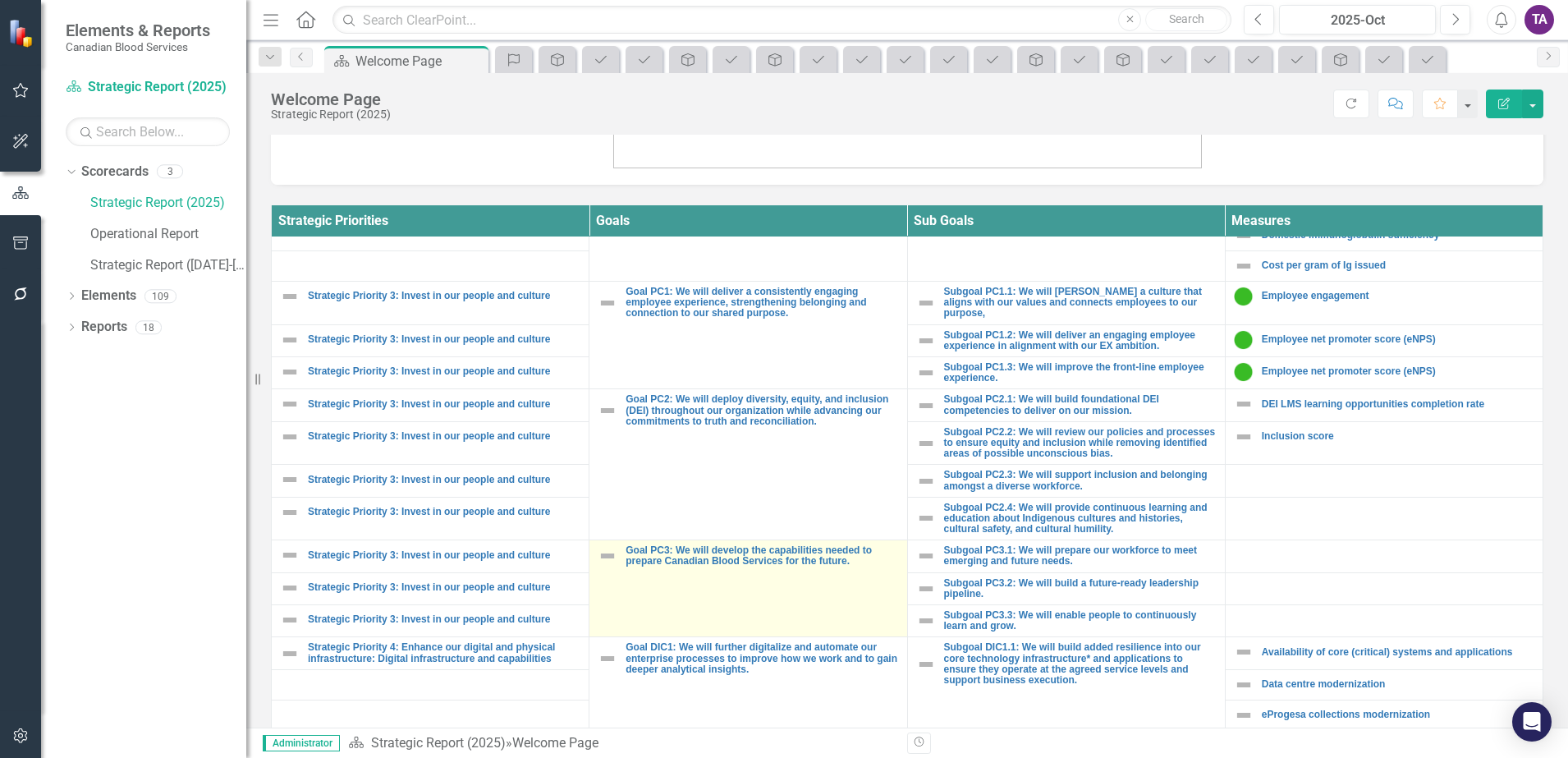
scroll to position [924, 0]
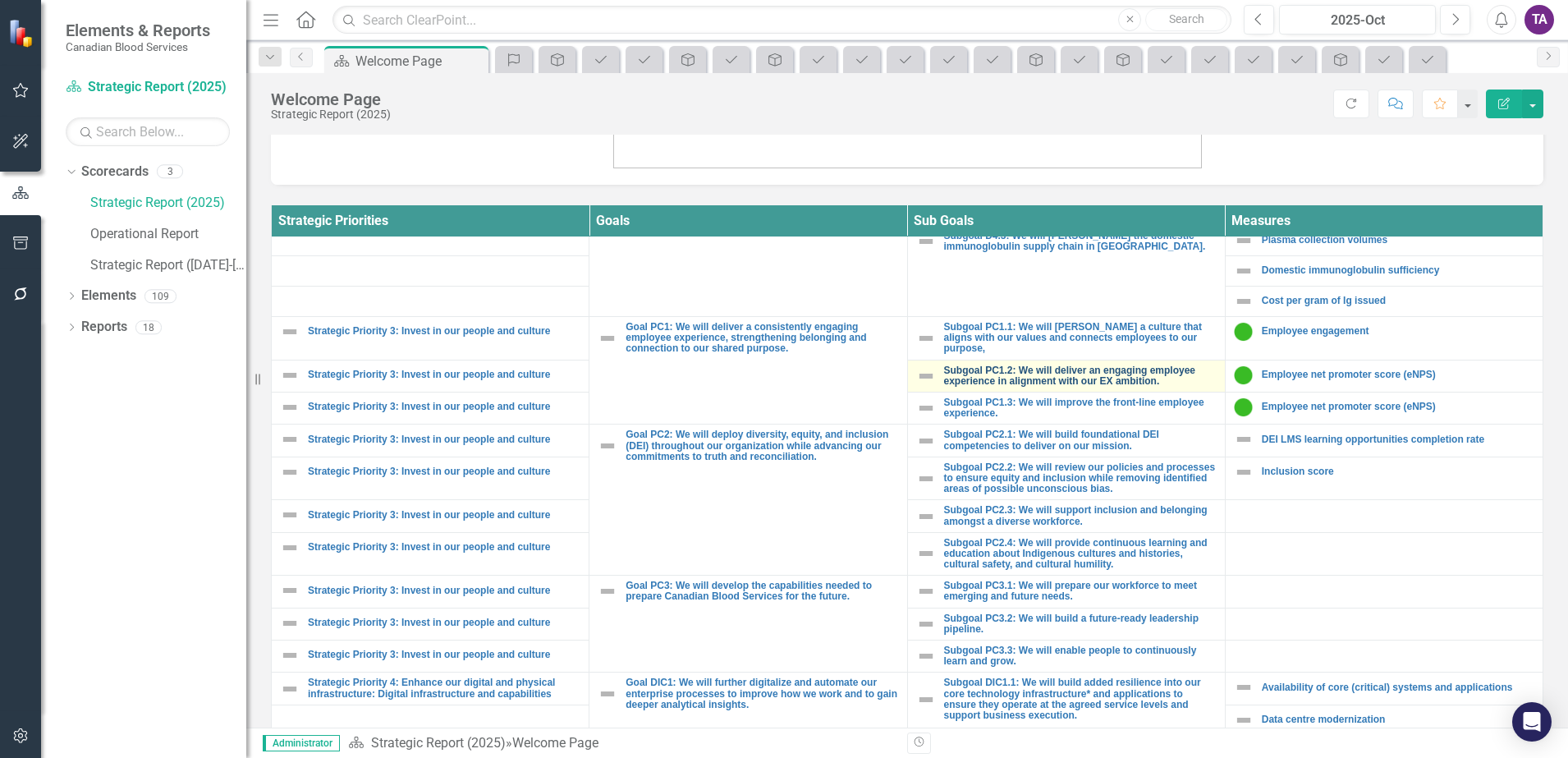
click at [995, 371] on link "Subgoal PC1.2: We will deliver an engaging employee experience in alignment wit…" at bounding box center [1080, 376] width 273 height 21
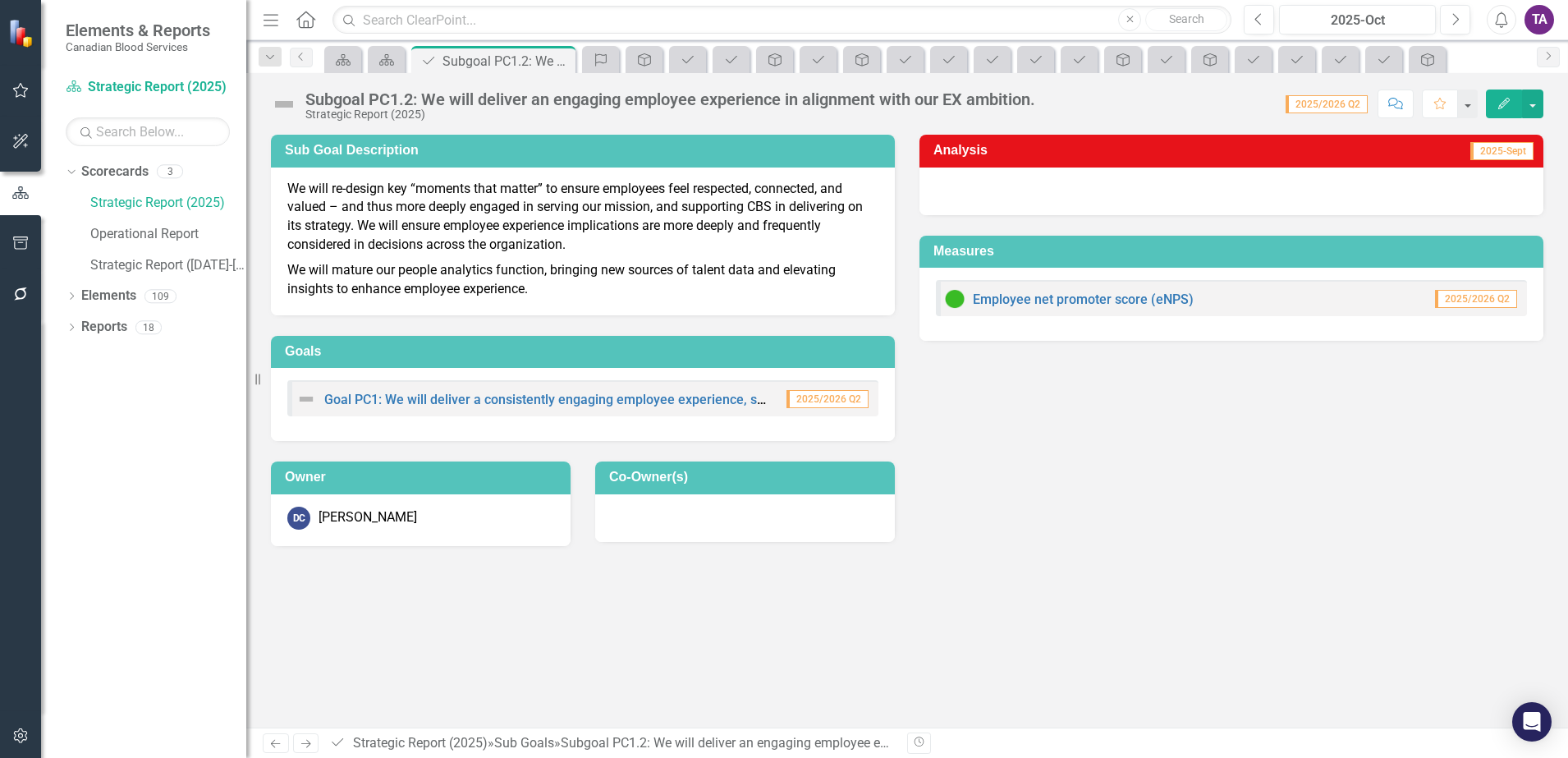
click at [305, 23] on icon "Home" at bounding box center [305, 19] width 21 height 17
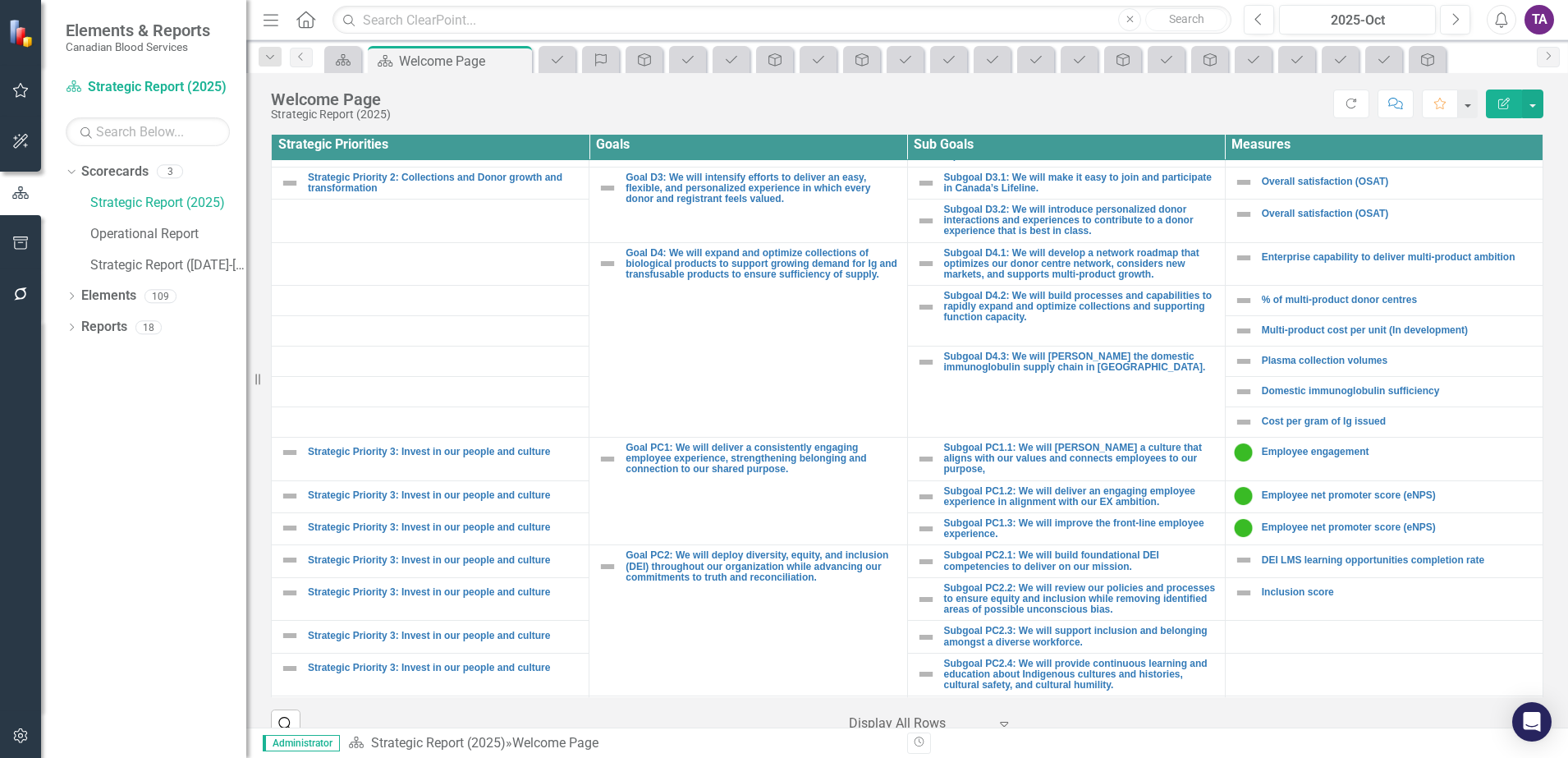
scroll to position [924, 0]
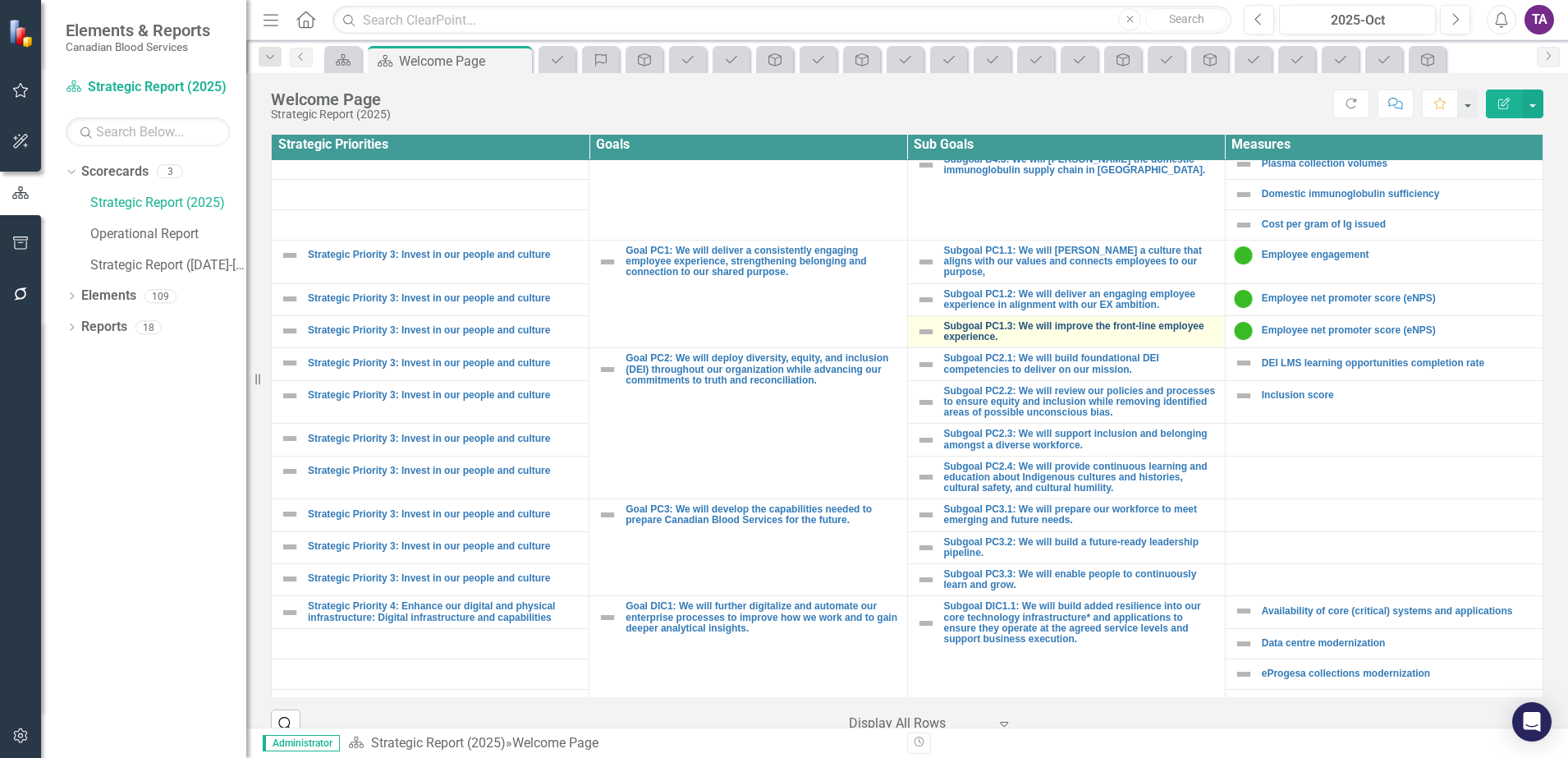
click at [974, 321] on link "Subgoal PC1.3: We will improve the front-line employee experience." at bounding box center [1080, 332] width 273 height 21
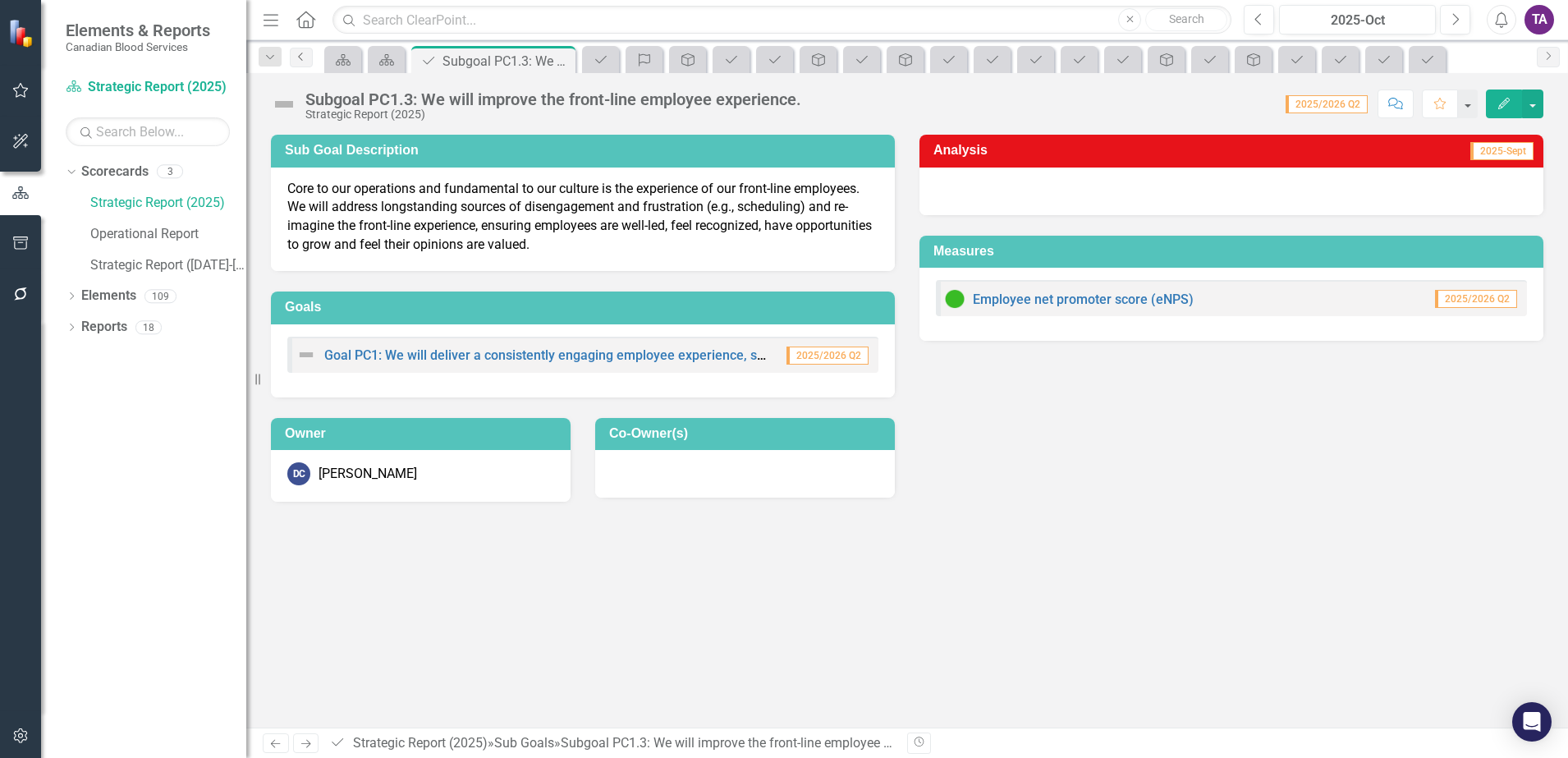
click at [303, 59] on icon "Previous" at bounding box center [301, 57] width 13 height 10
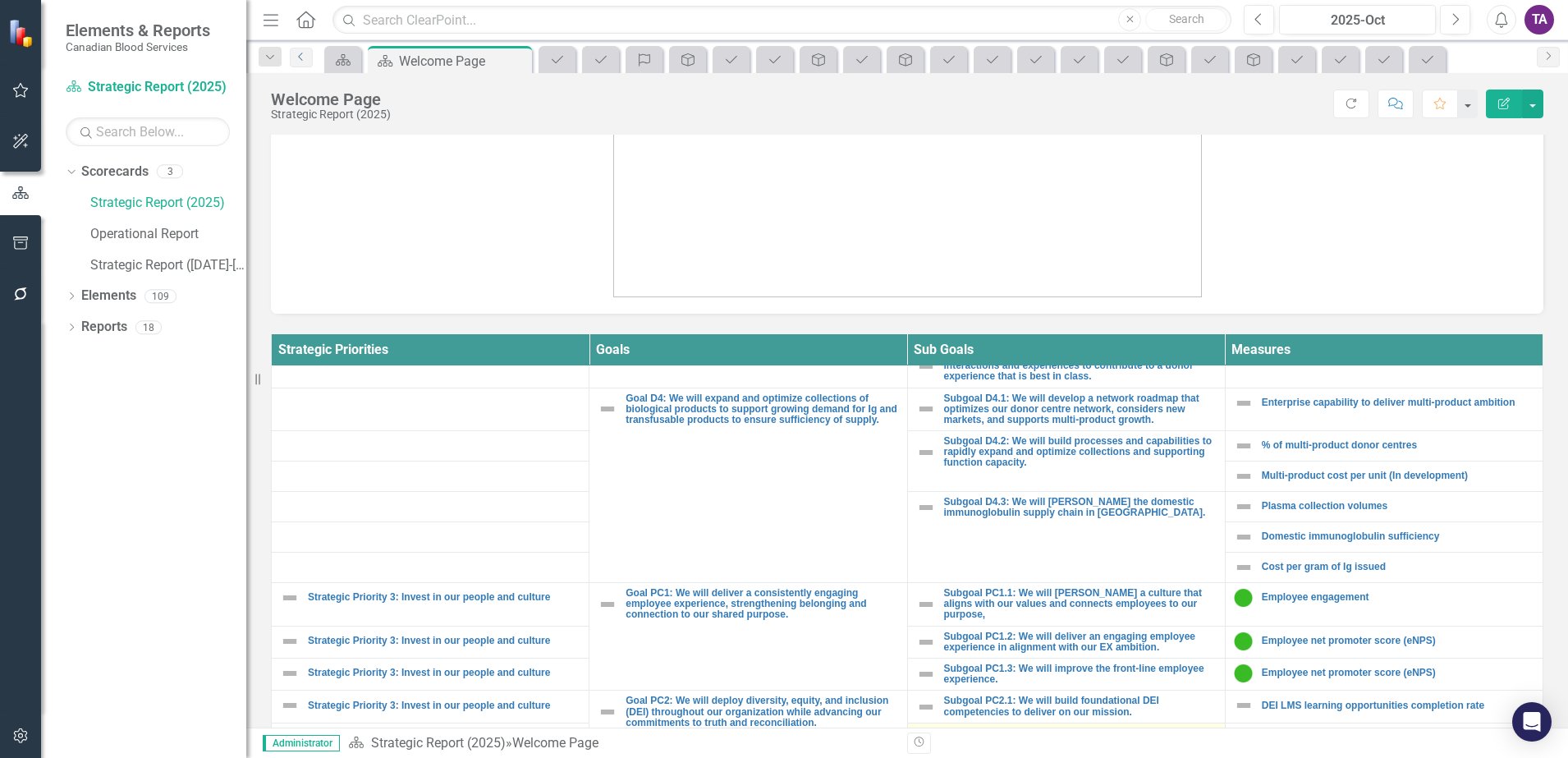
scroll to position [821, 0]
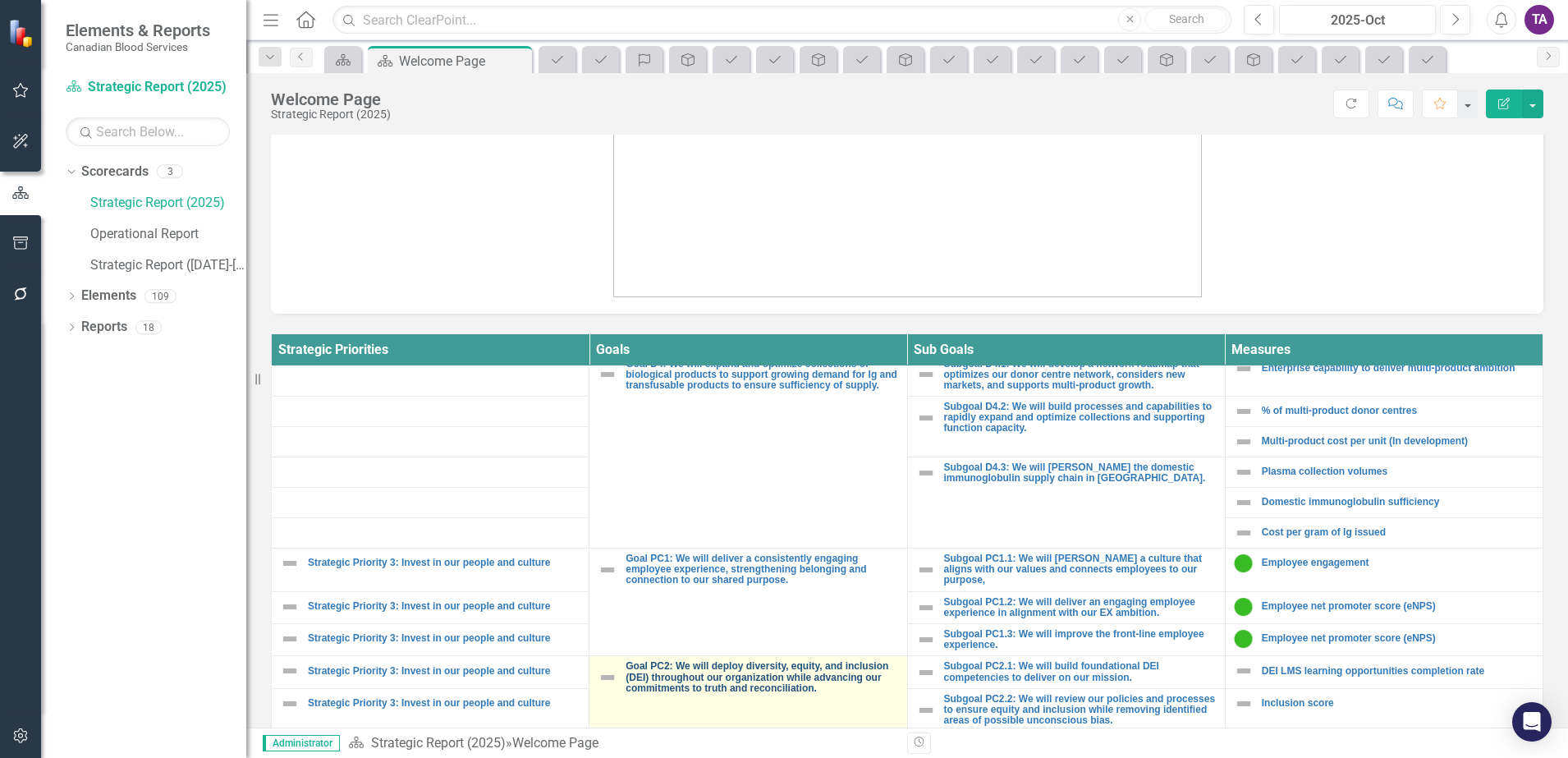
click at [670, 672] on link "Goal PC2: We will deploy diversity, equity, and inclusion (DEI) throughout our …" at bounding box center [761, 677] width 273 height 32
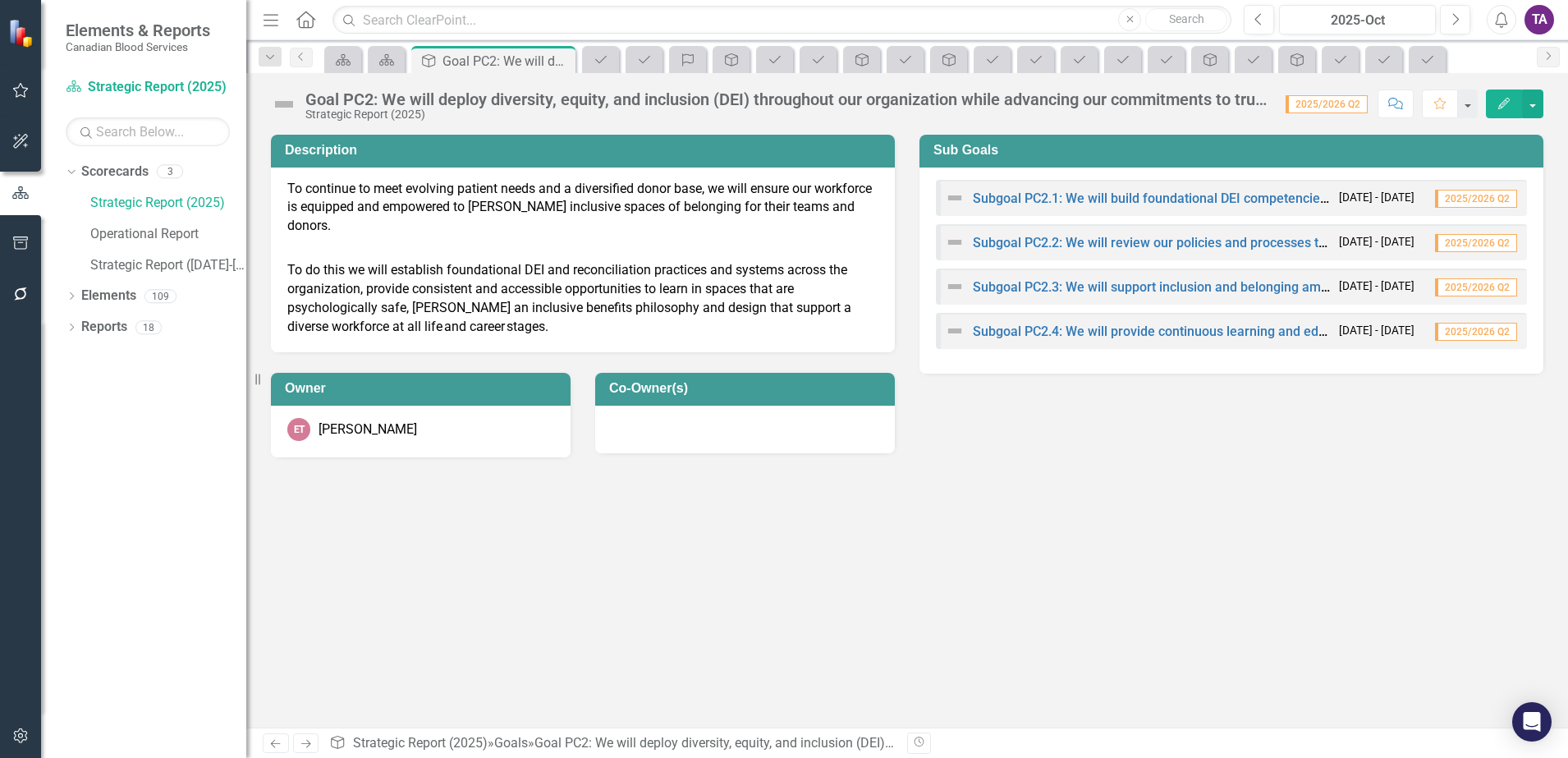
click at [603, 95] on div "Goal PC2: We will deploy diversity, equity, and inclusion (DEI) throughout our …" at bounding box center [787, 99] width 964 height 18
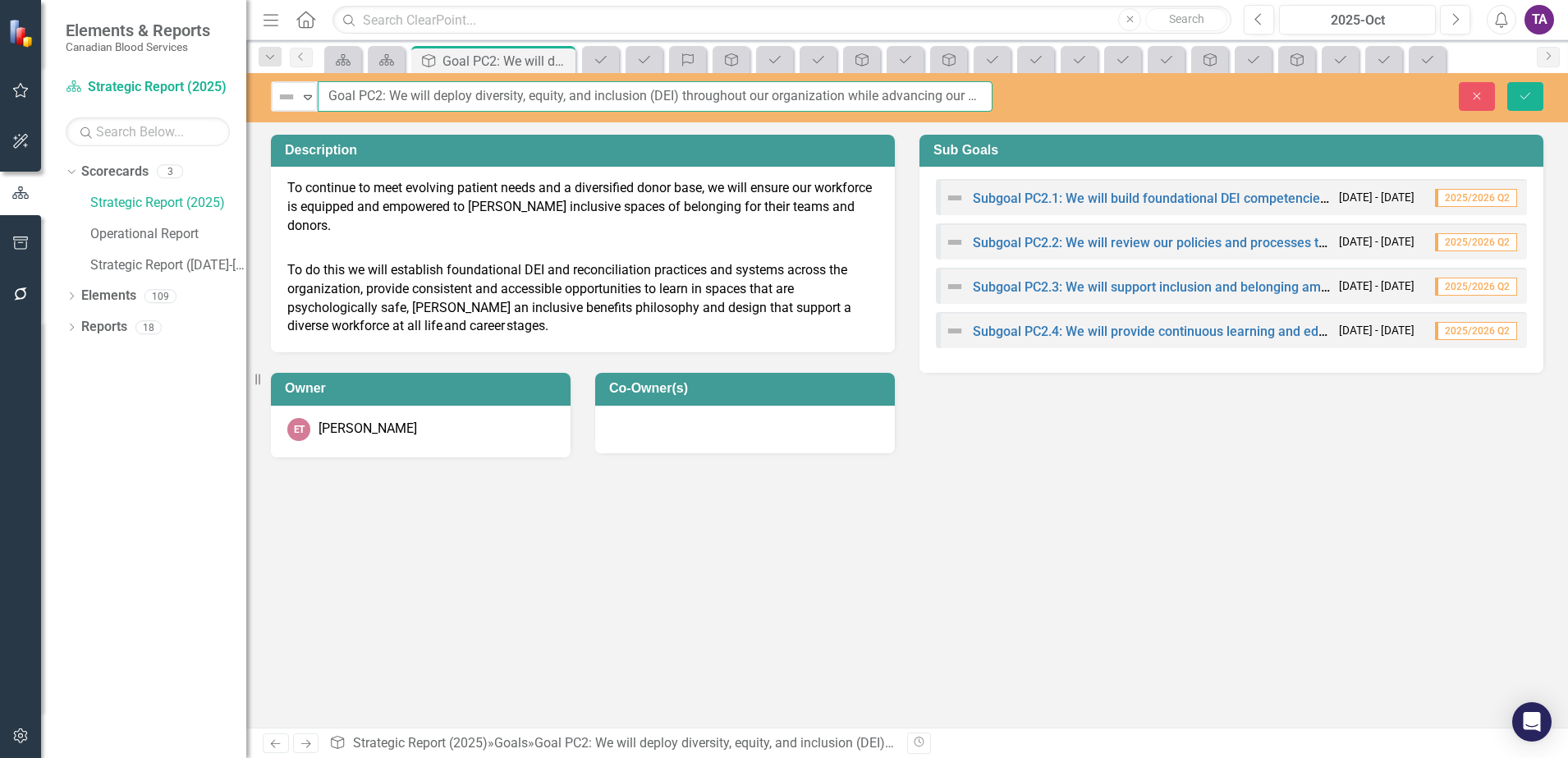
click at [914, 96] on input "Goal PC2: We will deploy diversity, equity, and inclusion (DEI) throughout our …" at bounding box center [655, 97] width 675 height 31
drag, startPoint x: 950, startPoint y: 97, endPoint x: 1012, endPoint y: 115, distance: 64.6
click at [951, 96] on input "Goal PC2: We will deploy diversity, equity, and inclusion (DEI) throughout our …" at bounding box center [655, 97] width 675 height 31
click at [1475, 98] on icon "Close" at bounding box center [1477, 96] width 15 height 11
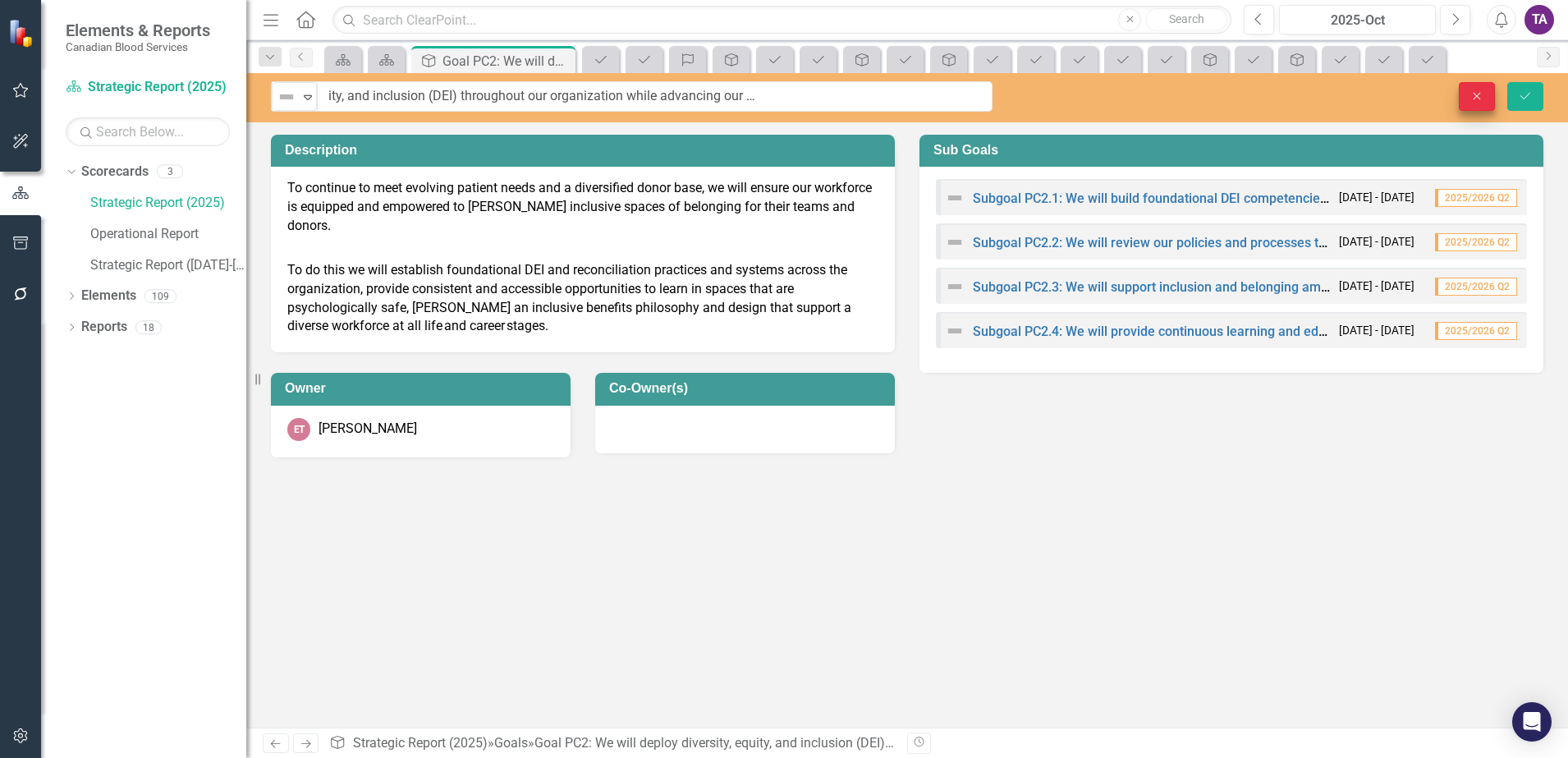
scroll to position [0, 0]
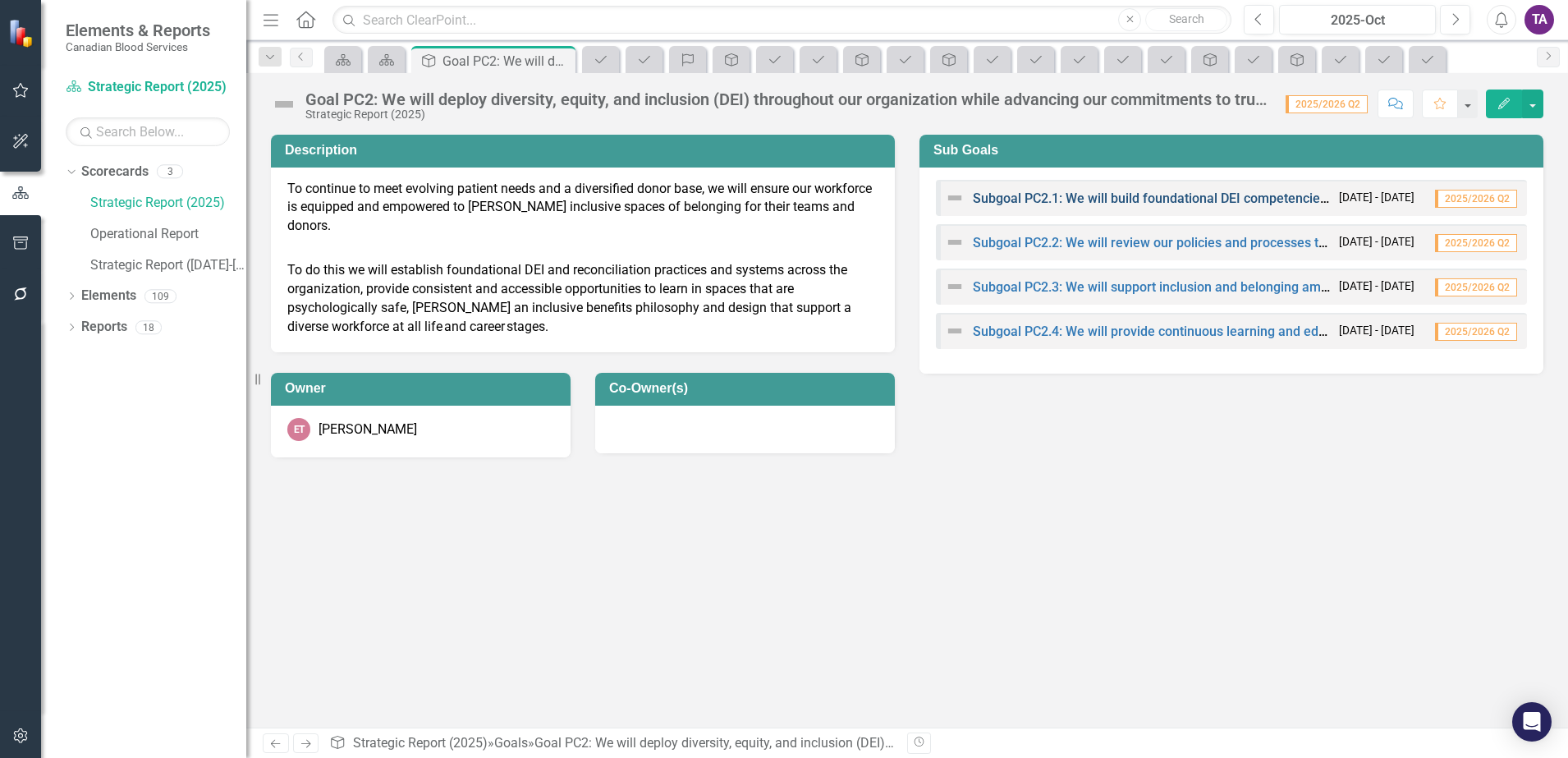
click at [1121, 199] on link "Subgoal PC2.1: We will build foundational DEI competencies to deliver on our mi…" at bounding box center [1226, 198] width 506 height 15
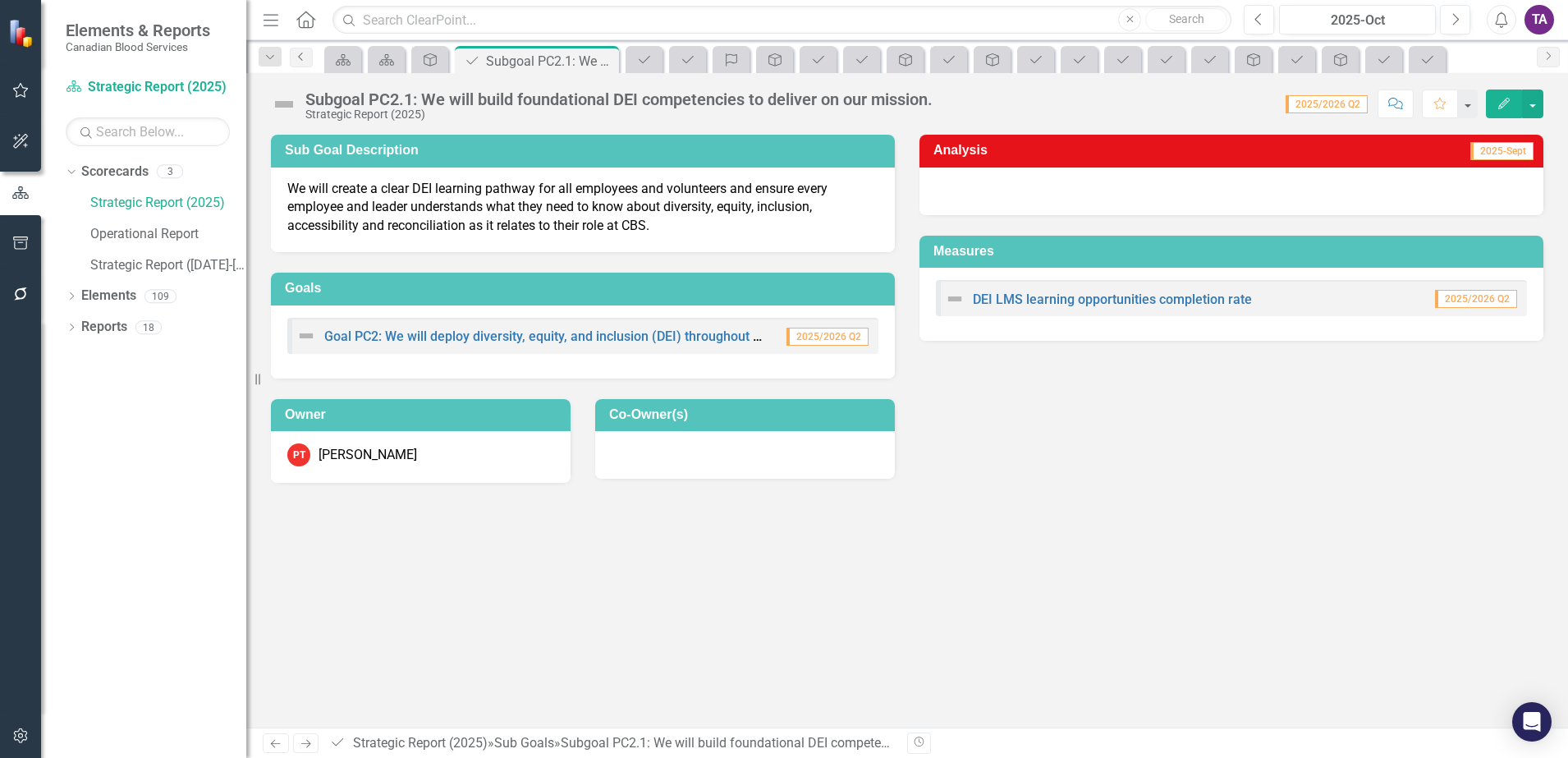
click at [299, 56] on icon "Previous" at bounding box center [301, 57] width 13 height 10
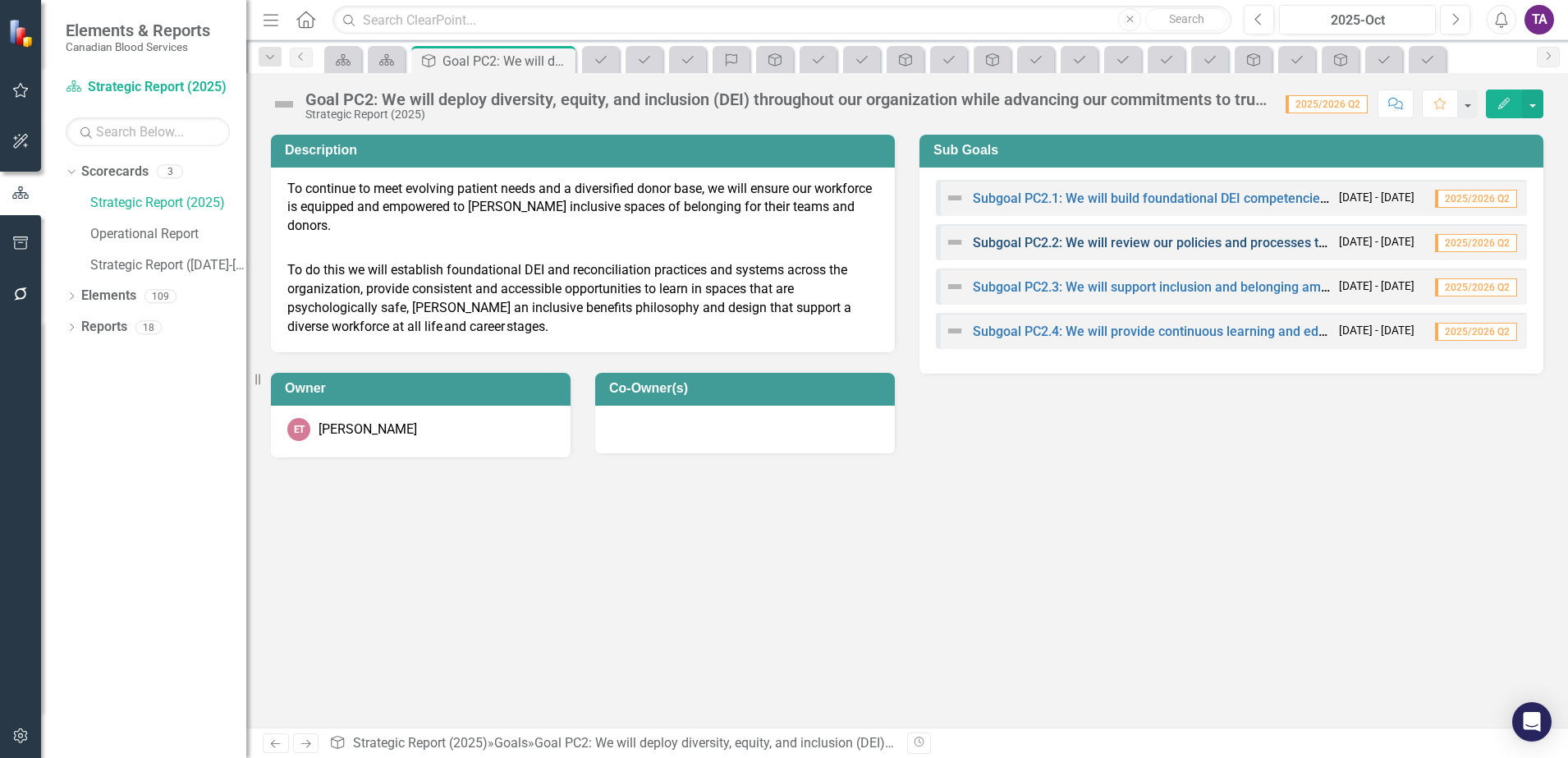
click at [1028, 238] on link "Subgoal PC2.2: We will review our policies and processes to ensure equity and i…" at bounding box center [1415, 243] width 884 height 15
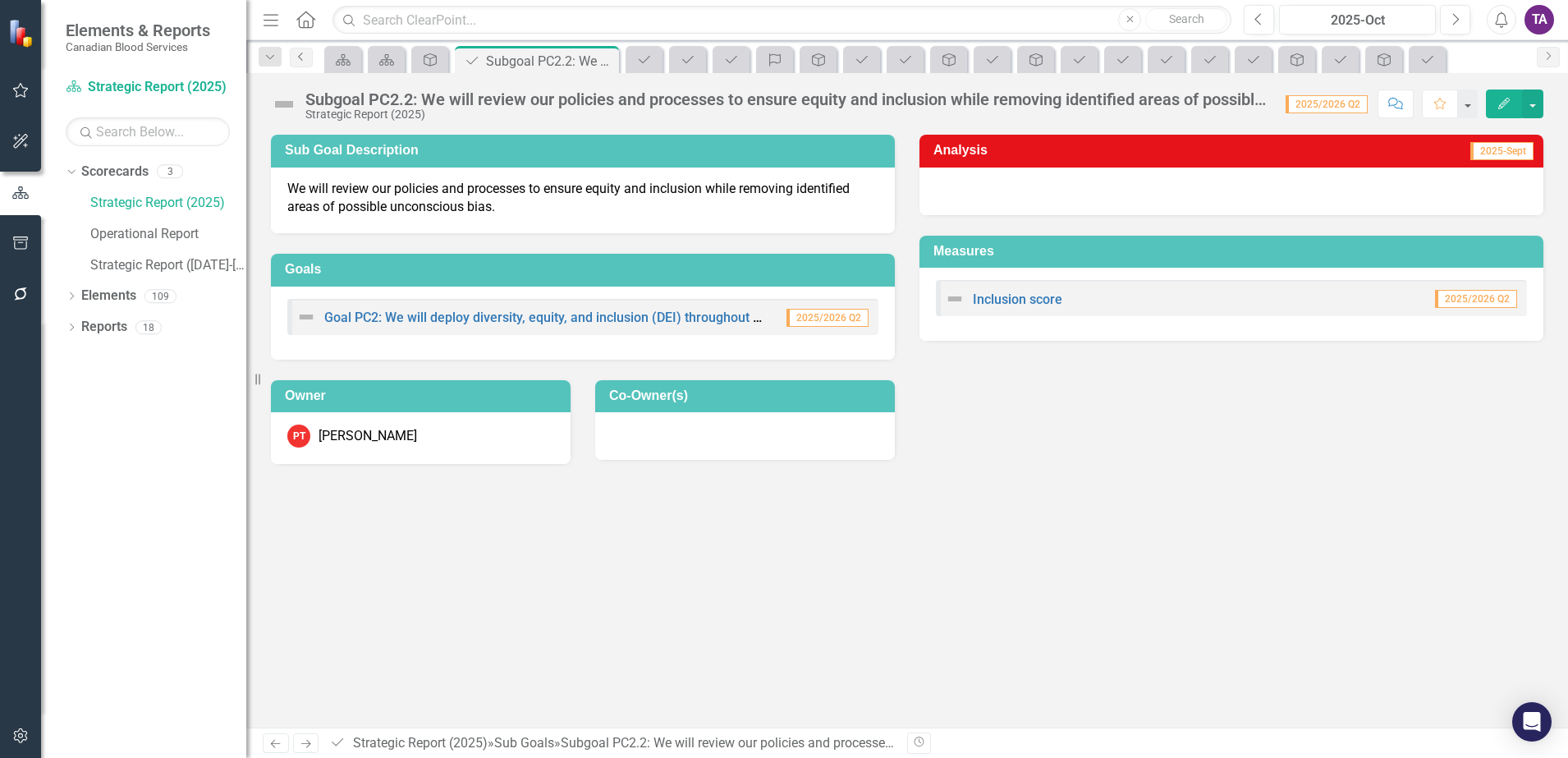
click at [305, 52] on icon "Previous" at bounding box center [301, 57] width 13 height 10
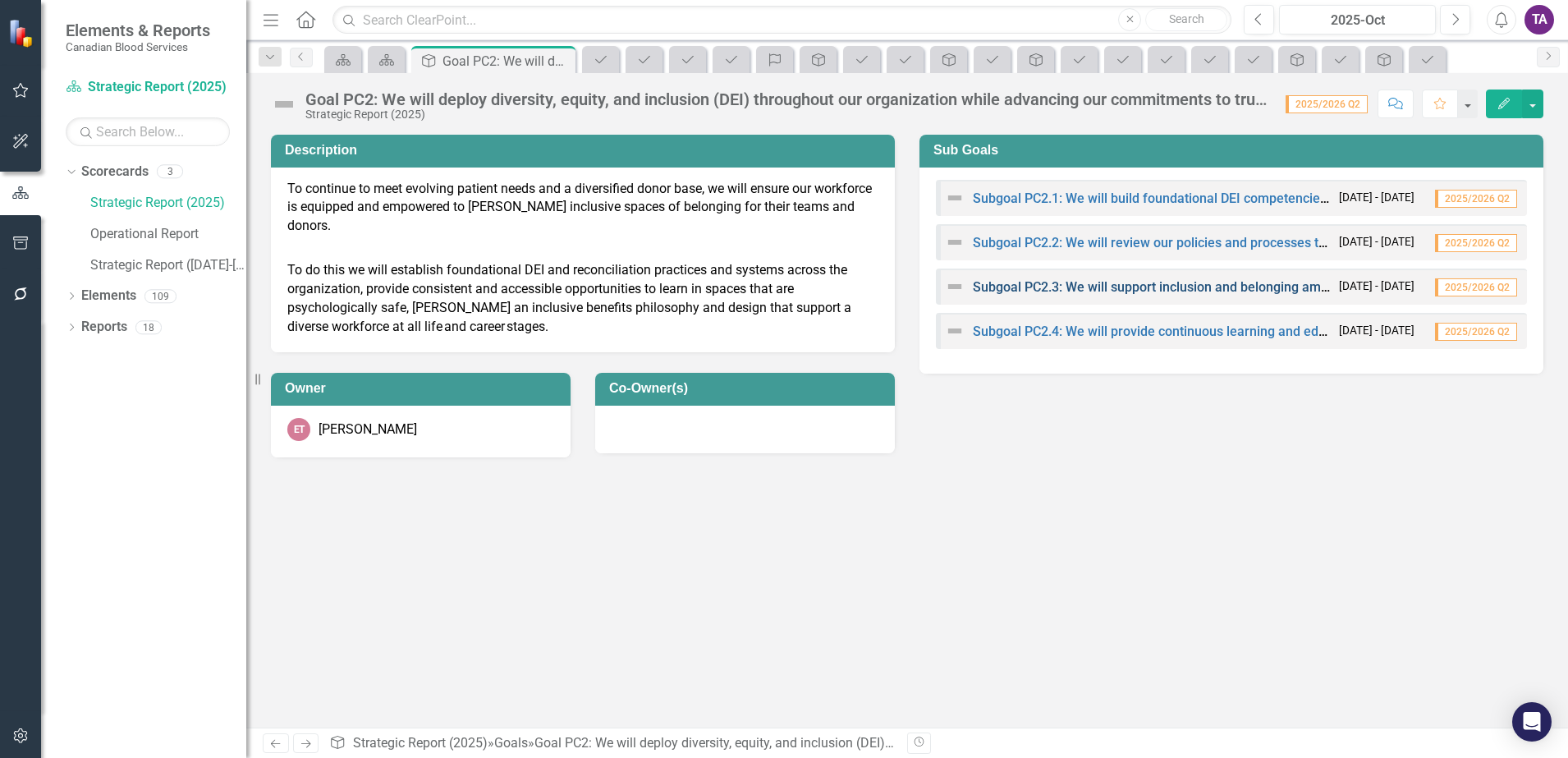
click at [1186, 287] on link "Subgoal PC2.3: We will support inclusion and belonging amongst a diverse workfo…" at bounding box center [1225, 287] width 505 height 15
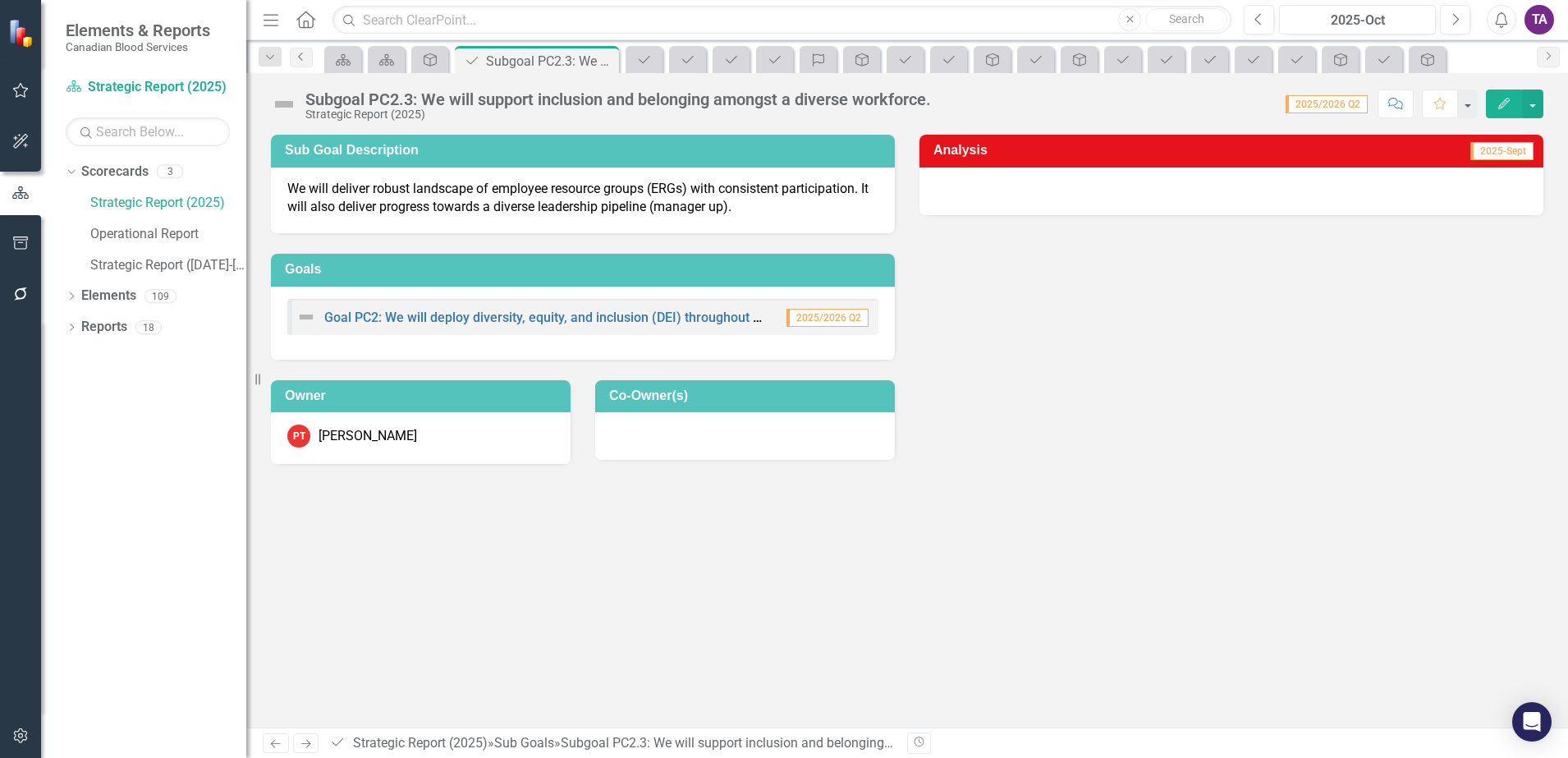
click at [304, 56] on icon "Previous" at bounding box center [301, 57] width 13 height 10
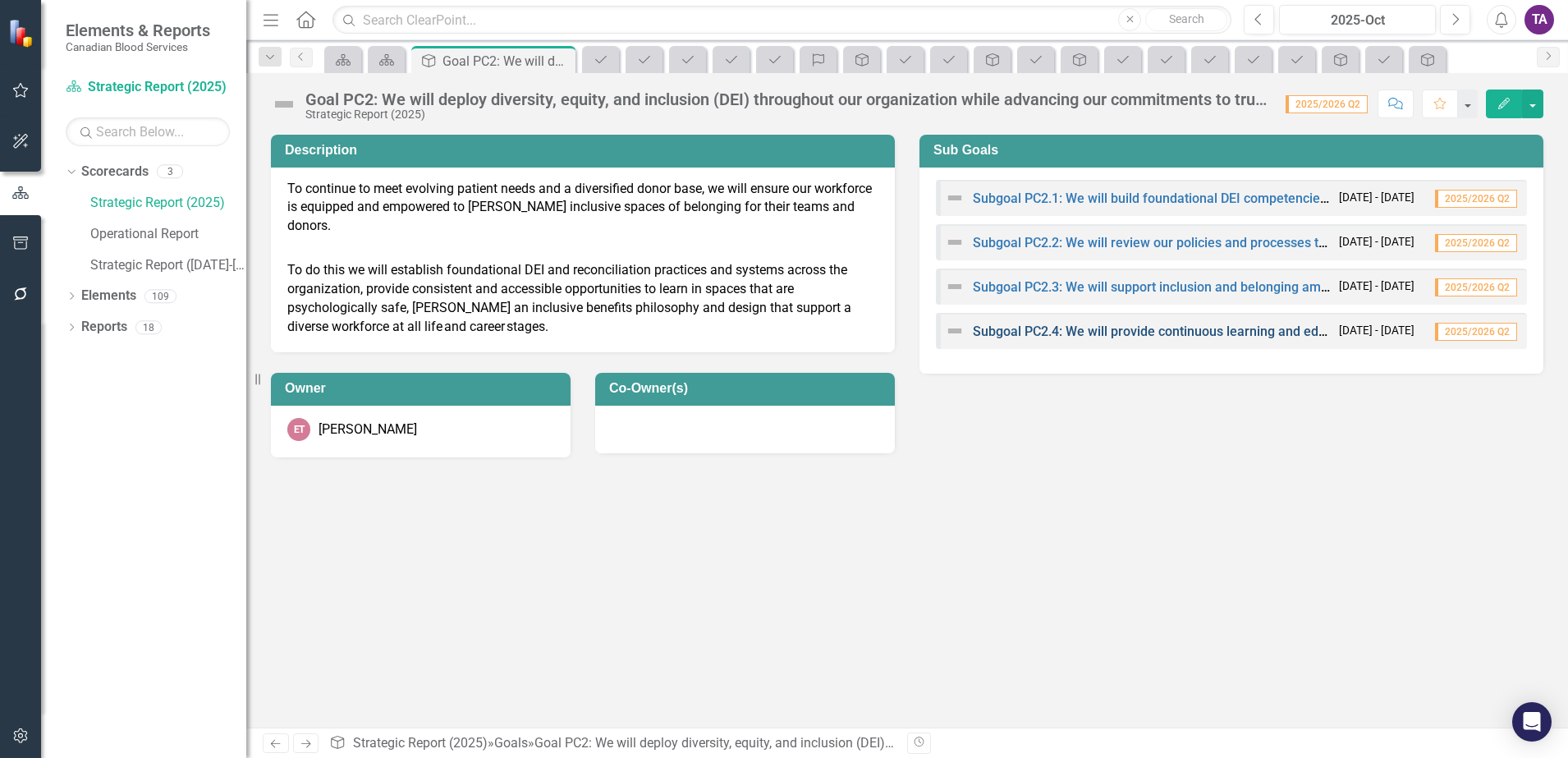
click at [1109, 332] on link "Subgoal PC2.4: We will provide continuous learning and education about Indigeno…" at bounding box center [1395, 332] width 845 height 15
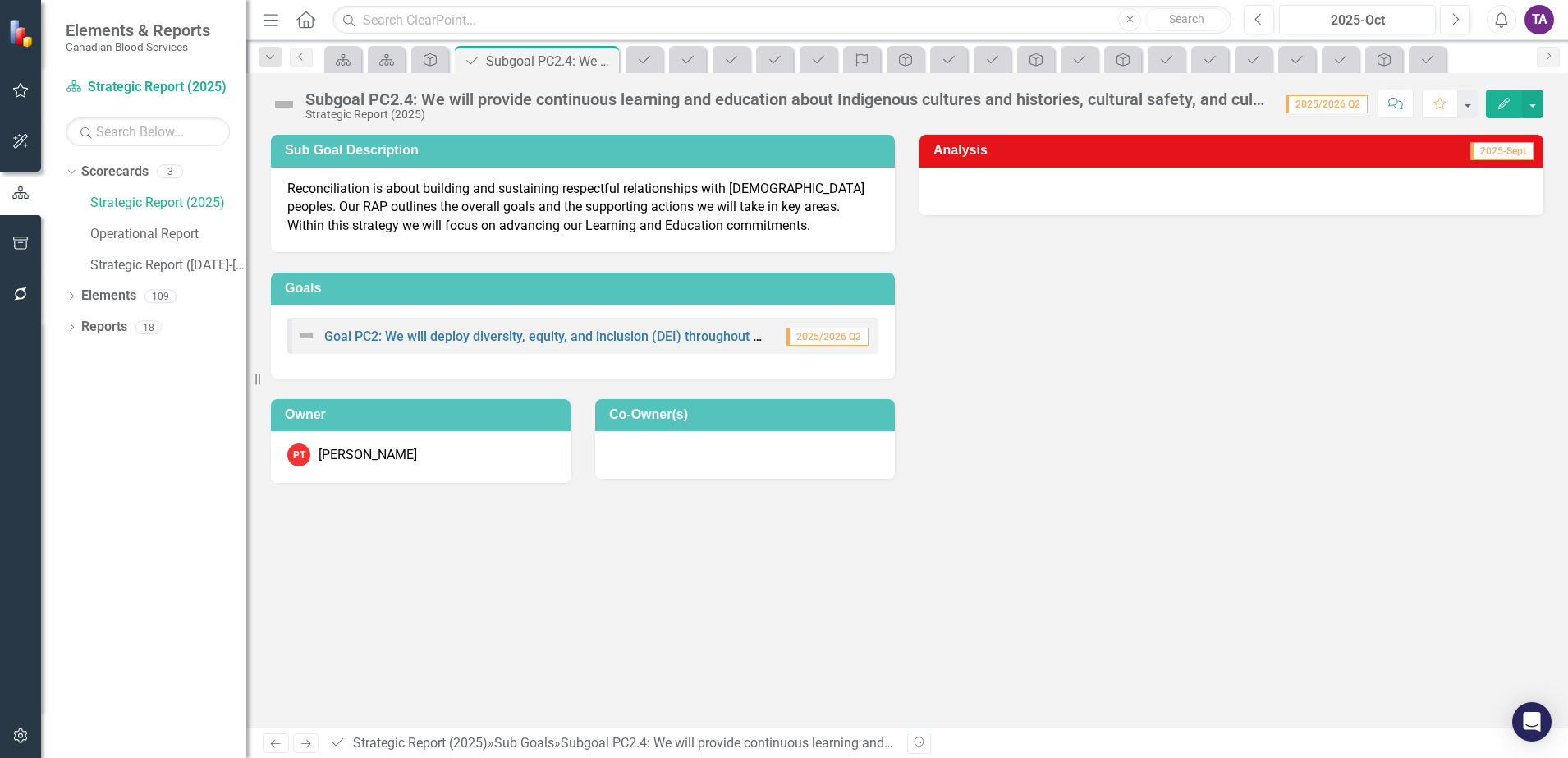
click at [986, 104] on div "Subgoal PC2.4: We will provide continuous learning and education about Indigeno…" at bounding box center [787, 99] width 964 height 18
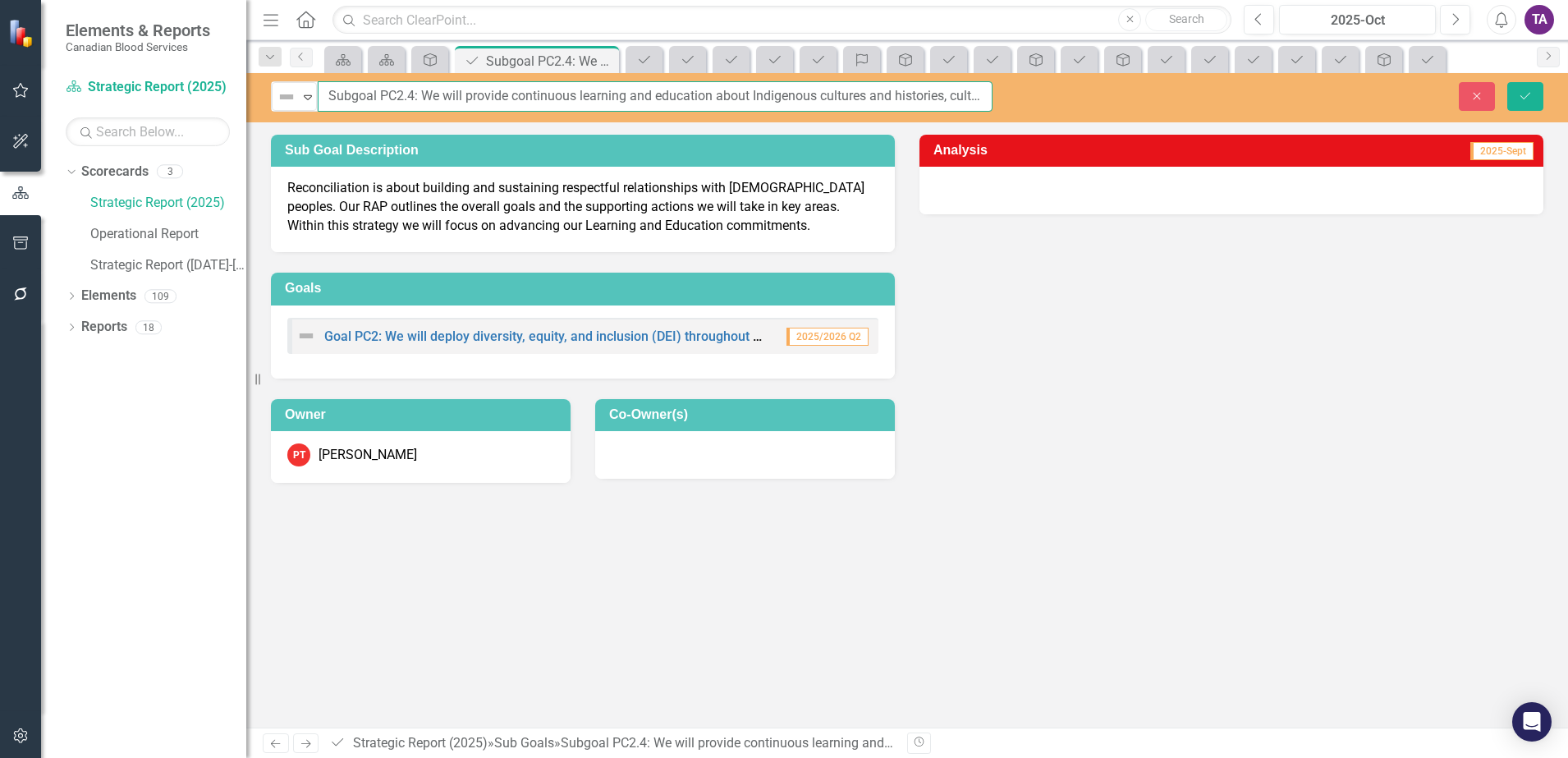
click at [980, 96] on input "Subgoal PC2.4: We will provide continuous learning and education about Indigeno…" at bounding box center [655, 97] width 675 height 31
click at [1483, 99] on icon "Close" at bounding box center [1477, 96] width 15 height 11
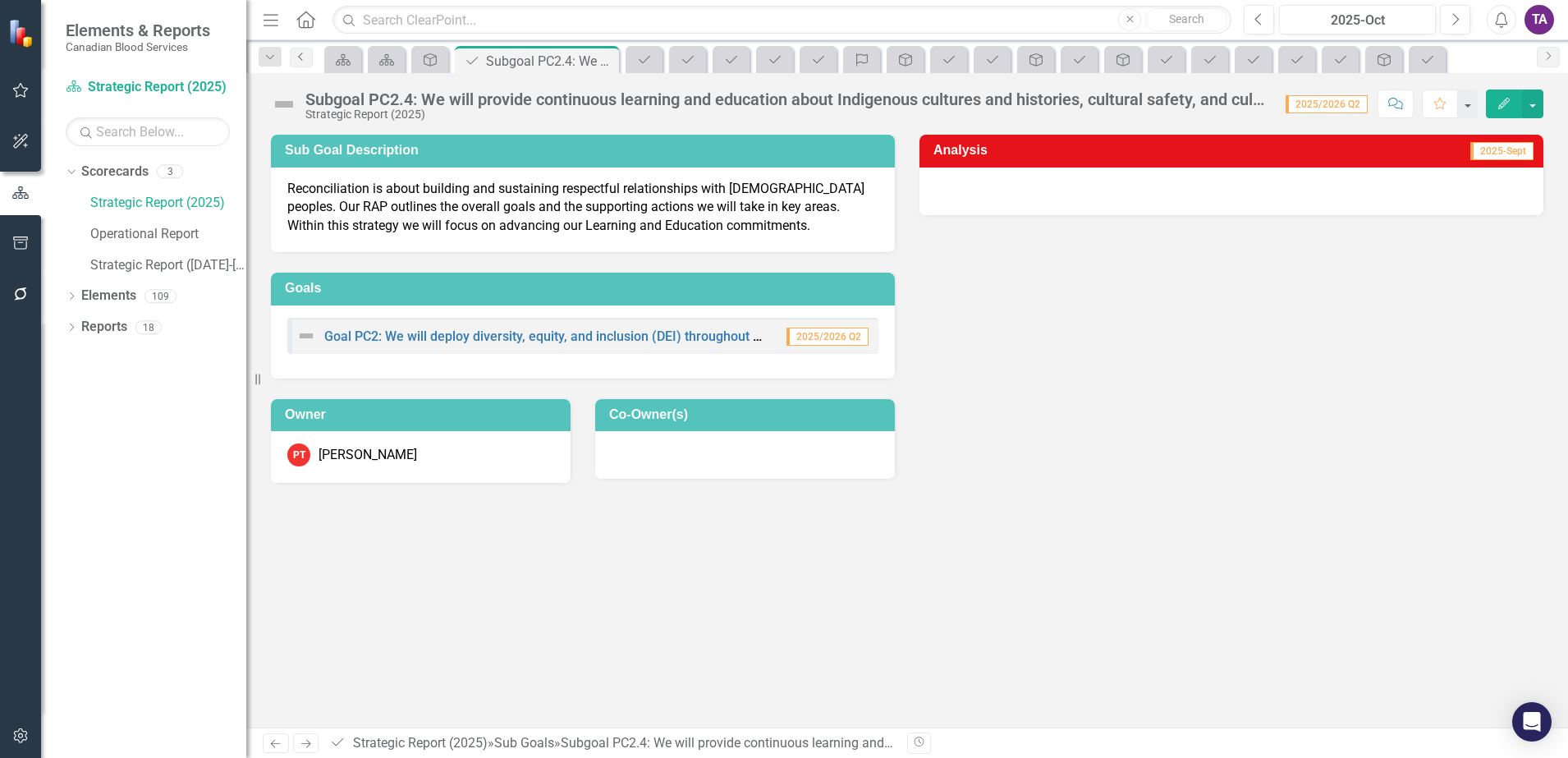
click at [304, 63] on link "Previous" at bounding box center [301, 57] width 23 height 20
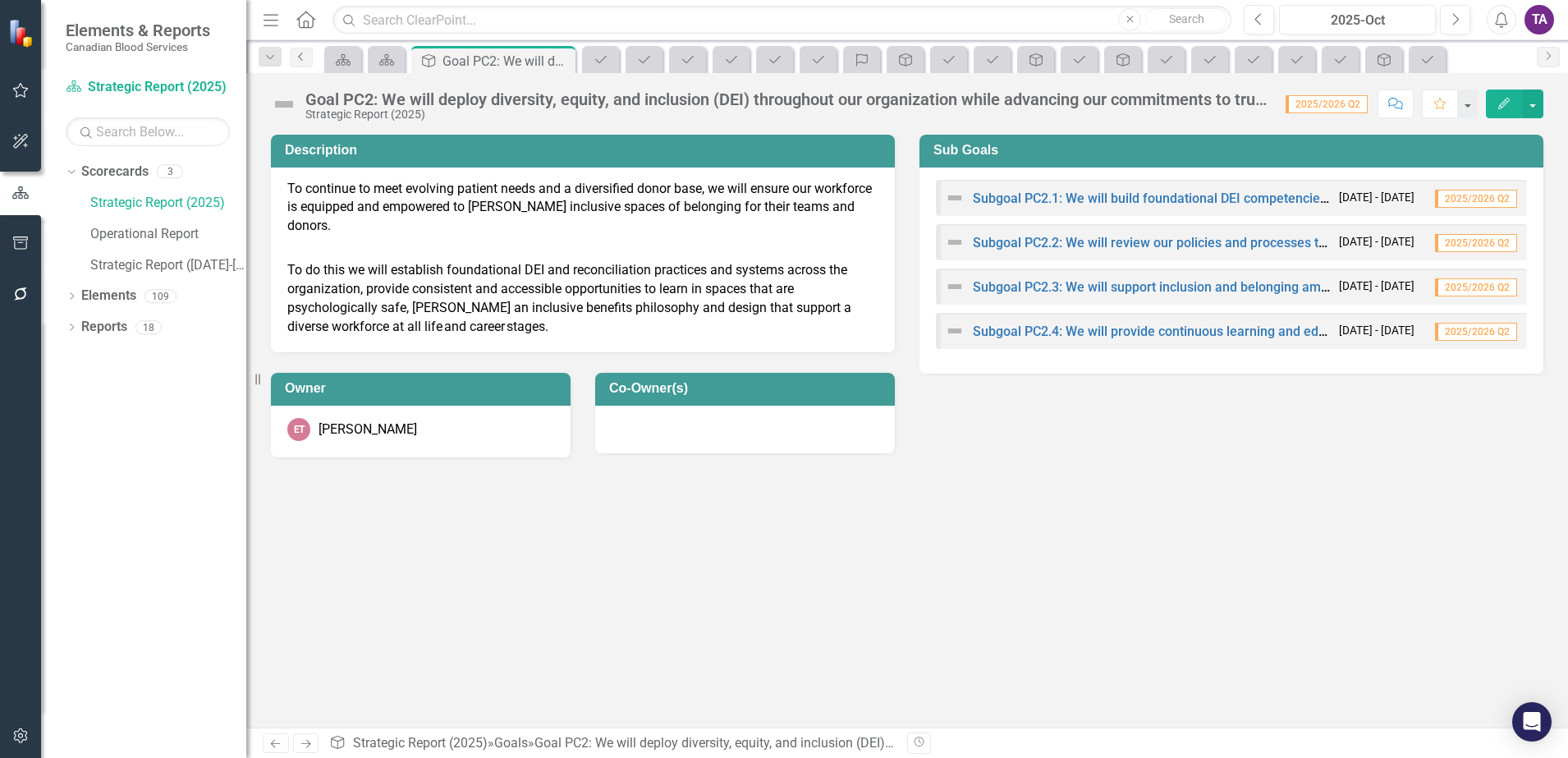
click at [308, 65] on link "Previous" at bounding box center [301, 57] width 23 height 20
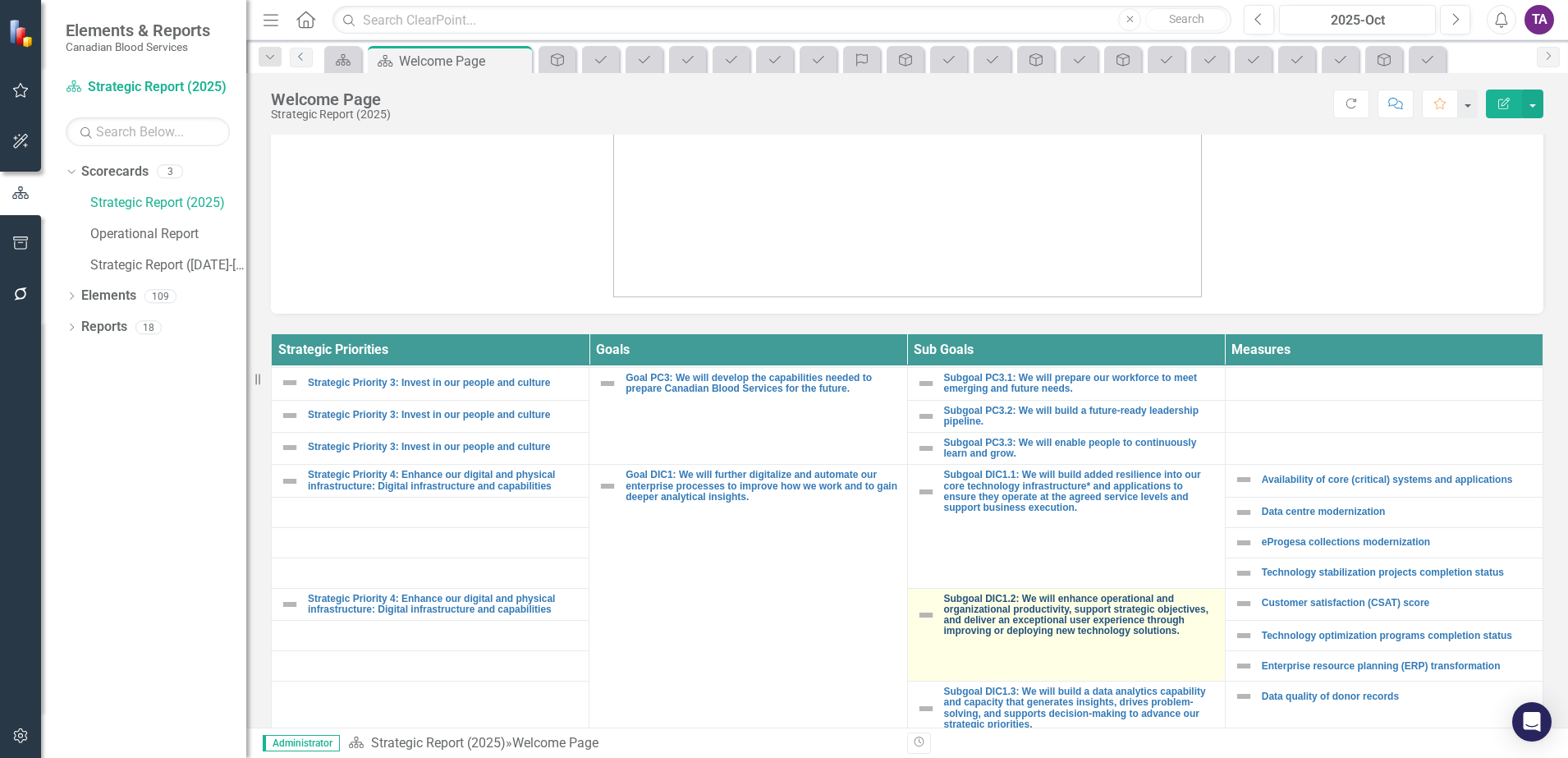
scroll to position [1129, 0]
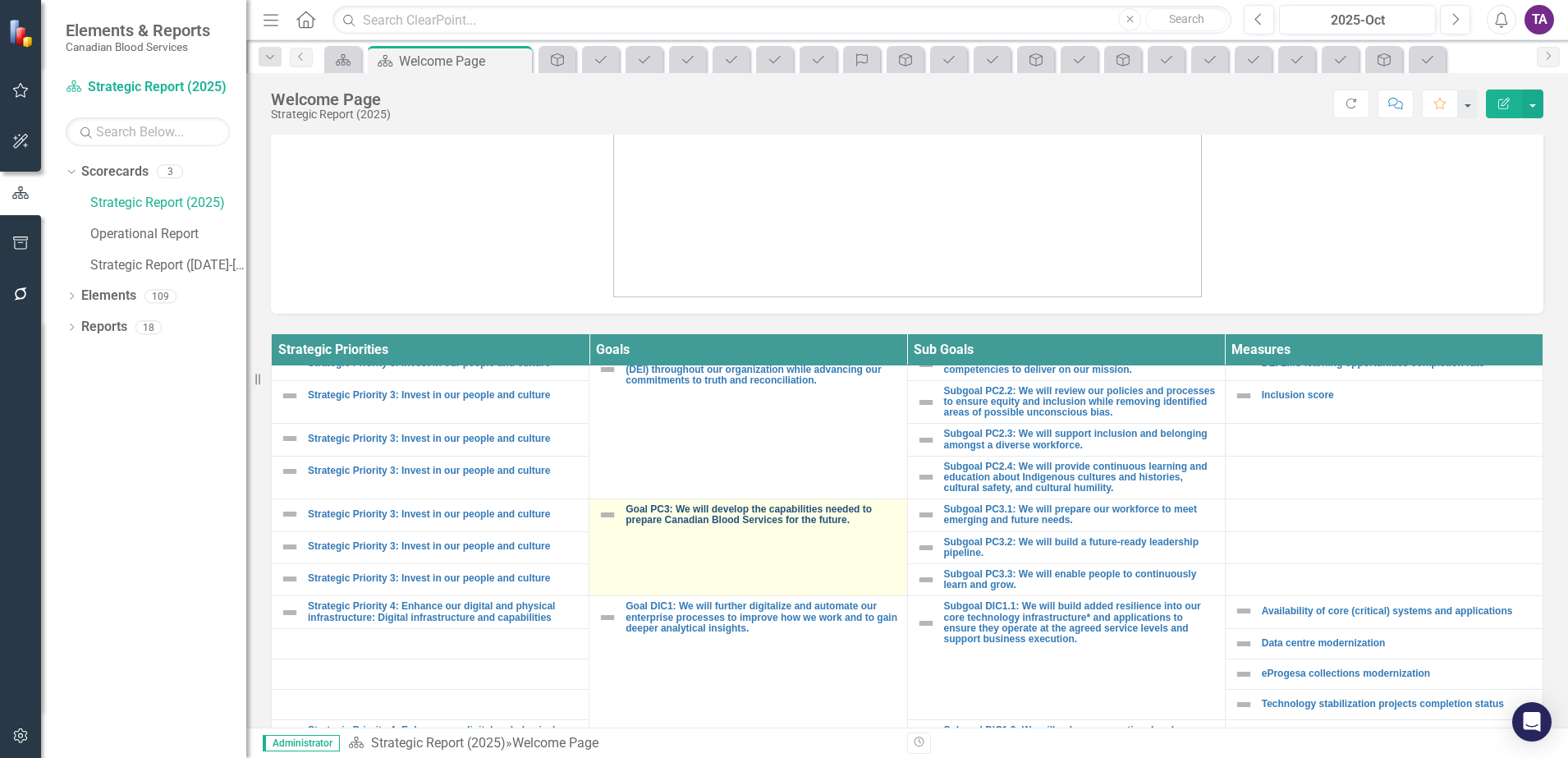
click at [731, 504] on link "Goal PC3: We will develop the capabilities needed to prepare Canadian Blood Ser…" at bounding box center [761, 514] width 273 height 21
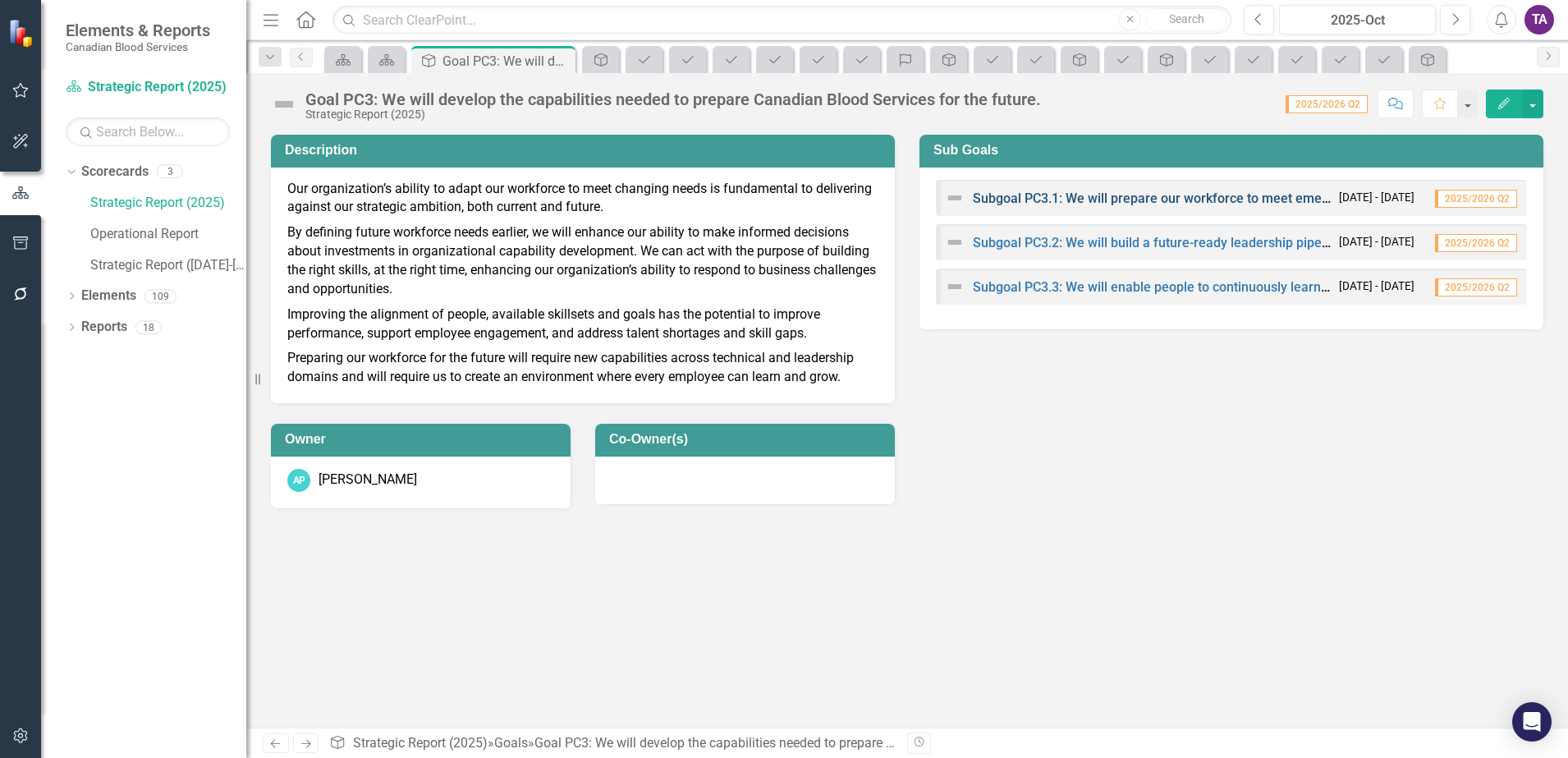
click at [980, 200] on link "Subgoal PC3.1: We will prepare our workforce to meet emerging and future needs." at bounding box center [1217, 198] width 487 height 15
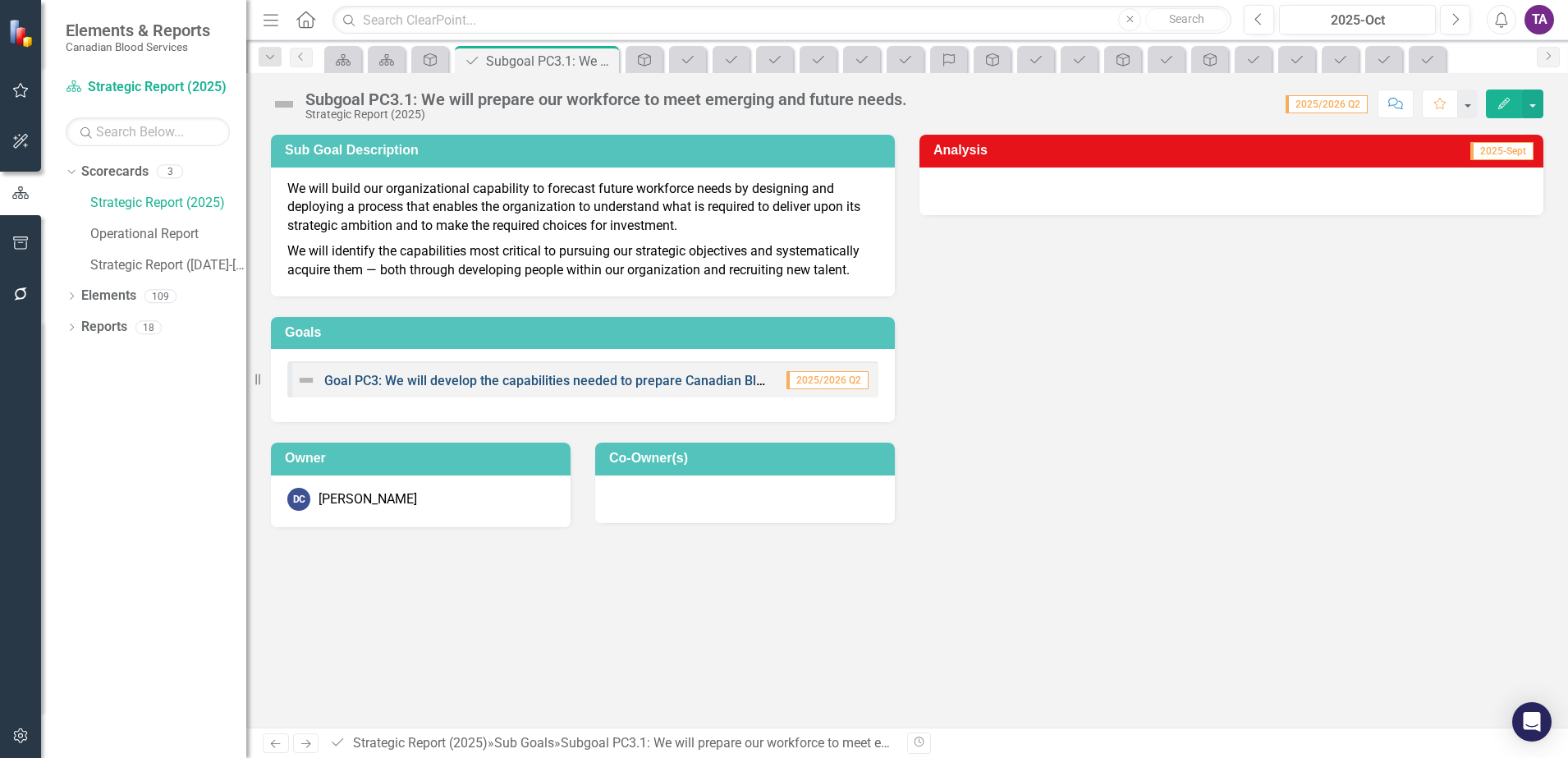
click at [433, 381] on link "Goal PC3: We will develop the capabilities needed to prepare Canadian Blood Ser…" at bounding box center [621, 380] width 594 height 15
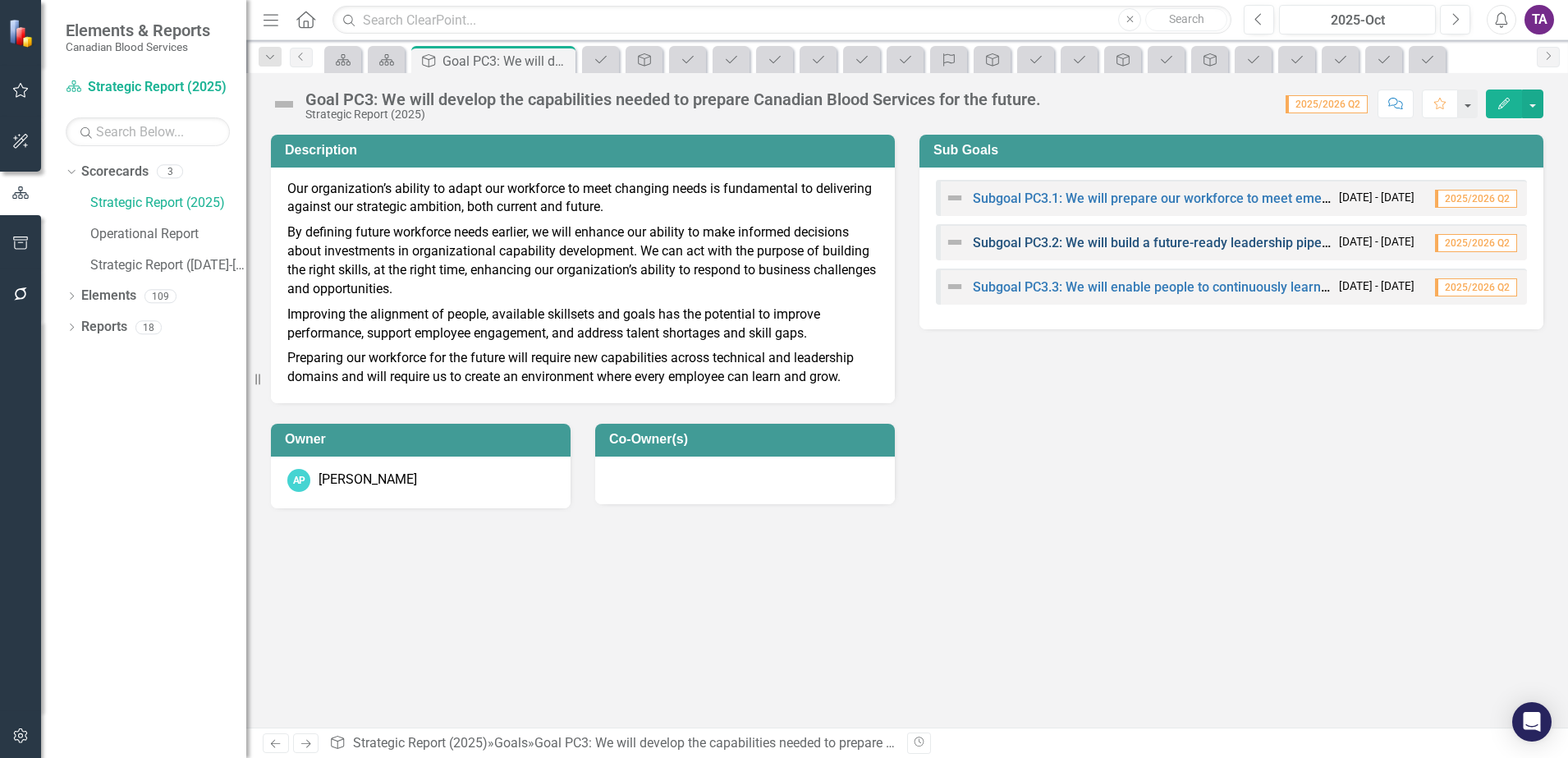
click at [1175, 243] on link "Subgoal PC3.2: We will build a future-ready leadership pipeline." at bounding box center [1160, 243] width 373 height 15
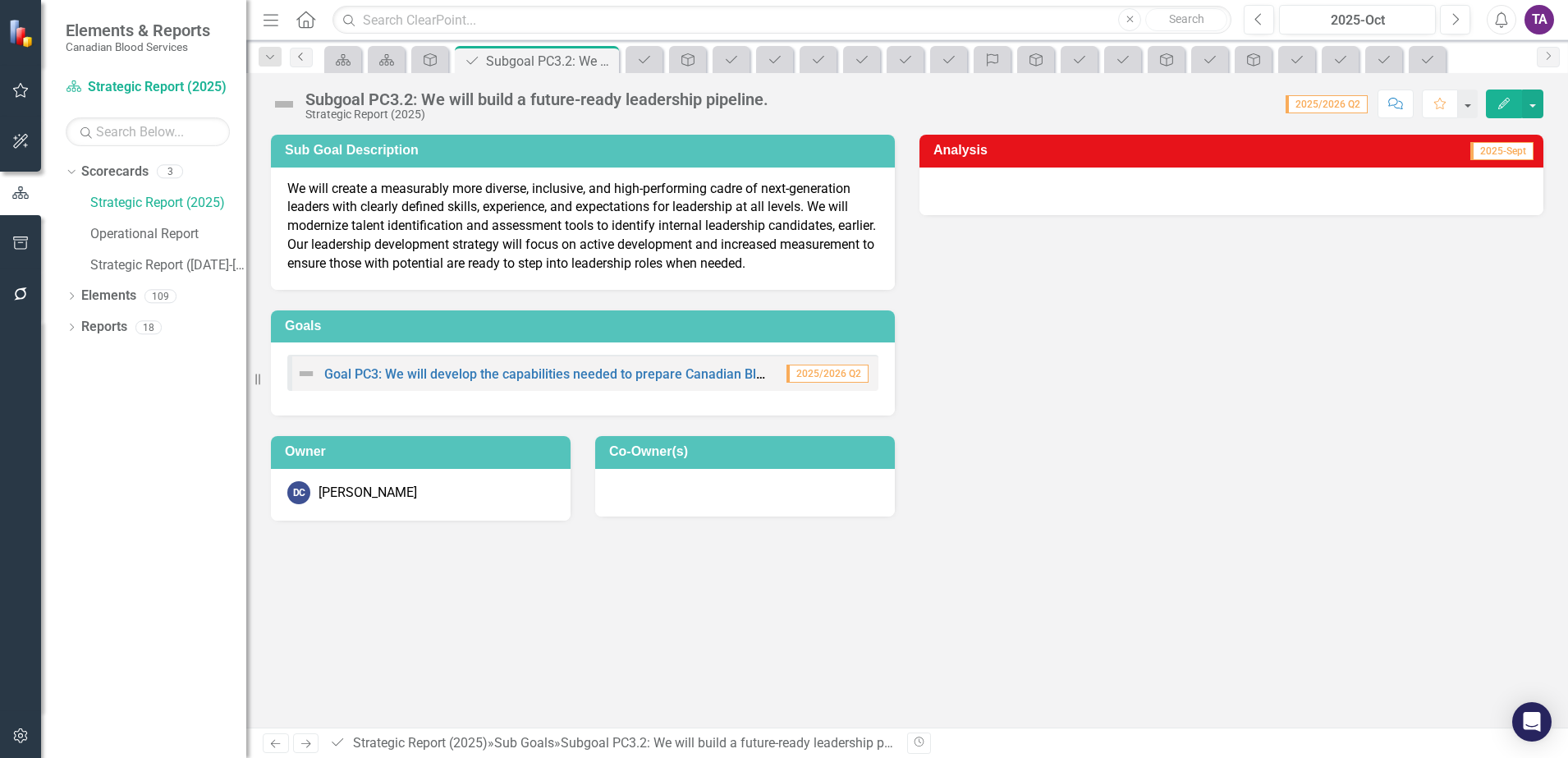
click at [305, 62] on link "Previous" at bounding box center [301, 57] width 23 height 20
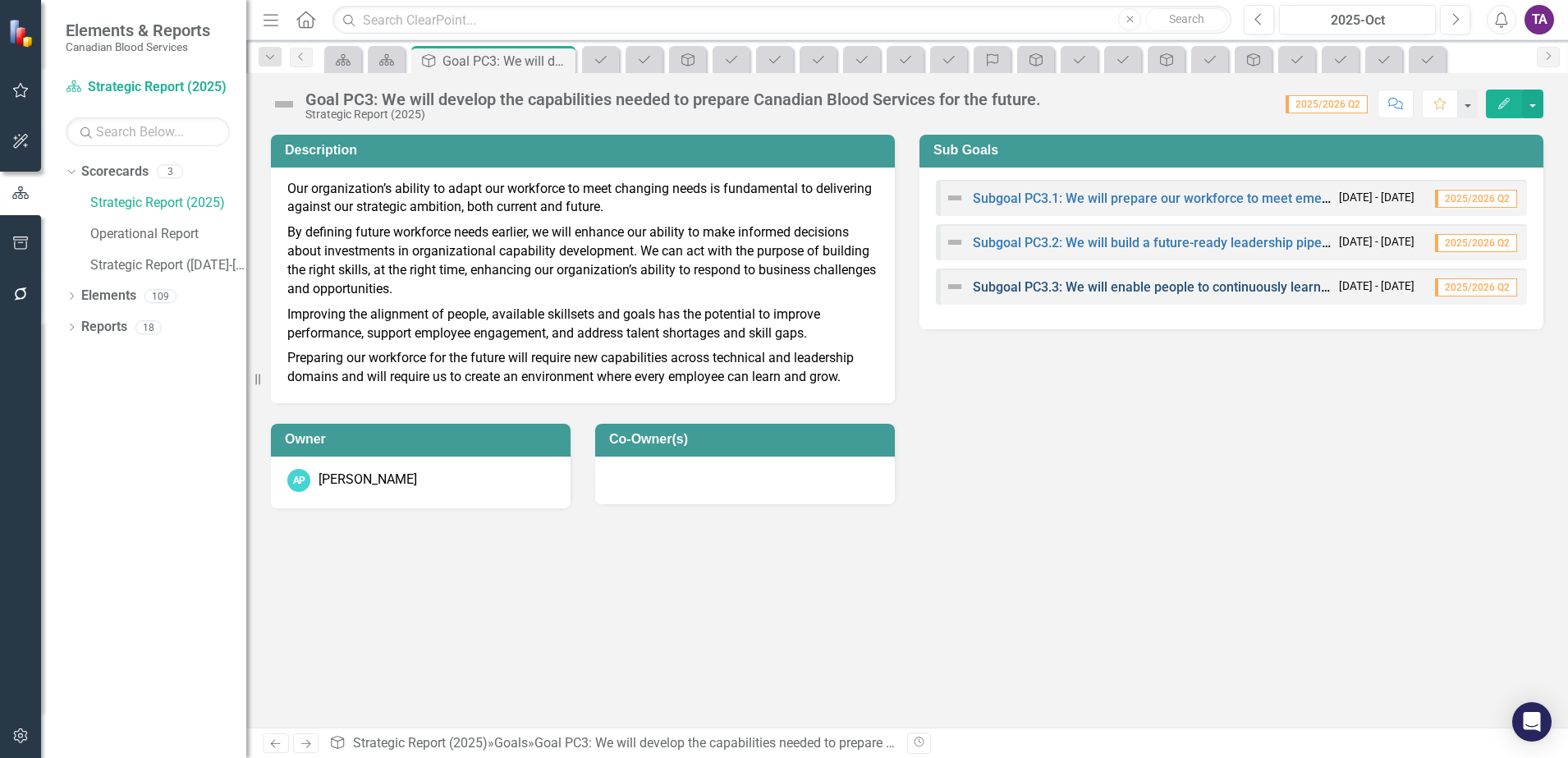
click at [1077, 291] on link "Subgoal PC3.3: We will enable people to continuously learn and grow." at bounding box center [1177, 287] width 408 height 15
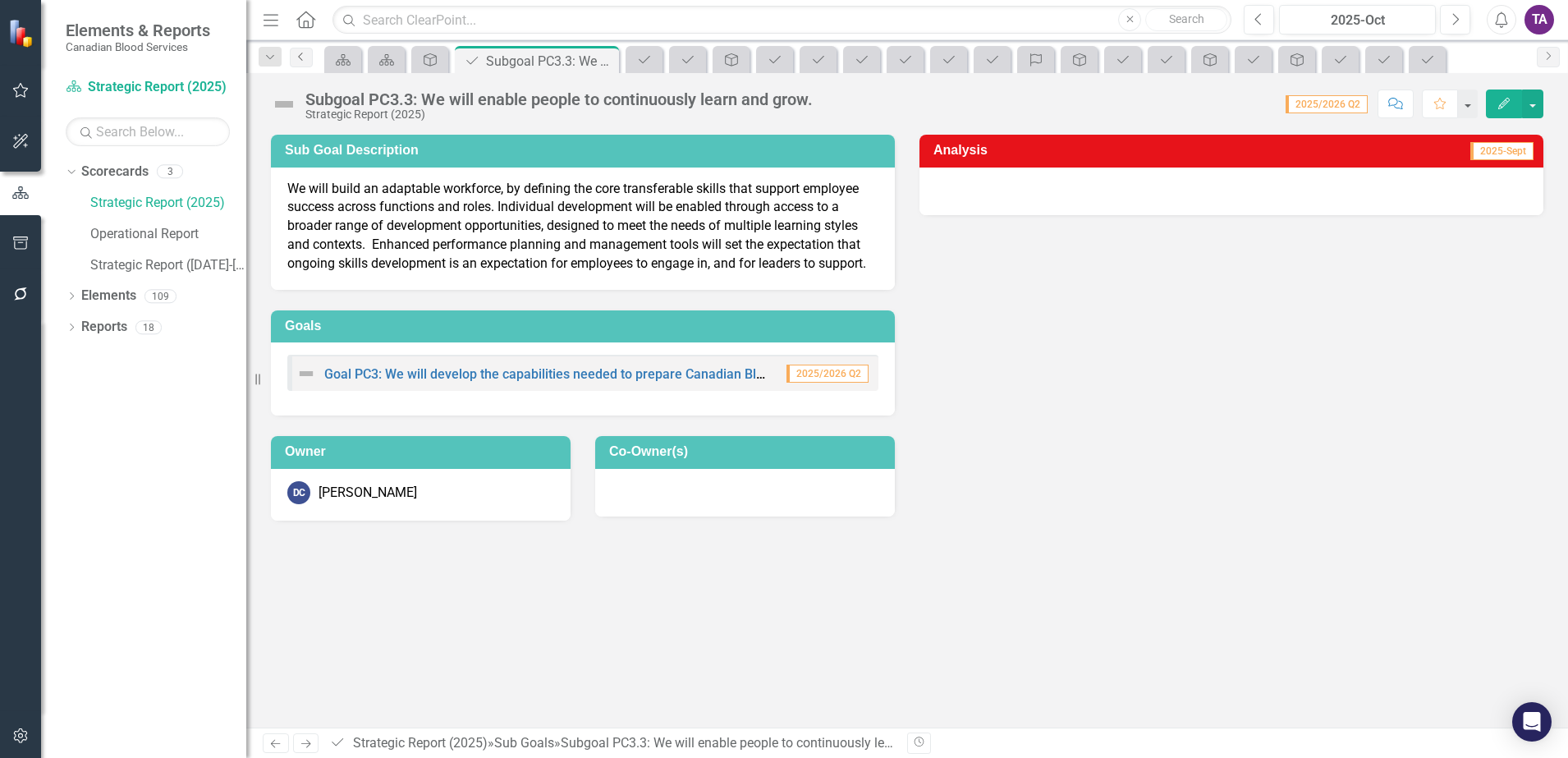
click at [304, 62] on link "Previous" at bounding box center [301, 57] width 23 height 20
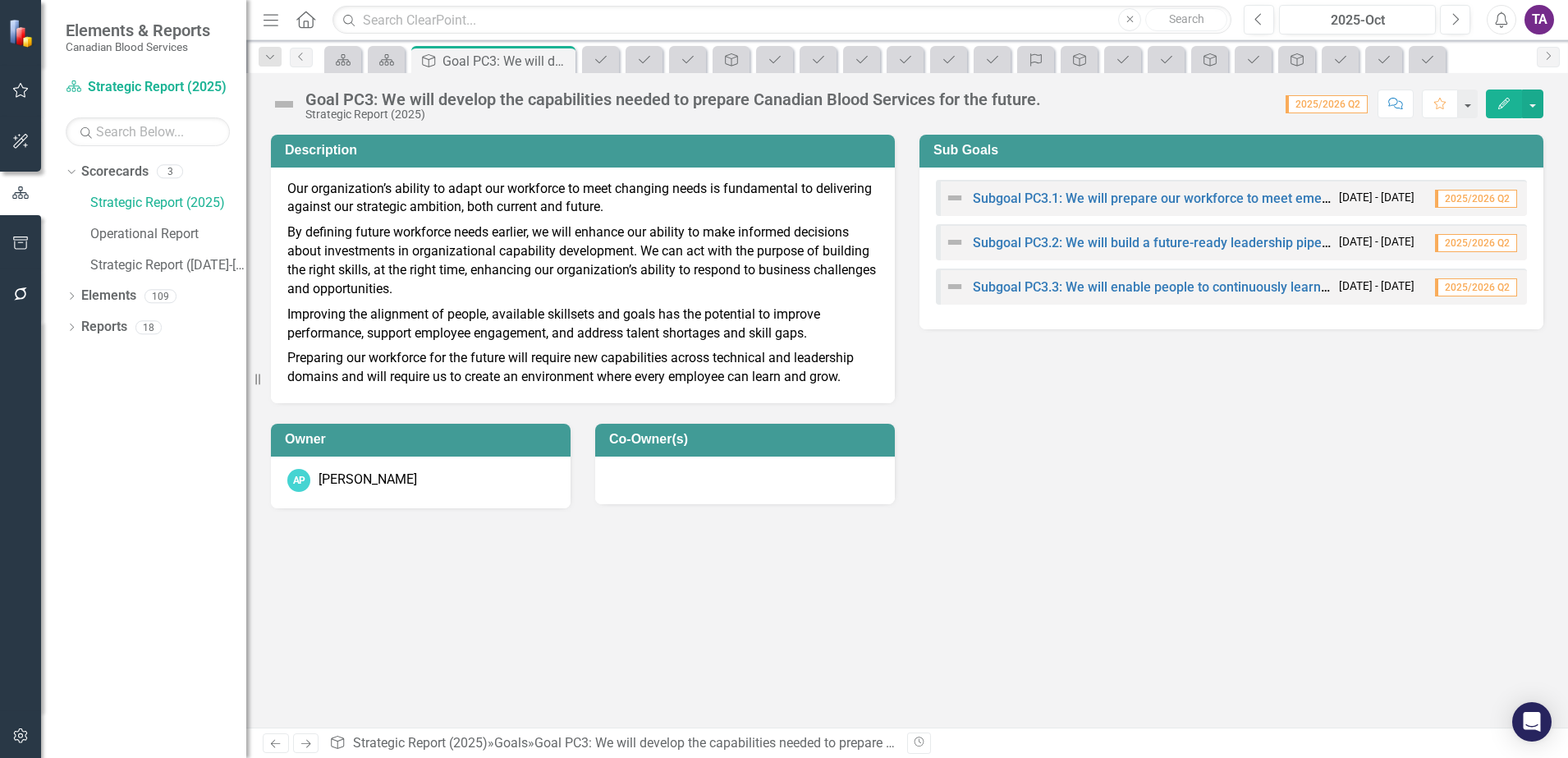
click at [310, 22] on icon "Home" at bounding box center [305, 19] width 21 height 17
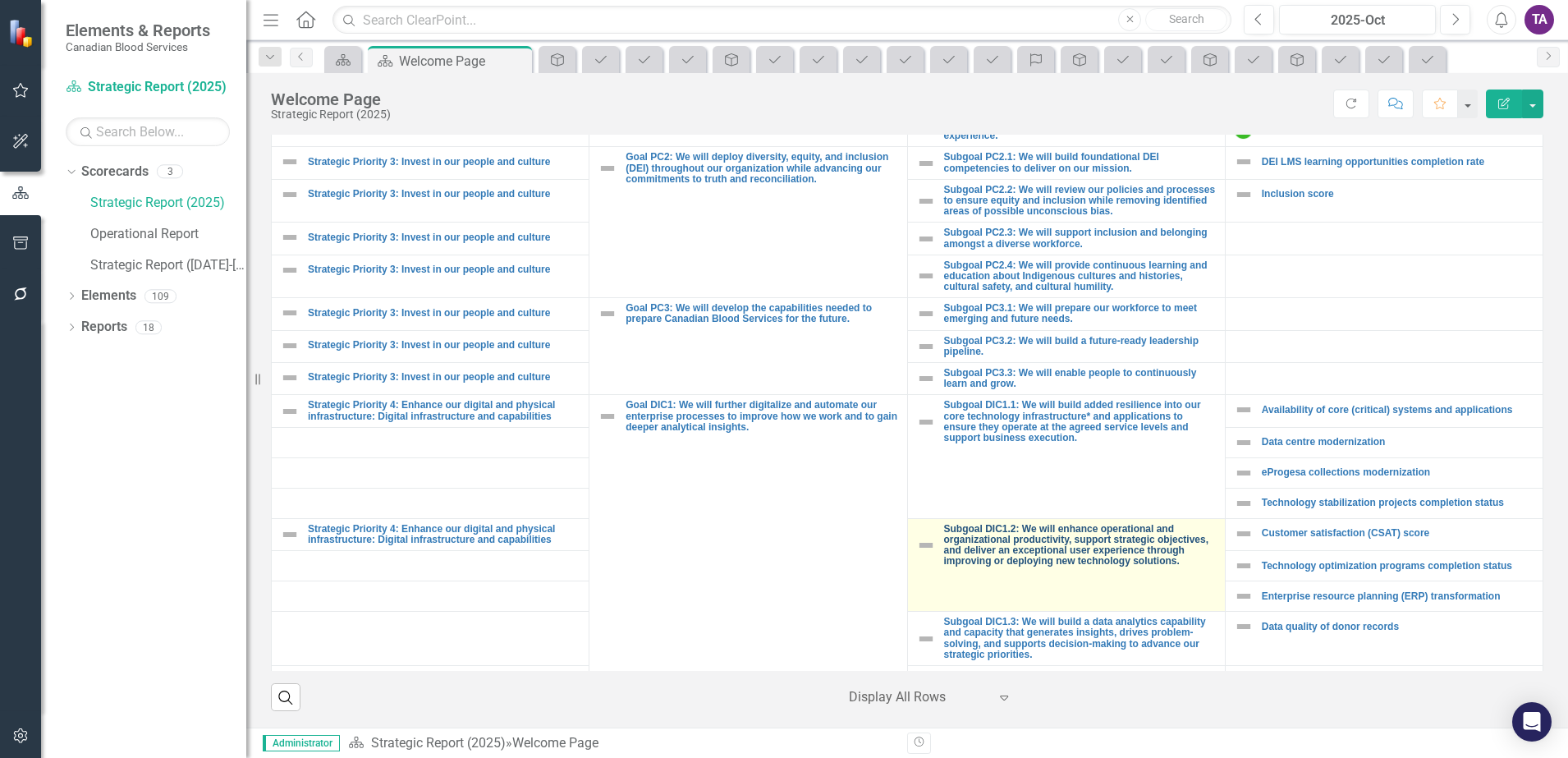
scroll to position [1129, 0]
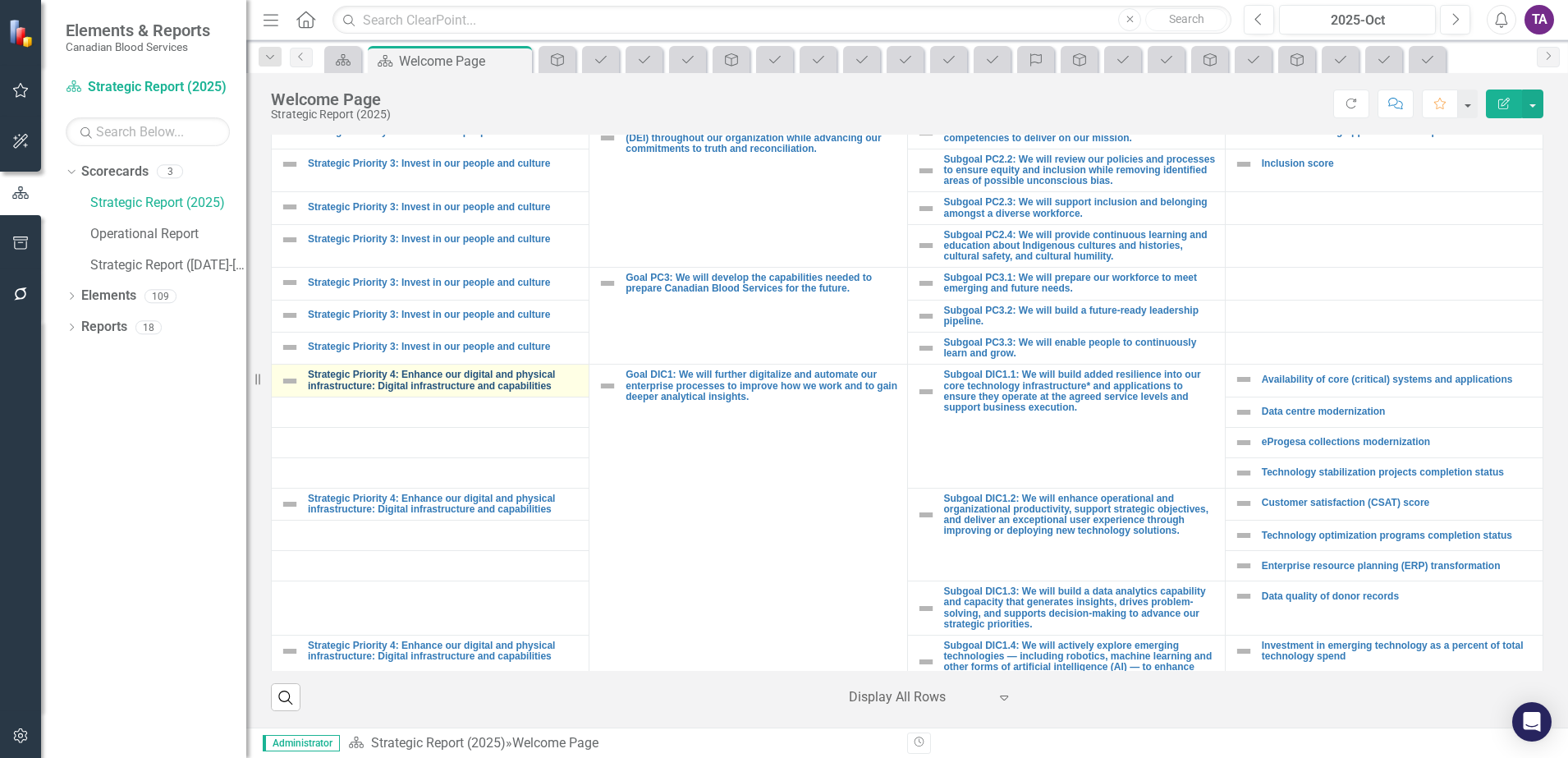
click at [345, 369] on link "Strategic Priority 4: Enhance our digital and physical infrastructure: Digital …" at bounding box center [443, 379] width 273 height 21
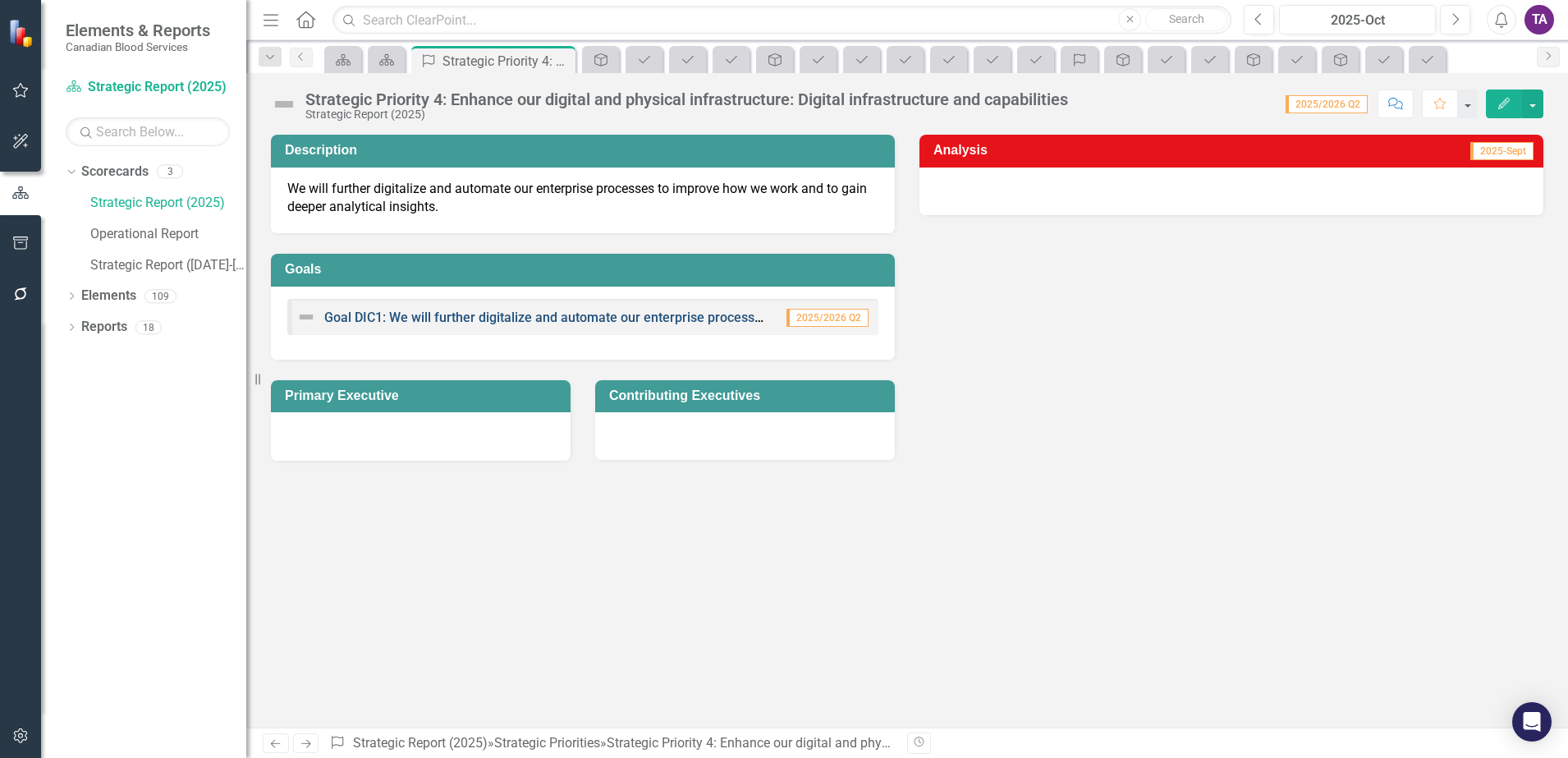
click at [391, 315] on link "Goal DIC1: We will further digitalize and automate our enterprise processes to …" at bounding box center [733, 317] width 818 height 15
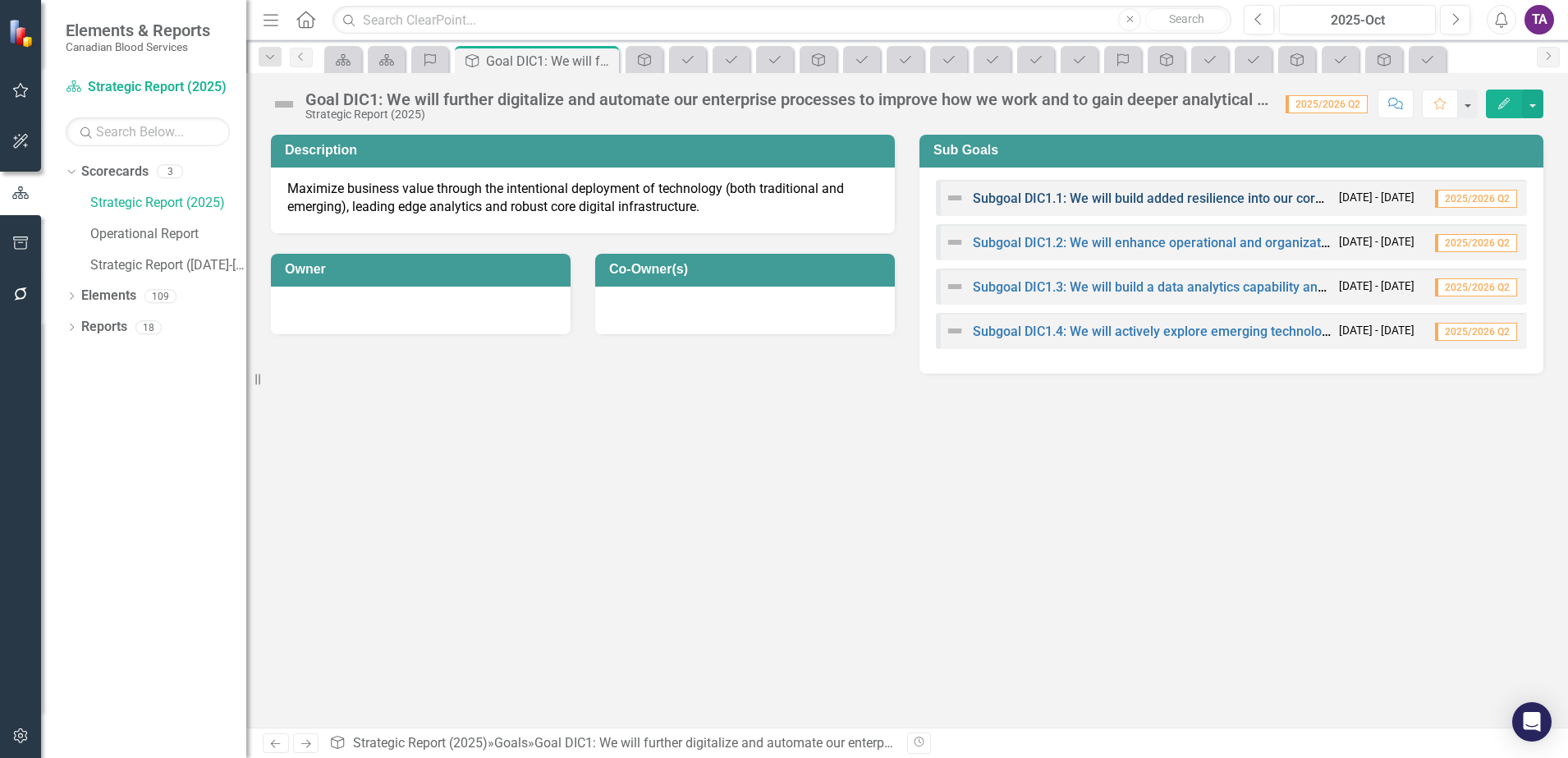
click at [1098, 197] on link "Subgoal DIC1.1: We will build added resilience into our core technology infrast…" at bounding box center [1525, 198] width 1105 height 15
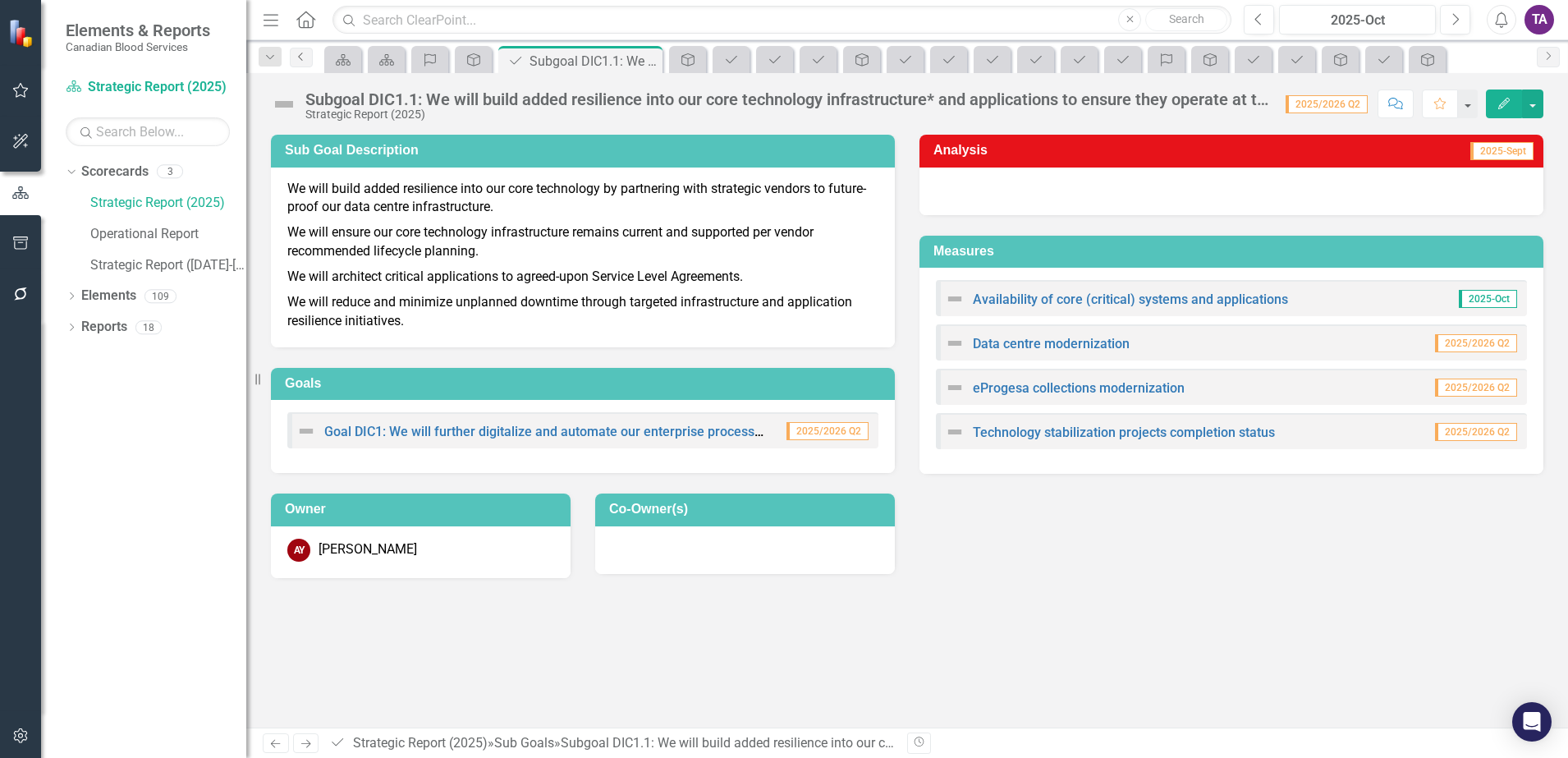
click at [308, 57] on link "Previous" at bounding box center [301, 57] width 23 height 20
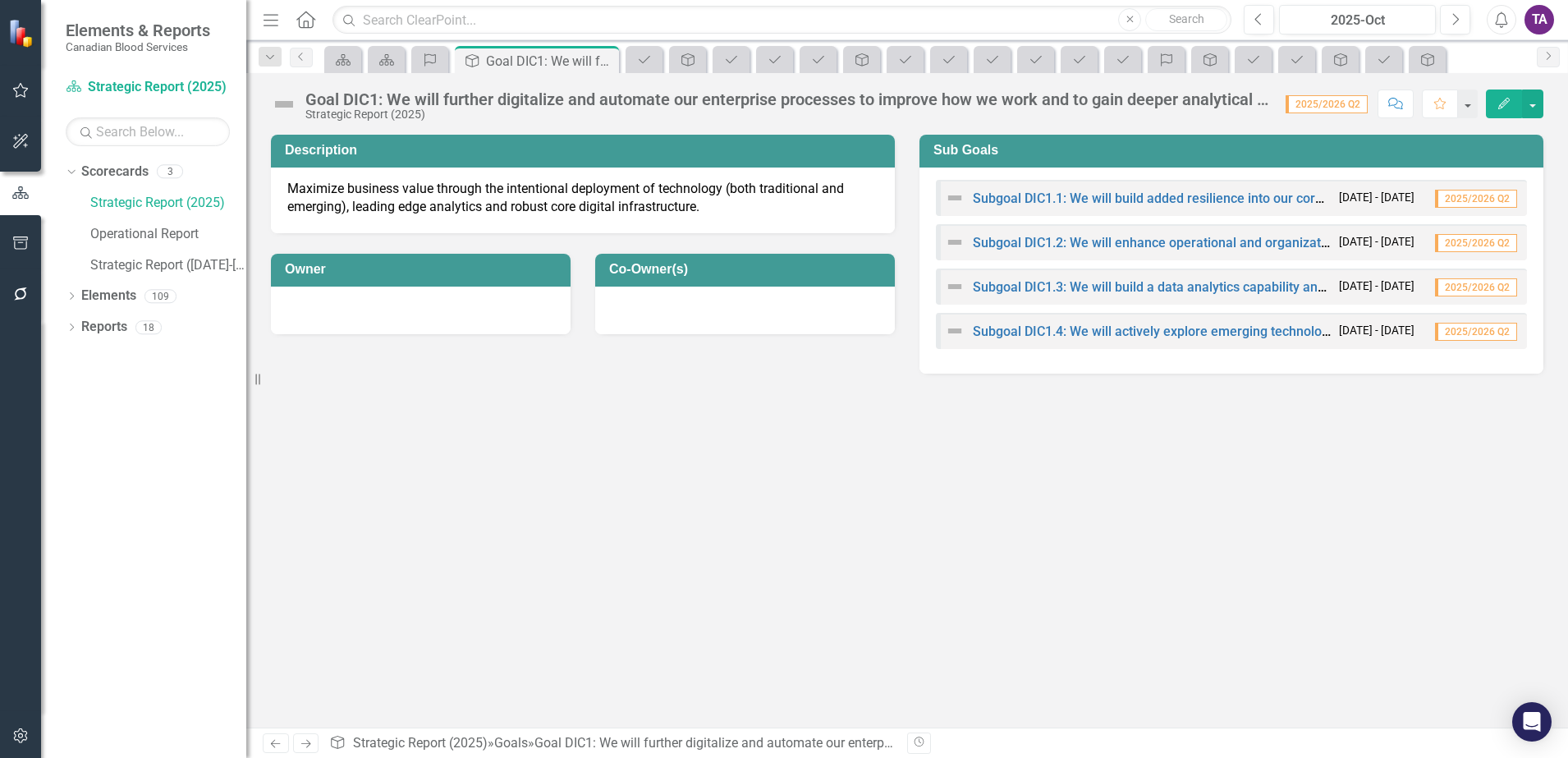
click at [1044, 250] on div "Subgoal DIC1.2: We will enhance operational and organizational productivity, su…" at bounding box center [1138, 242] width 386 height 20
click at [1041, 241] on link "Subgoal DIC1.2: We will enhance operational and organizational productivity, su…" at bounding box center [1584, 243] width 1223 height 15
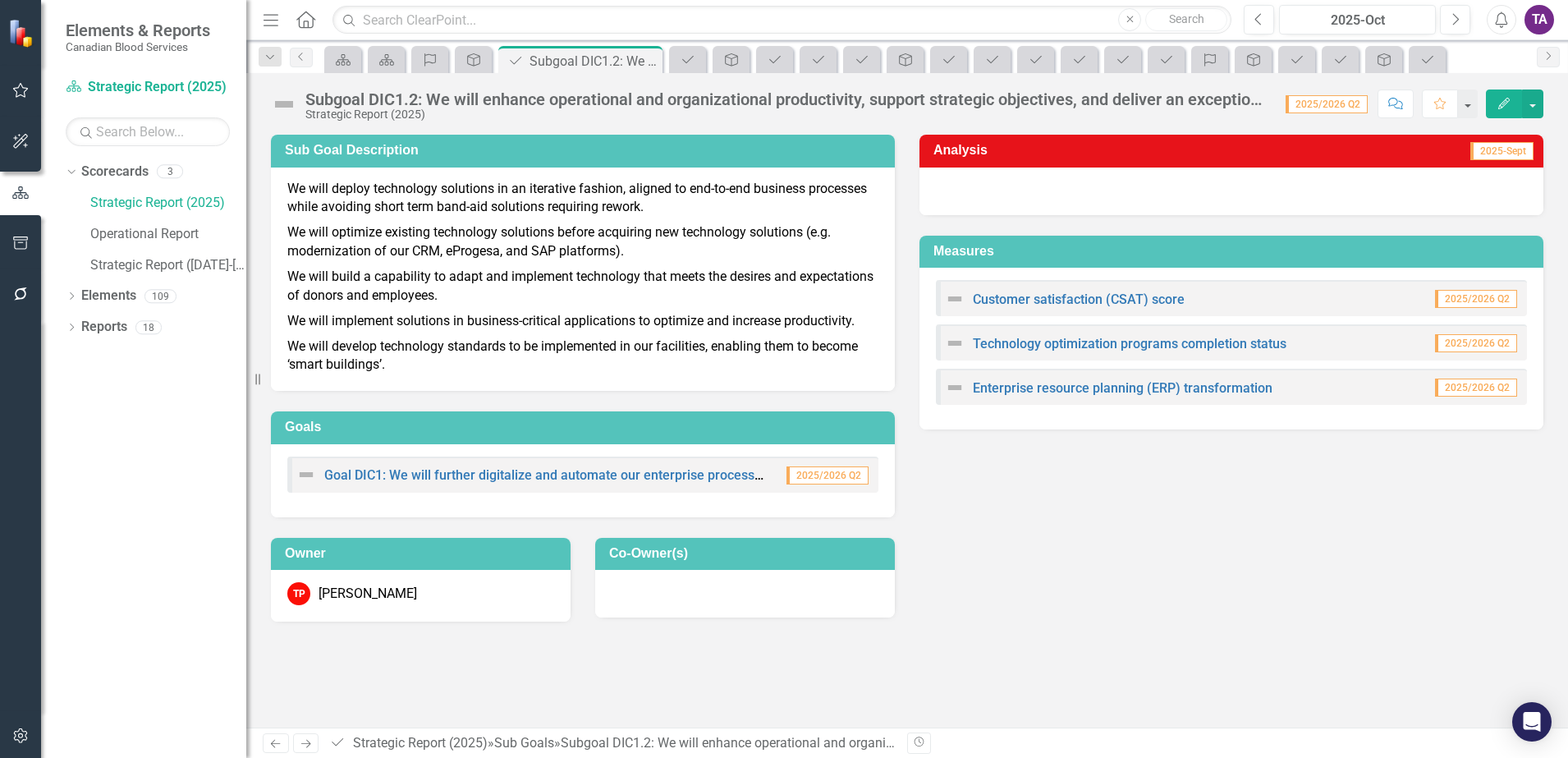
click at [639, 92] on div "Subgoal DIC1.2: We will enhance operational and organizational productivity, su…" at bounding box center [787, 99] width 964 height 18
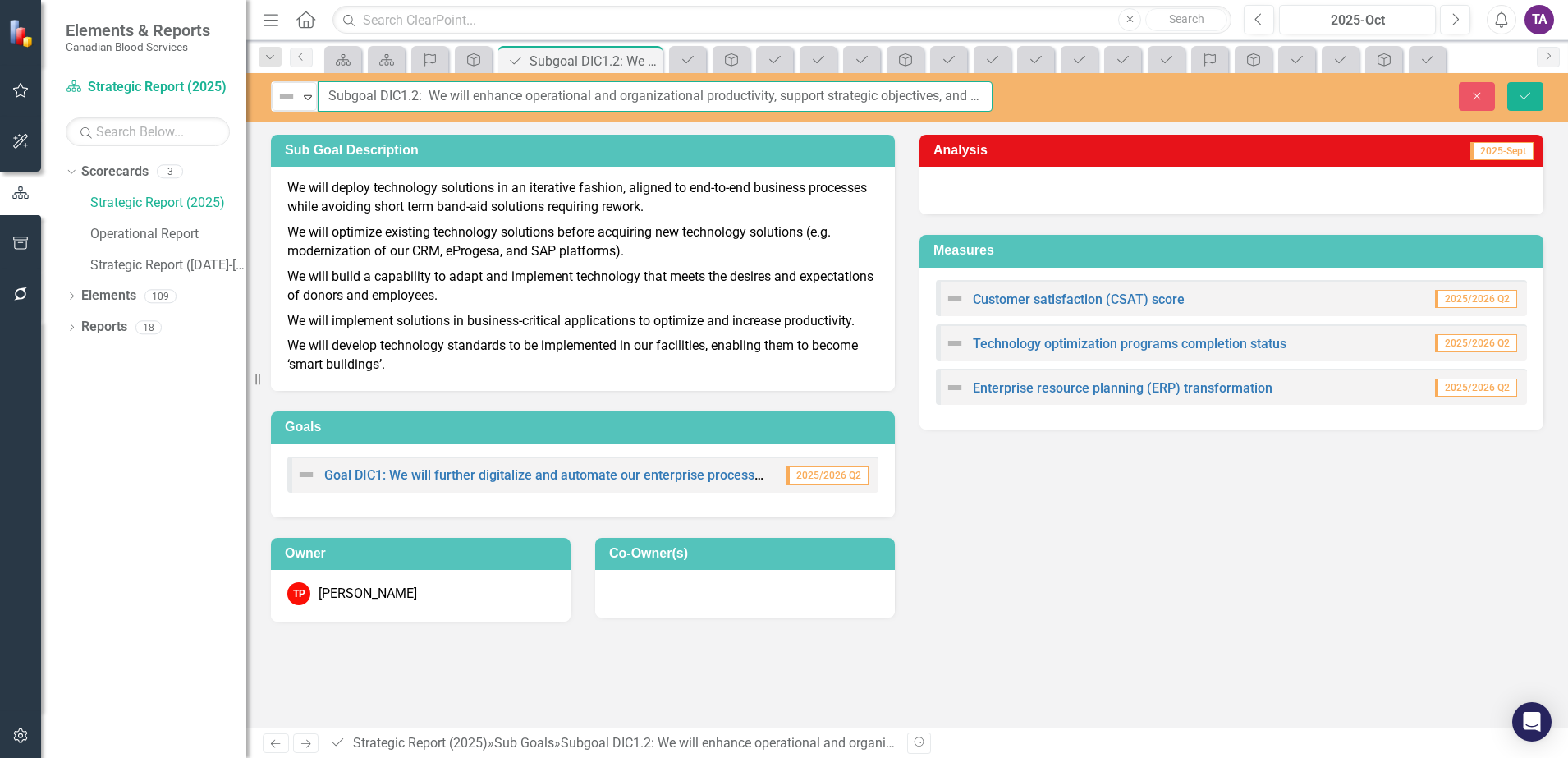
click at [823, 100] on input "Subgoal DIC1.2: We will enhance operational and organizational productivity, su…" at bounding box center [655, 97] width 675 height 31
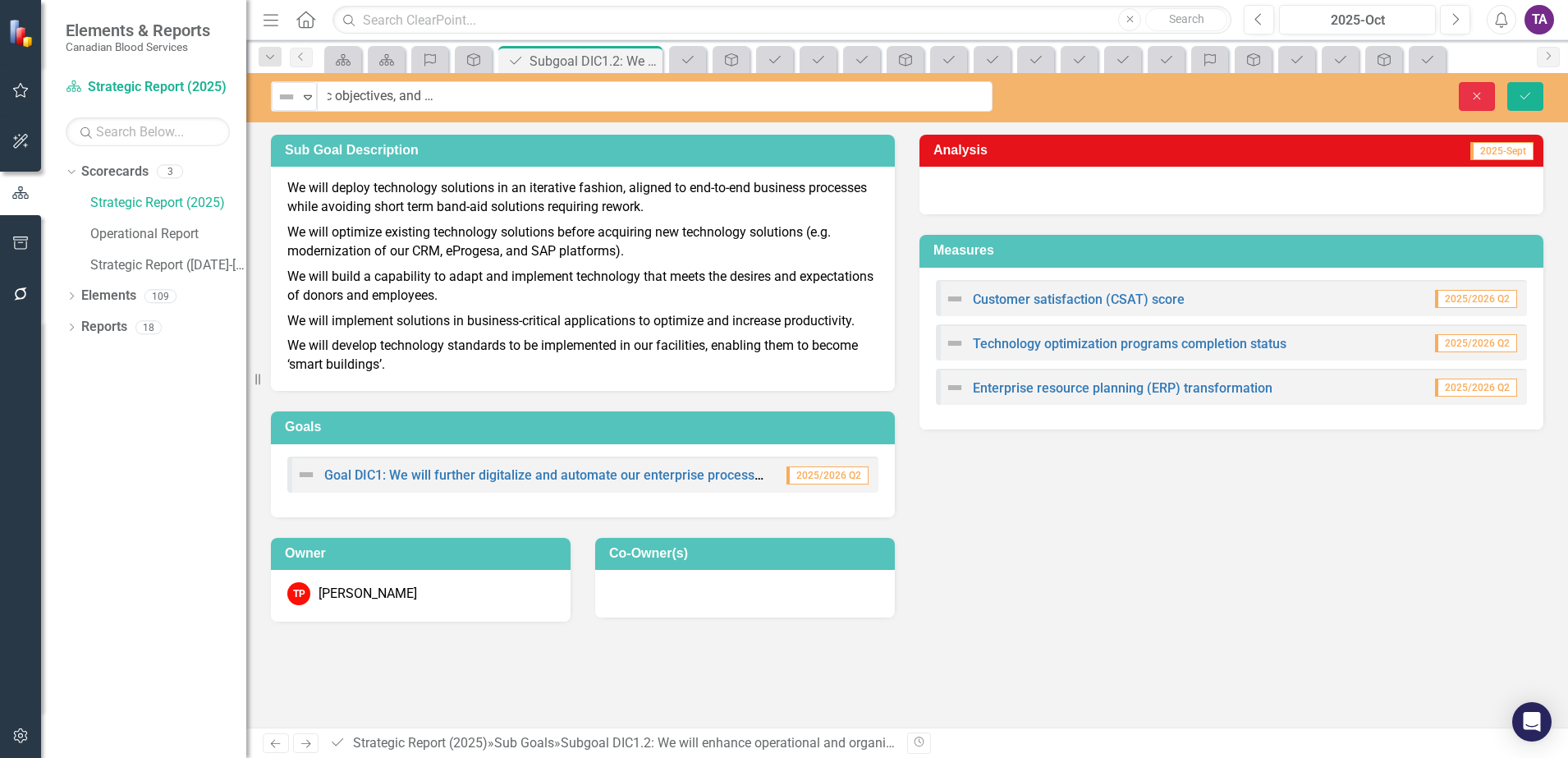
click at [1465, 91] on button "Close" at bounding box center [1477, 97] width 36 height 29
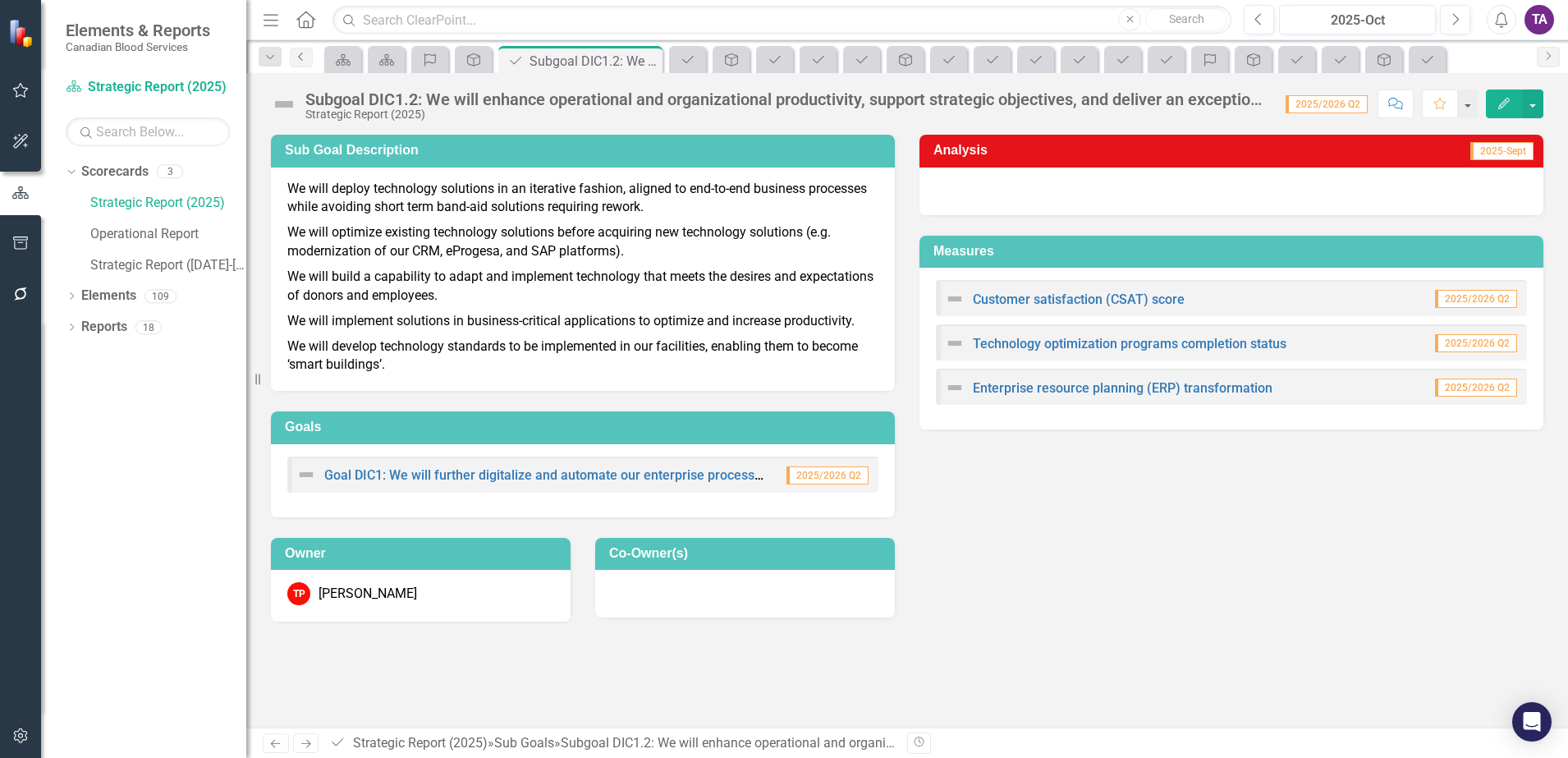
click at [300, 54] on icon "Previous" at bounding box center [301, 57] width 13 height 10
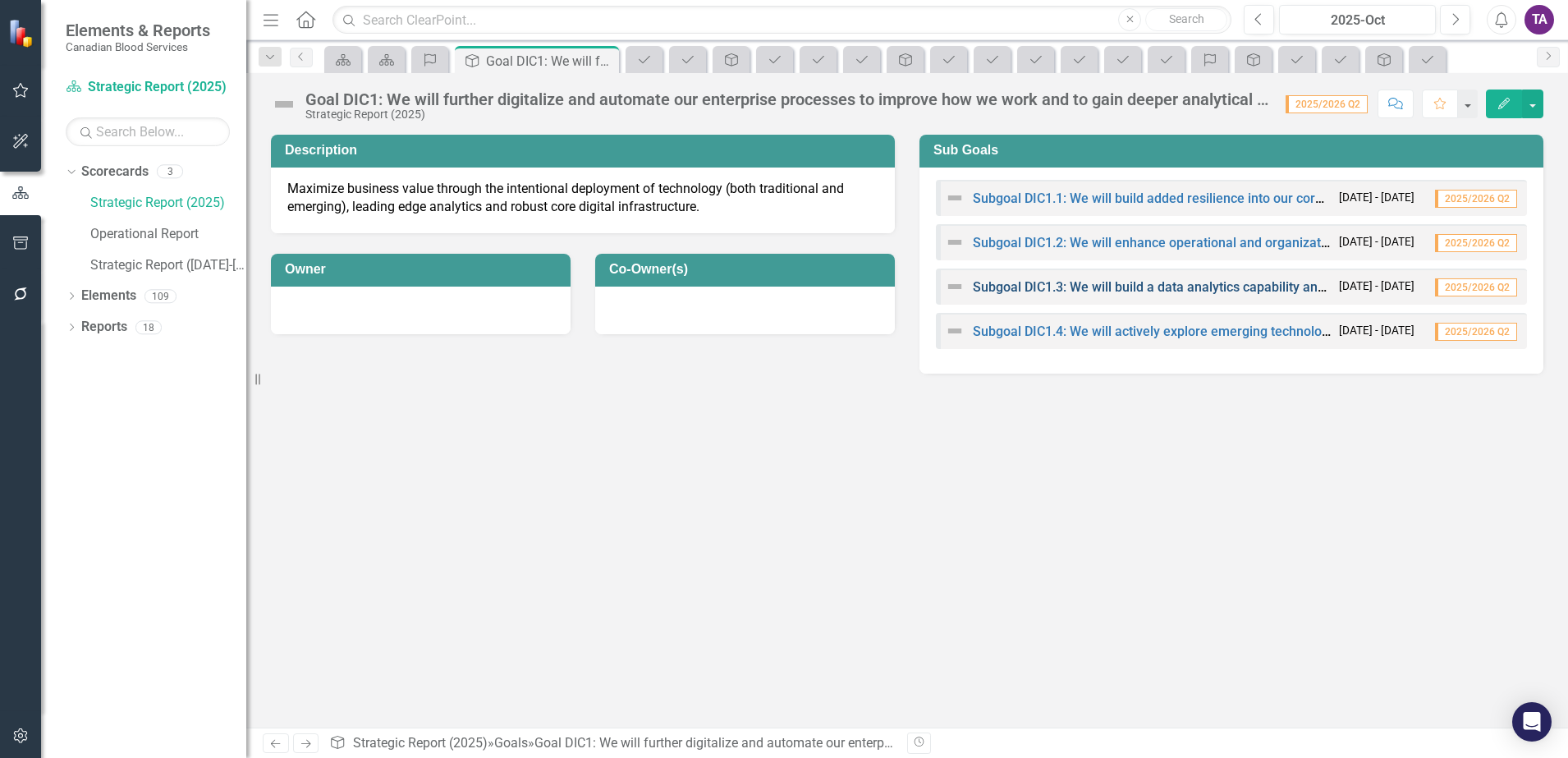
click at [1048, 285] on link "Subgoal DIC1.3: We will build a data analytics capability and capacity that gen…" at bounding box center [1510, 287] width 1074 height 15
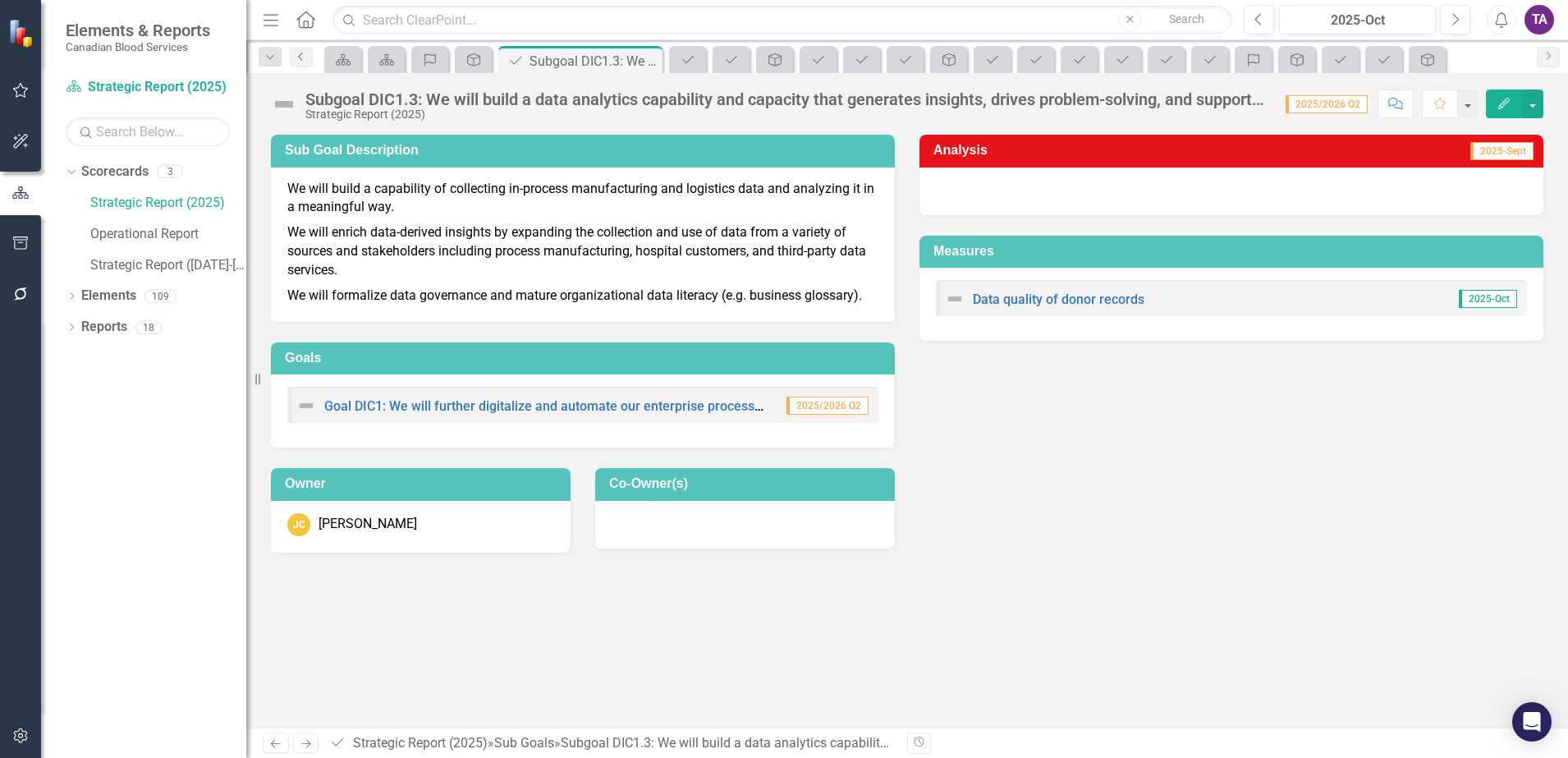
click at [300, 63] on link "Previous" at bounding box center [301, 57] width 23 height 20
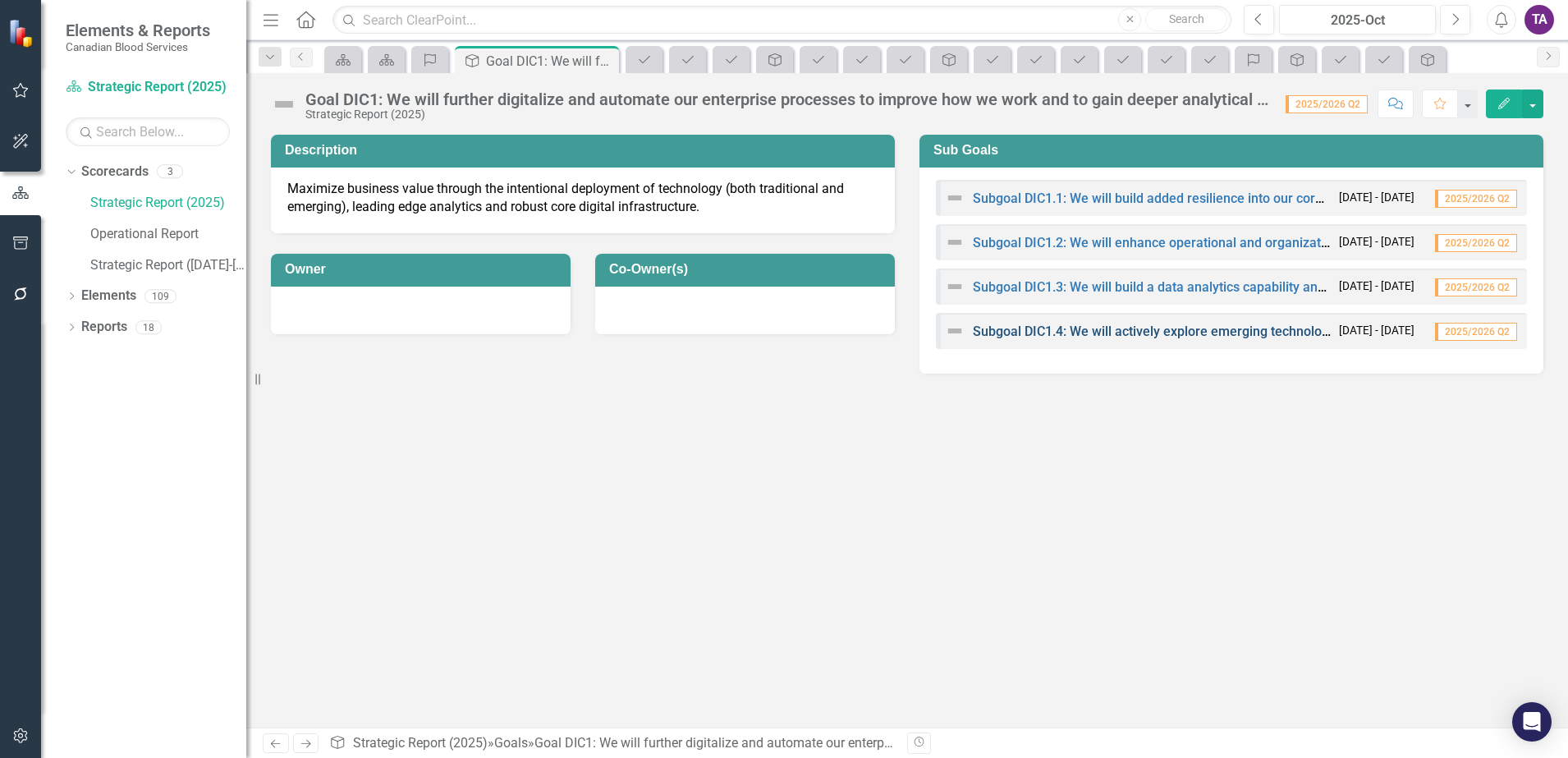
click at [1100, 326] on link "Subgoal DIC1.4: We will actively explore emerging technologies — including robo…" at bounding box center [1550, 332] width 1154 height 15
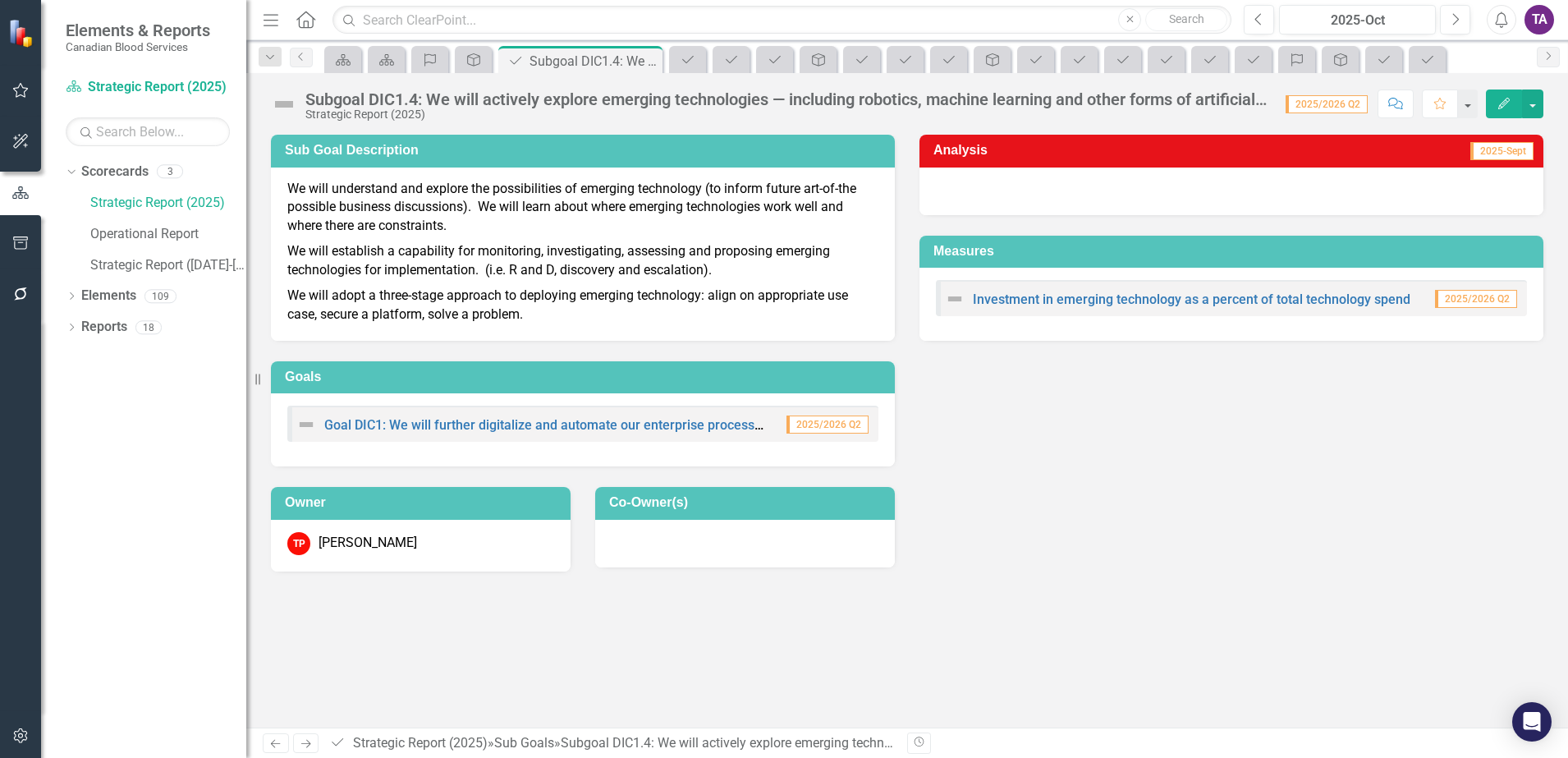
click at [1081, 85] on div "Subgoal DIC1.4: We will actively explore emerging technologies — including robo…" at bounding box center [907, 98] width 1322 height 50
click at [690, 101] on div "Subgoal DIC1.4: We will actively explore emerging technologies — including robo…" at bounding box center [787, 99] width 964 height 18
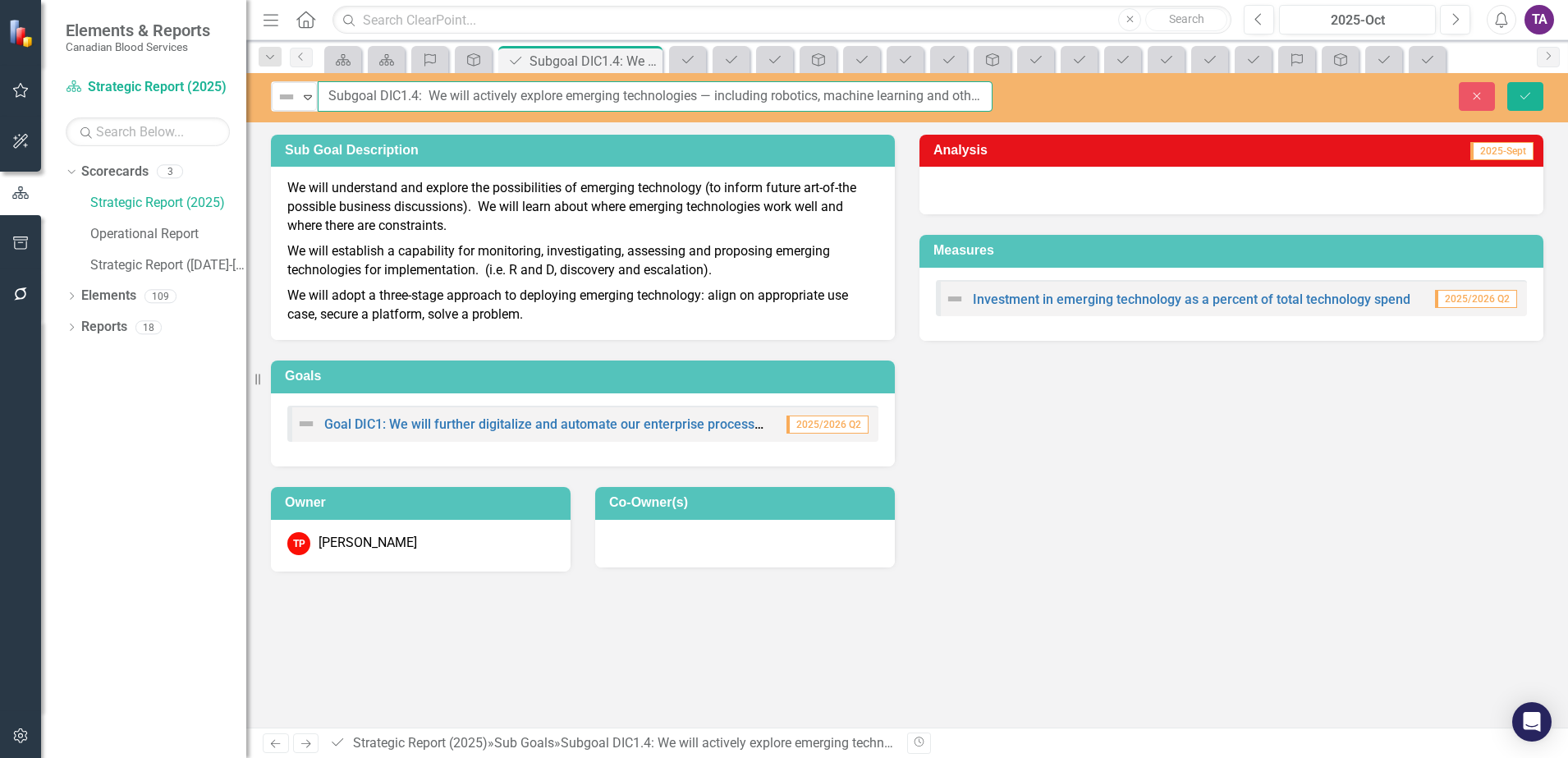
click at [936, 103] on input "Subgoal DIC1.4: We will actively explore emerging technologies — including robo…" at bounding box center [655, 97] width 675 height 31
click at [1483, 99] on icon "Close" at bounding box center [1477, 96] width 15 height 11
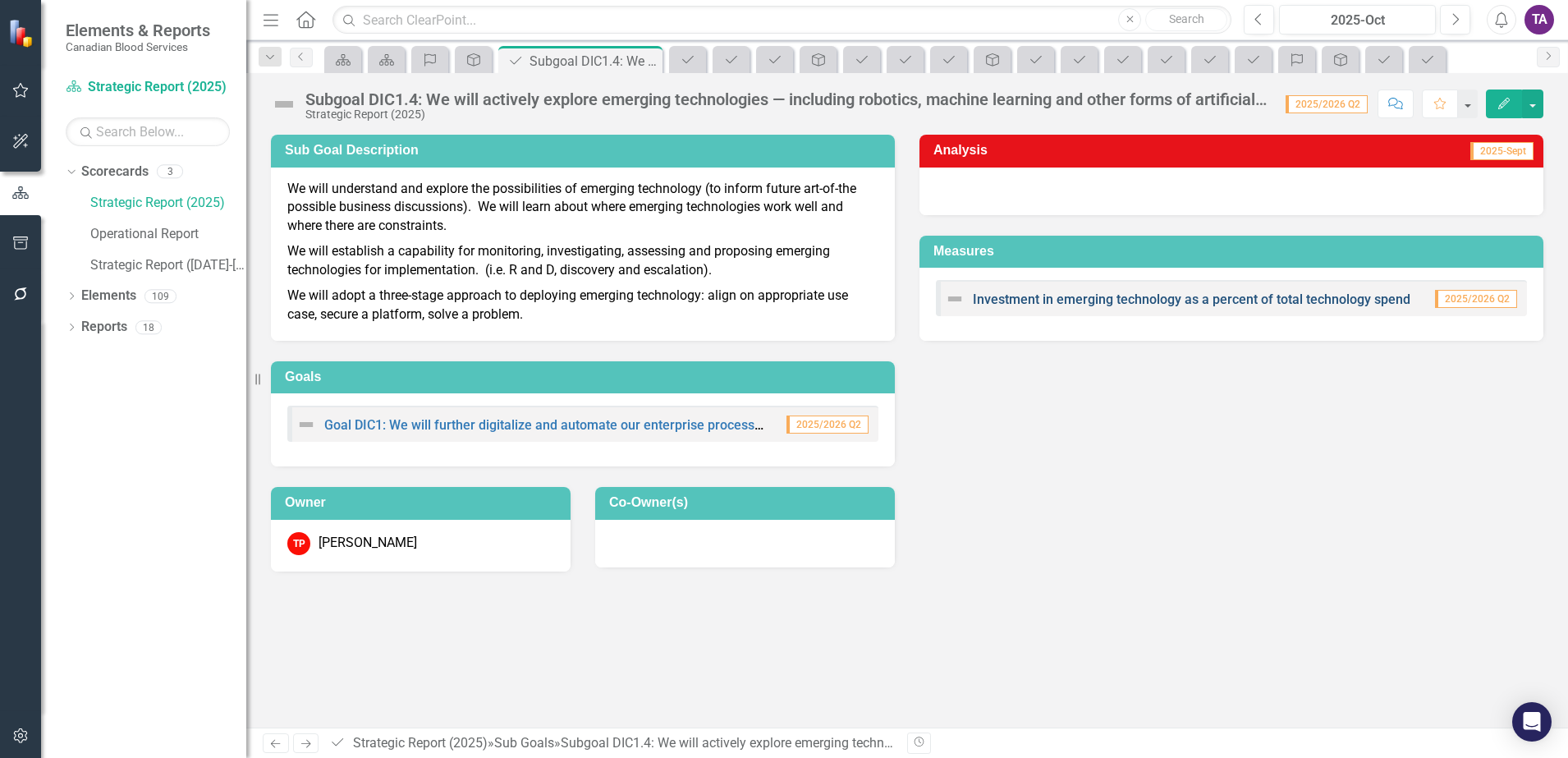
click at [1099, 304] on link "Investment in emerging technology as a percent of total technology spend" at bounding box center [1192, 299] width 438 height 15
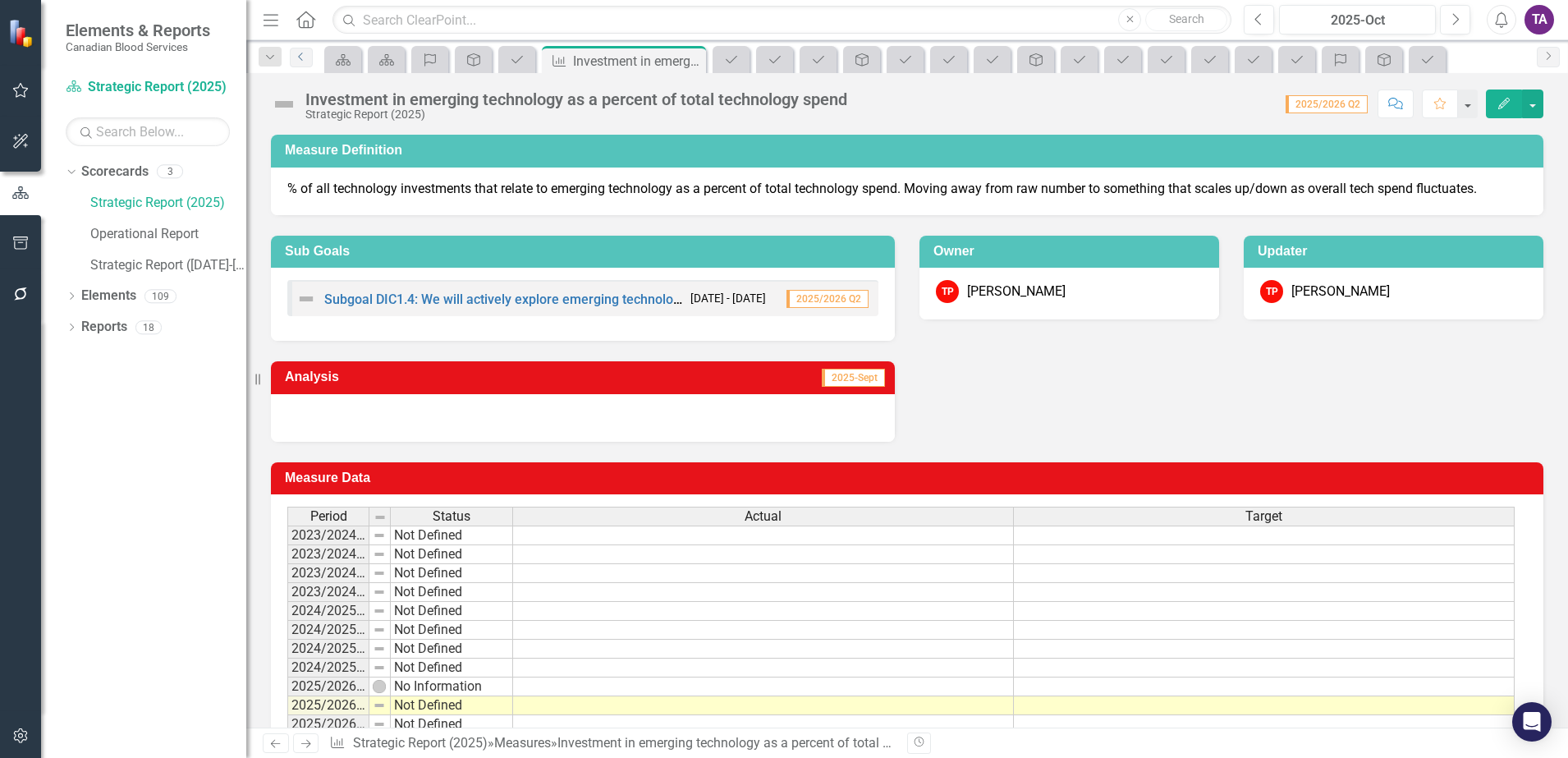
click at [307, 60] on icon "Previous" at bounding box center [301, 57] width 13 height 10
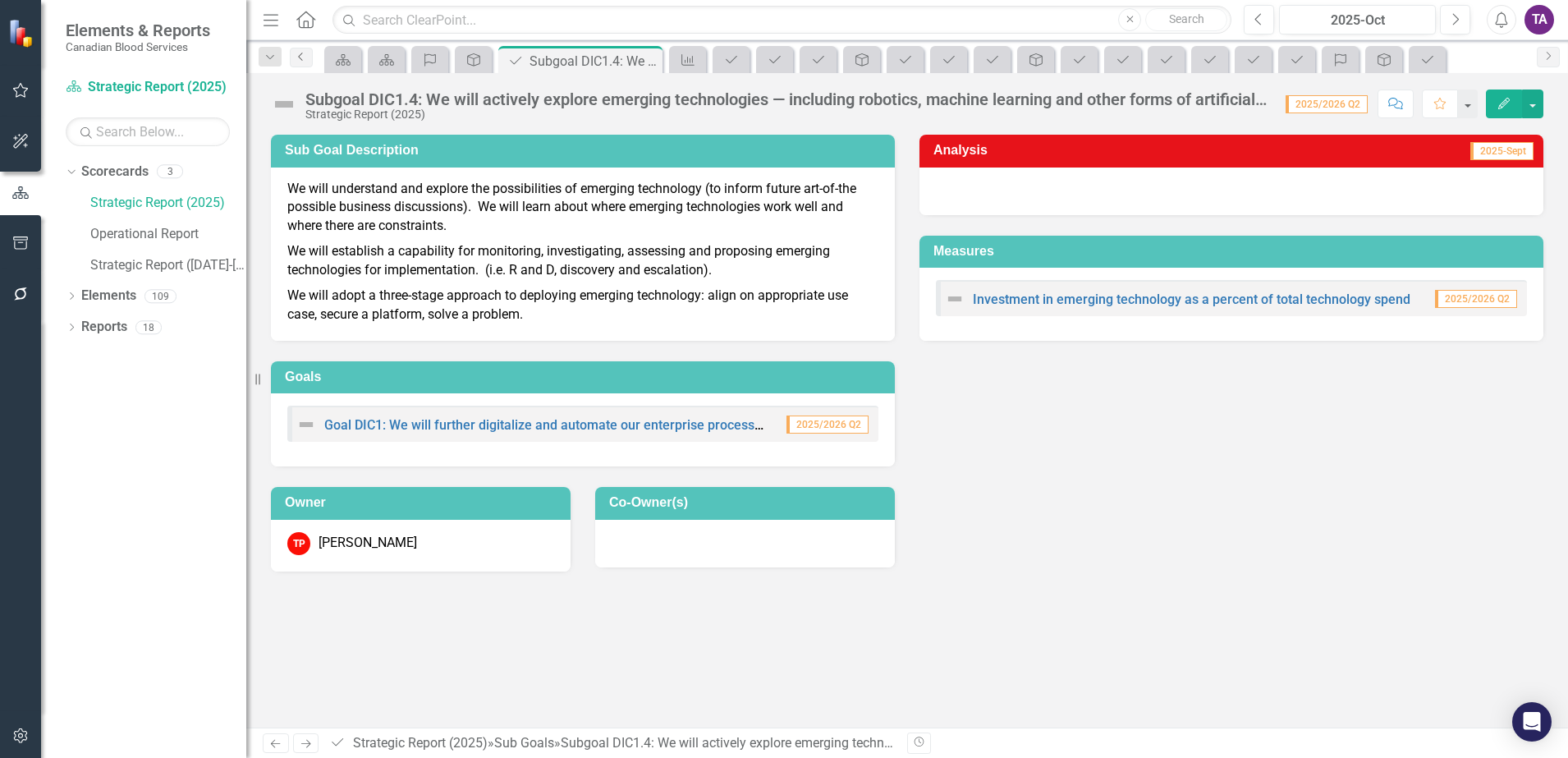
click at [299, 55] on icon "Previous" at bounding box center [301, 57] width 13 height 10
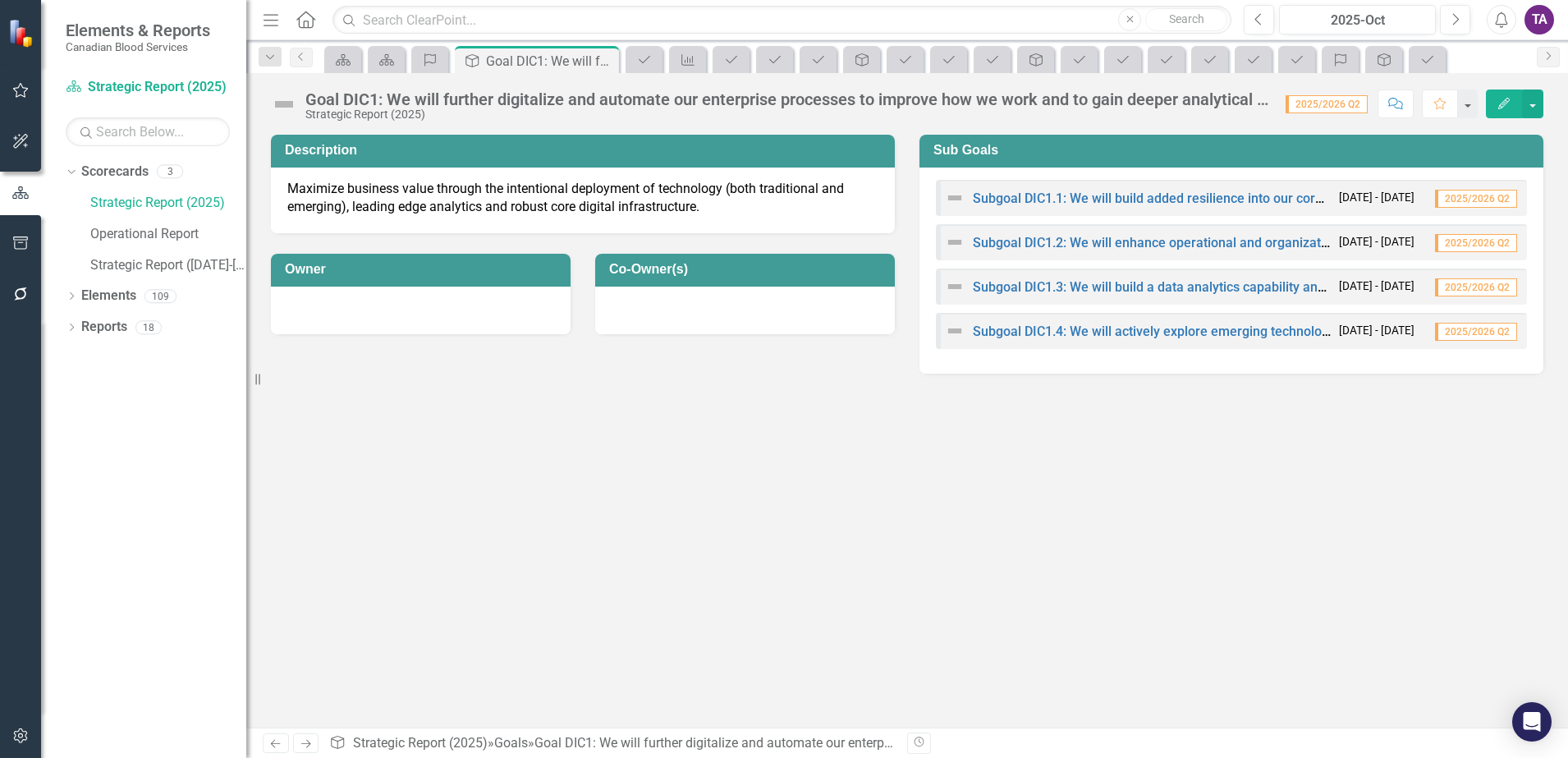
click at [304, 20] on icon "Home" at bounding box center [305, 19] width 21 height 17
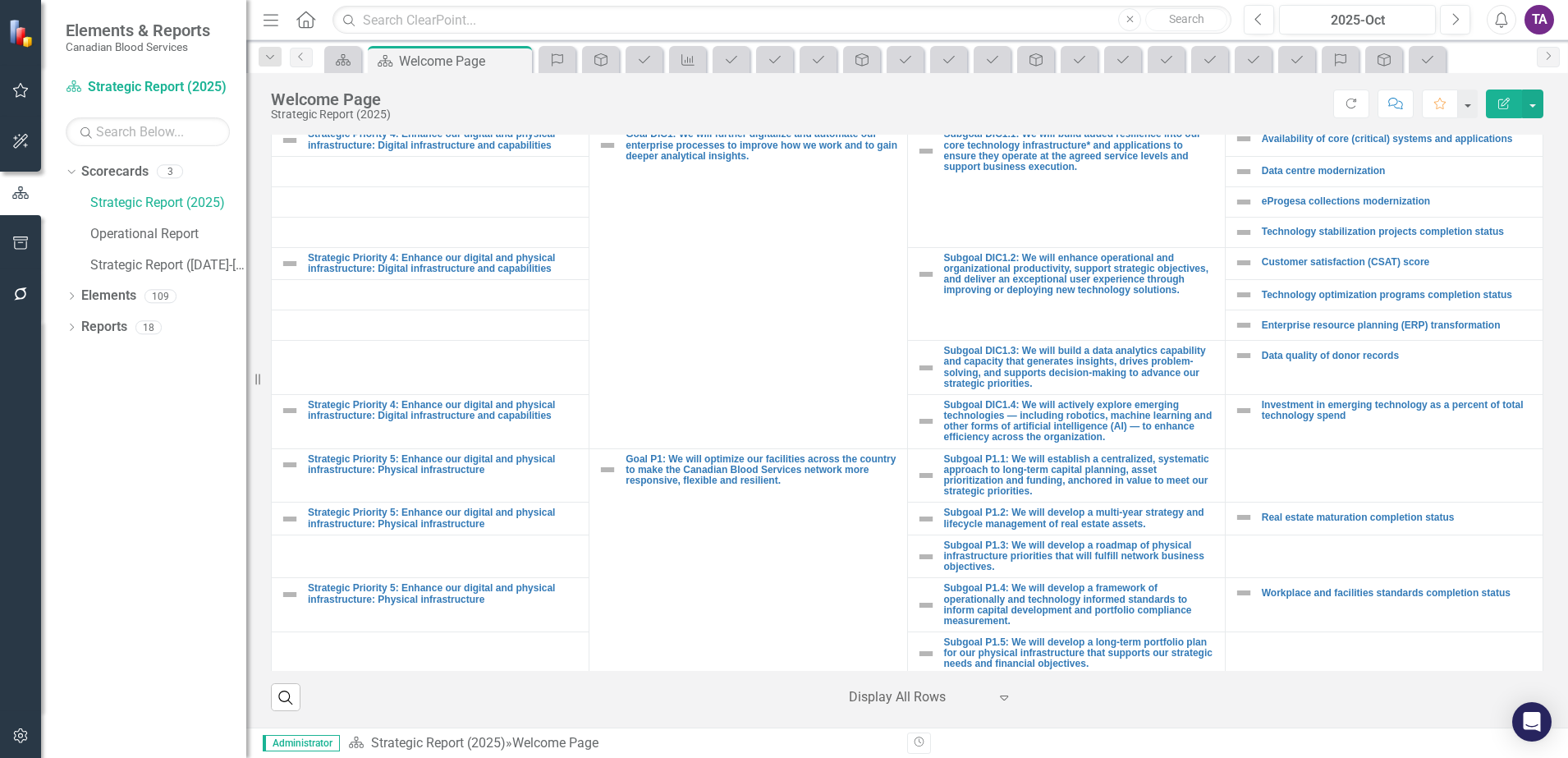
scroll to position [1334, 0]
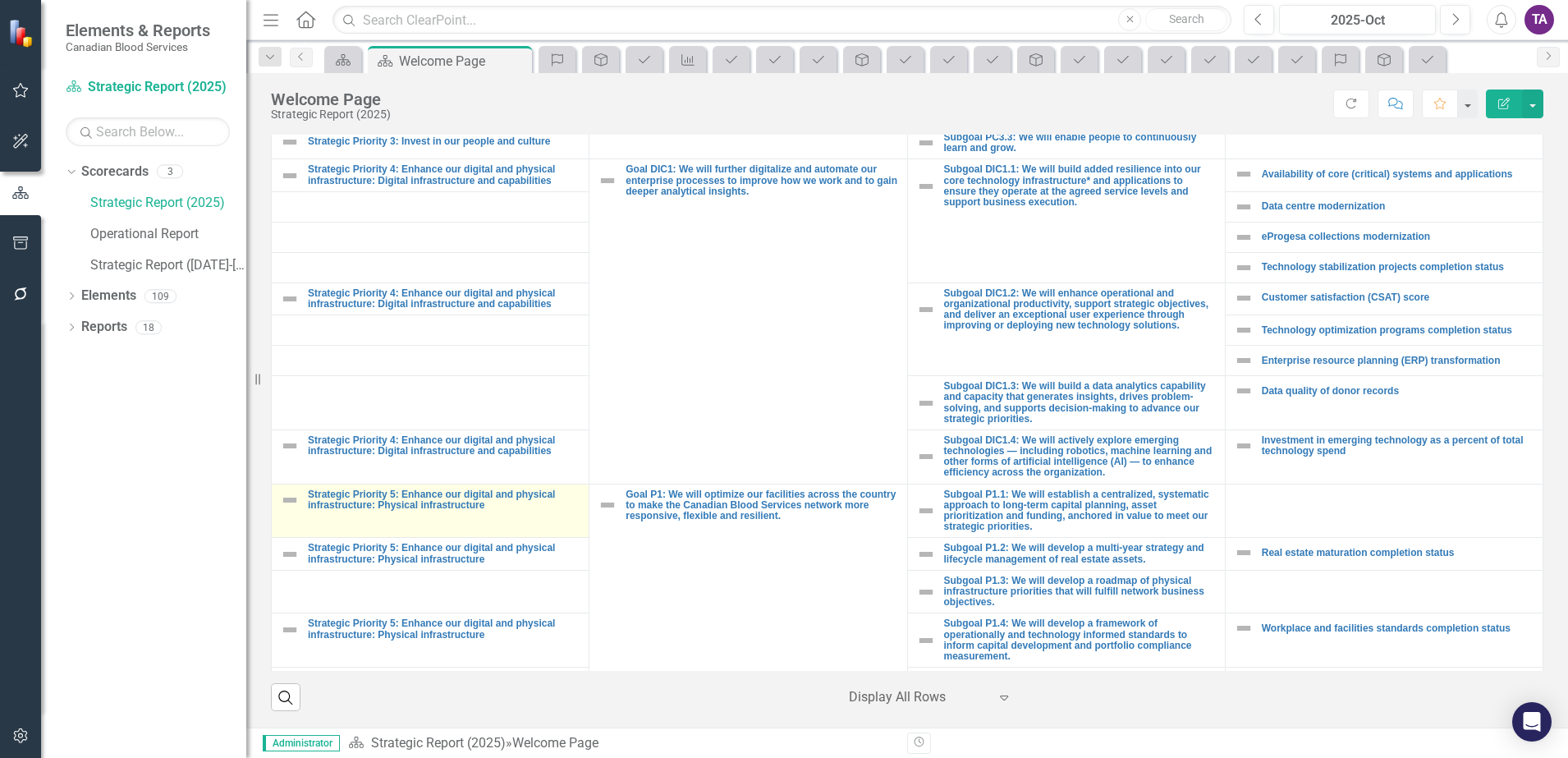
click at [374, 508] on td "Strategic Priority 5: Enhance our digital and physical infrastructure: Physical…" at bounding box center [431, 510] width 318 height 54
click at [359, 508] on td "Strategic Priority 5: Enhance our digital and physical infrastructure: Physical…" at bounding box center [431, 510] width 318 height 54
click at [370, 497] on link "Strategic Priority 5: Enhance our digital and physical infrastructure: Physical…" at bounding box center [443, 500] width 273 height 21
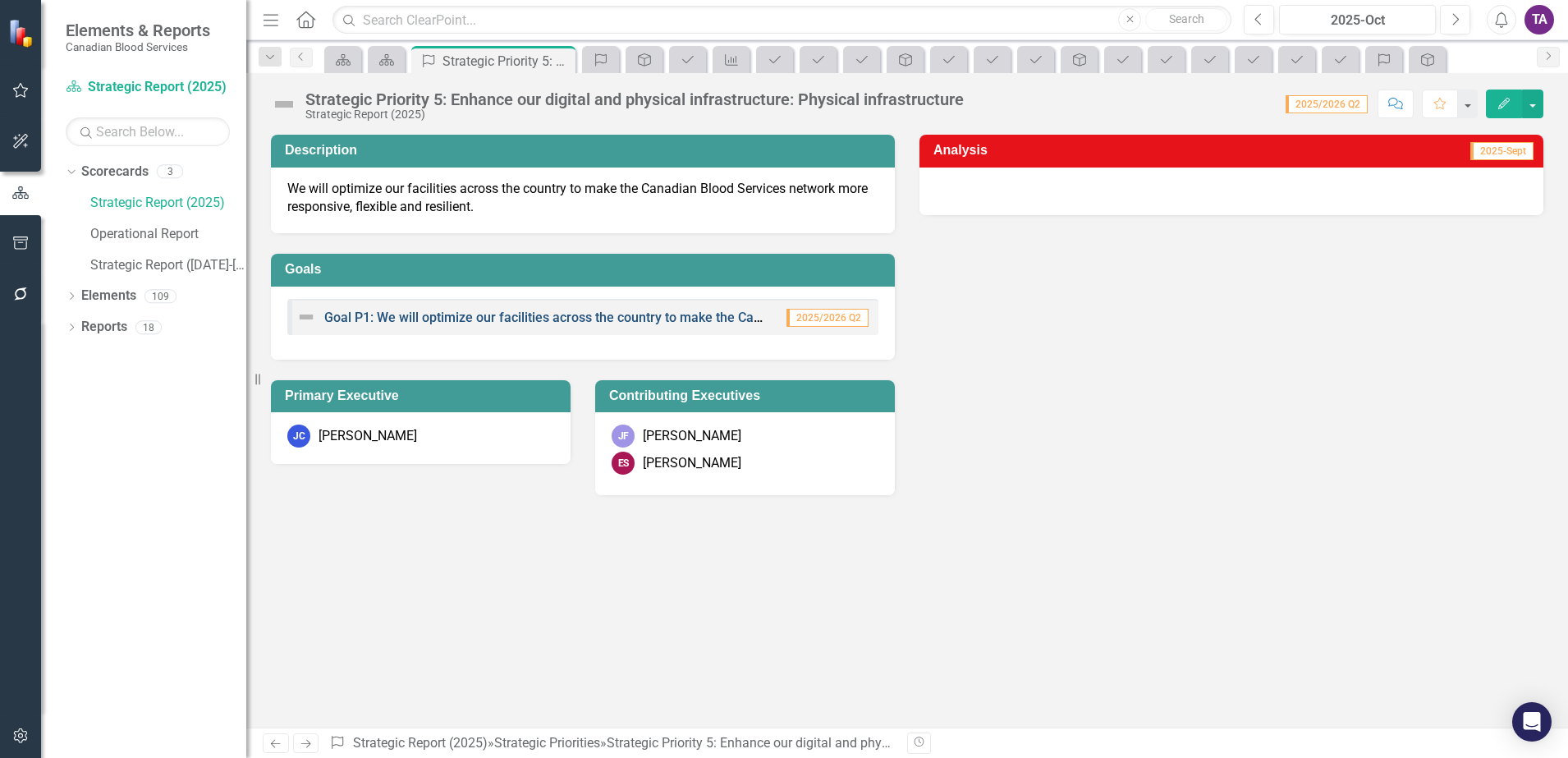
click at [469, 316] on link "Goal P1: We will optimize our facilities across the country to make the Canadia…" at bounding box center [746, 317] width 843 height 15
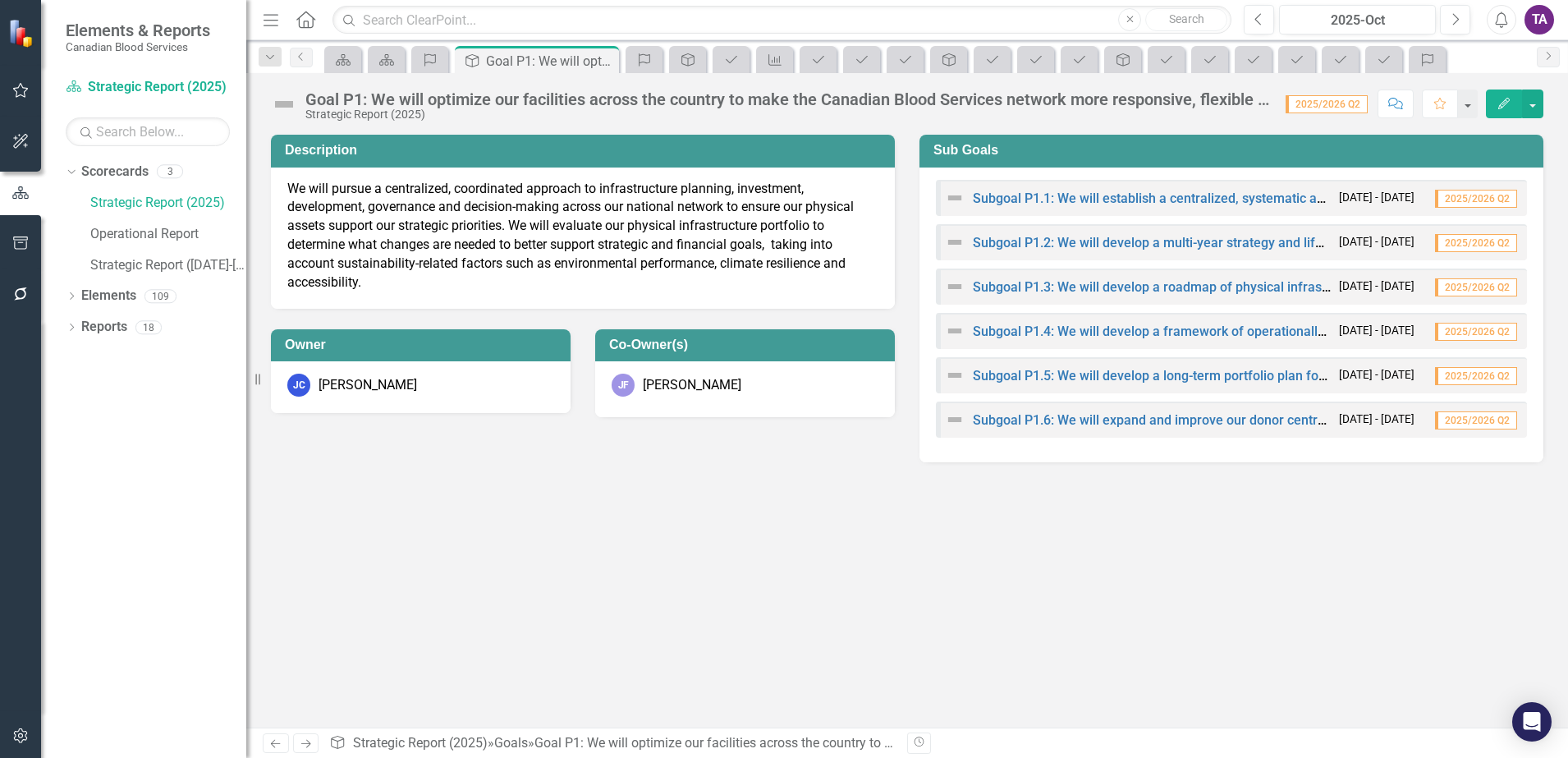
click at [1063, 91] on div "Goal P1: We will optimize our facilities across the country to make the Canadia…" at bounding box center [787, 99] width 964 height 18
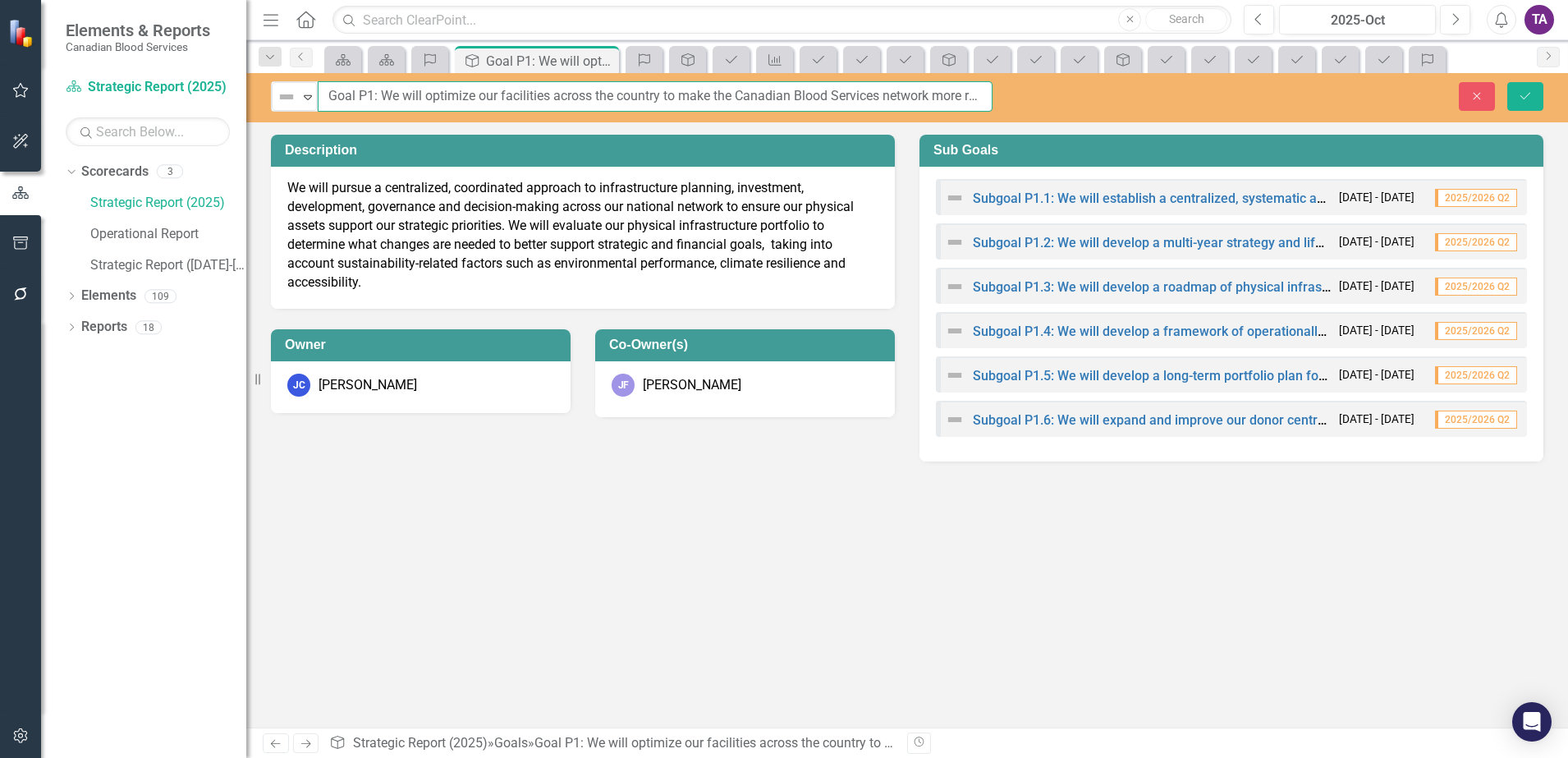
click at [865, 102] on input "Goal P1: We will optimize our facilities across the country to make the Canadia…" at bounding box center [655, 97] width 675 height 31
click at [1465, 94] on button "Close" at bounding box center [1477, 97] width 36 height 29
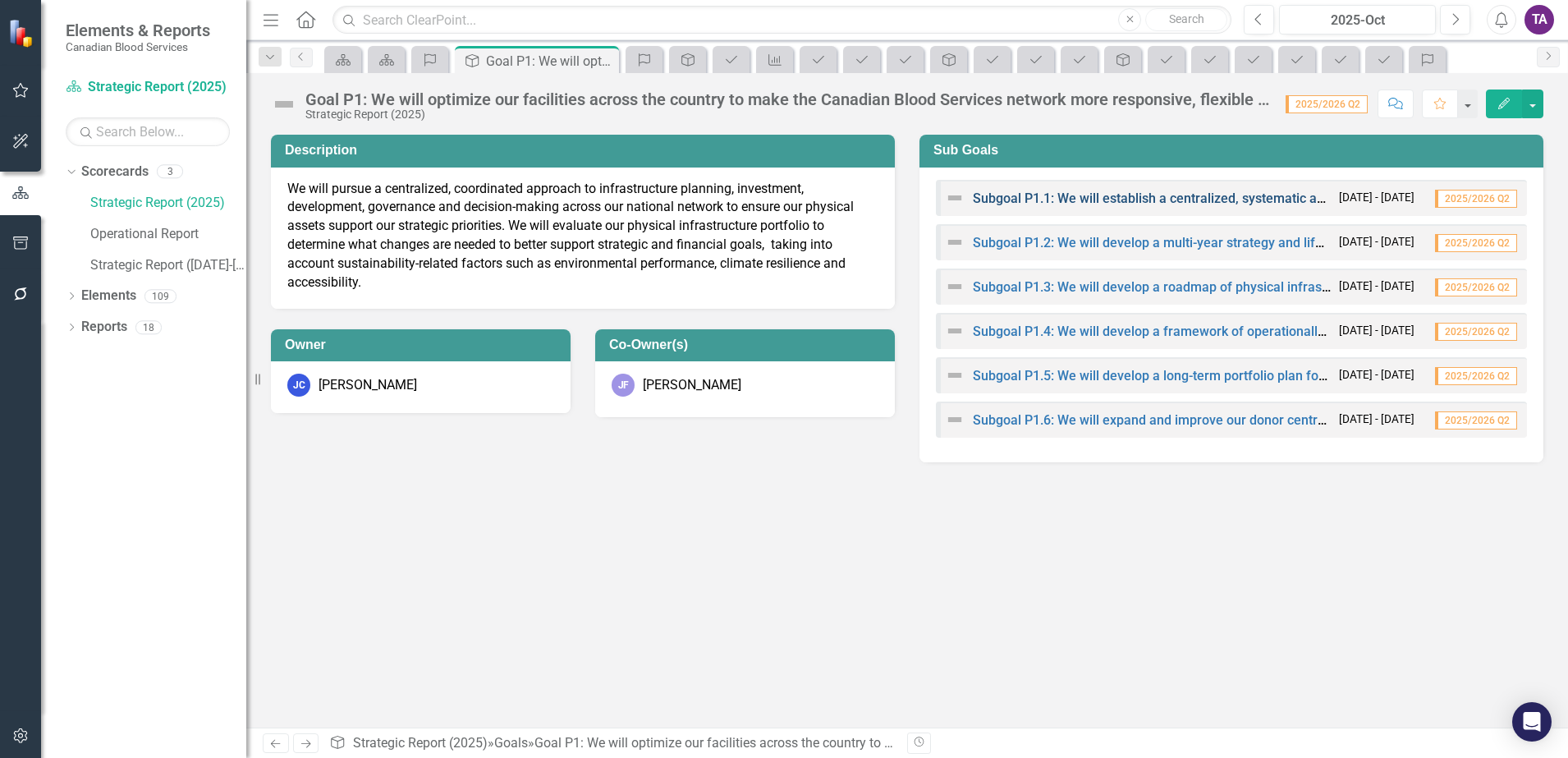
click at [1083, 197] on link "Subgoal P1.1: We will establish a centralized, systematic approach to long-term…" at bounding box center [1500, 198] width 1053 height 15
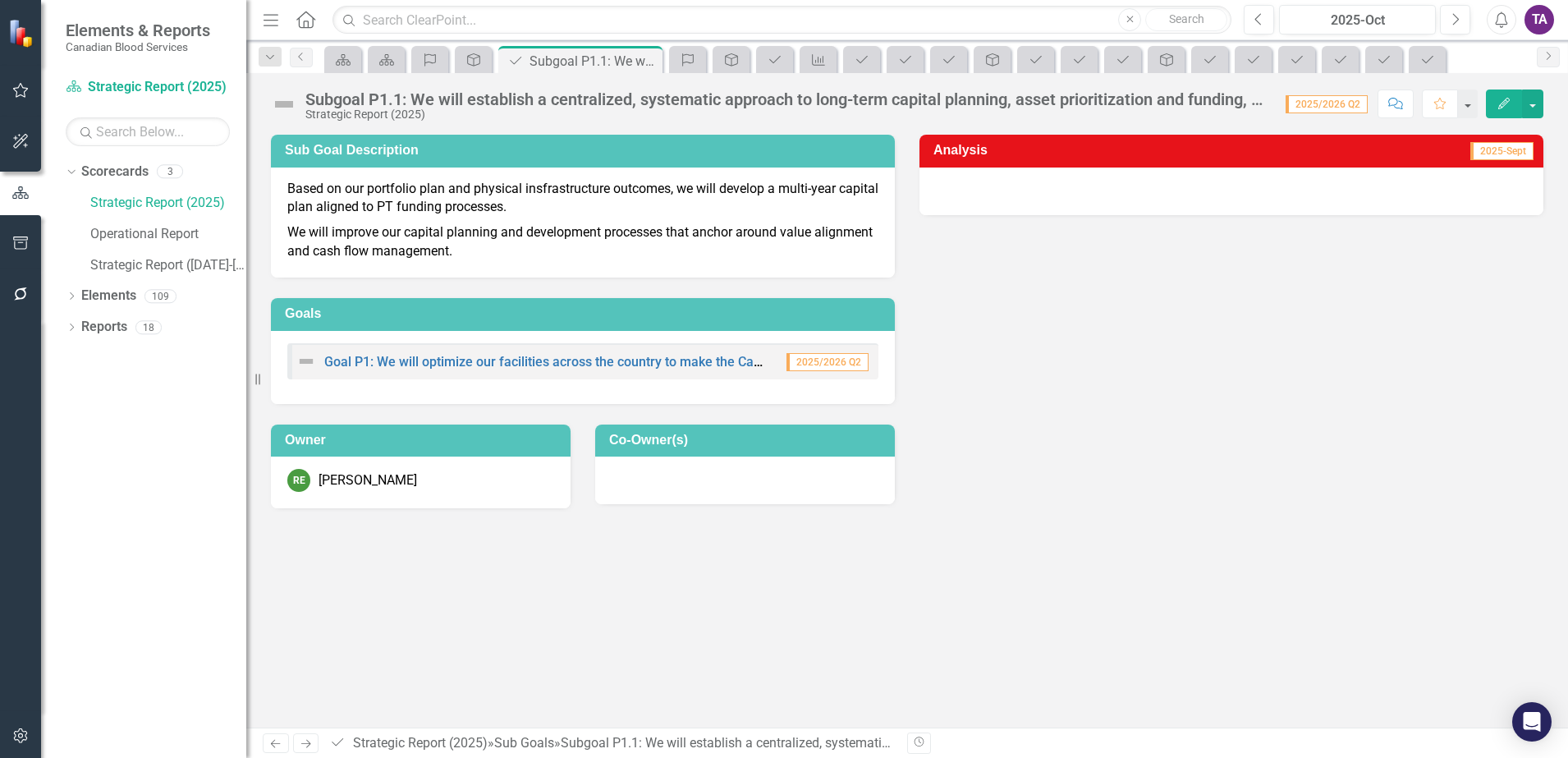
click at [1224, 105] on div "Subgoal P1.1: We will establish a centralized, systematic approach to long-term…" at bounding box center [787, 99] width 964 height 18
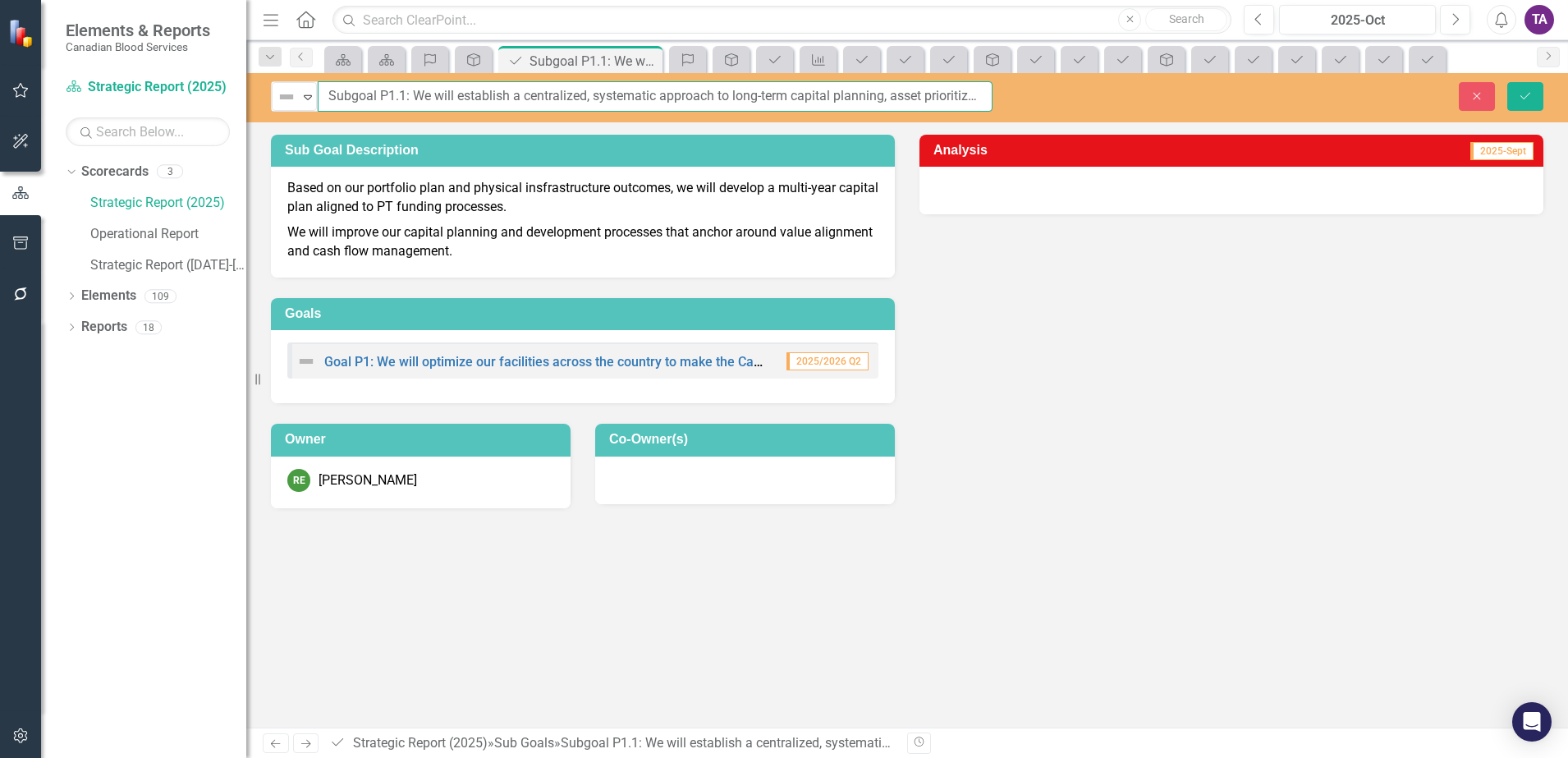
click at [919, 104] on input "Subgoal P1.1: We will establish a centralized, systematic approach to long-term…" at bounding box center [655, 97] width 675 height 31
click at [1480, 97] on icon "Close" at bounding box center [1477, 96] width 15 height 11
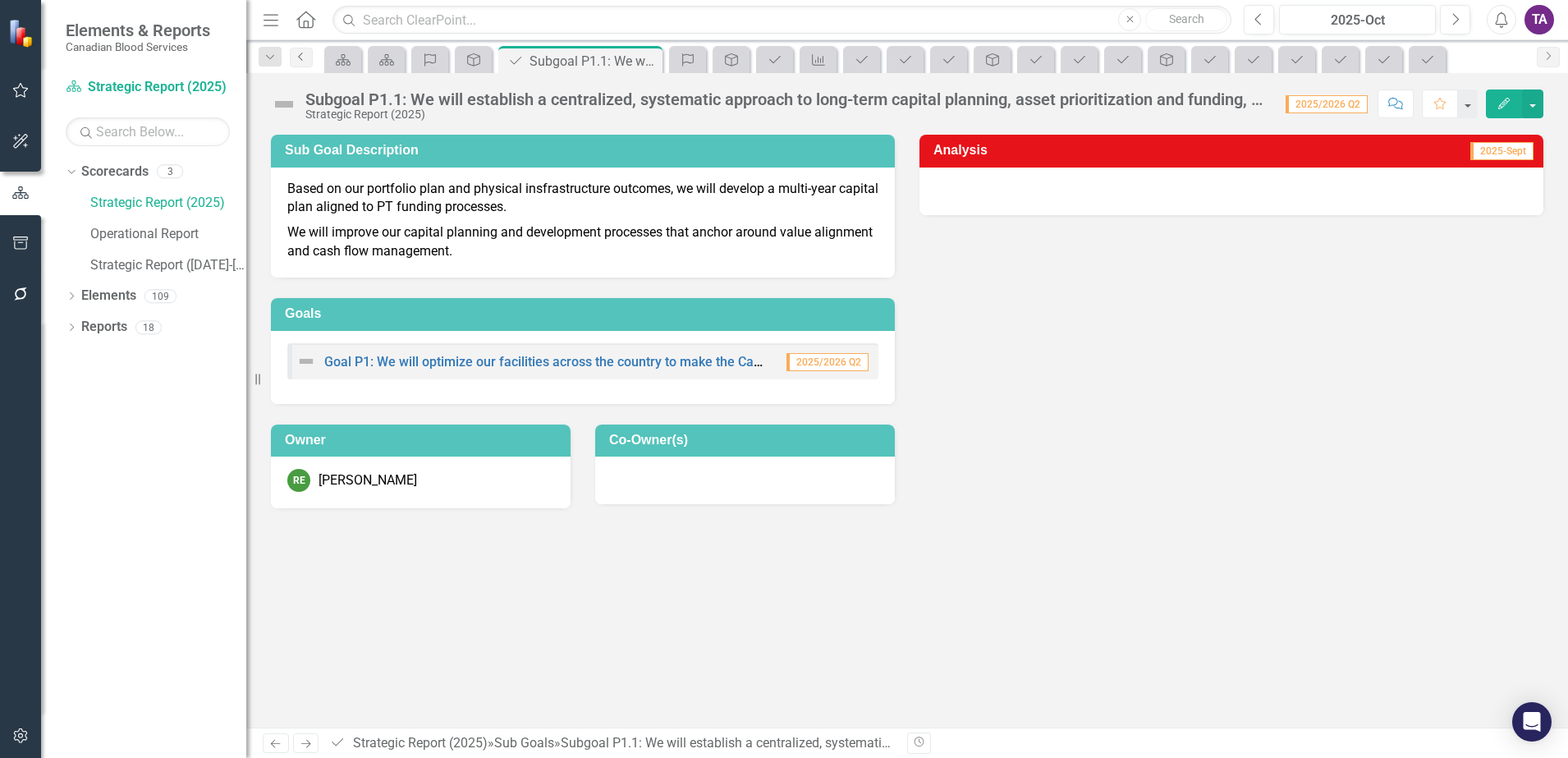
click at [302, 54] on icon "Previous" at bounding box center [301, 57] width 13 height 10
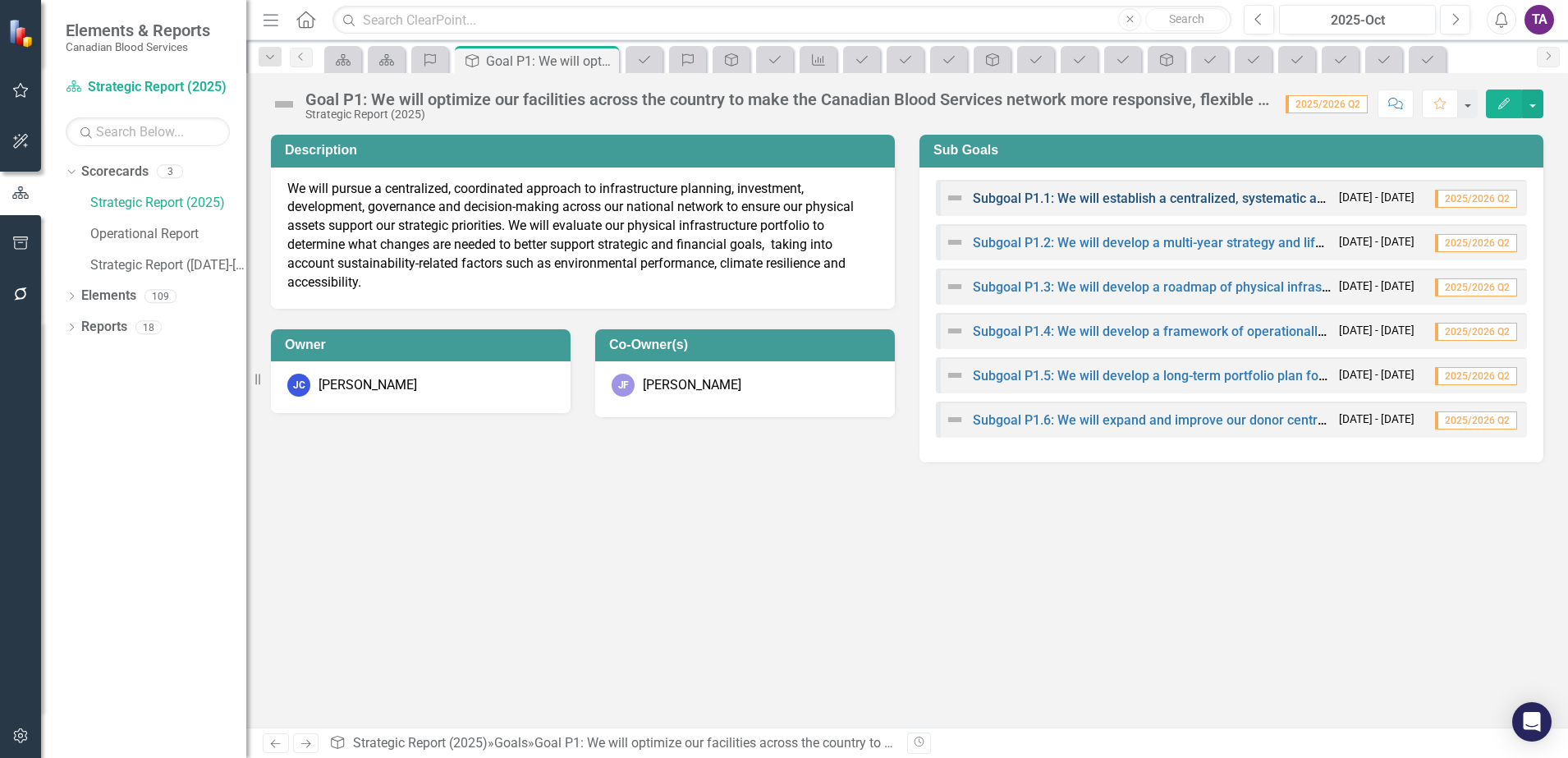
click at [1176, 199] on link "Subgoal P1.1: We will establish a centralized, systematic approach to long-term…" at bounding box center [1500, 198] width 1053 height 15
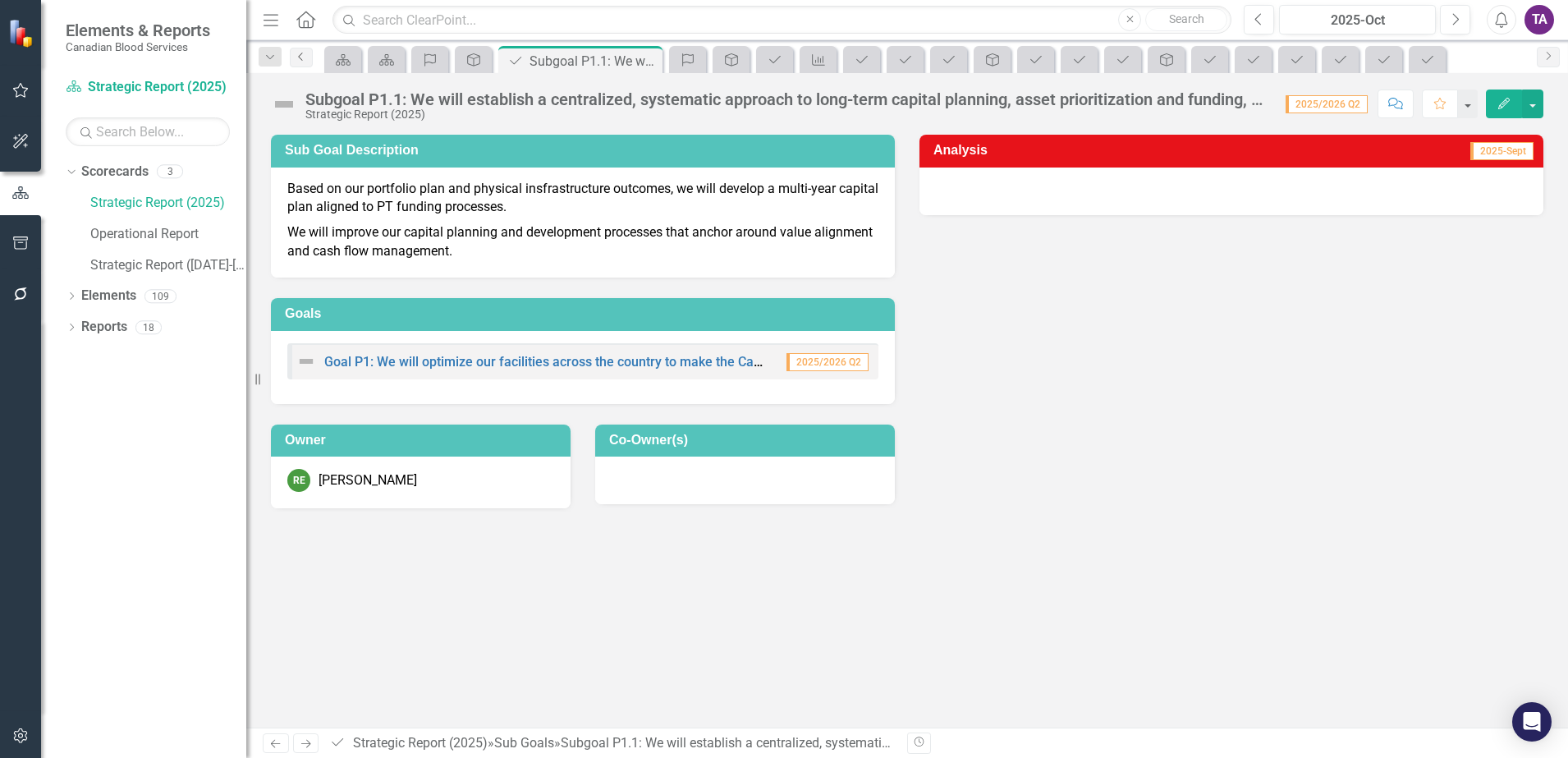
click at [301, 52] on icon "Previous" at bounding box center [301, 57] width 13 height 10
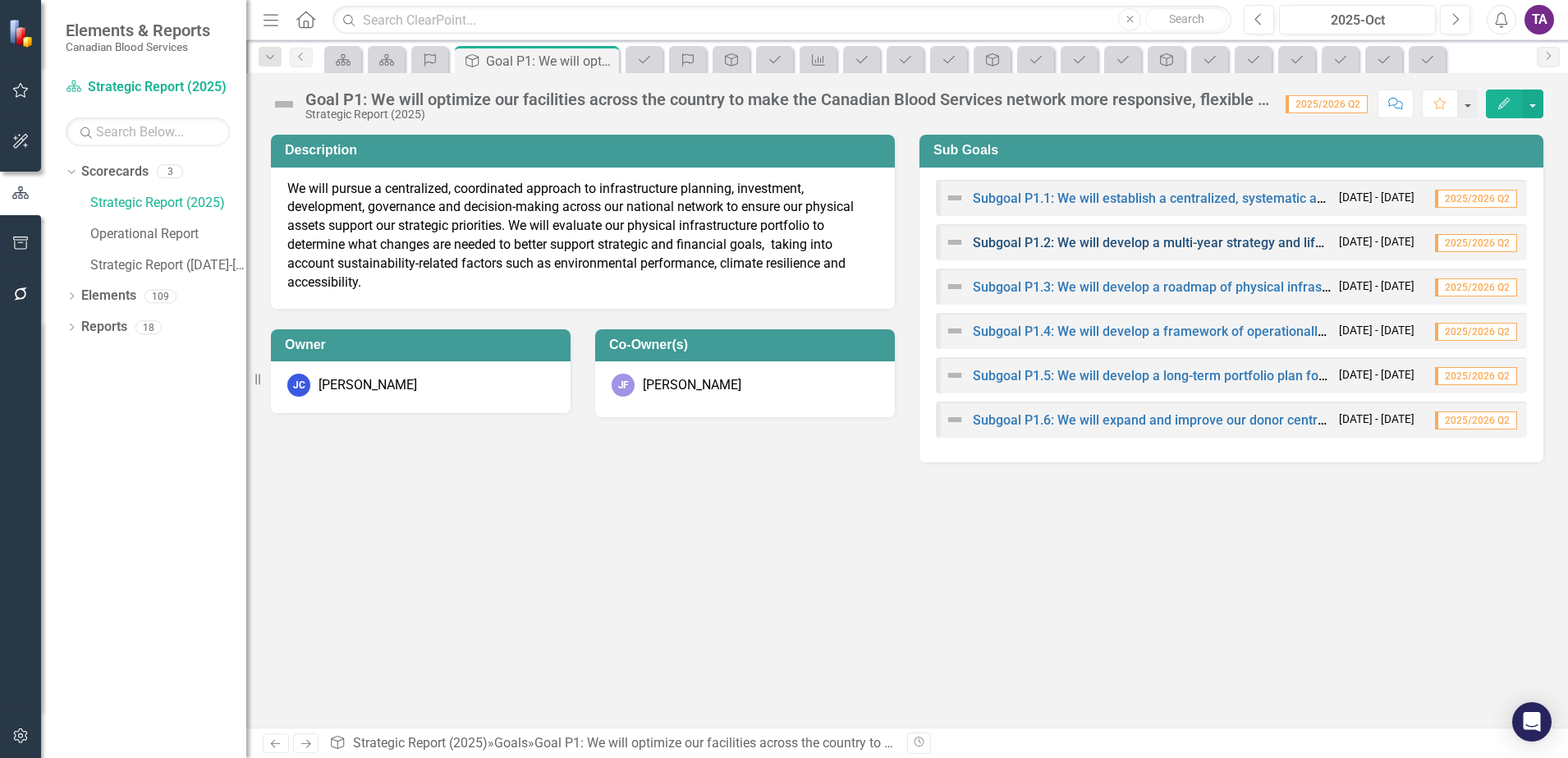
click at [1072, 238] on link "Subgoal P1.2: We will develop a multi-year strategy and lifecycle management of…" at bounding box center [1268, 243] width 590 height 15
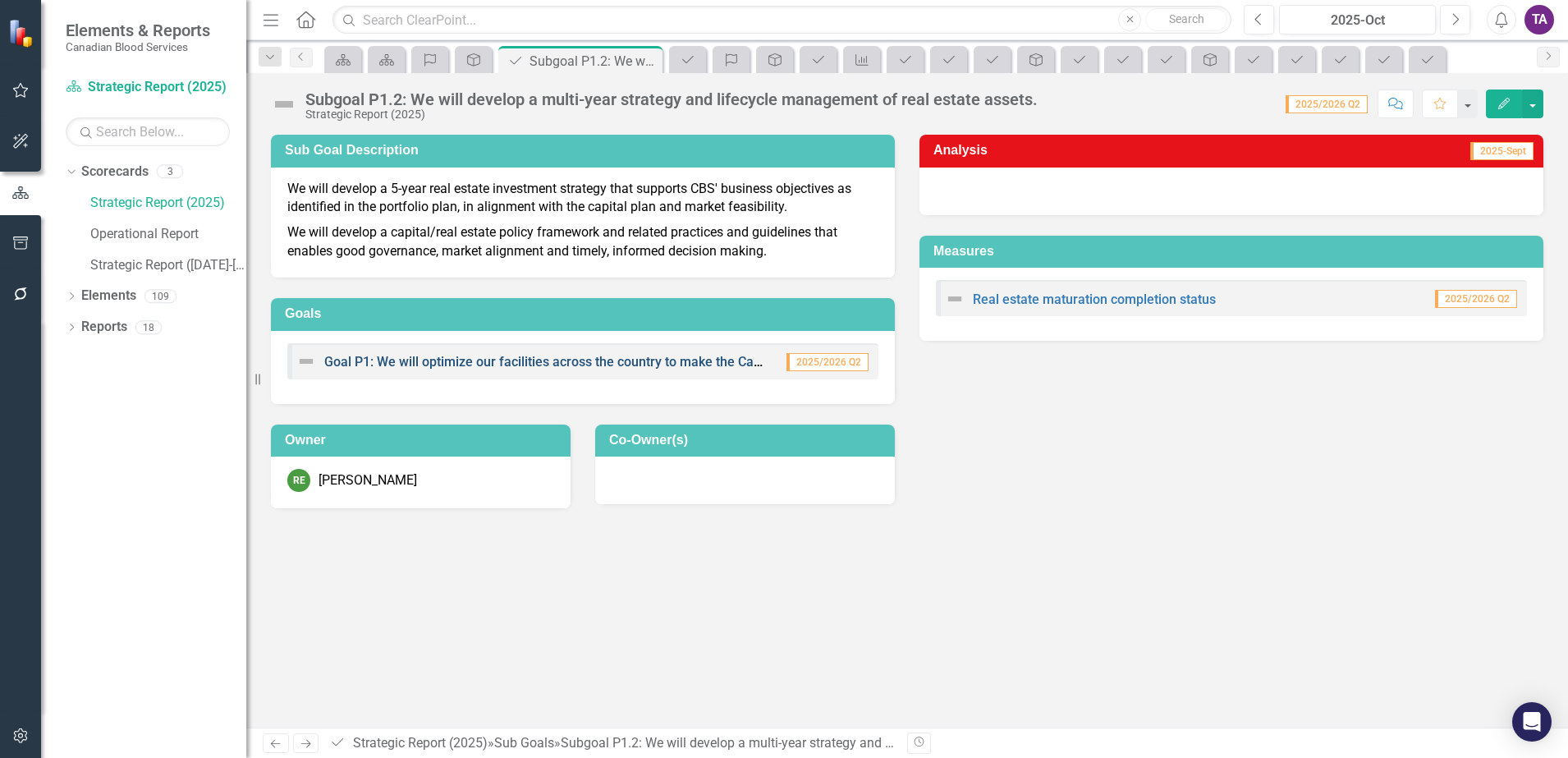
click at [360, 360] on link "Goal P1: We will optimize our facilities across the country to make the Canadia…" at bounding box center [746, 361] width 843 height 15
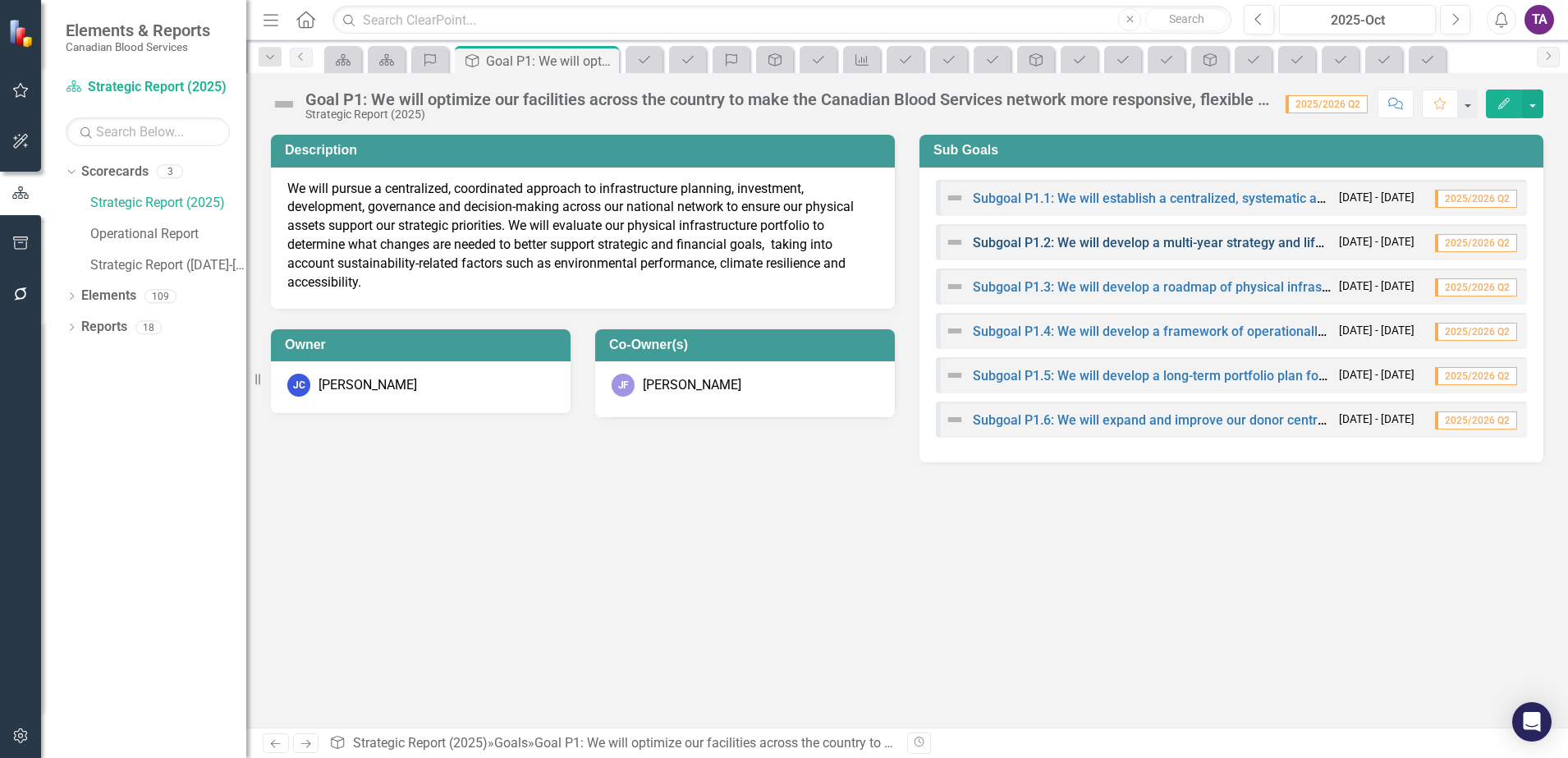
click at [1046, 237] on link "Subgoal P1.2: We will develop a multi-year strategy and lifecycle management of…" at bounding box center [1268, 243] width 590 height 15
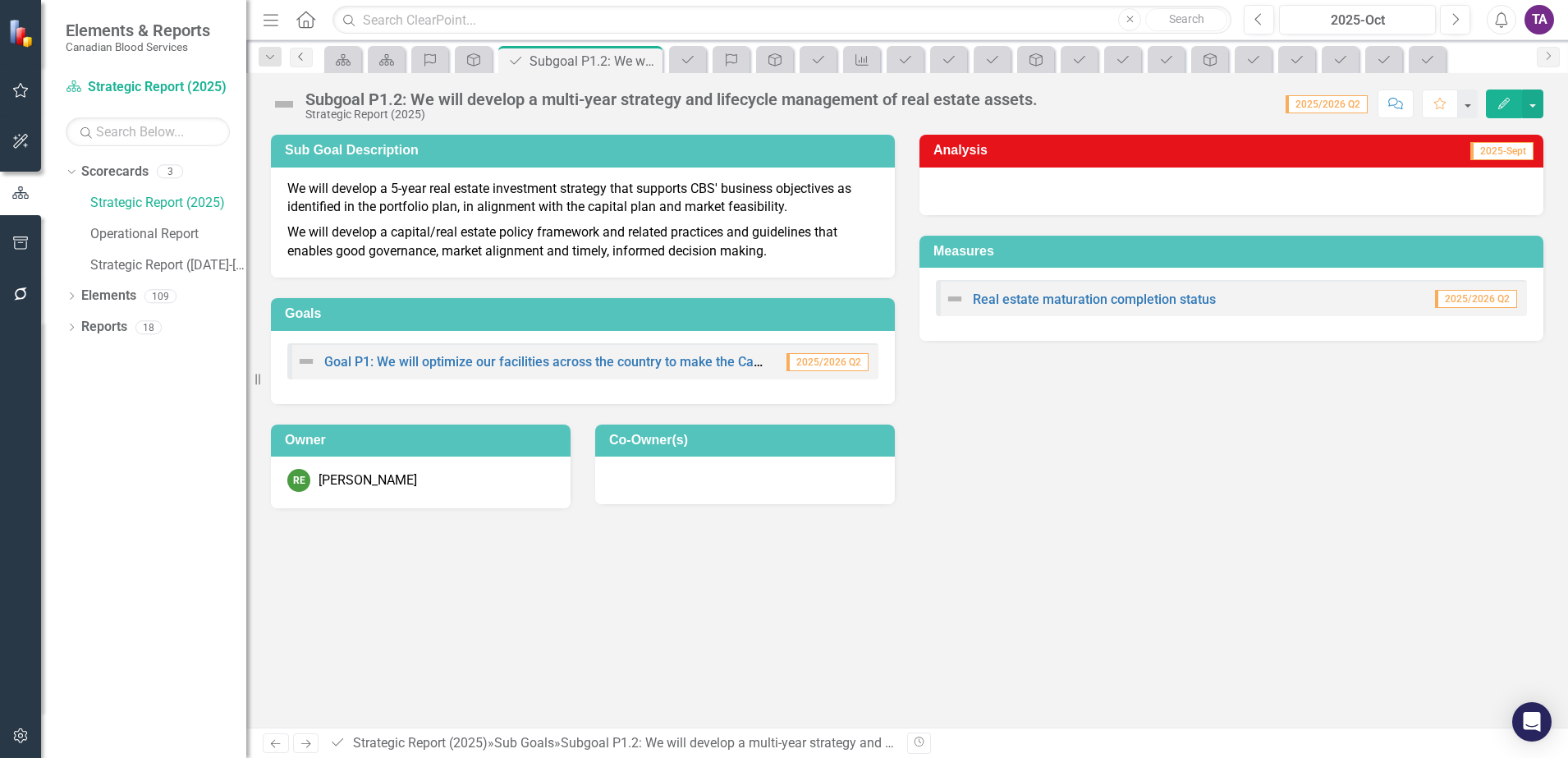
click at [304, 62] on link "Previous" at bounding box center [301, 57] width 23 height 20
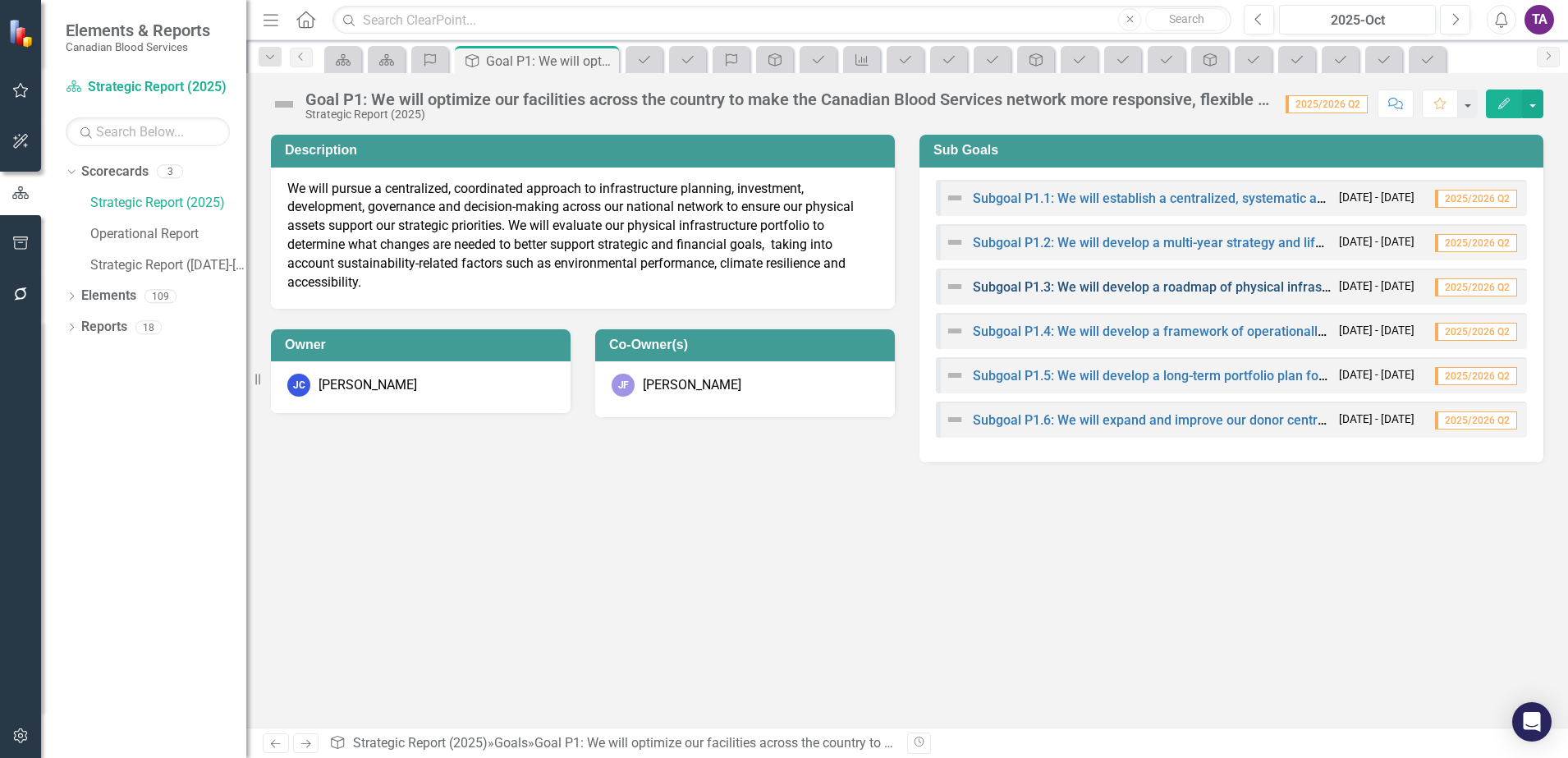
click at [1008, 290] on link "Subgoal P1.3: We will develop a roadmap of physical infrastructure priorities t…" at bounding box center [1326, 287] width 707 height 15
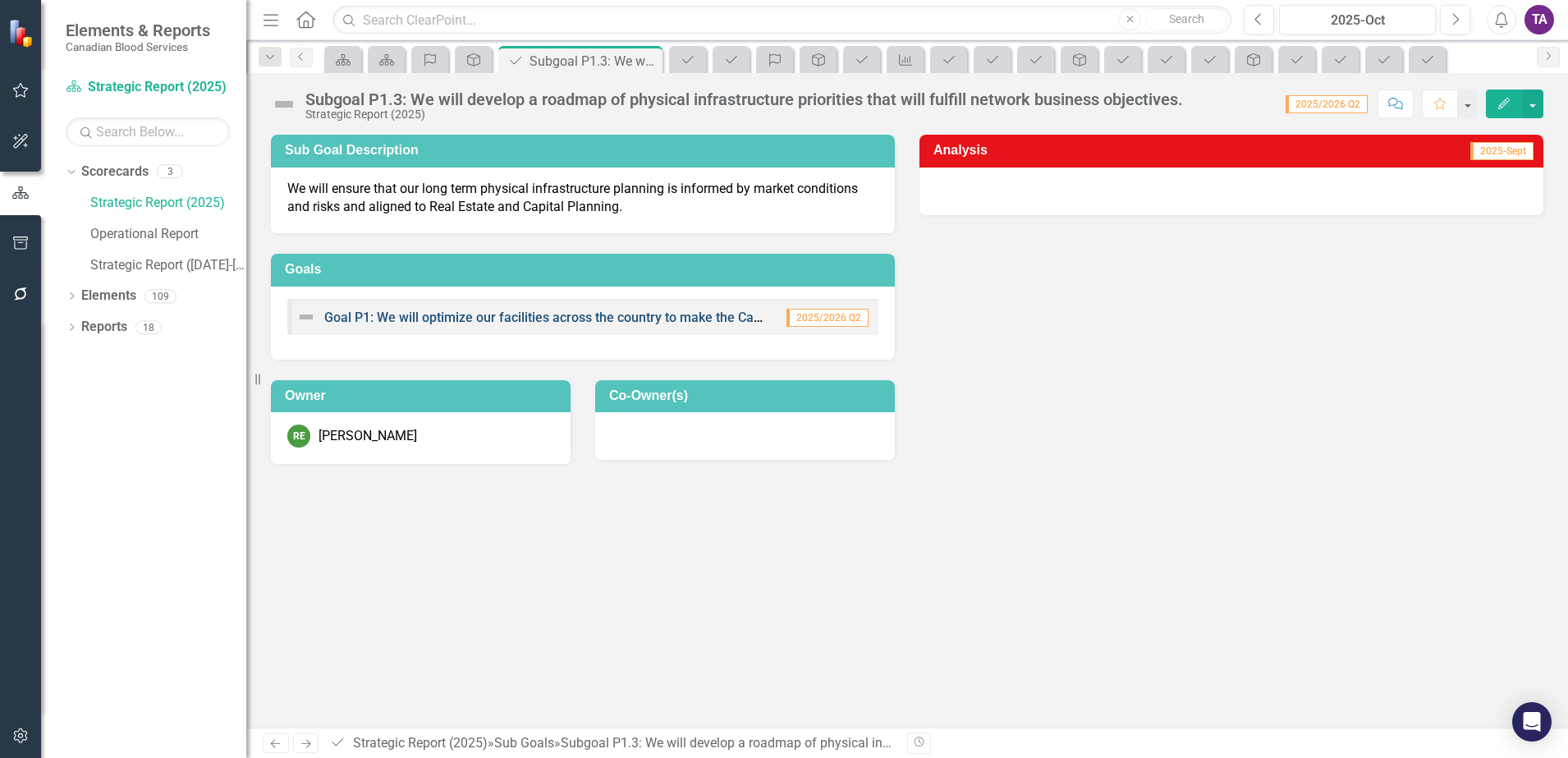
click at [508, 314] on link "Goal P1: We will optimize our facilities across the country to make the Canadia…" at bounding box center [746, 317] width 843 height 15
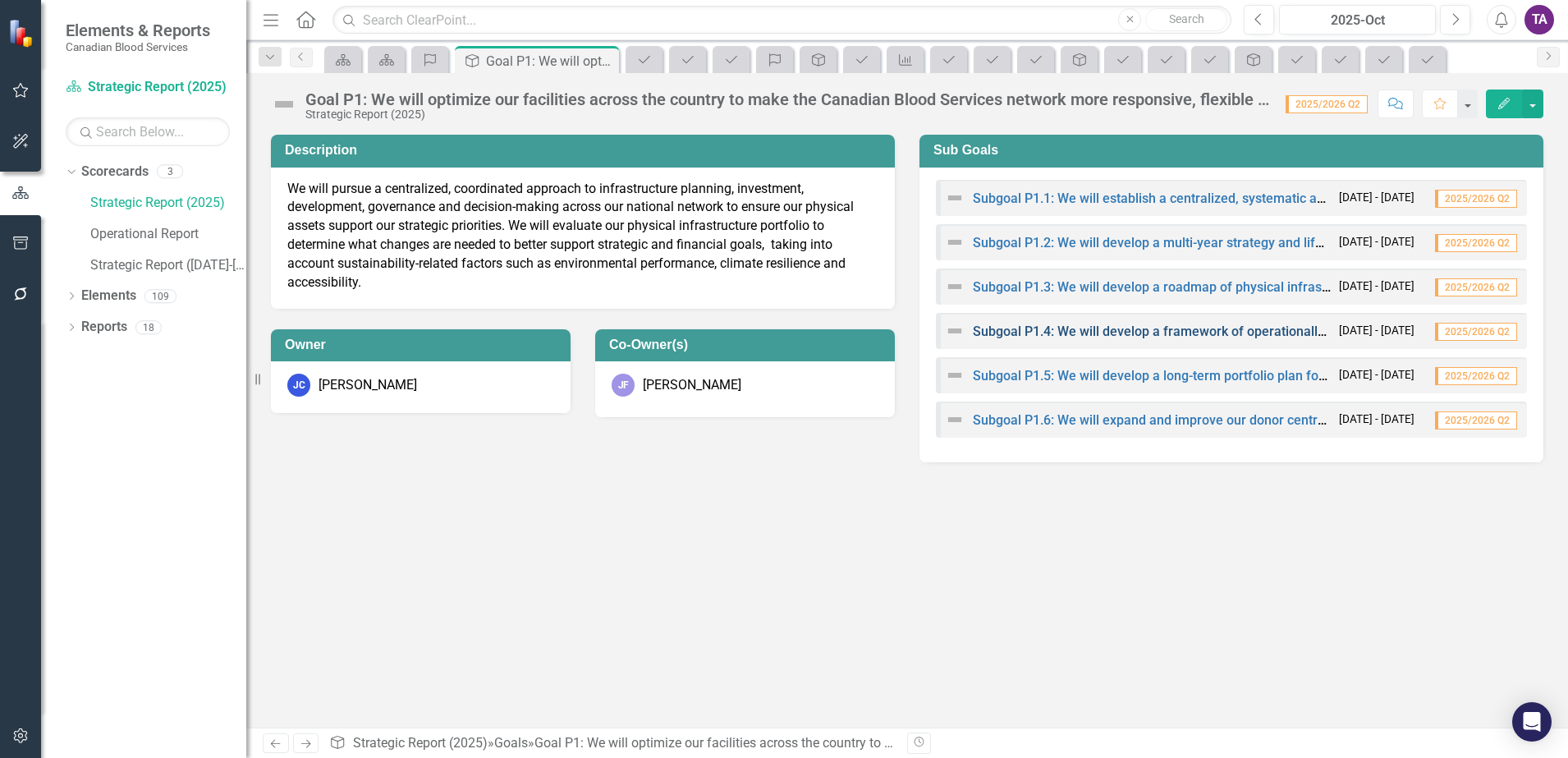
click at [1060, 328] on link "Subgoal P1.4: We will develop a framework of operationally and technology infor…" at bounding box center [1465, 332] width 985 height 15
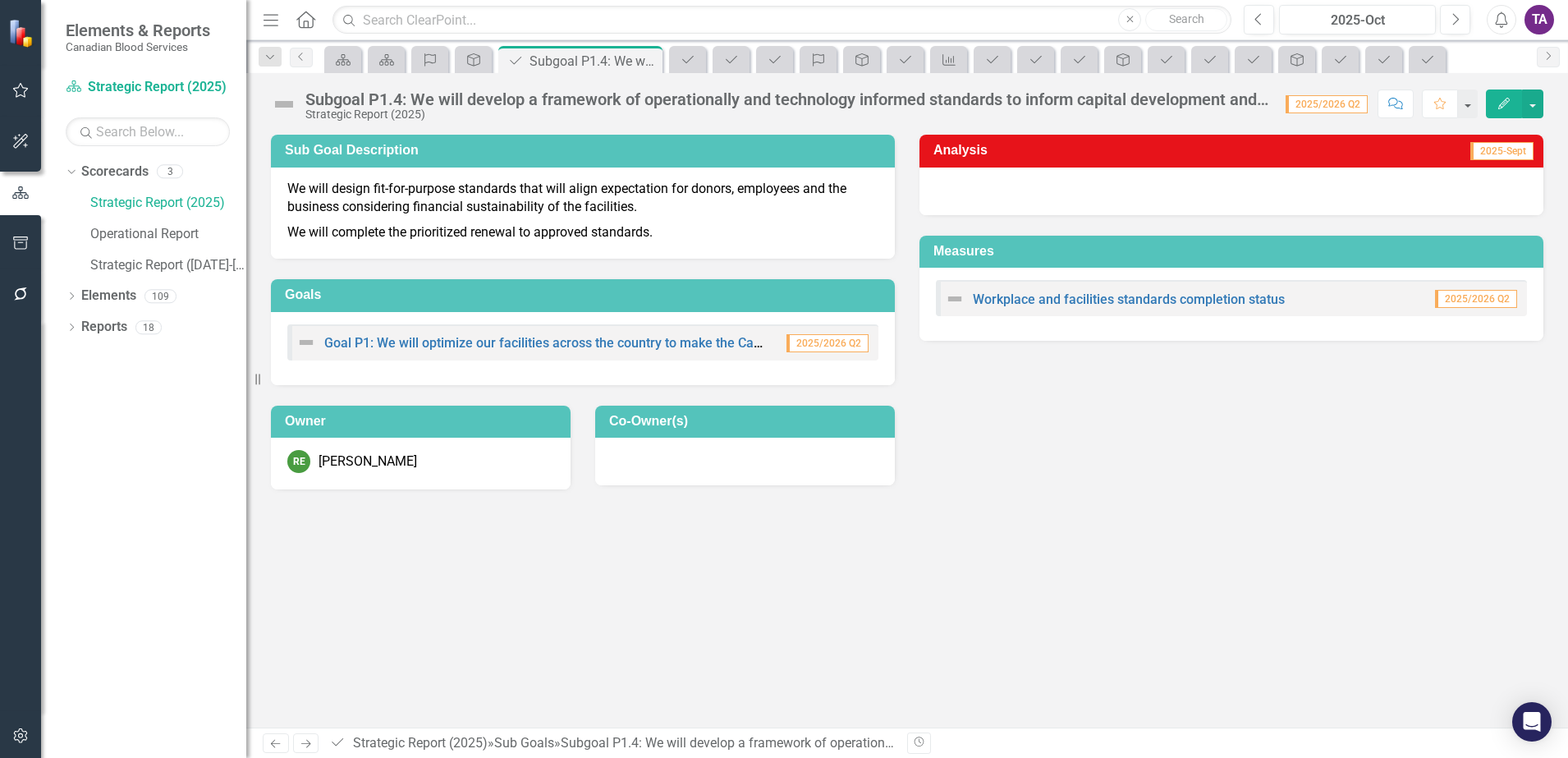
click at [1165, 100] on div "Subgoal P1.4: We will develop a framework of operationally and technology infor…" at bounding box center [787, 99] width 964 height 18
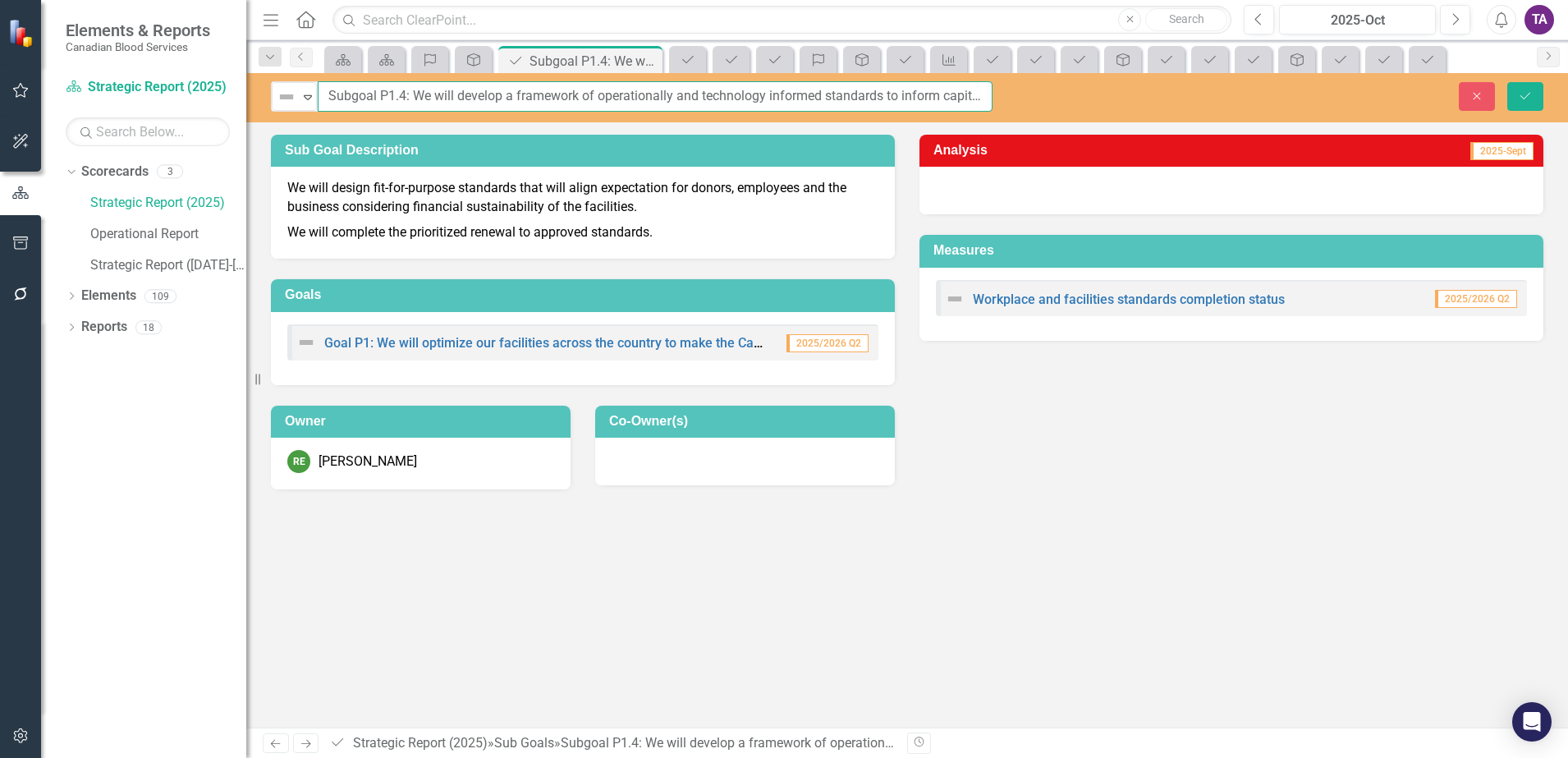
click at [961, 98] on input "Subgoal P1.4: We will develop a framework of operationally and technology infor…" at bounding box center [655, 97] width 675 height 31
click at [1476, 97] on icon "Close" at bounding box center [1477, 96] width 15 height 11
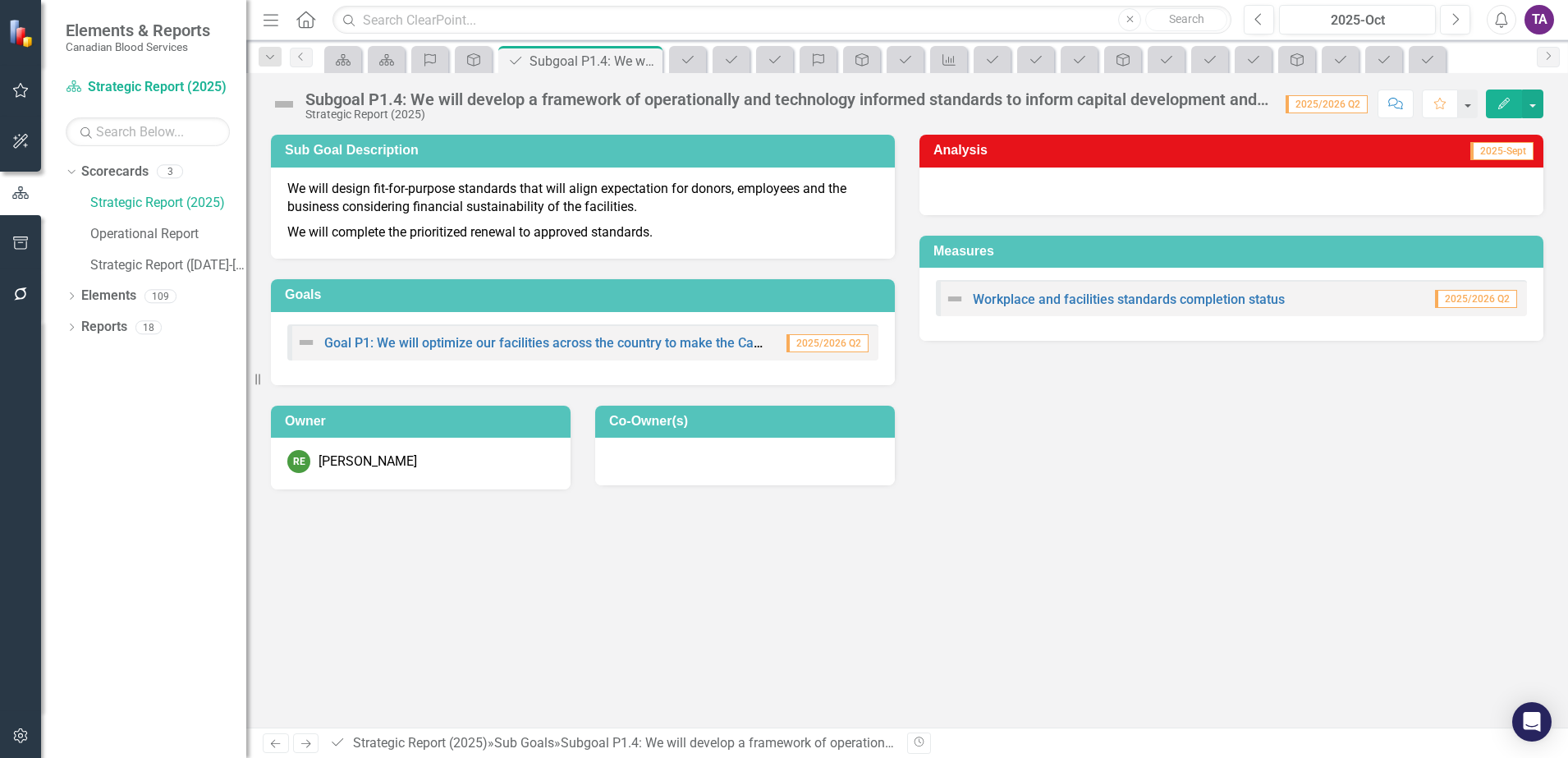
click at [316, 18] on icon "Home" at bounding box center [305, 19] width 21 height 17
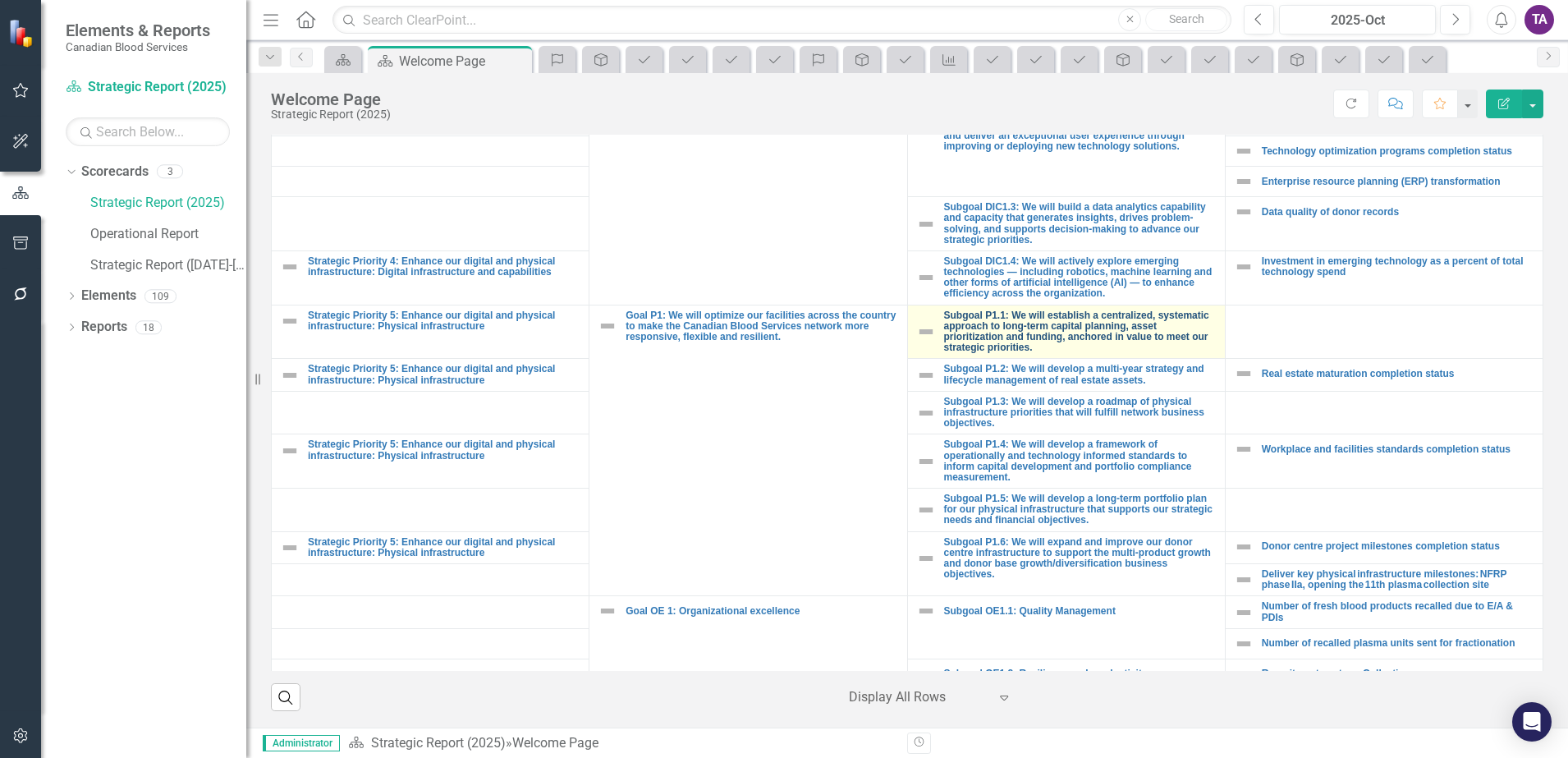
scroll to position [1480, 0]
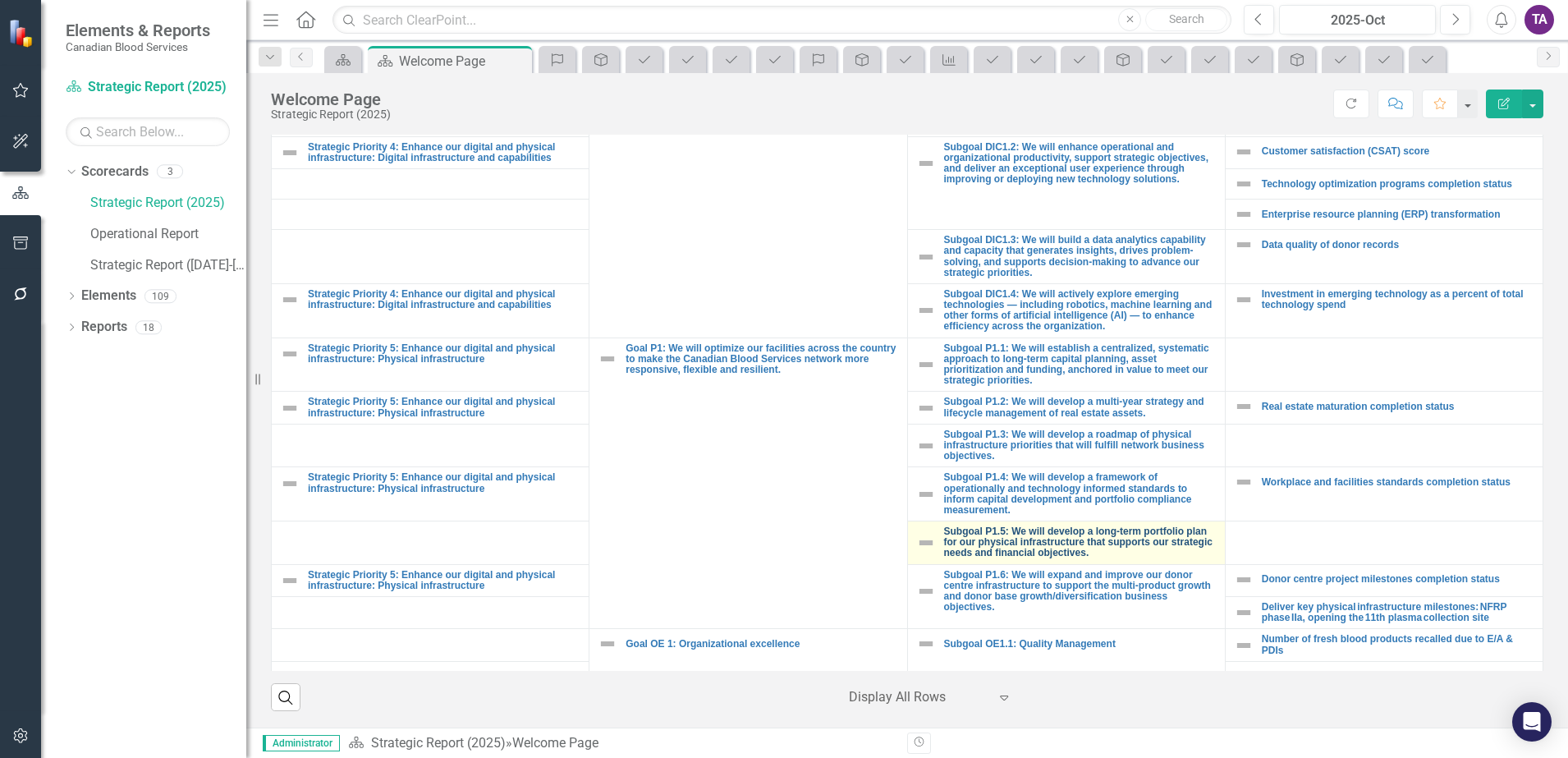
click at [986, 532] on link "Subgoal P1.5: We will develop a long-term portfolio plan for our physical infra…" at bounding box center [1080, 543] width 273 height 32
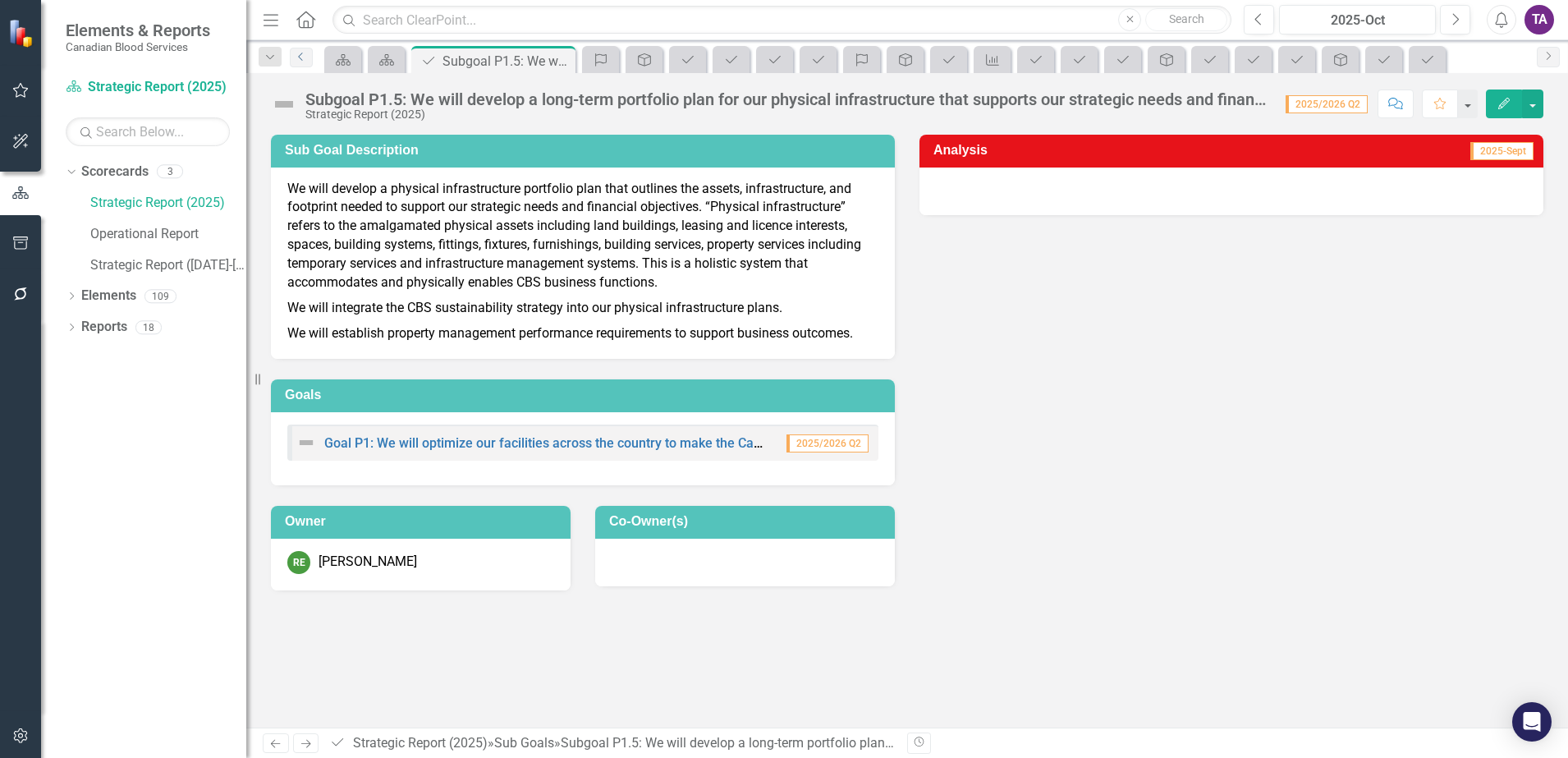
click at [307, 51] on link "Previous" at bounding box center [301, 57] width 23 height 20
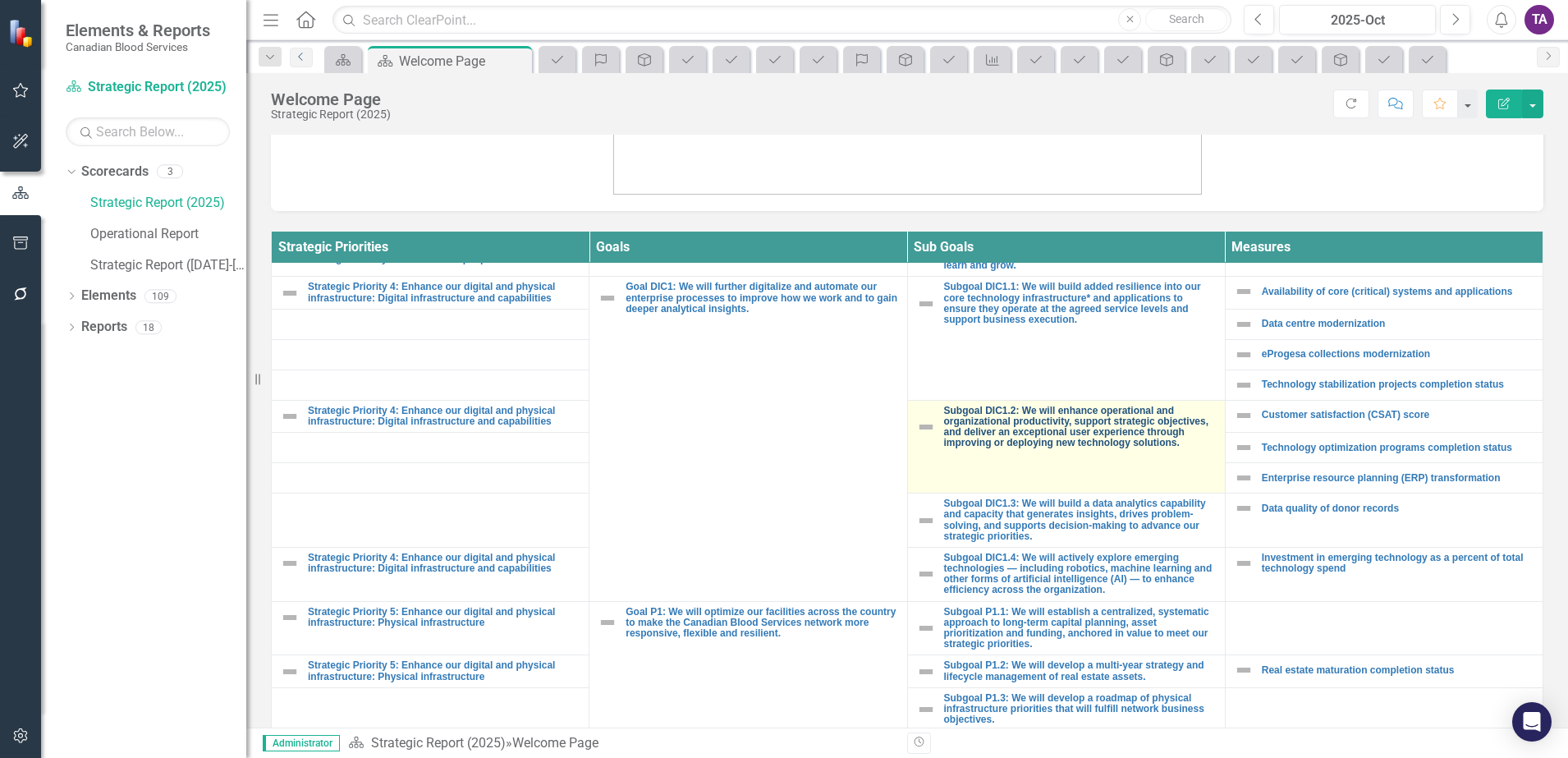
scroll to position [1642, 0]
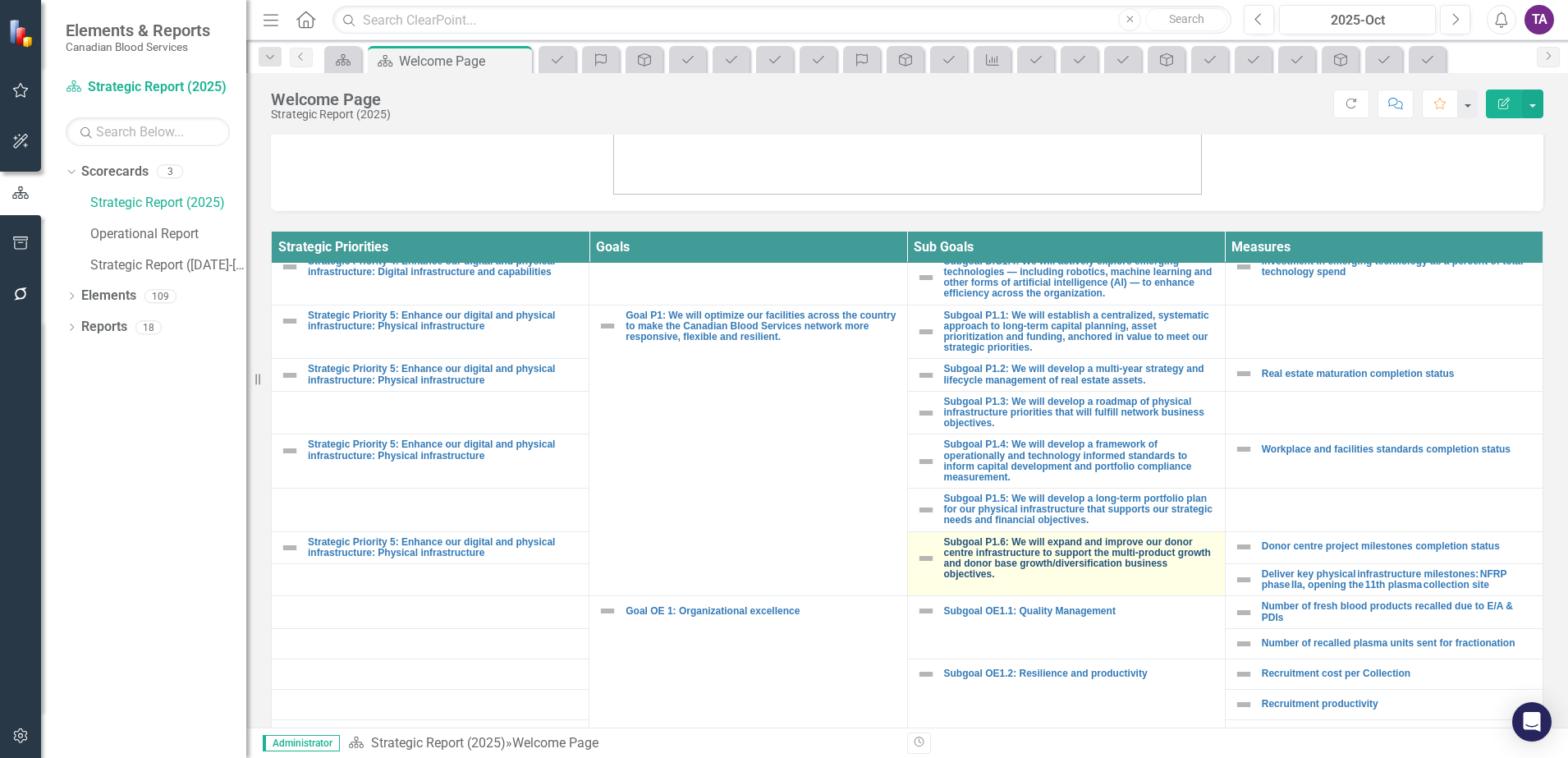
click at [1023, 545] on link "Subgoal P1.6: We will expand and improve our donor centre infrastructure to sup…" at bounding box center [1080, 558] width 273 height 44
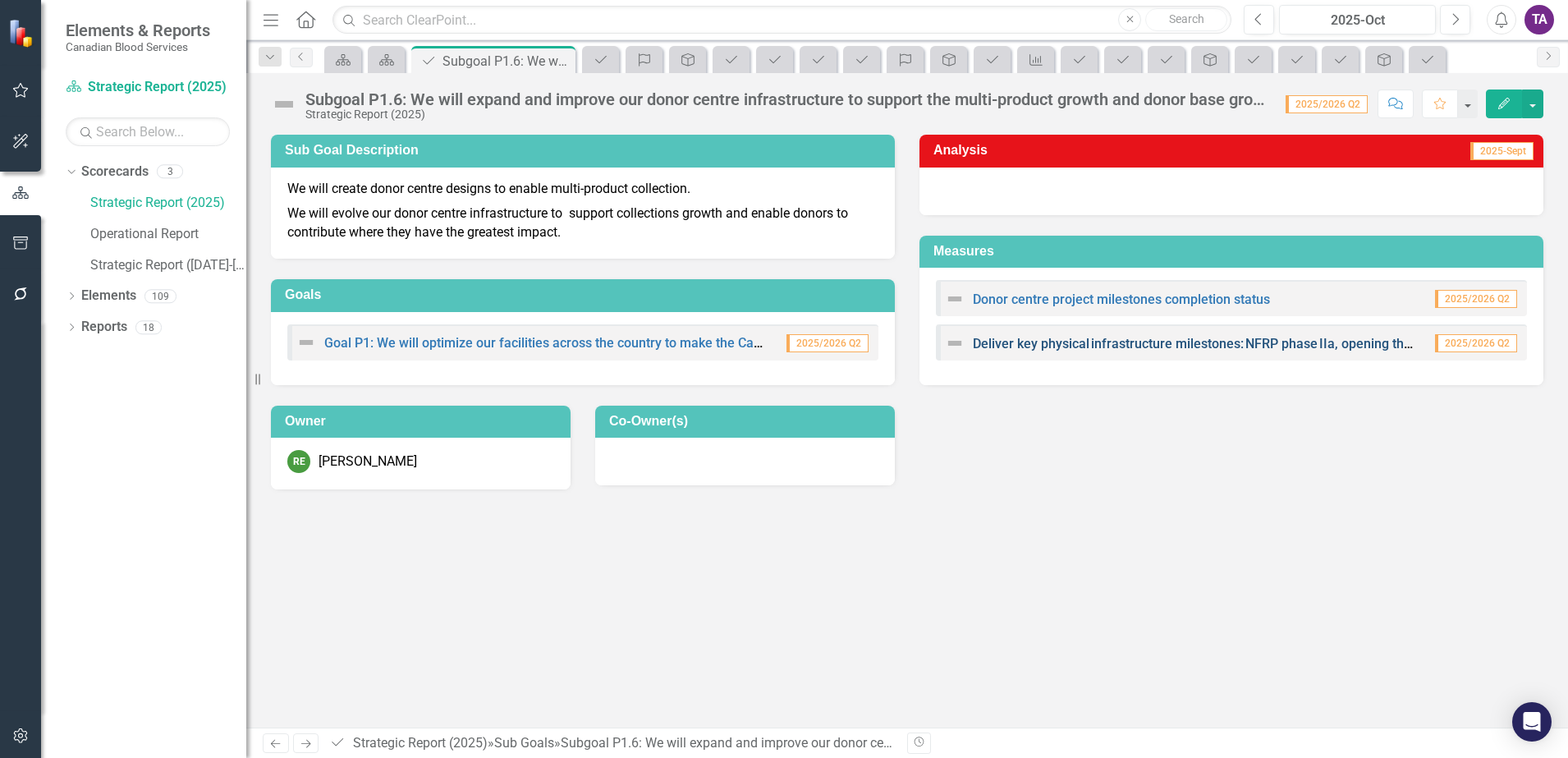
click at [1230, 347] on link "Deliver key physical infrastructure milestones: NFRP phase IIa, opening the 11t…" at bounding box center [1271, 344] width 596 height 15
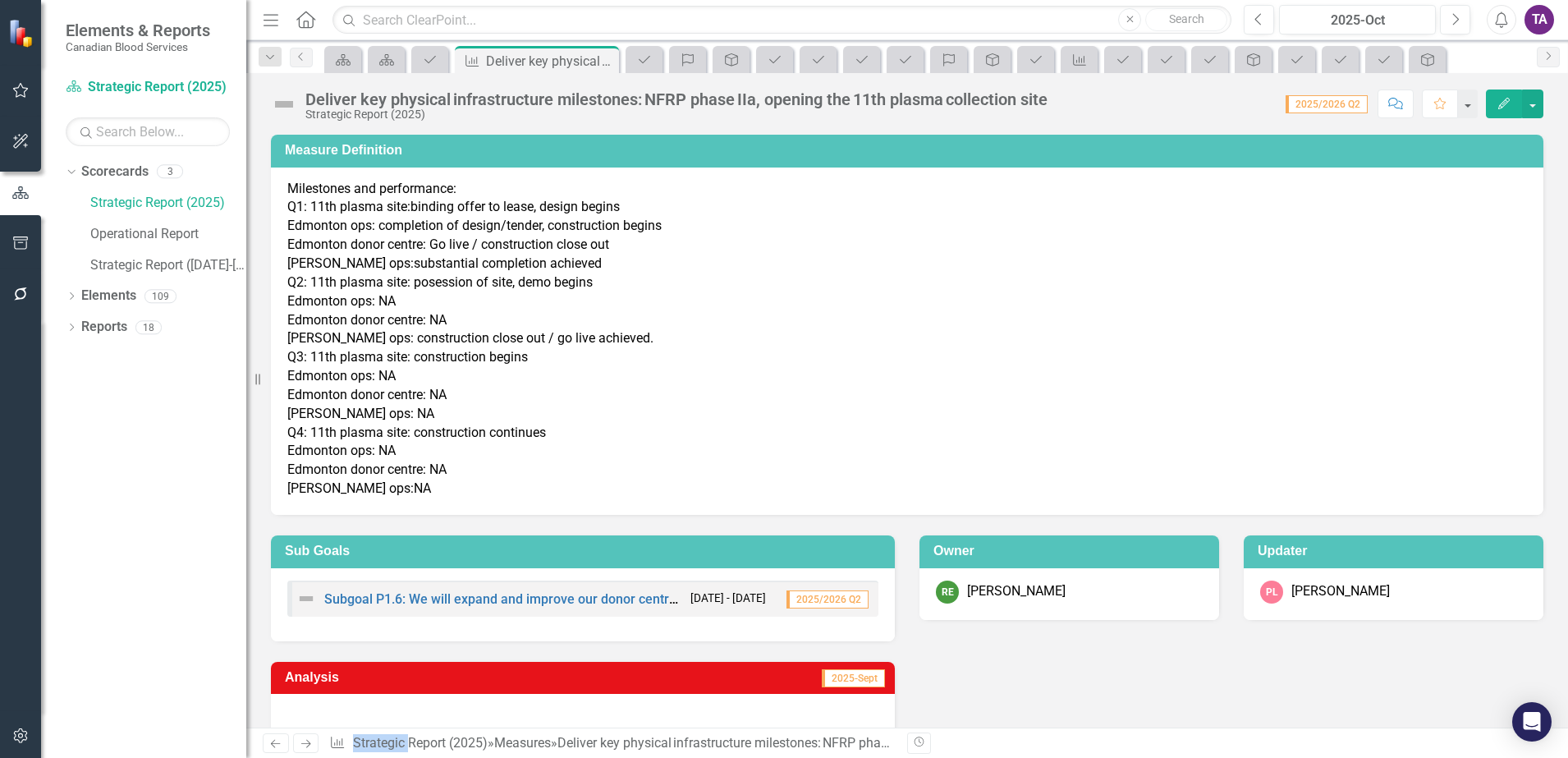
click at [696, 391] on p "Milestones and performance: Q1: 11th plasma site:binding offer to lease, design…" at bounding box center [907, 338] width 1240 height 319
click at [308, 59] on link "Previous" at bounding box center [301, 57] width 23 height 20
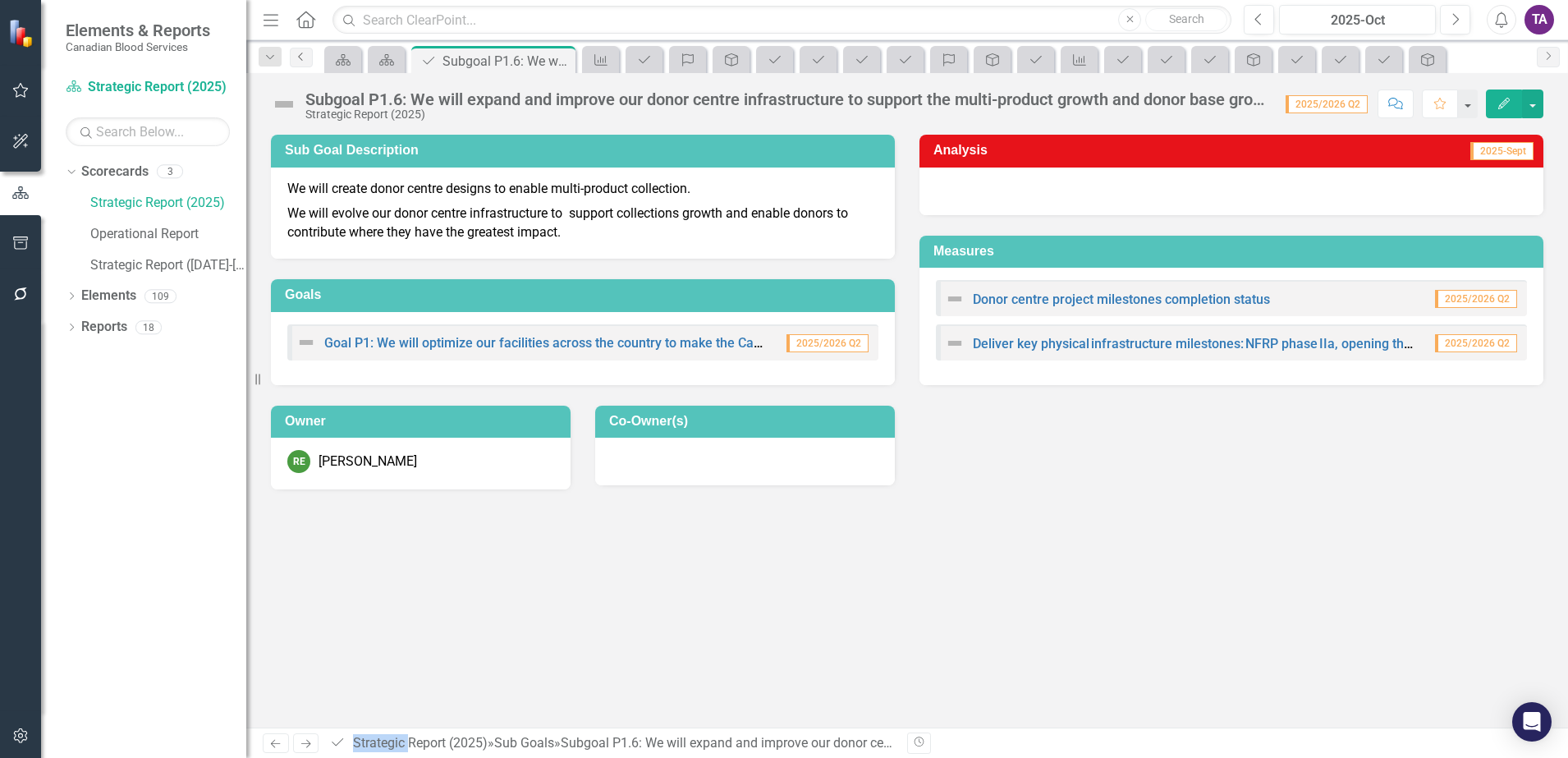
click at [304, 62] on link "Previous" at bounding box center [301, 57] width 23 height 20
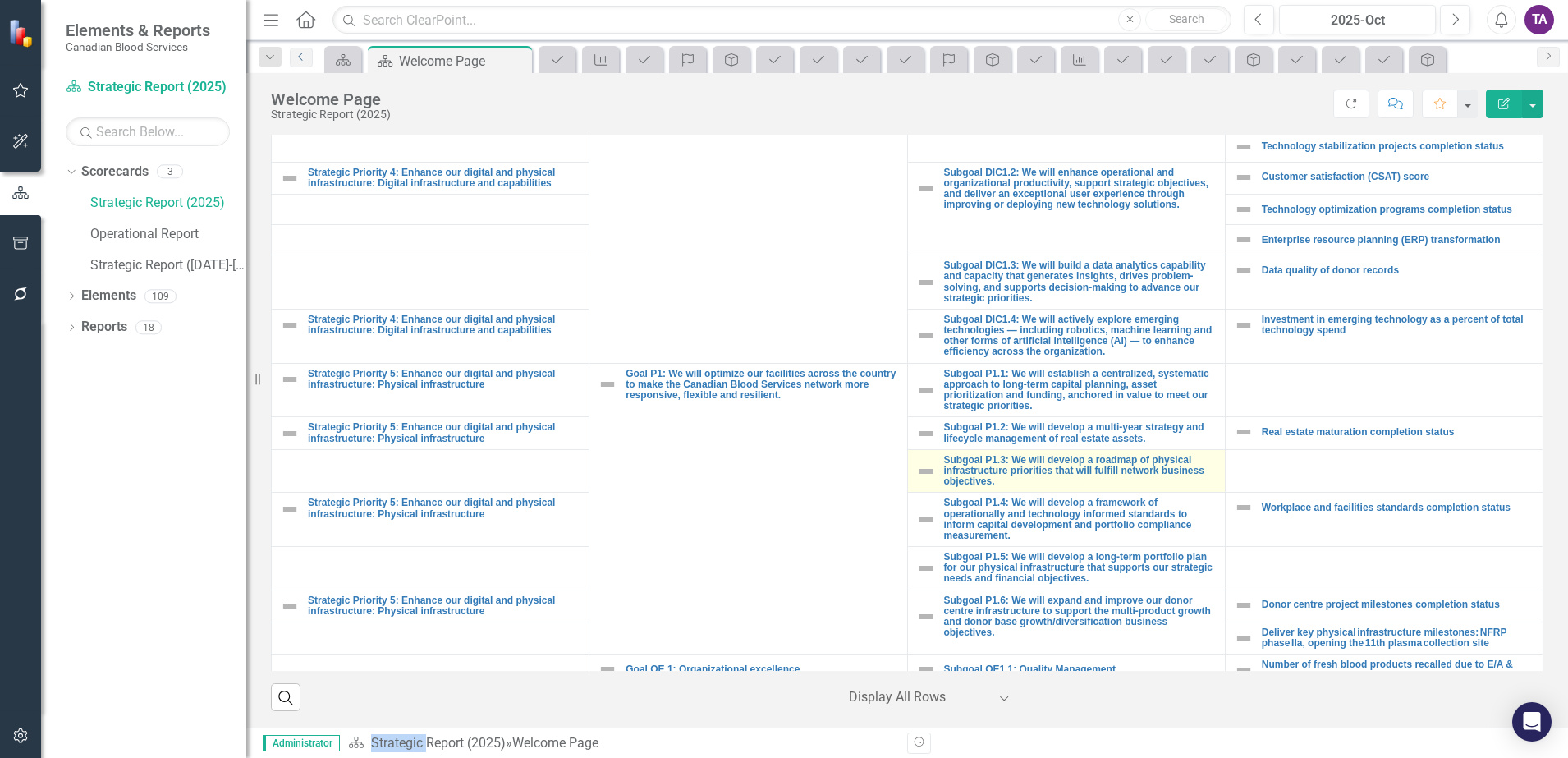
scroll to position [1540, 0]
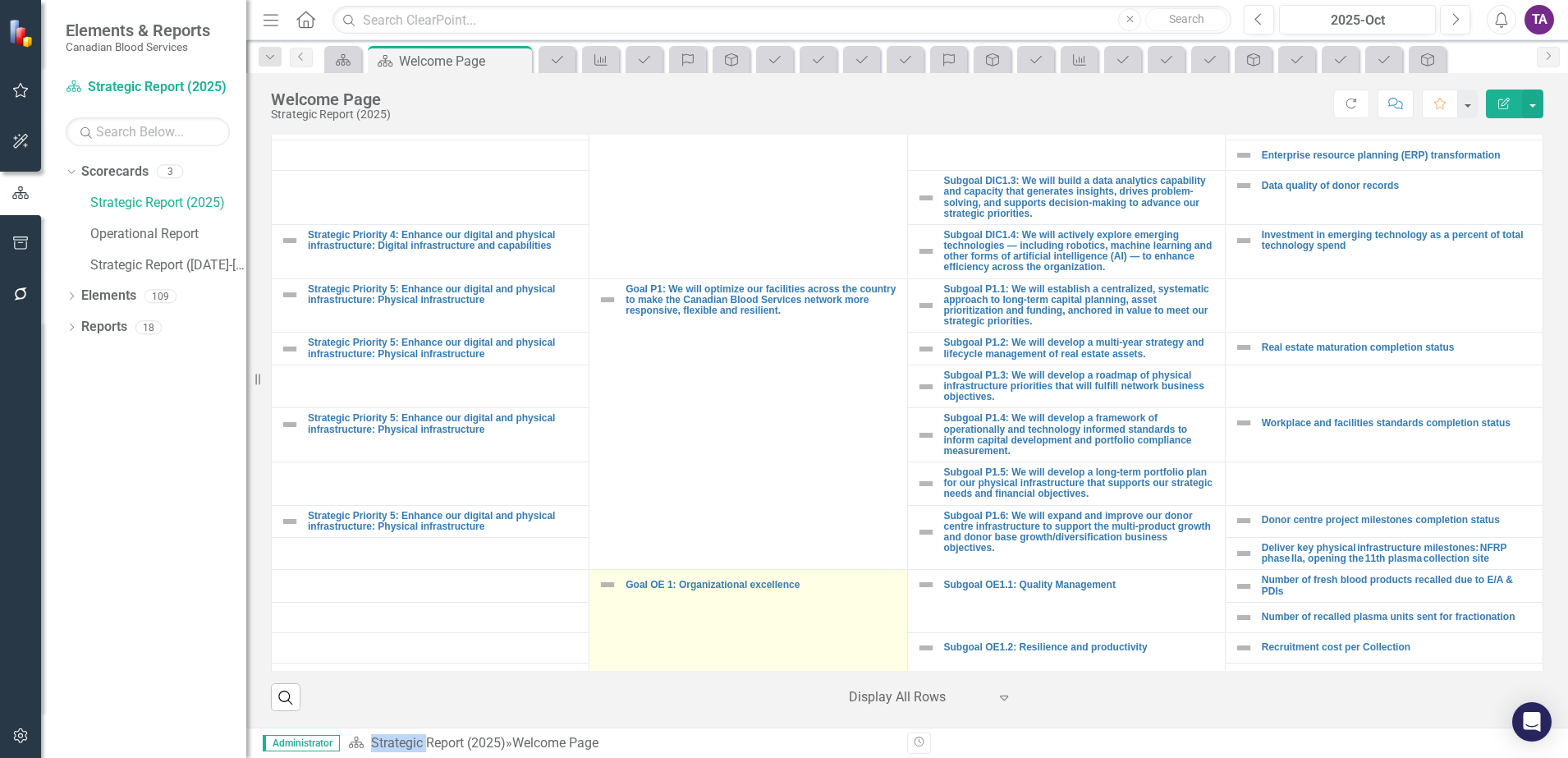
click at [706, 585] on td "Goal OE 1: Organizational excellence Link Map View Link Map Edit Edit Goal Link…" at bounding box center [749, 692] width 318 height 244
click at [701, 579] on link "Goal OE 1: Organizational excellence" at bounding box center [761, 585] width 273 height 10
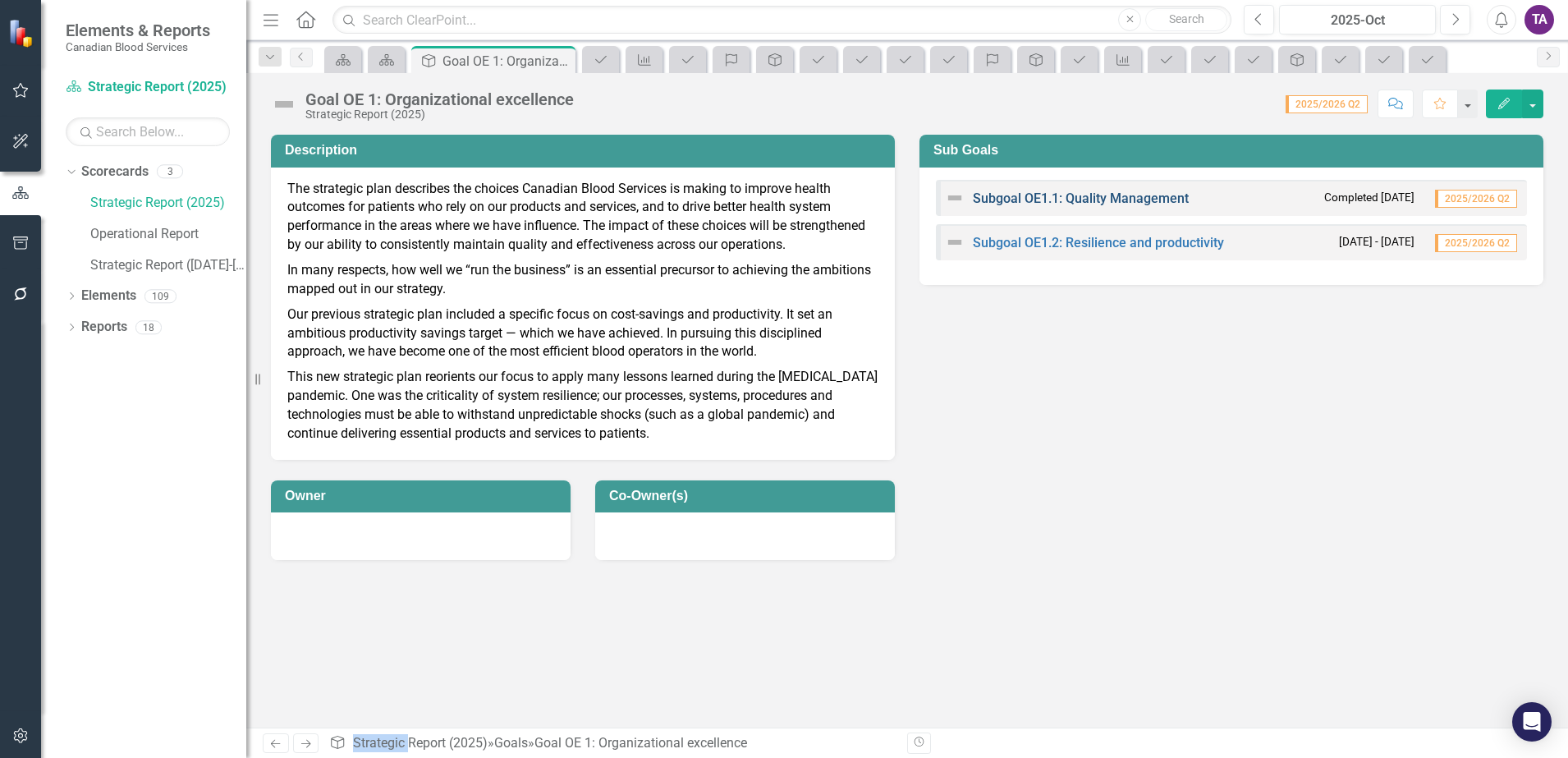
click at [1028, 203] on link "Subgoal OE1.1: Quality Management" at bounding box center [1081, 198] width 216 height 15
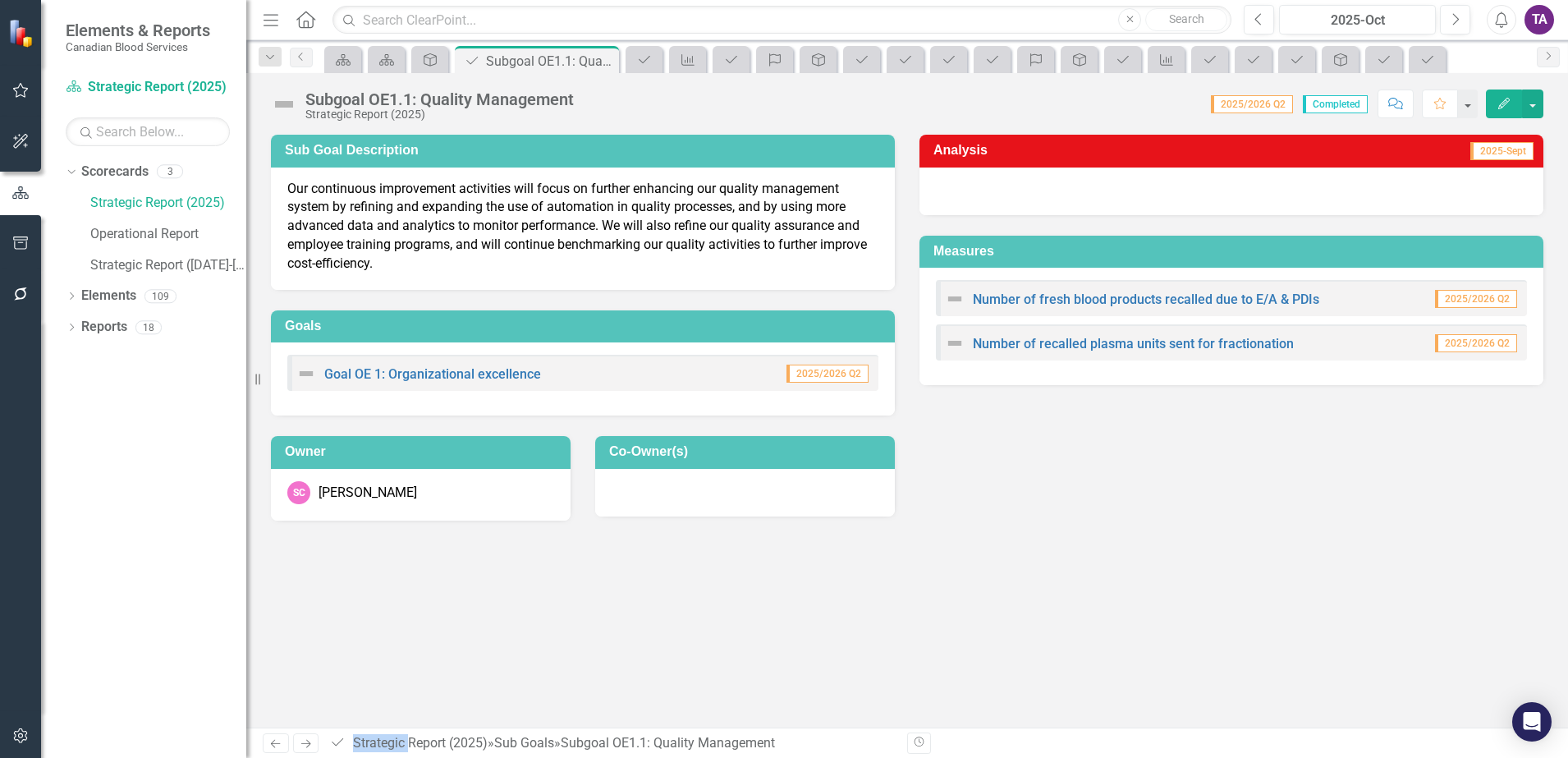
click at [485, 366] on div "Goal OE 1: Organizational excellence" at bounding box center [419, 373] width 244 height 20
click at [476, 366] on div "Goal OE 1: Organizational excellence" at bounding box center [419, 373] width 244 height 20
click at [478, 369] on link "Goal OE 1: Organizational excellence" at bounding box center [433, 374] width 217 height 15
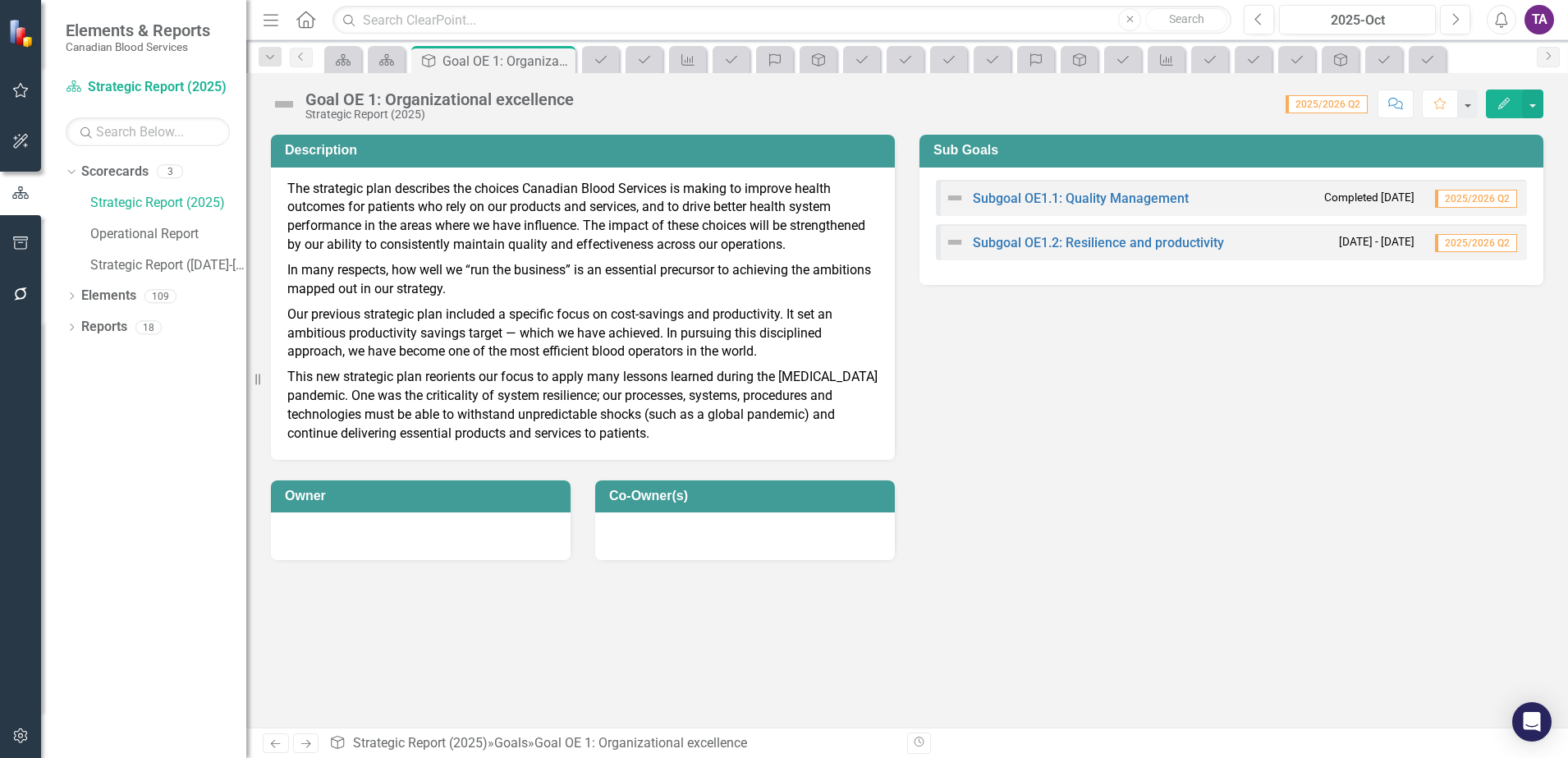
click at [308, 35] on div "Menu Home Search Close Search Previous 2025-Oct Next Alerts TA User Edit Profil…" at bounding box center [907, 20] width 1322 height 40
click at [1114, 249] on link "Subgoal OE1.2: Resilience and productivity" at bounding box center [1099, 243] width 251 height 15
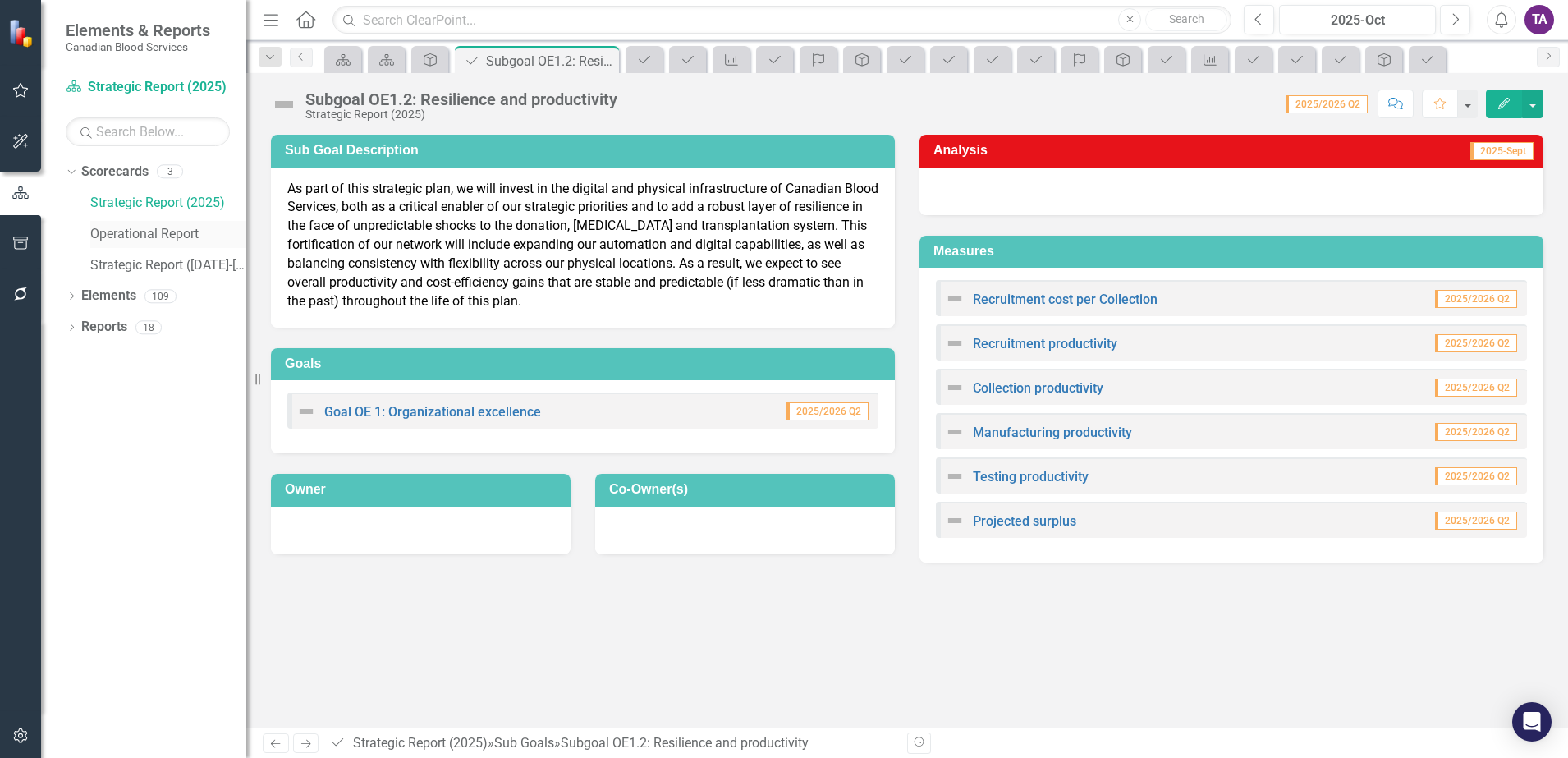
drag, startPoint x: 177, startPoint y: 241, endPoint x: 178, endPoint y: 232, distance: 9.1
click at [176, 238] on link "Operational Report" at bounding box center [168, 234] width 156 height 19
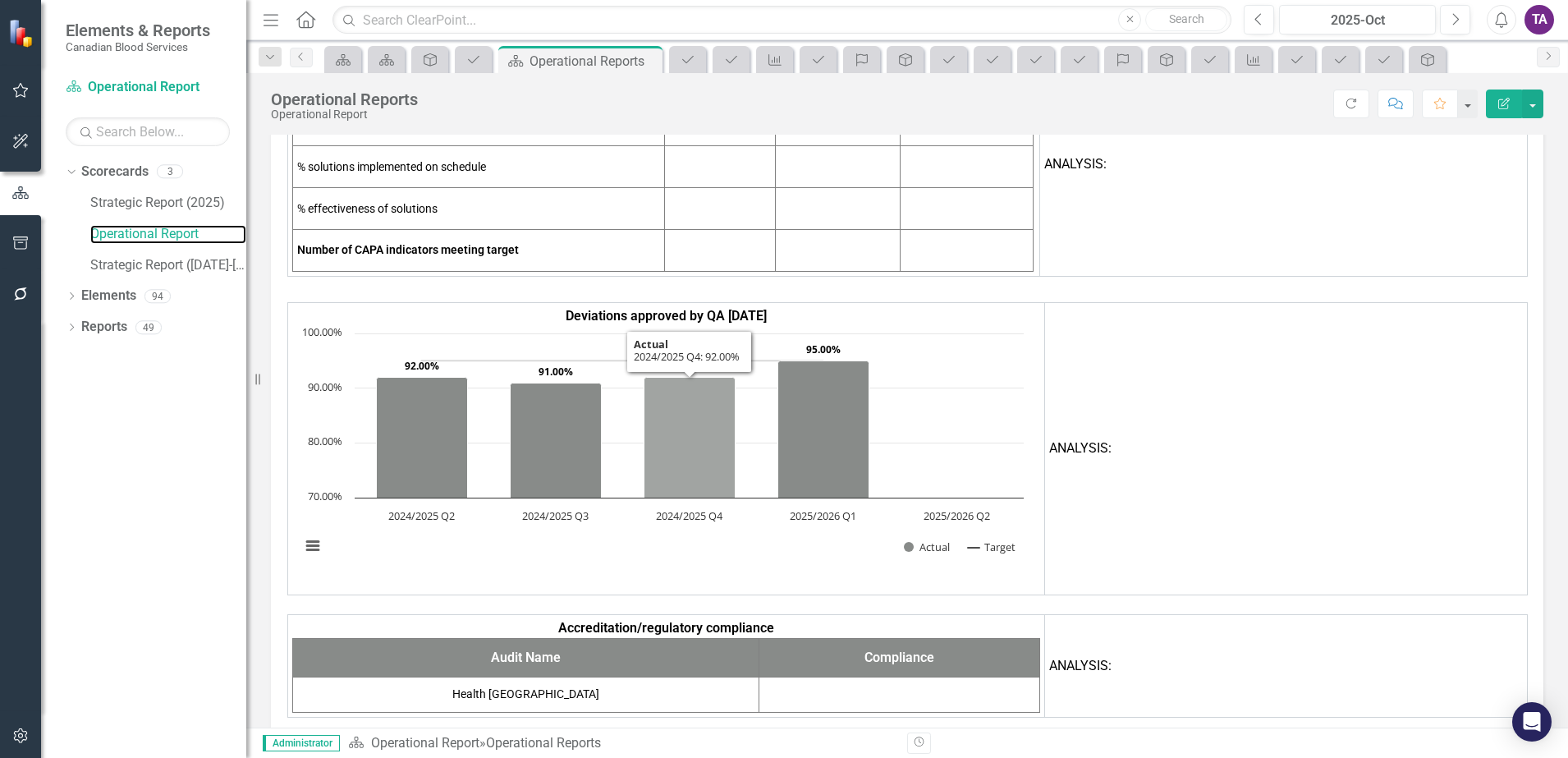
scroll to position [11917, 0]
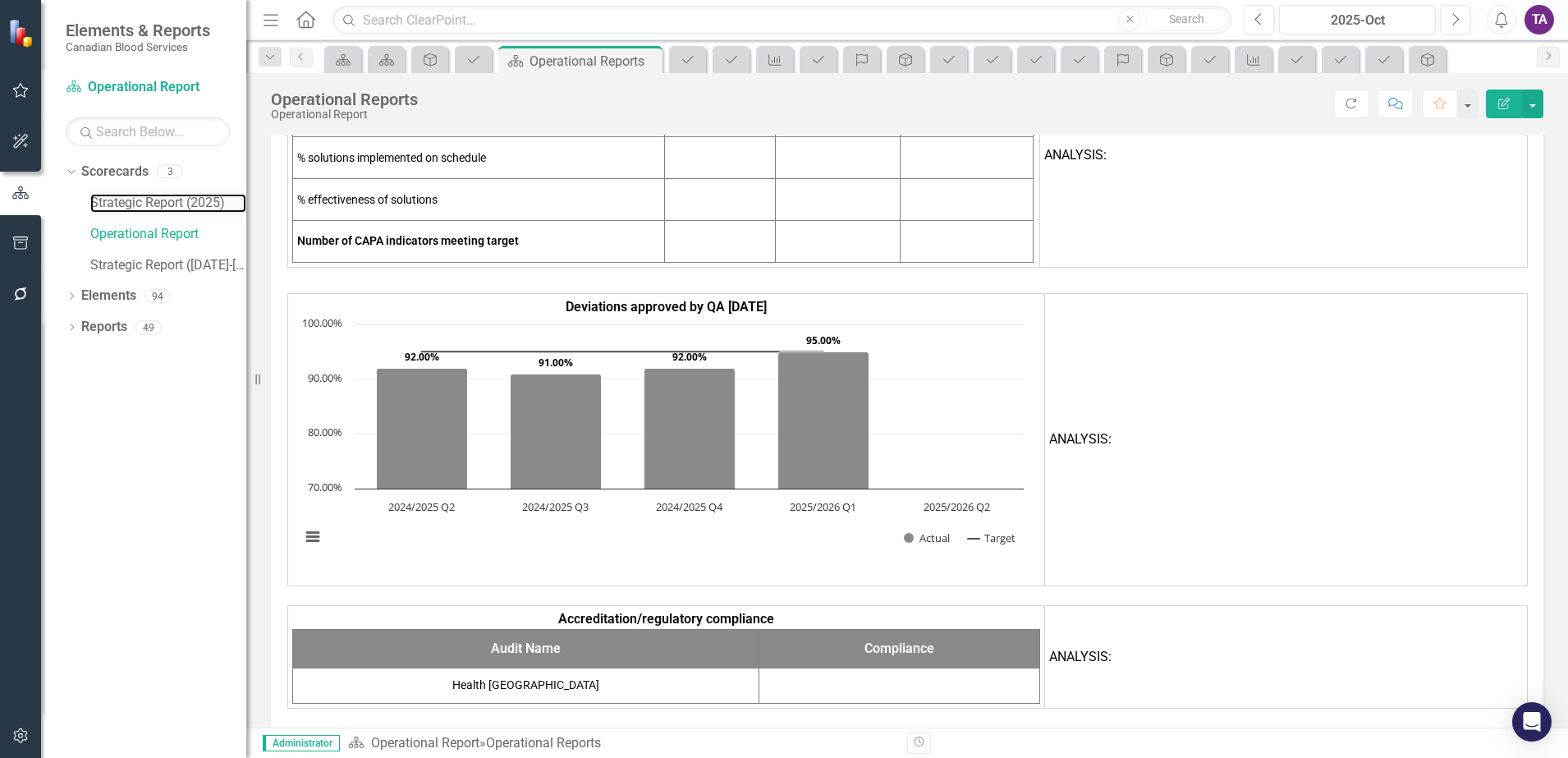
drag, startPoint x: 164, startPoint y: 200, endPoint x: 167, endPoint y: 215, distance: 15.3
click at [164, 200] on link "Strategic Report (2025)" at bounding box center [168, 203] width 156 height 19
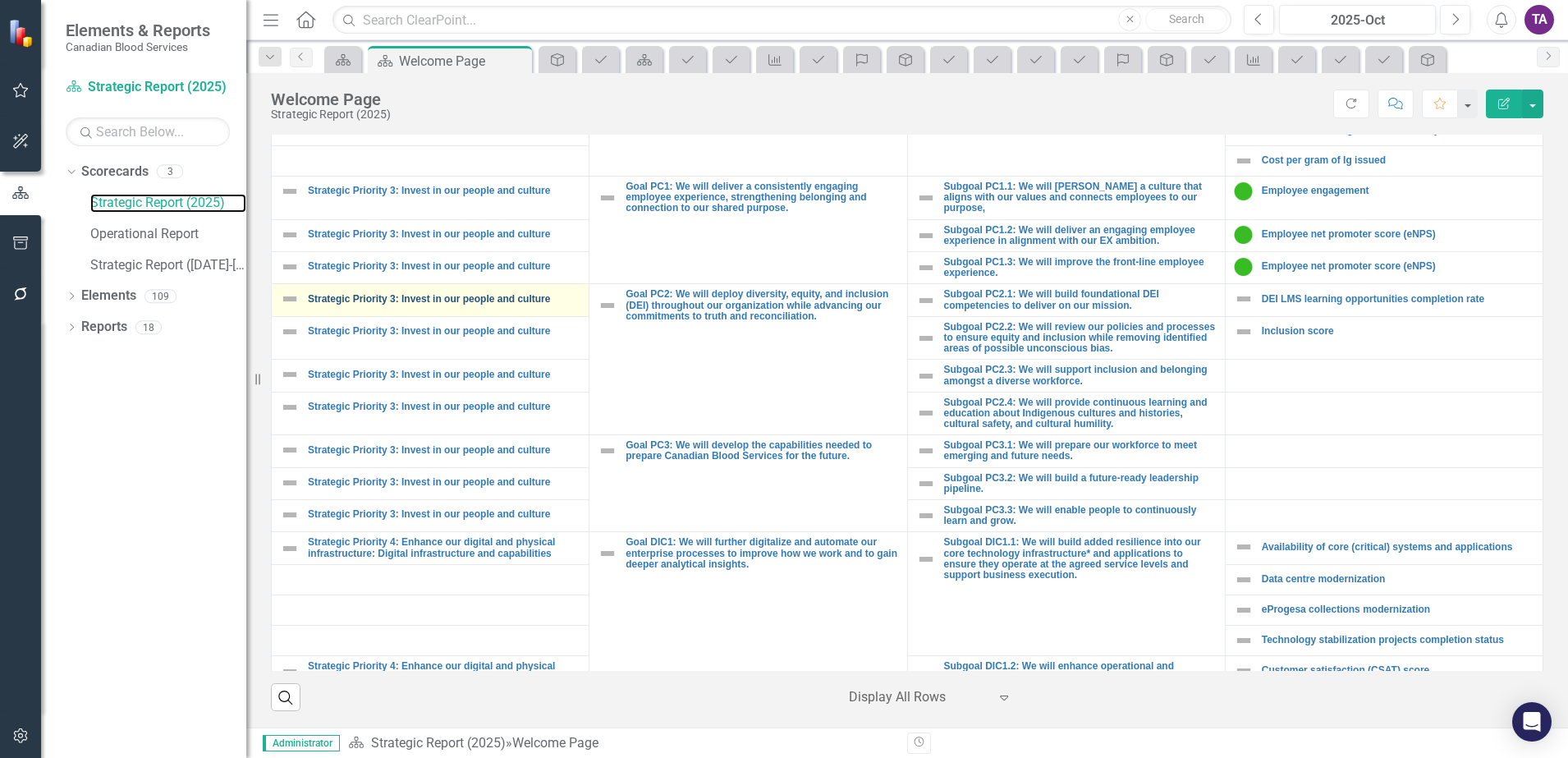
scroll to position [924, 0]
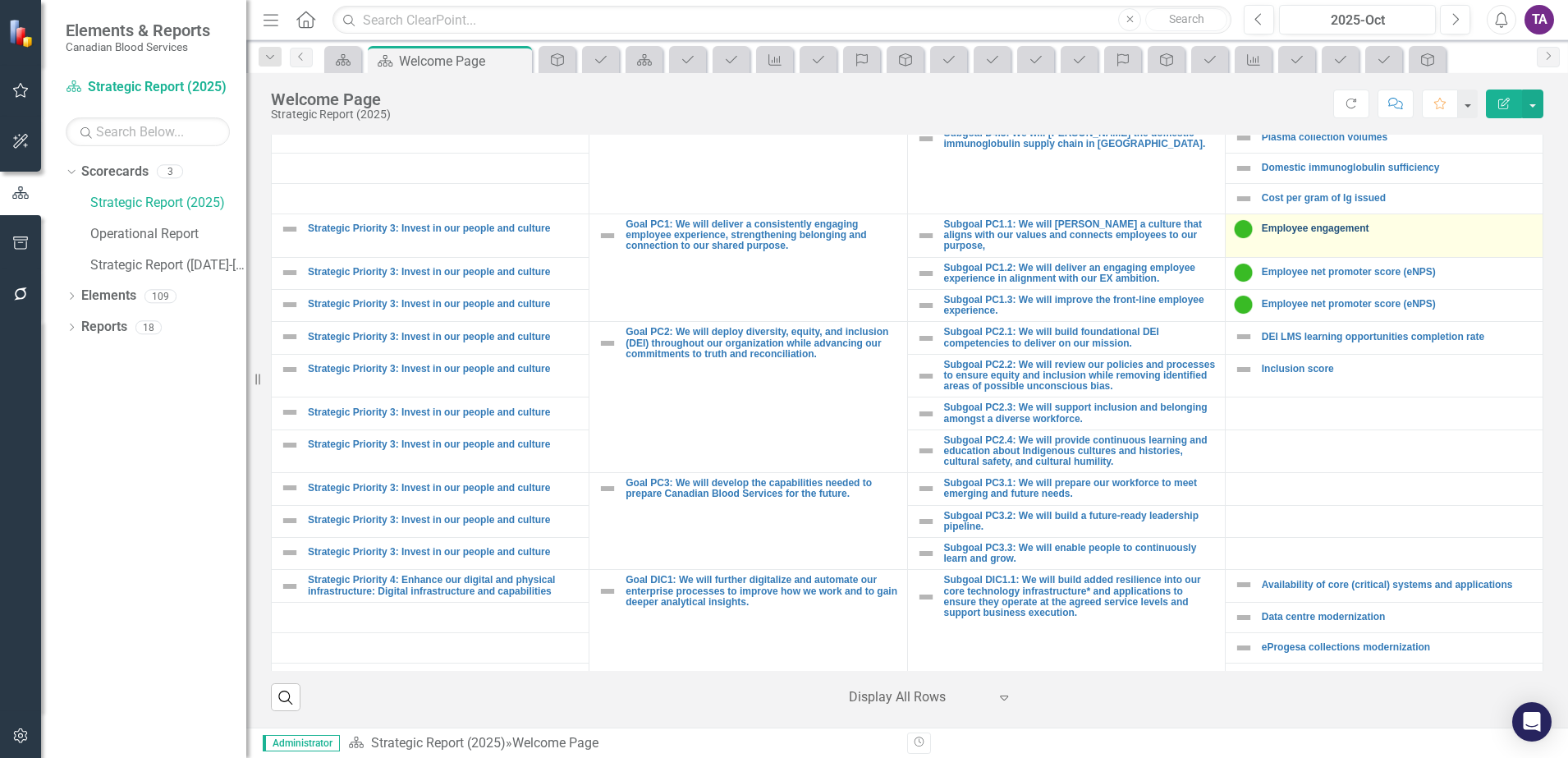
click at [1267, 227] on link "Employee engagement" at bounding box center [1398, 228] width 273 height 10
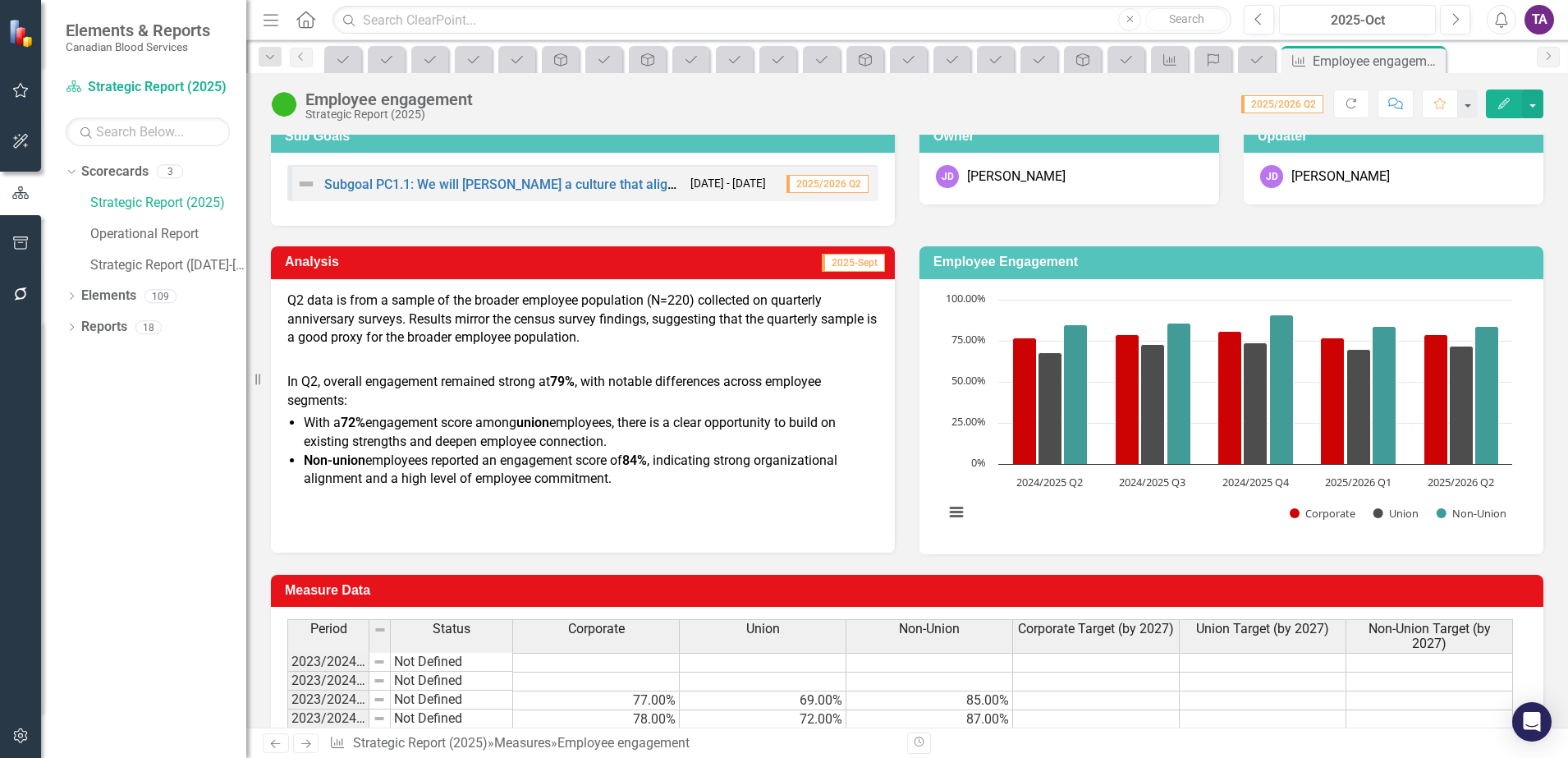
scroll to position [102, 0]
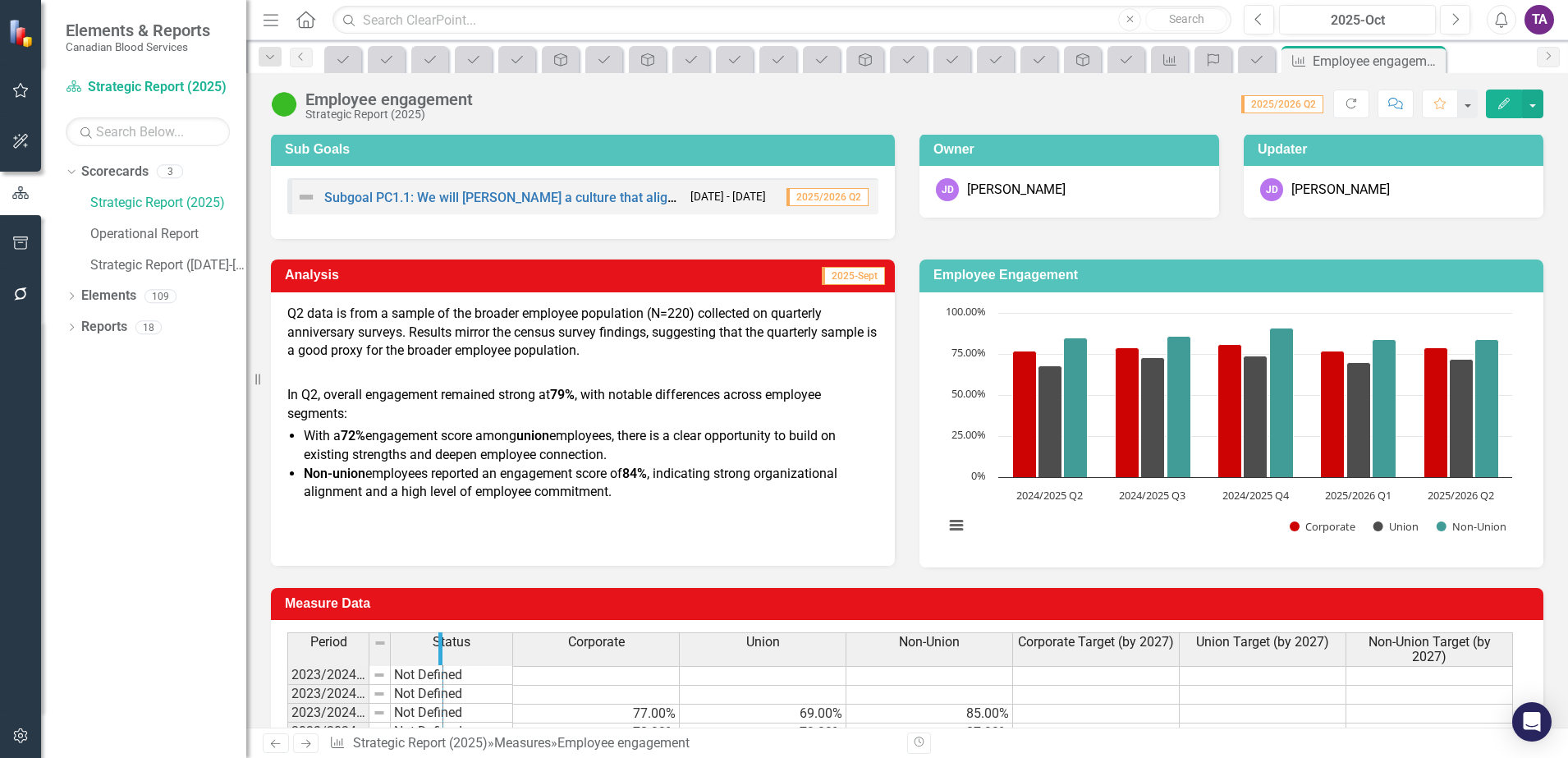
drag, startPoint x: 389, startPoint y: 645, endPoint x: 449, endPoint y: 640, distance: 60.2
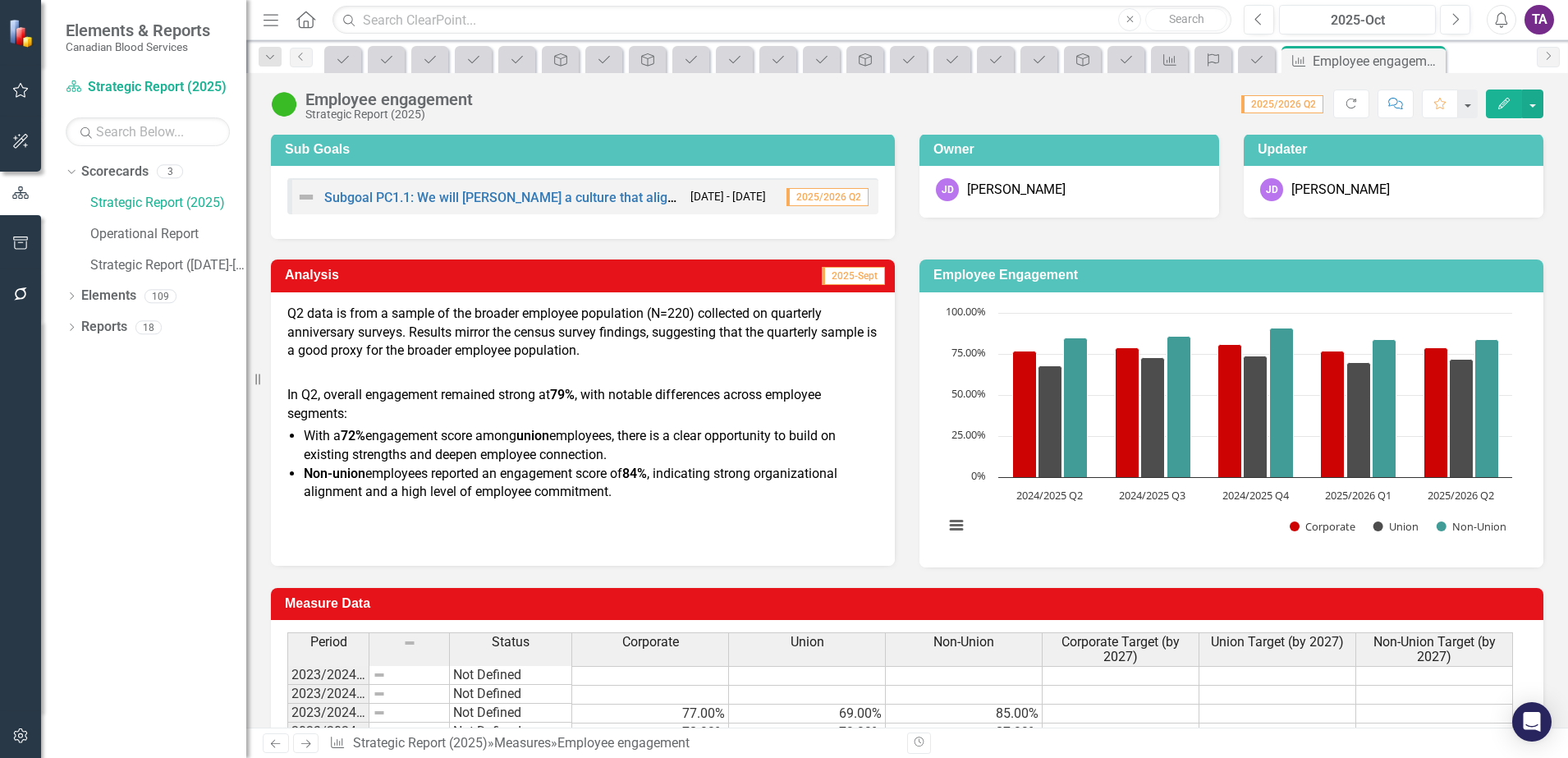
scroll to position [0, 0]
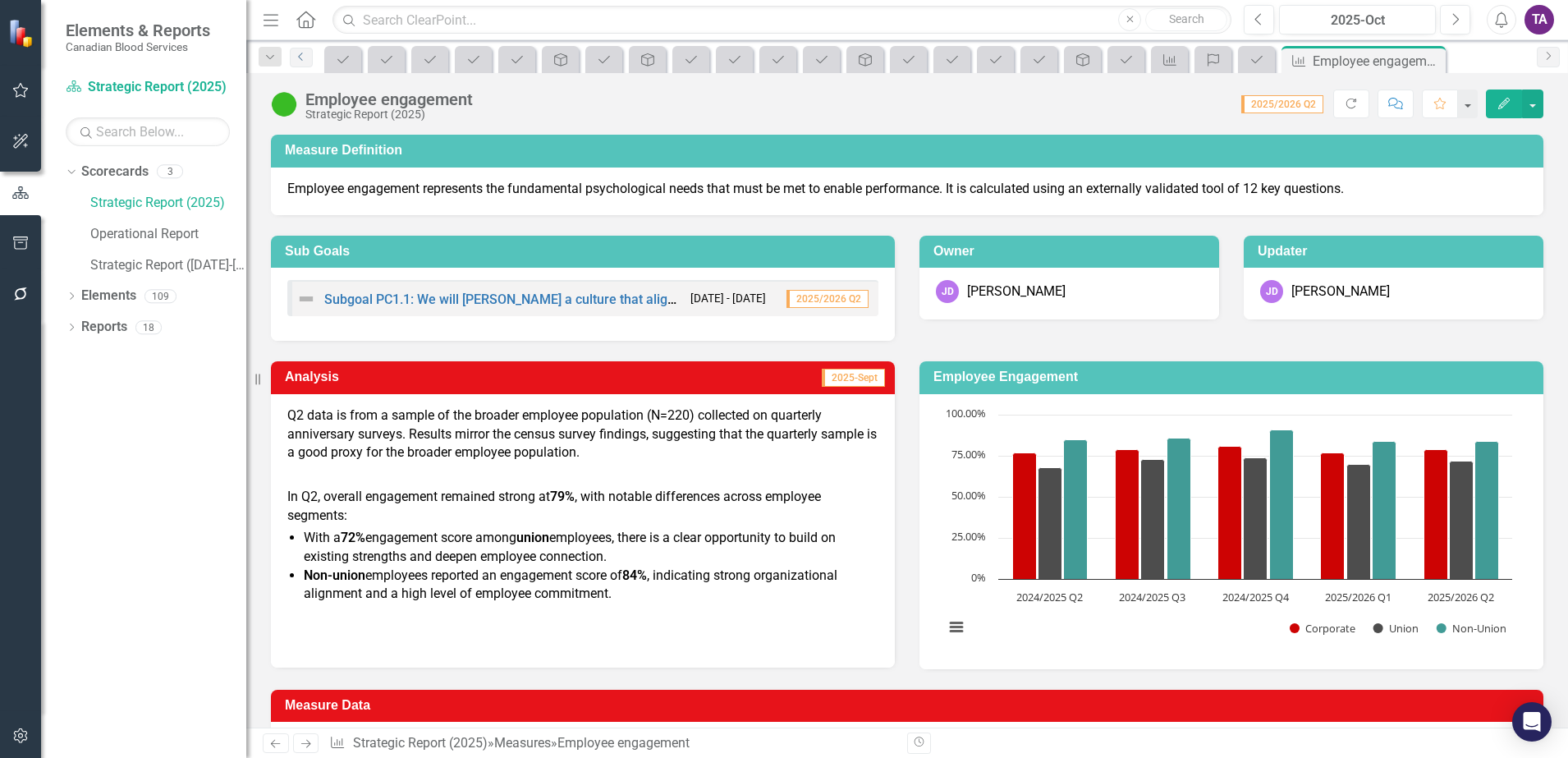
drag, startPoint x: 297, startPoint y: 58, endPoint x: 335, endPoint y: 90, distance: 49.7
click at [297, 58] on icon "Previous" at bounding box center [301, 57] width 13 height 10
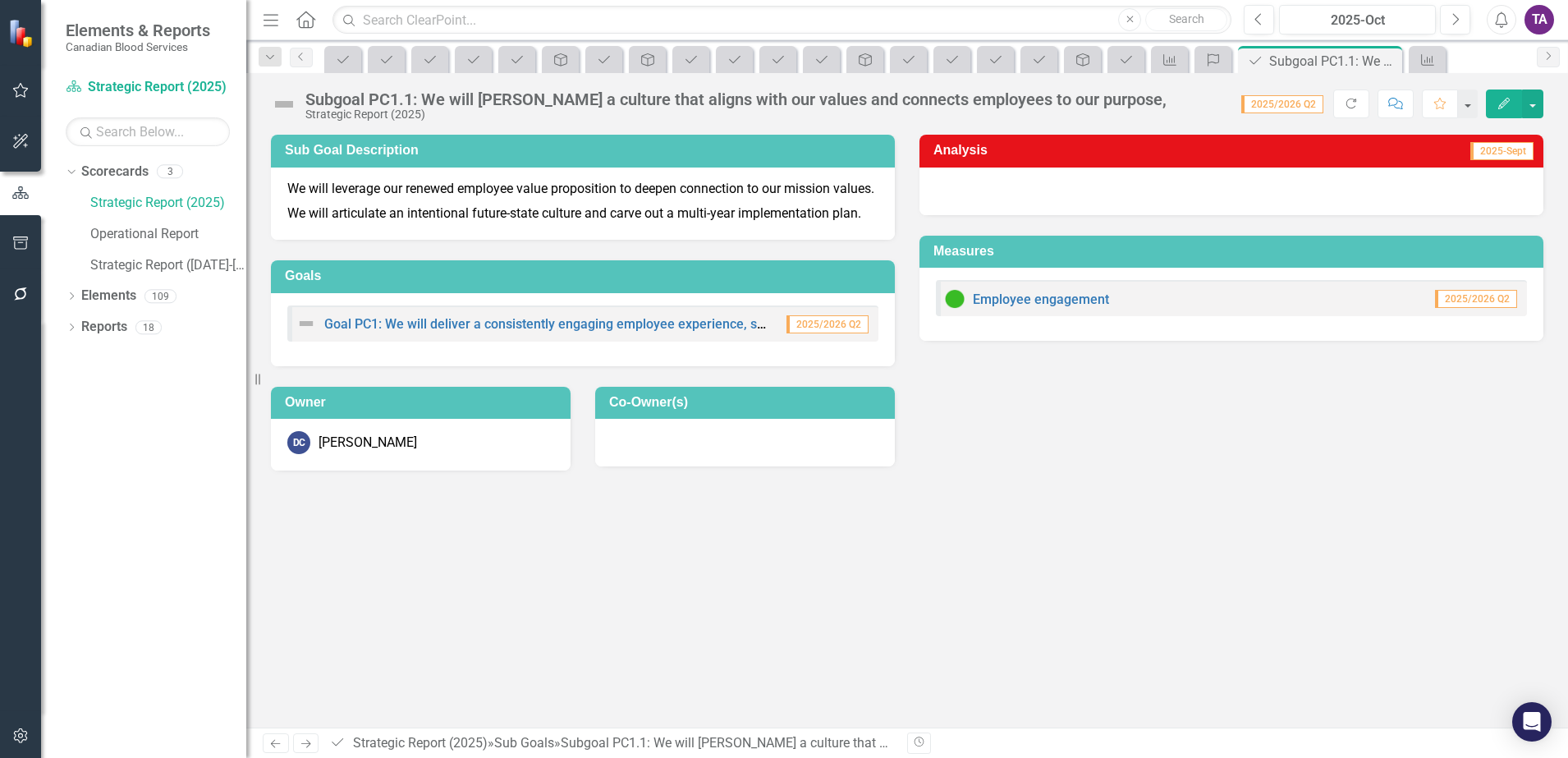
click at [603, 325] on div "Goal PC1: We will deliver a consistently engaging employee experience, strength…" at bounding box center [583, 323] width 591 height 36
click at [608, 332] on link "Goal PC1: We will deliver a consistently engaging employee experience, strength…" at bounding box center [725, 324] width 801 height 15
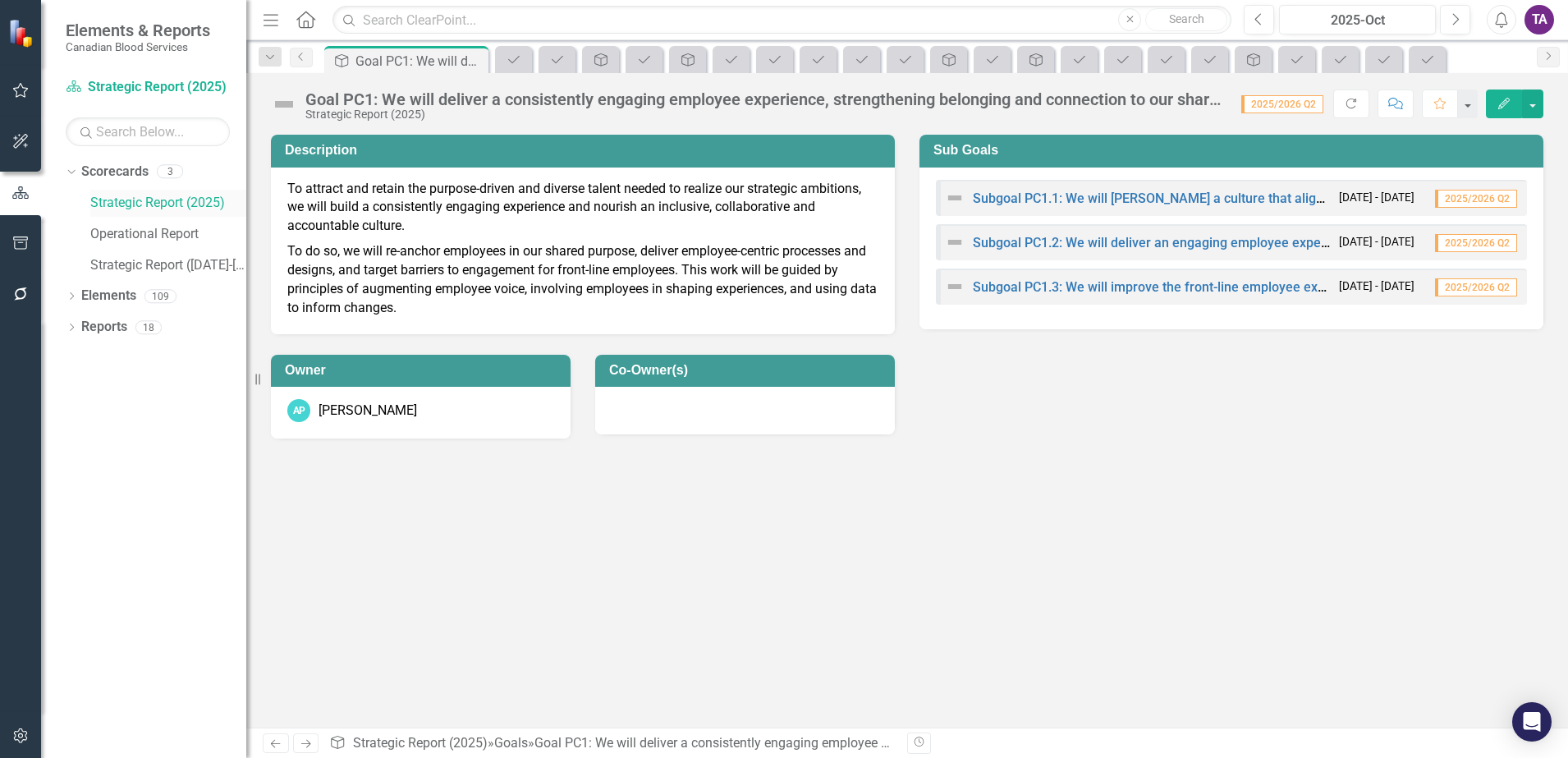
click at [108, 203] on link "Strategic Report (2025)" at bounding box center [168, 203] width 156 height 19
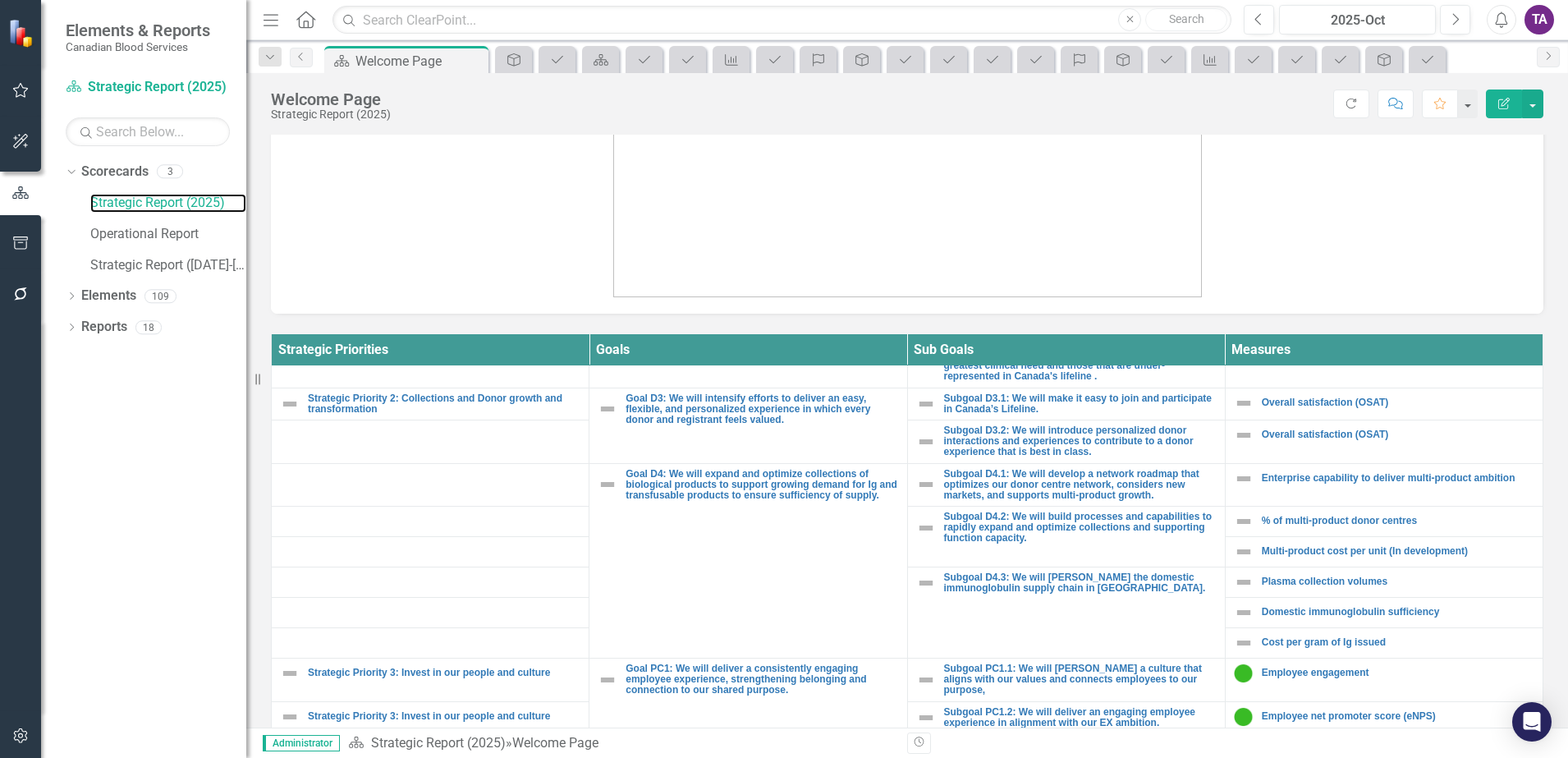
scroll to position [924, 0]
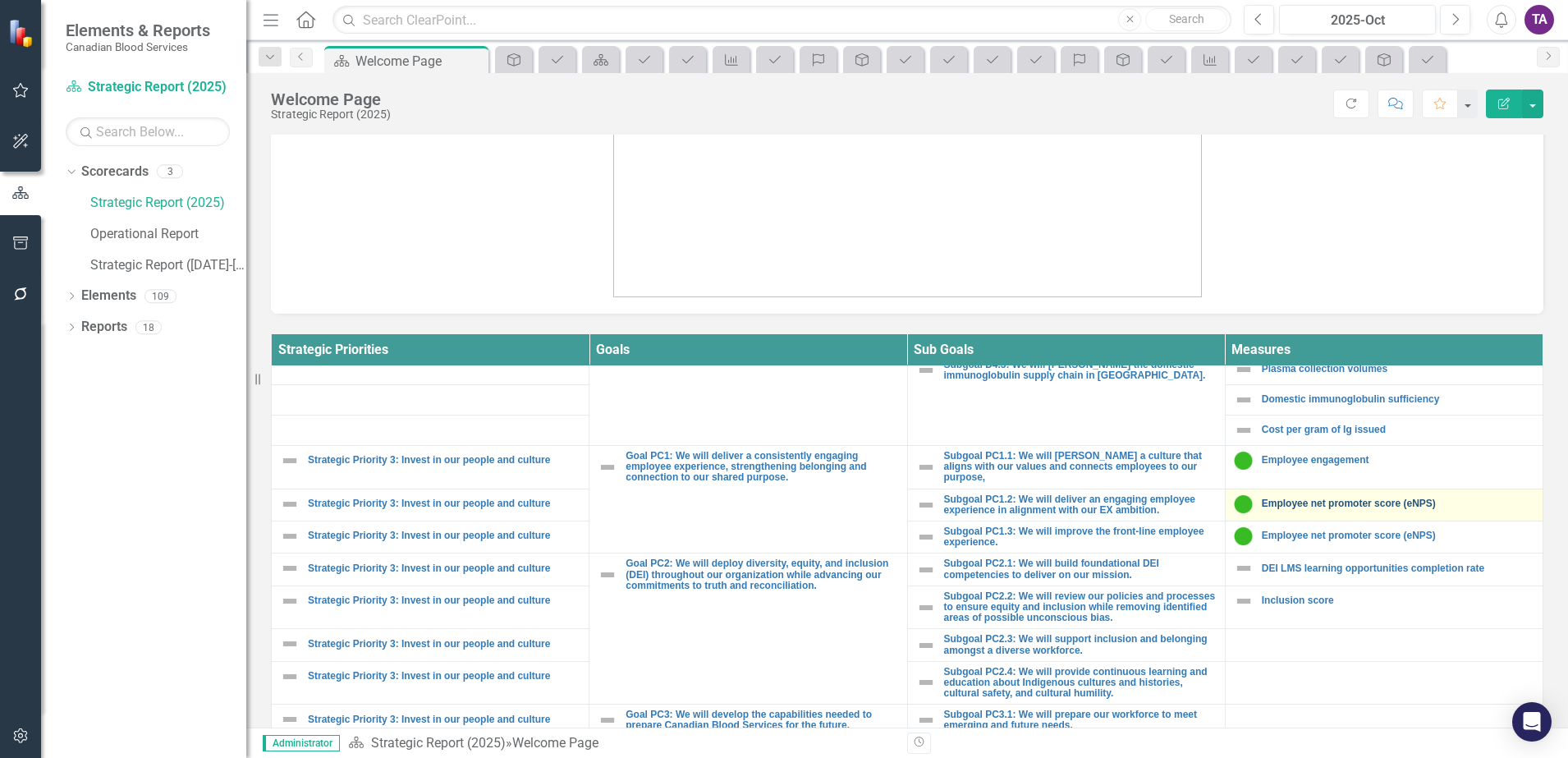
click at [1308, 498] on link "Employee net promoter score (eNPS)" at bounding box center [1398, 503] width 273 height 10
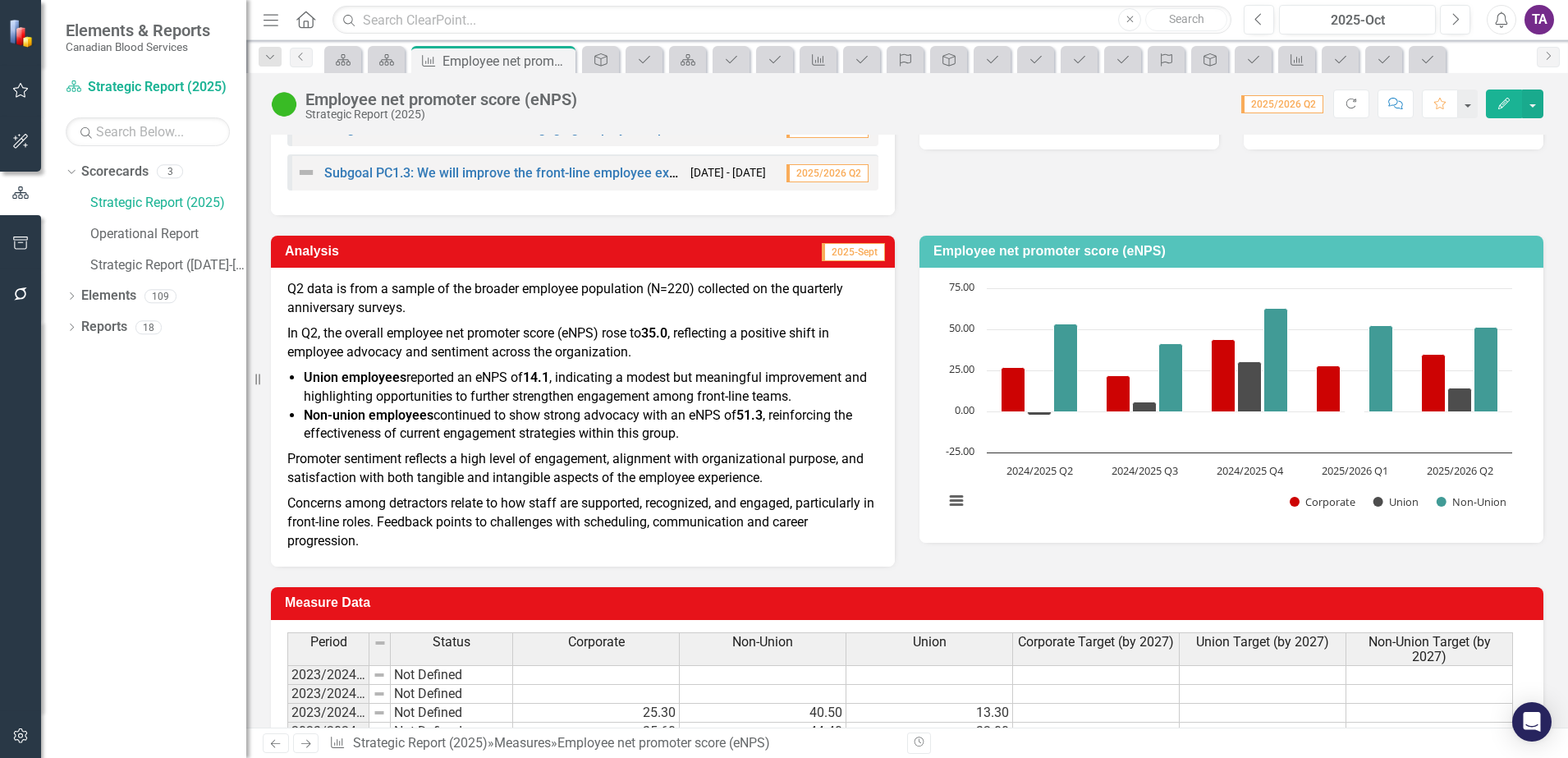
scroll to position [86, 0]
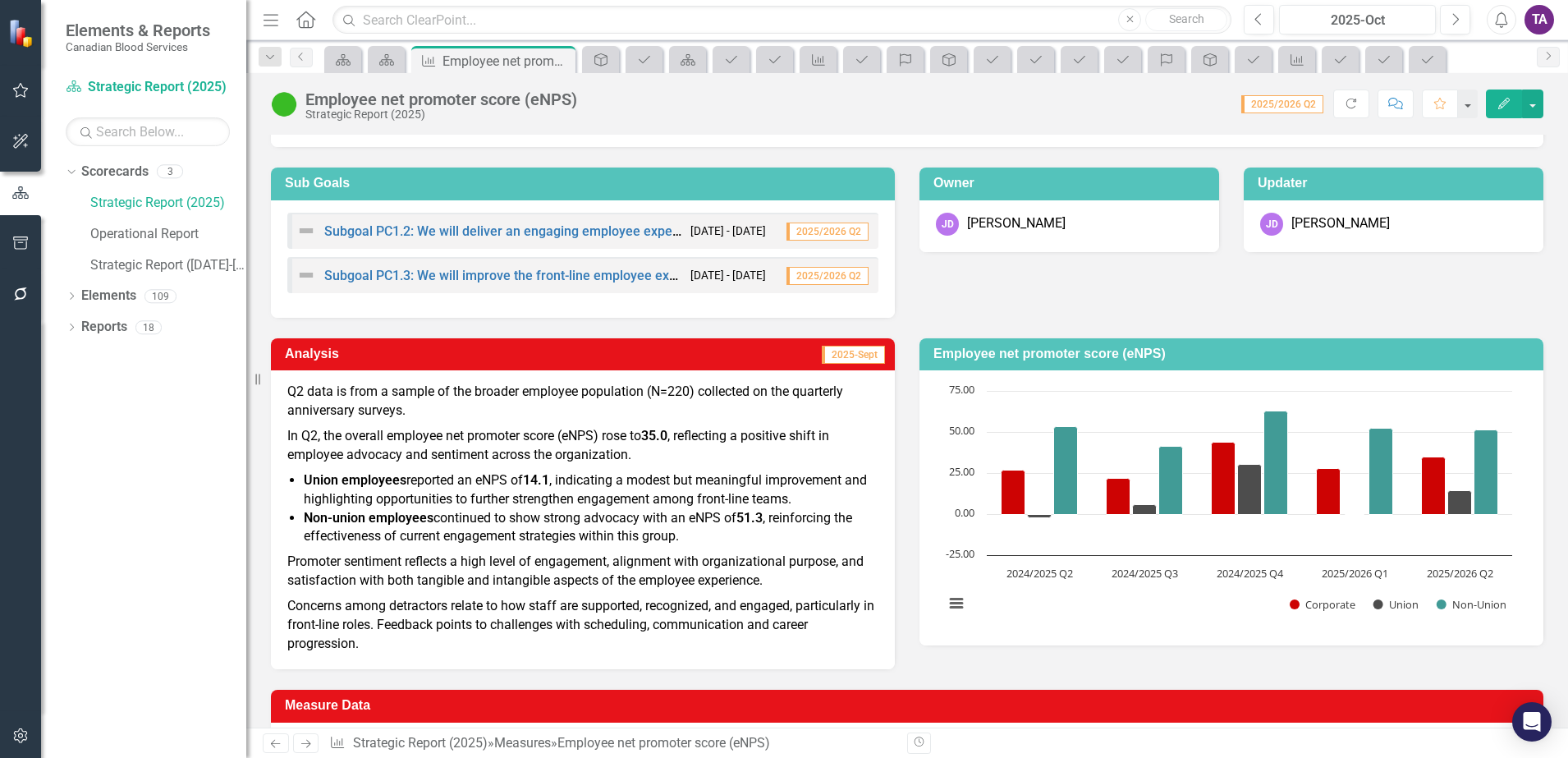
click at [312, 24] on icon "Home" at bounding box center [305, 19] width 21 height 17
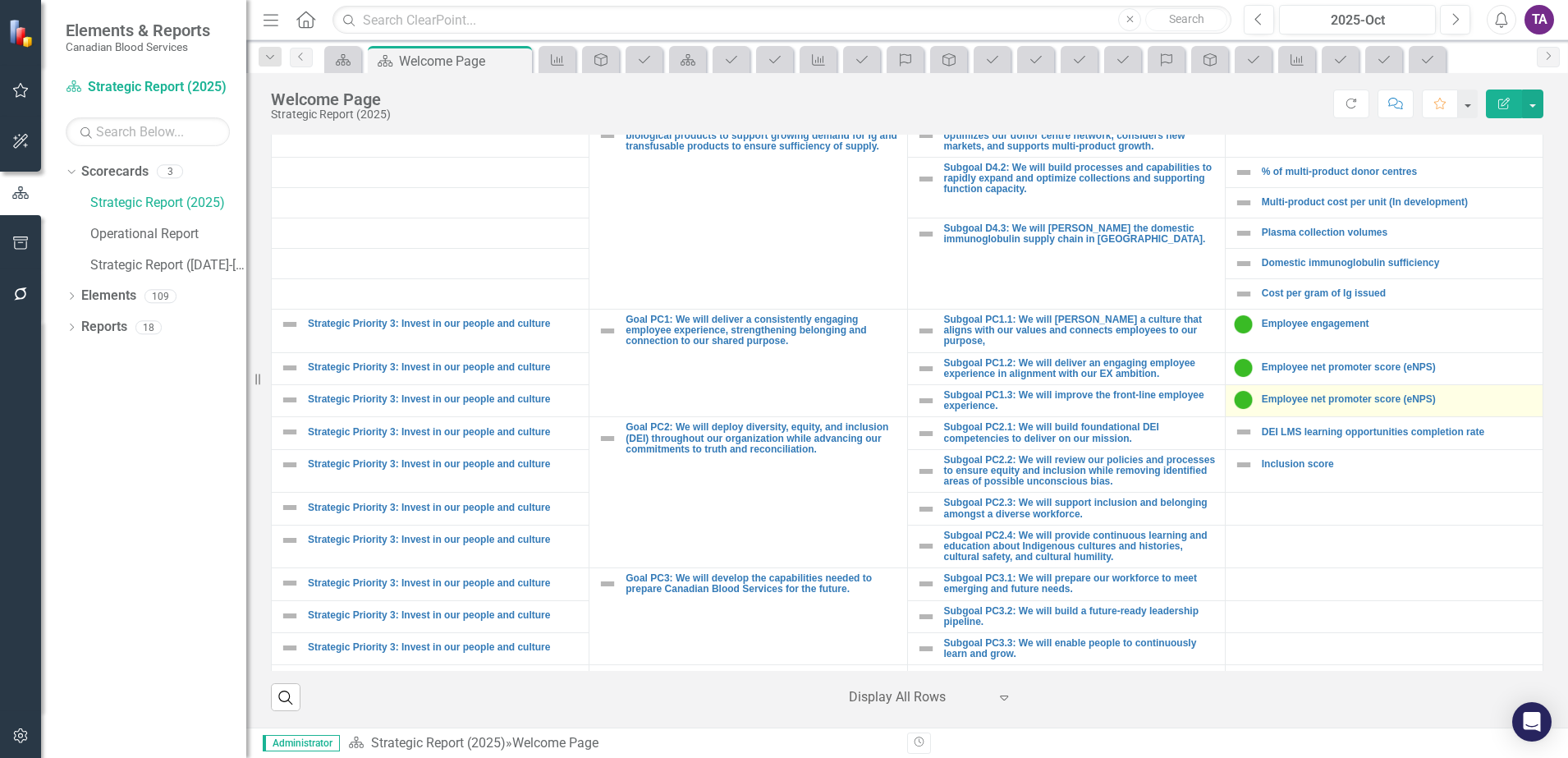
scroll to position [821, 0]
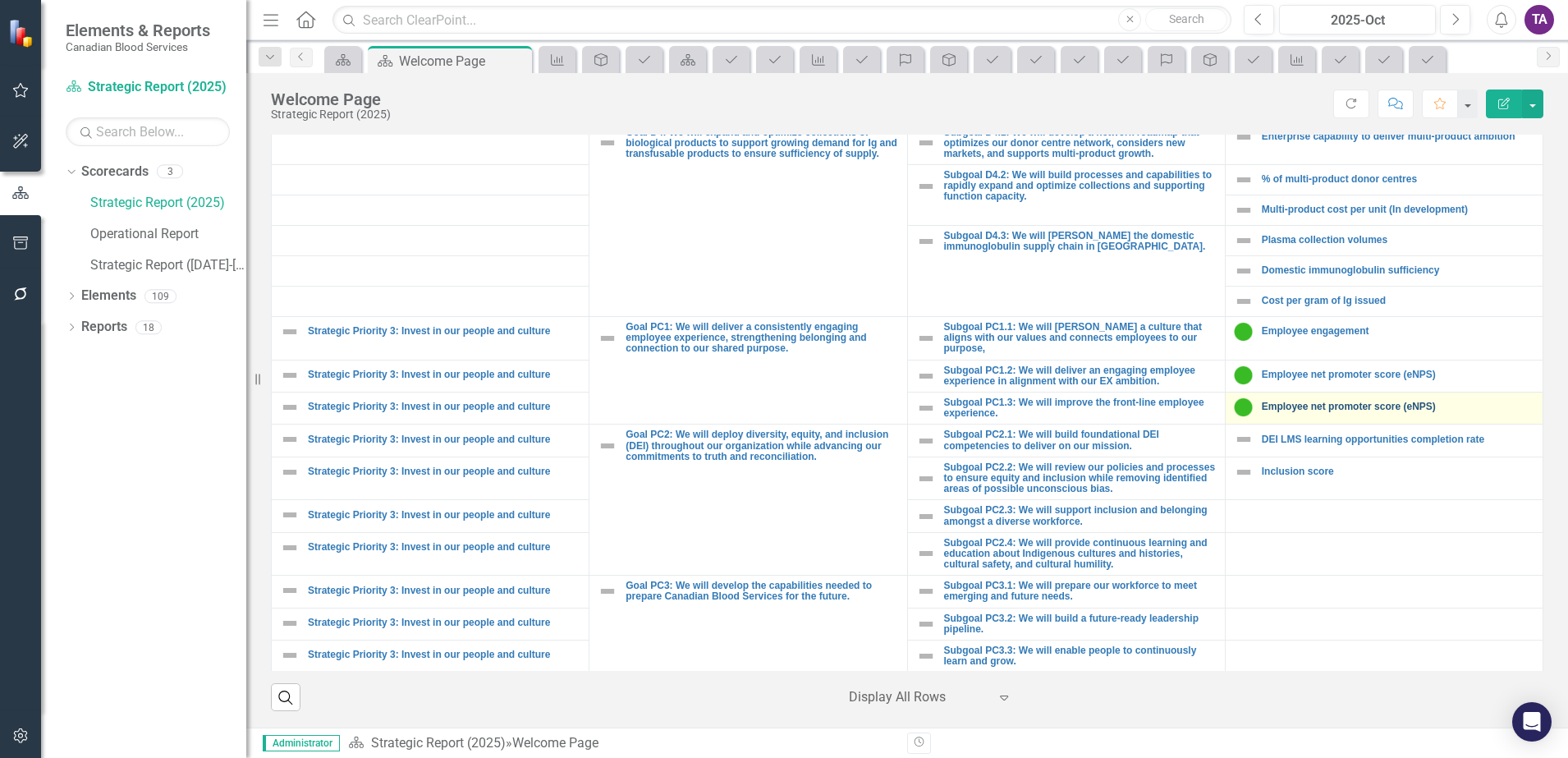
click at [1346, 402] on link "Employee net promoter score (eNPS)" at bounding box center [1398, 407] width 273 height 10
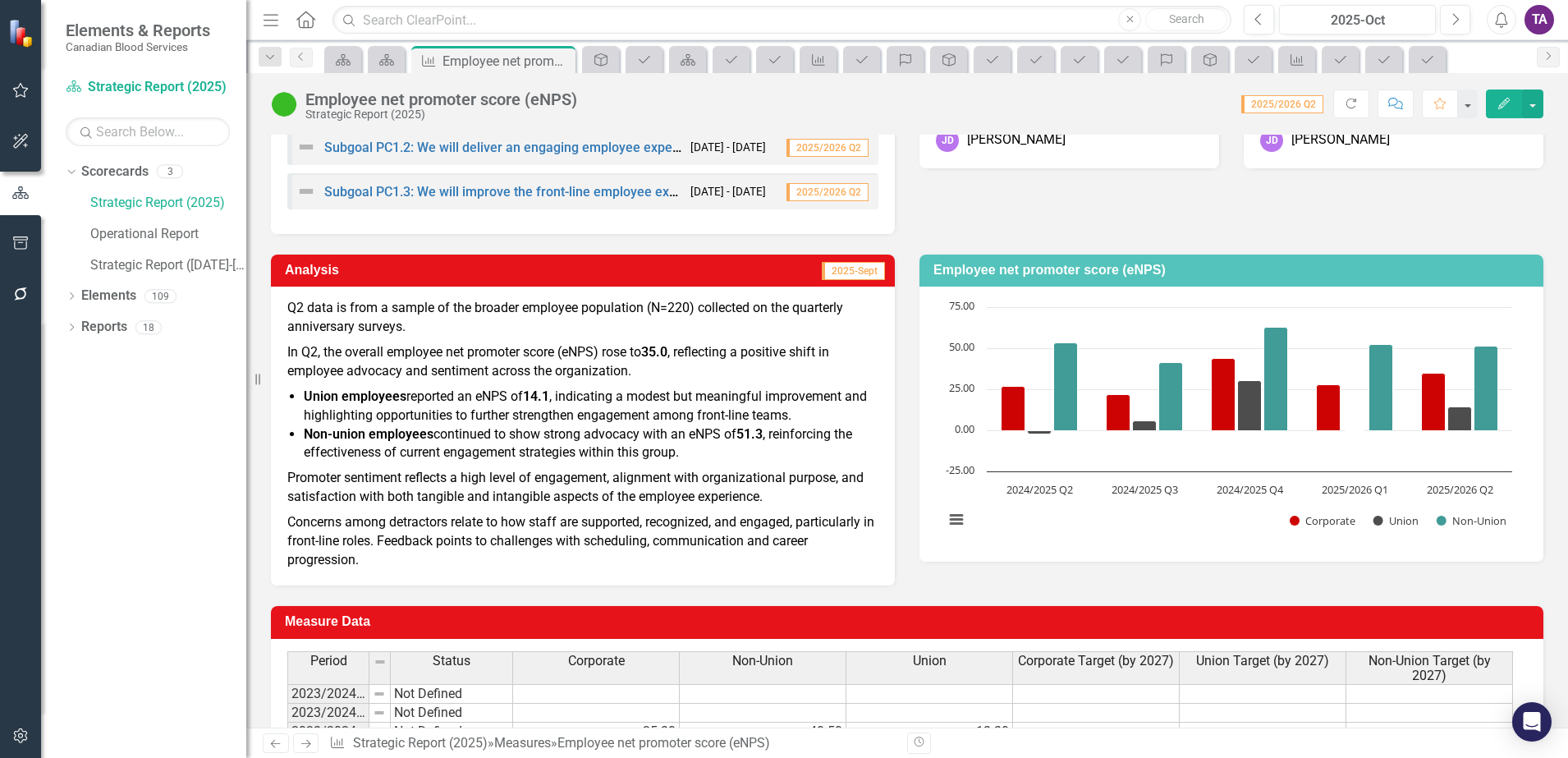
scroll to position [205, 0]
